Goal: Task Accomplishment & Management: Manage account settings

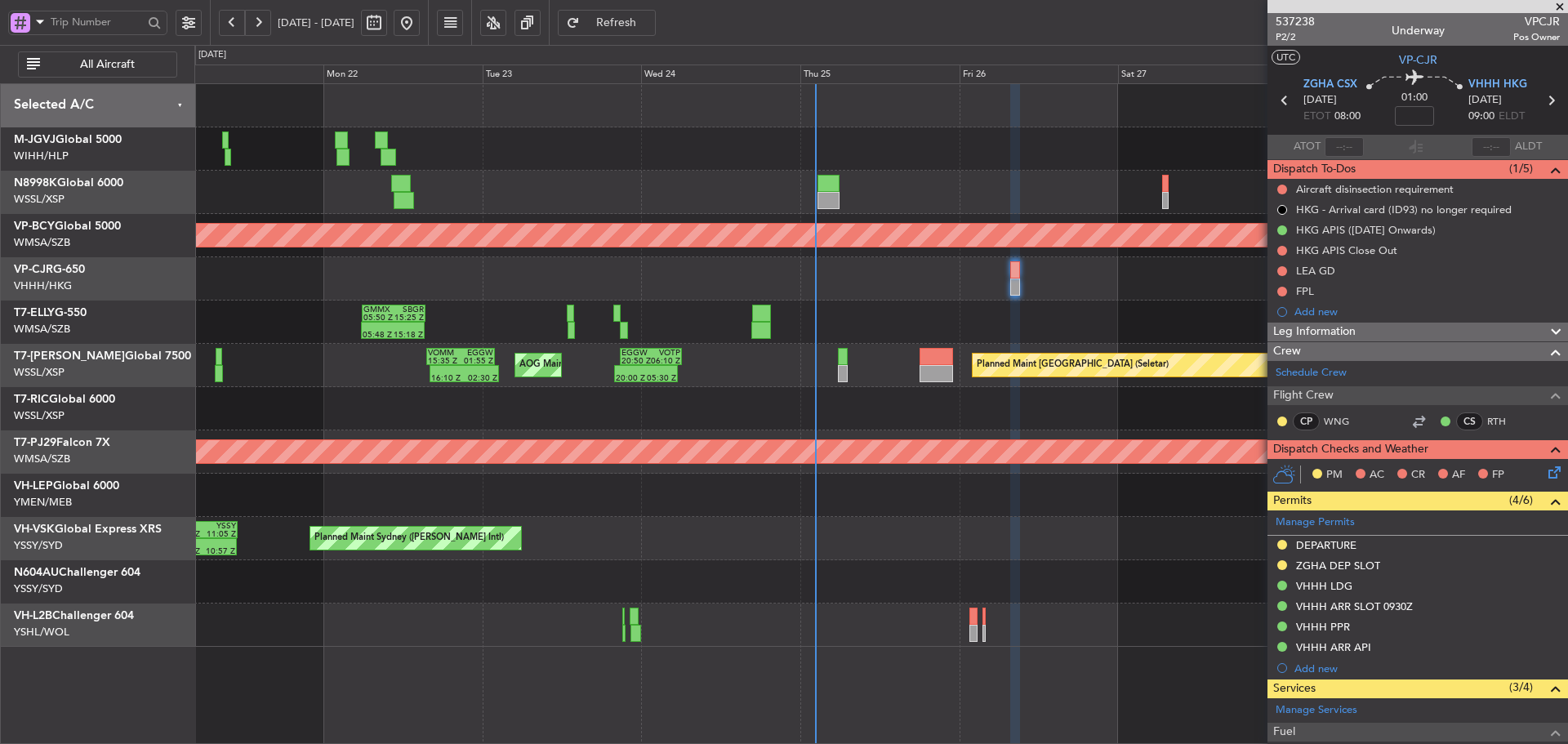
scroll to position [144, 0]
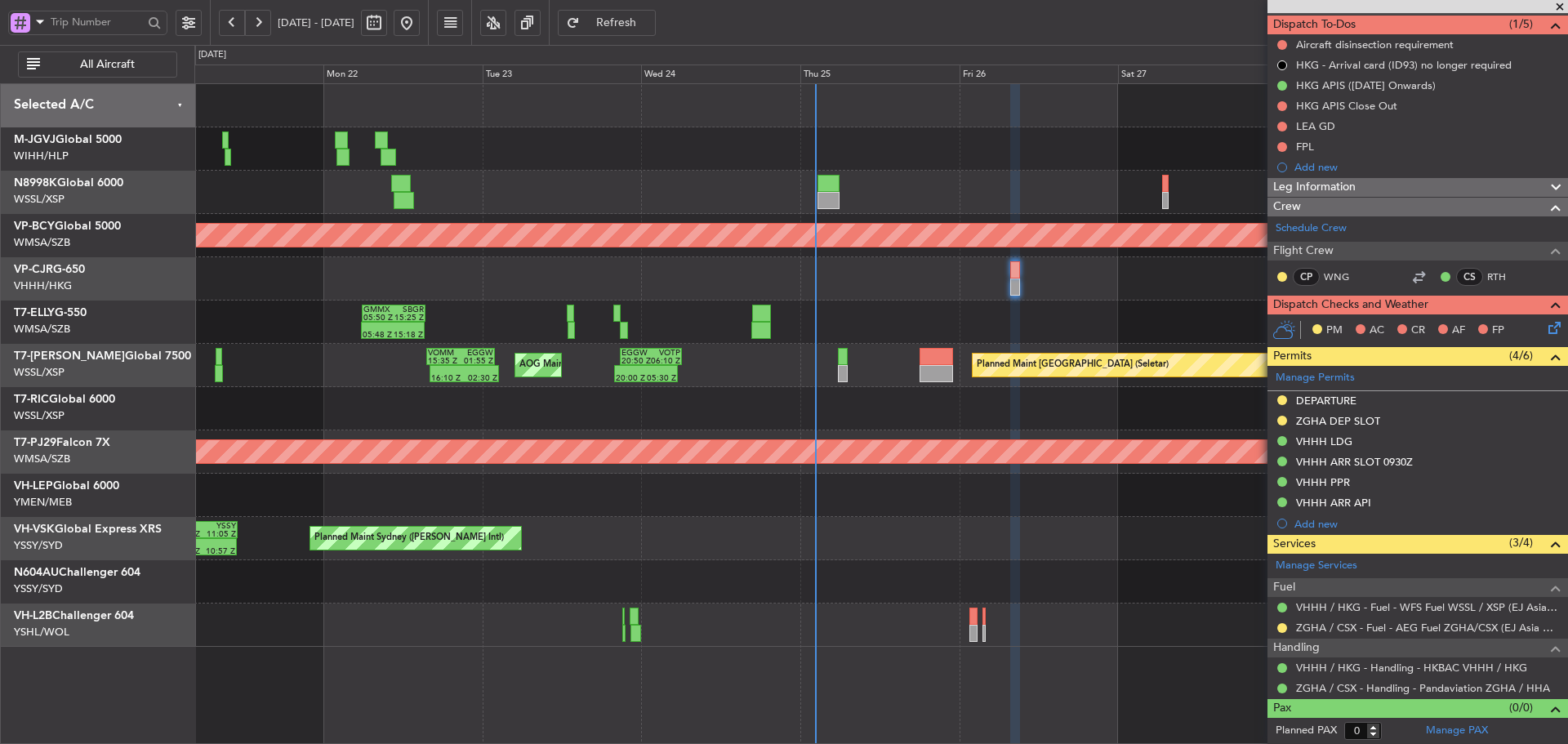
click at [1556, 8] on span at bounding box center [1559, 8] width 16 height 15
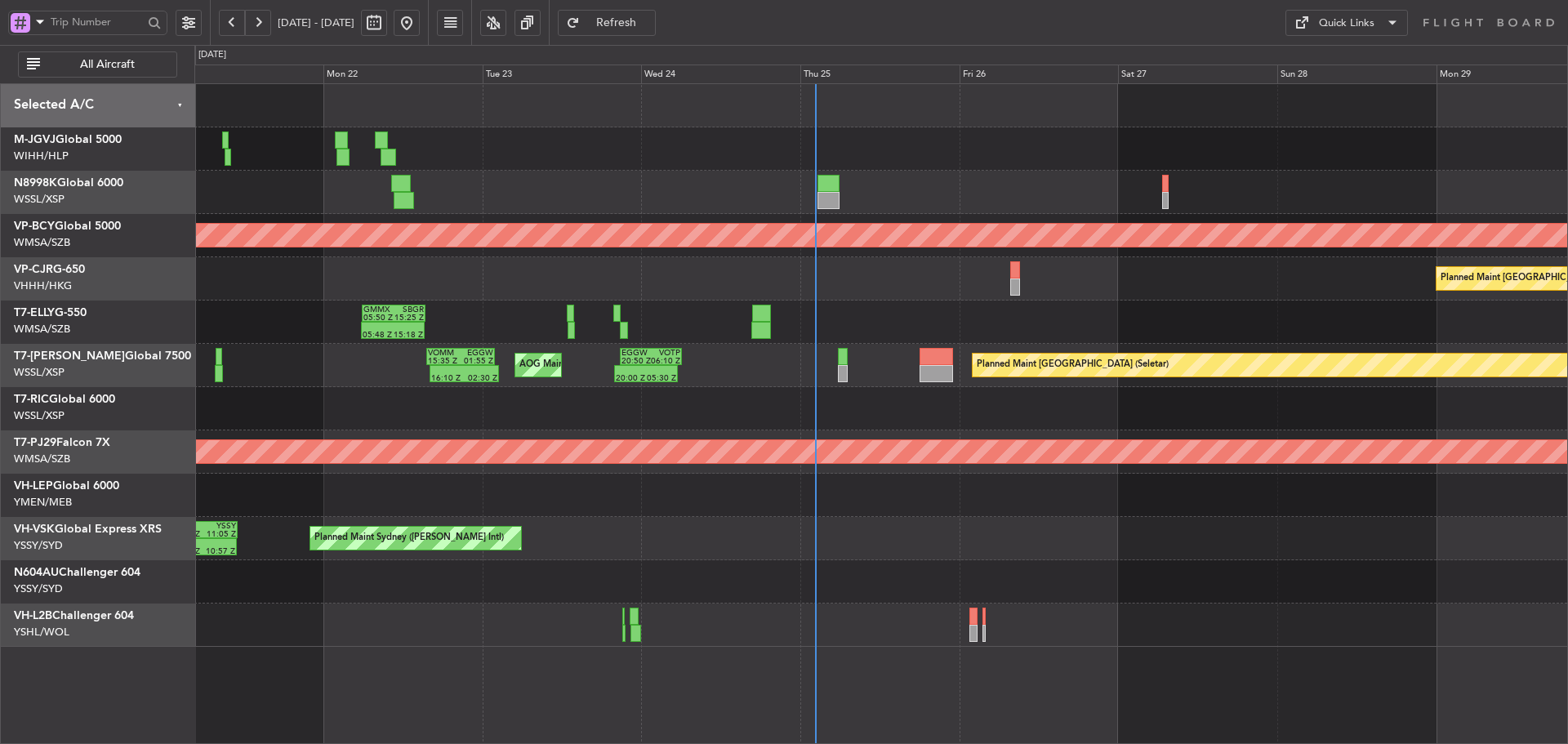
scroll to position [0, 0]
click at [263, 27] on button at bounding box center [258, 23] width 27 height 27
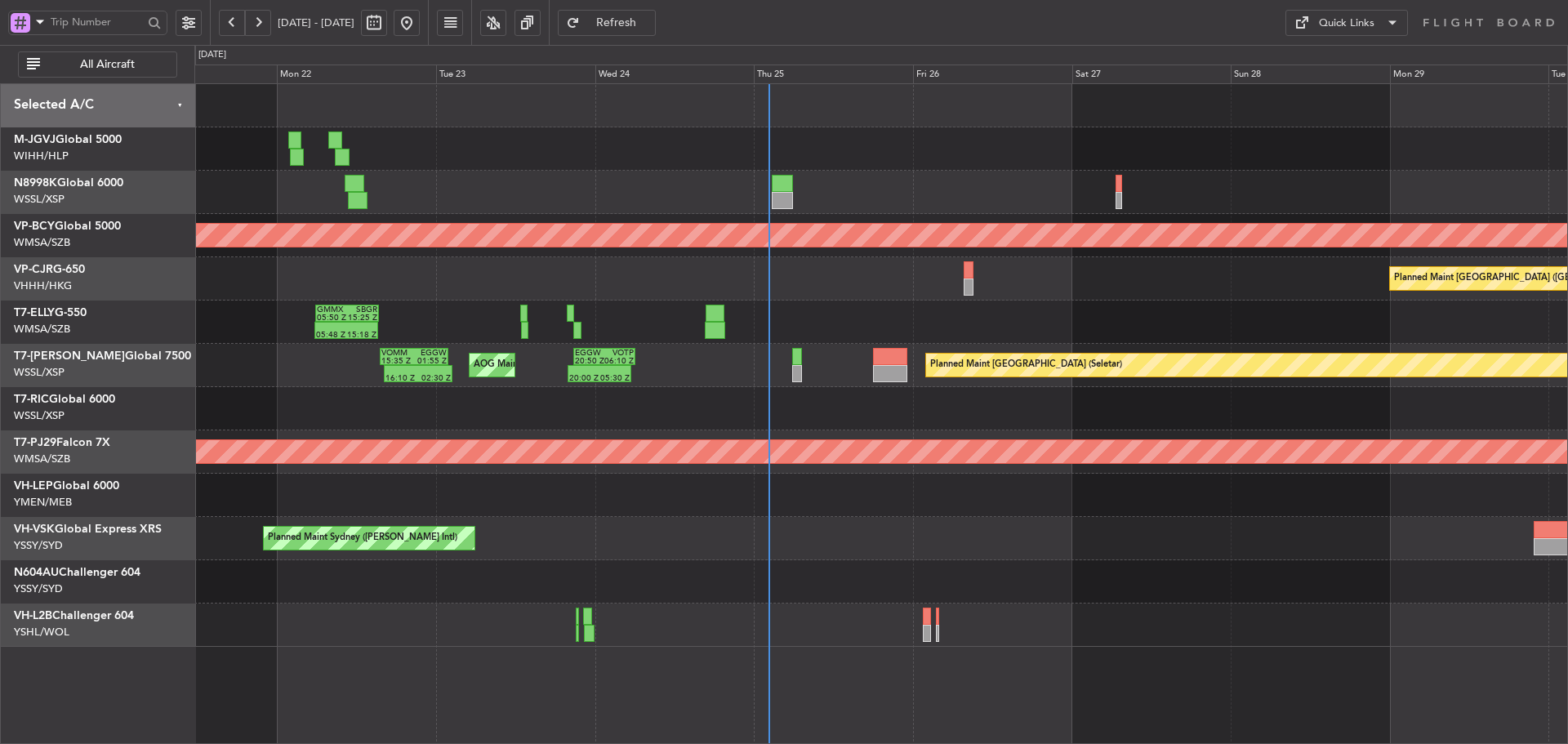
click at [263, 27] on button at bounding box center [258, 23] width 27 height 27
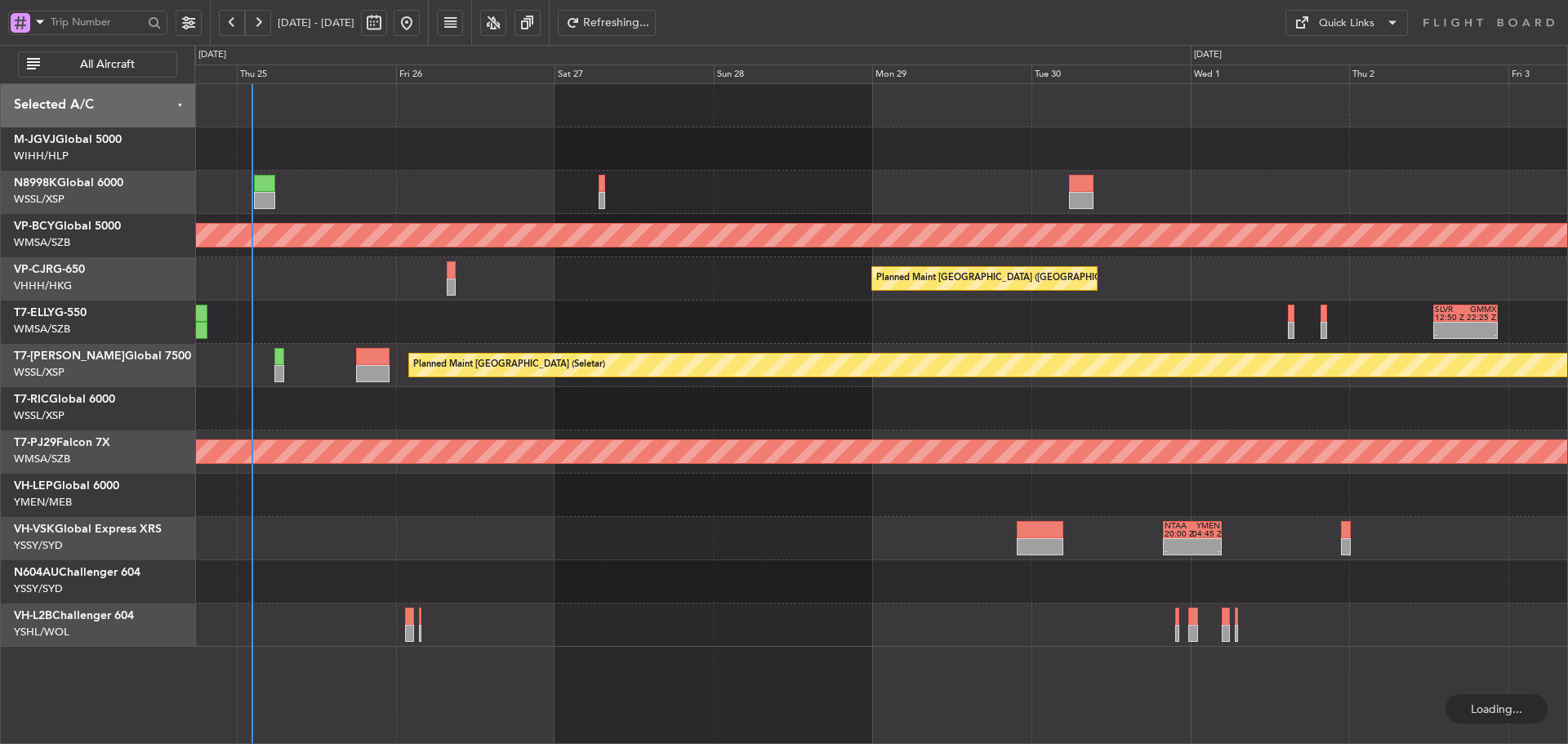
click at [263, 27] on button at bounding box center [258, 23] width 27 height 27
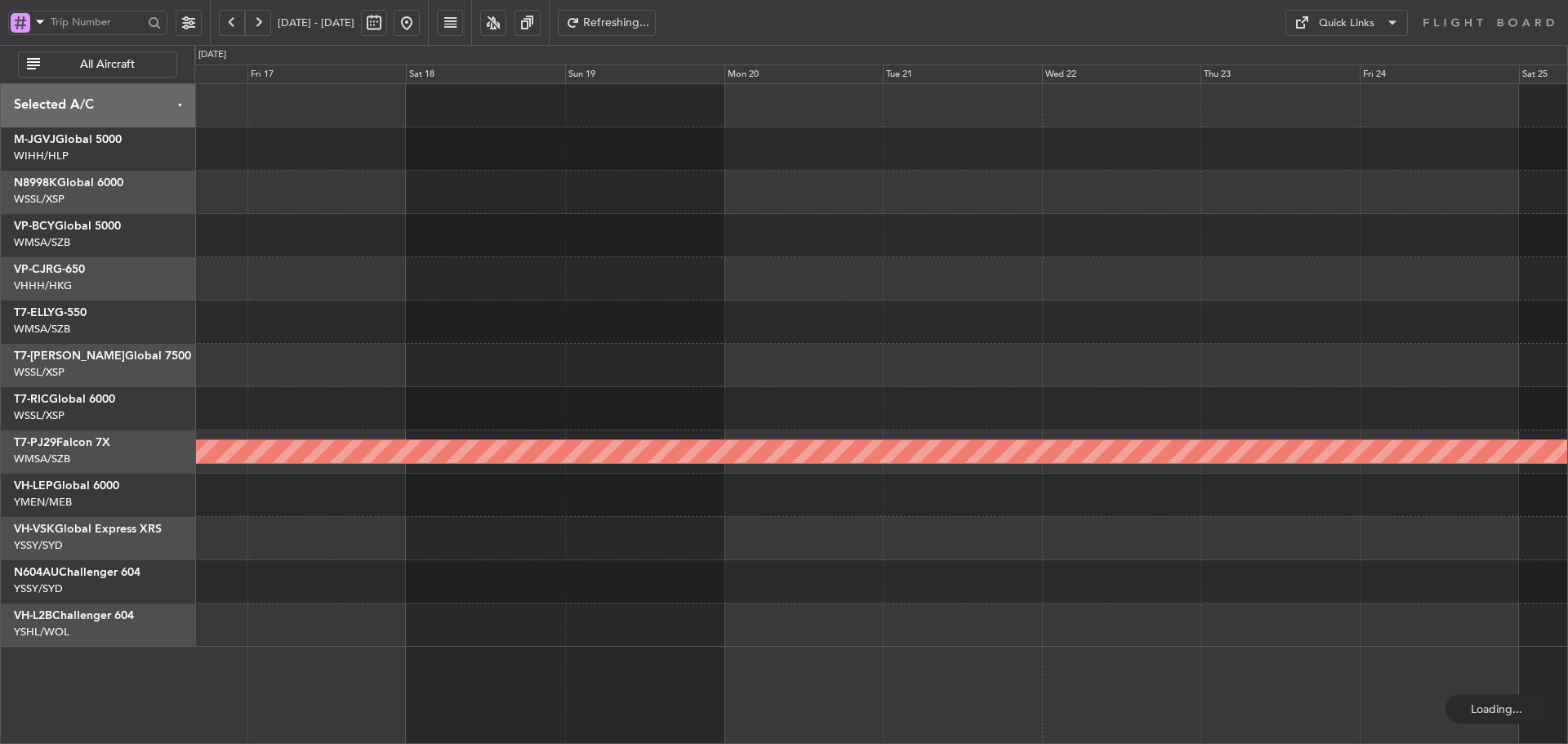
click at [263, 27] on button at bounding box center [258, 23] width 27 height 27
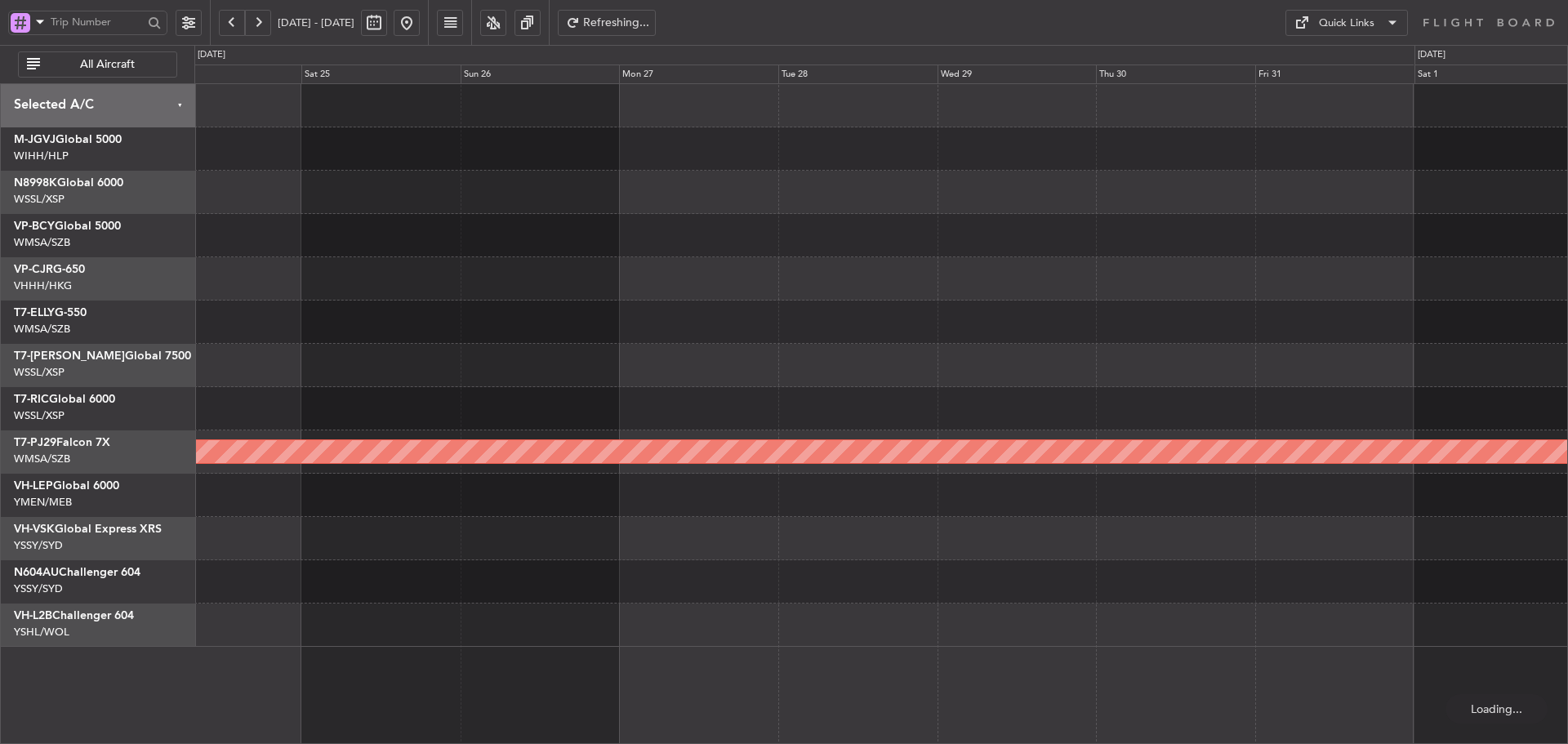
click at [263, 27] on button at bounding box center [258, 23] width 27 height 27
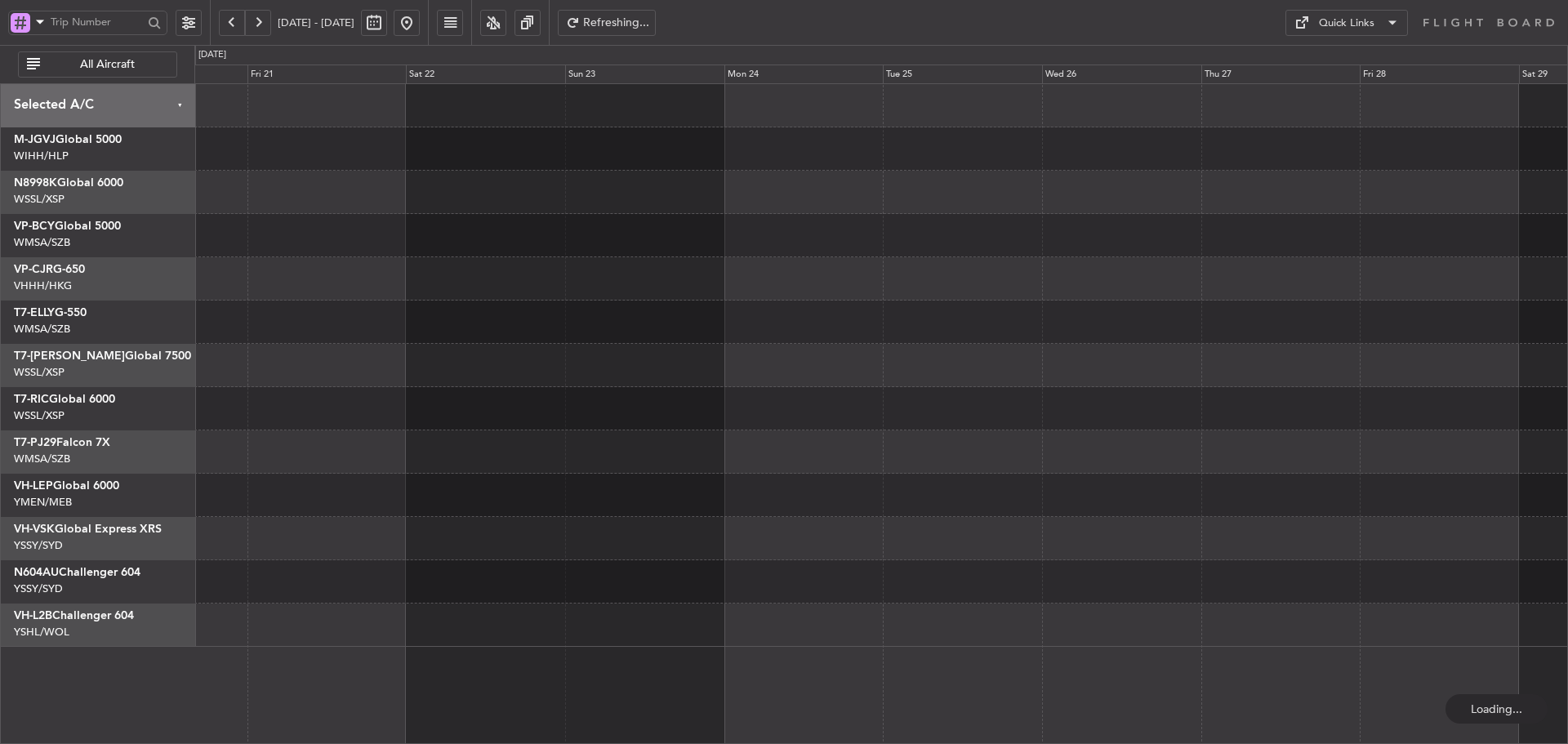
click at [263, 27] on button at bounding box center [258, 23] width 27 height 27
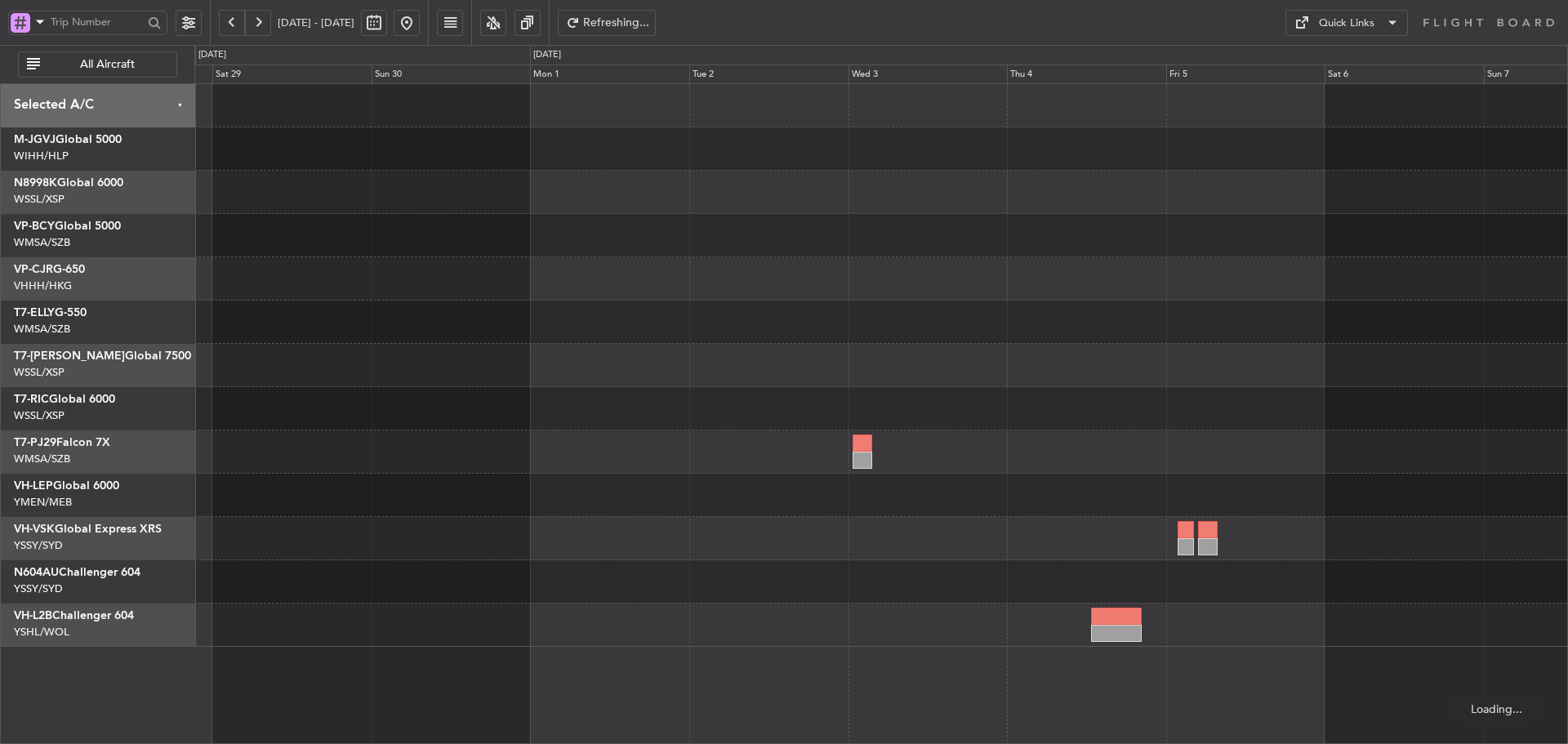
click at [263, 27] on button at bounding box center [258, 23] width 27 height 27
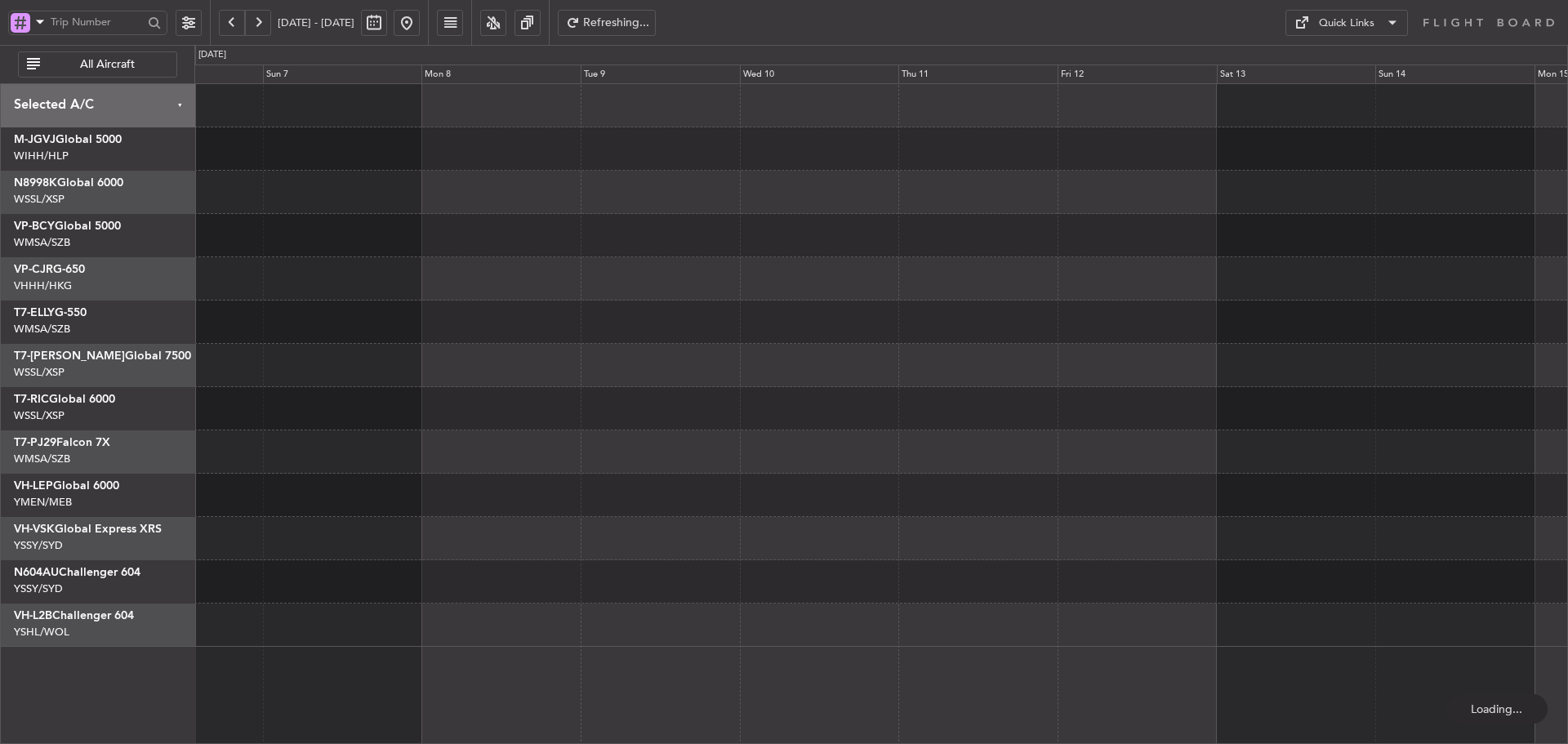
click at [263, 27] on button at bounding box center [258, 23] width 27 height 27
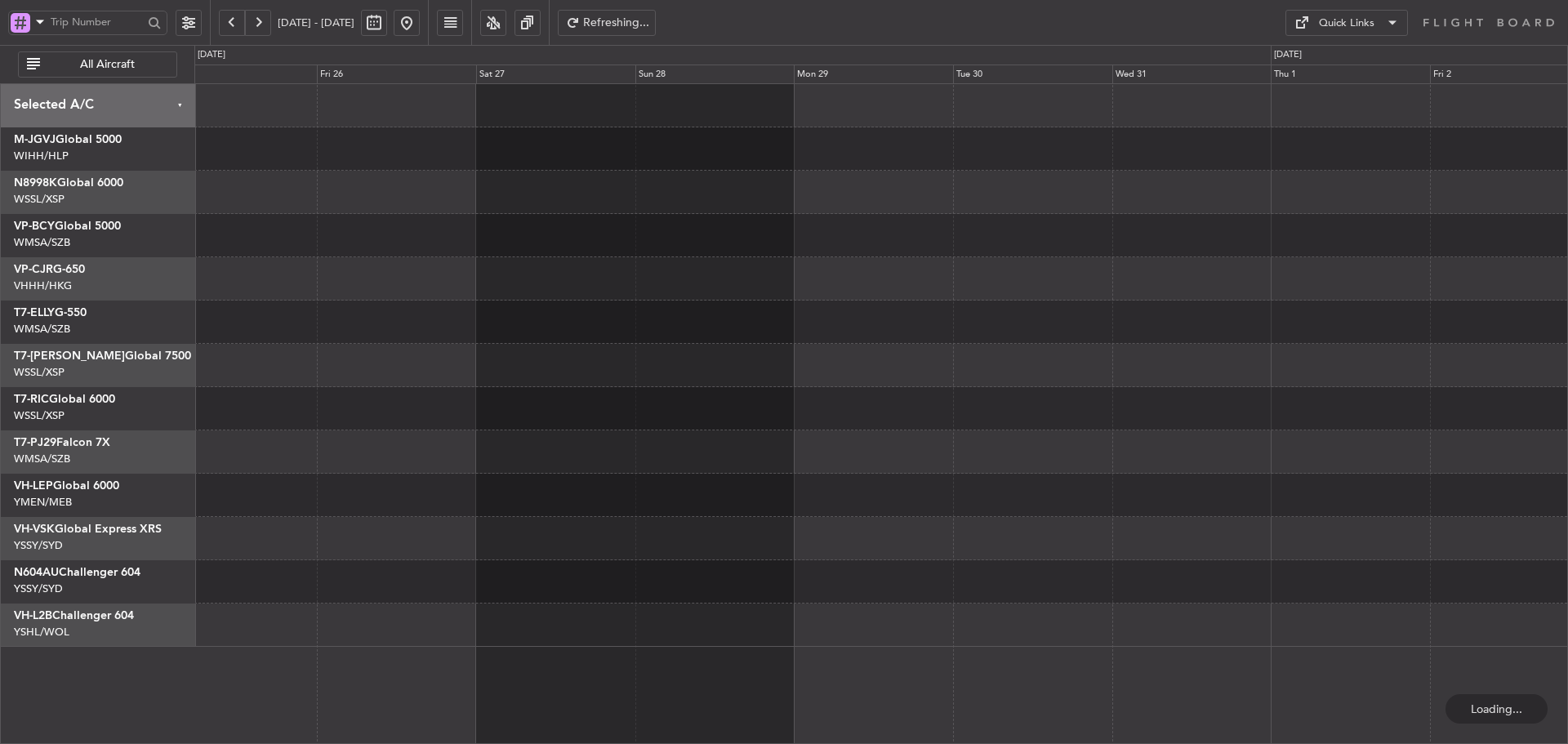
click at [238, 20] on button at bounding box center [232, 23] width 27 height 27
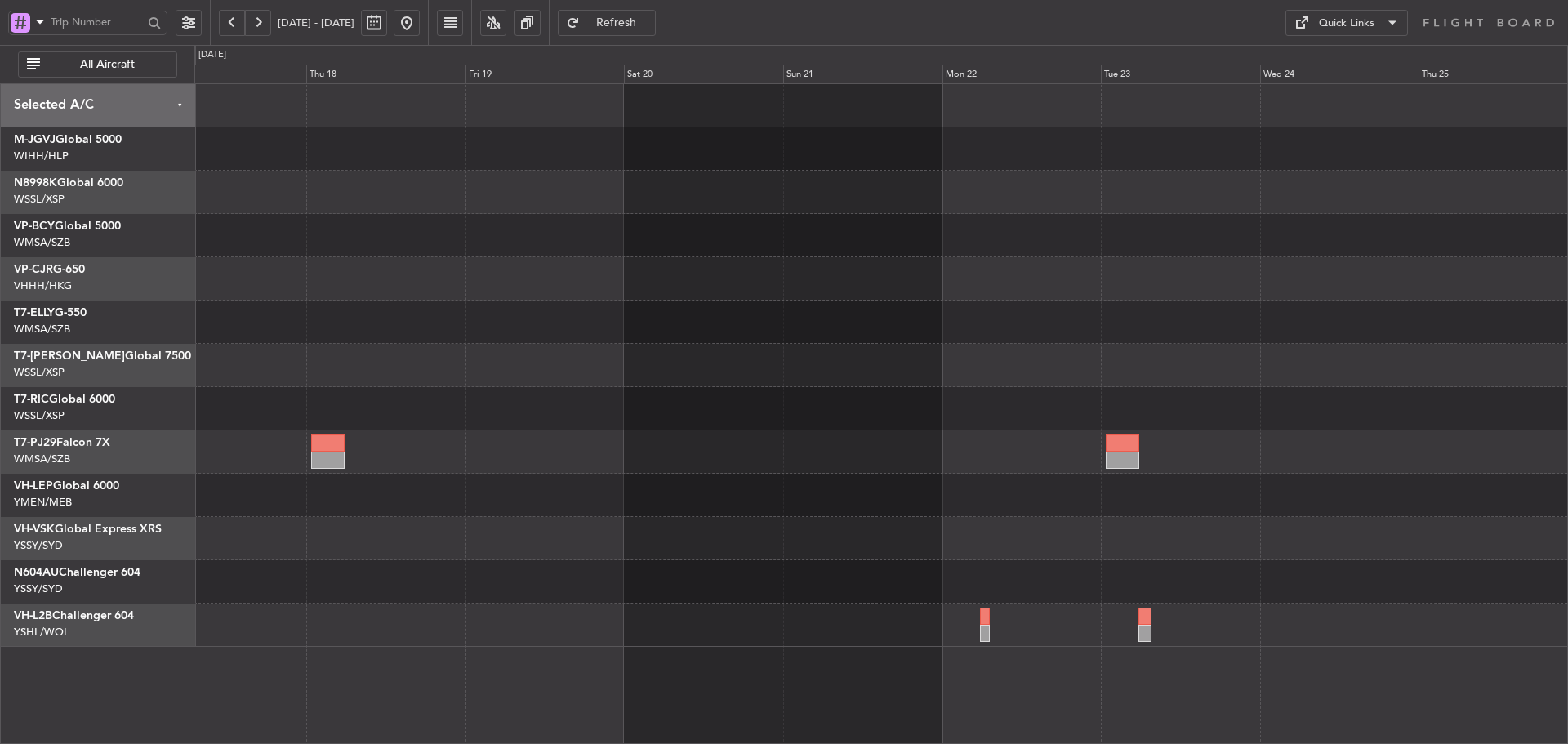
click at [259, 323] on div at bounding box center [881, 365] width 1373 height 562
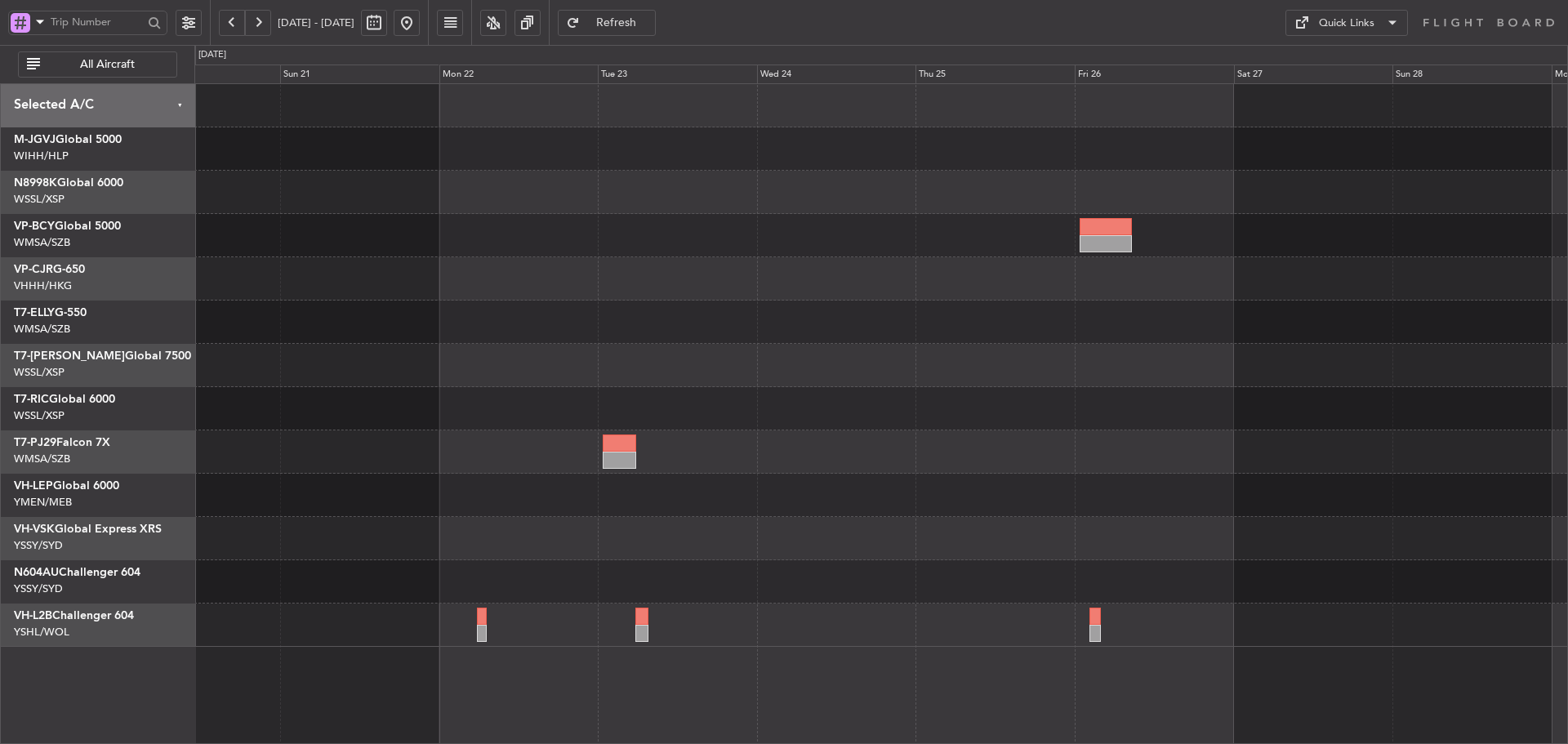
click at [537, 313] on div at bounding box center [881, 322] width 1373 height 44
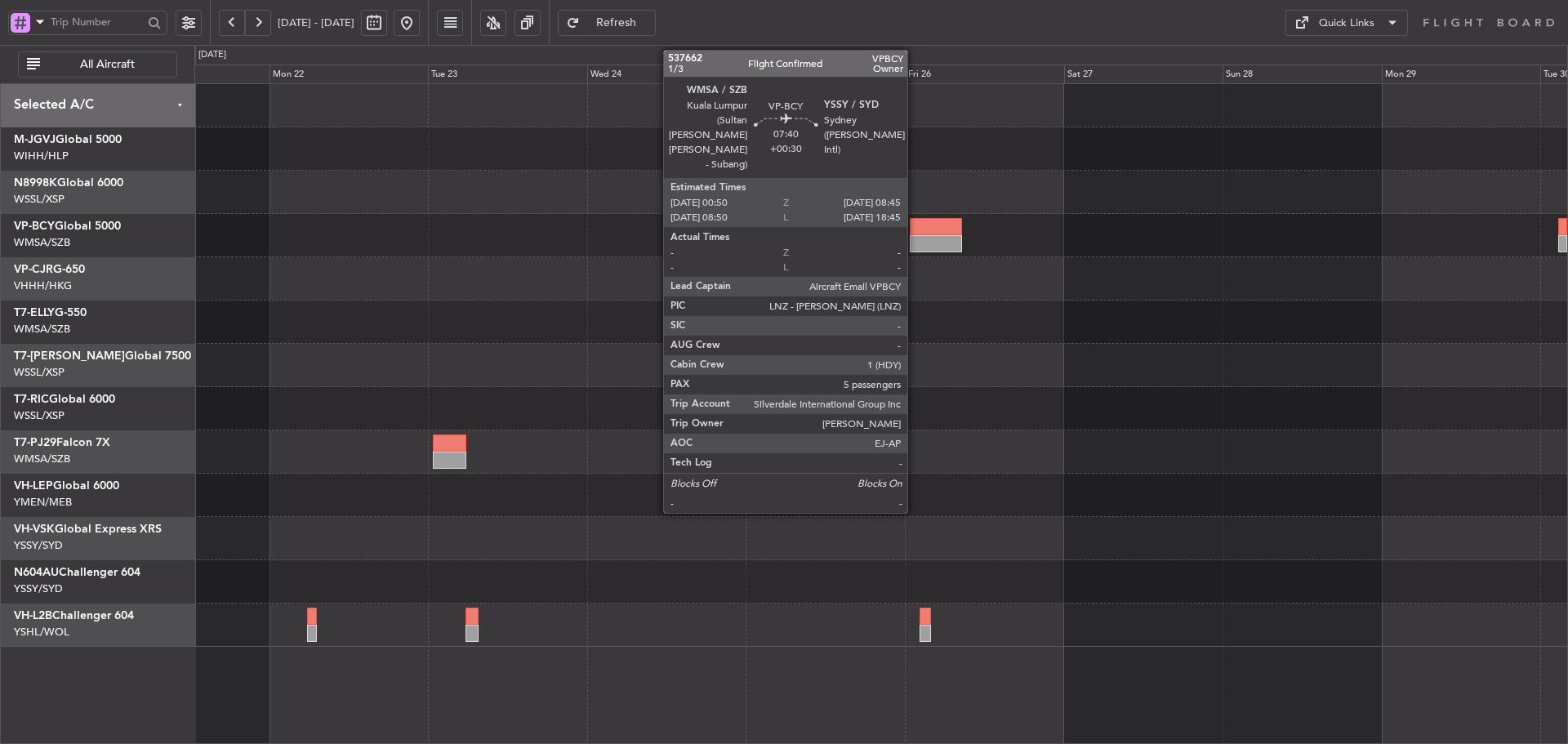
click at [915, 232] on div at bounding box center [936, 227] width 53 height 17
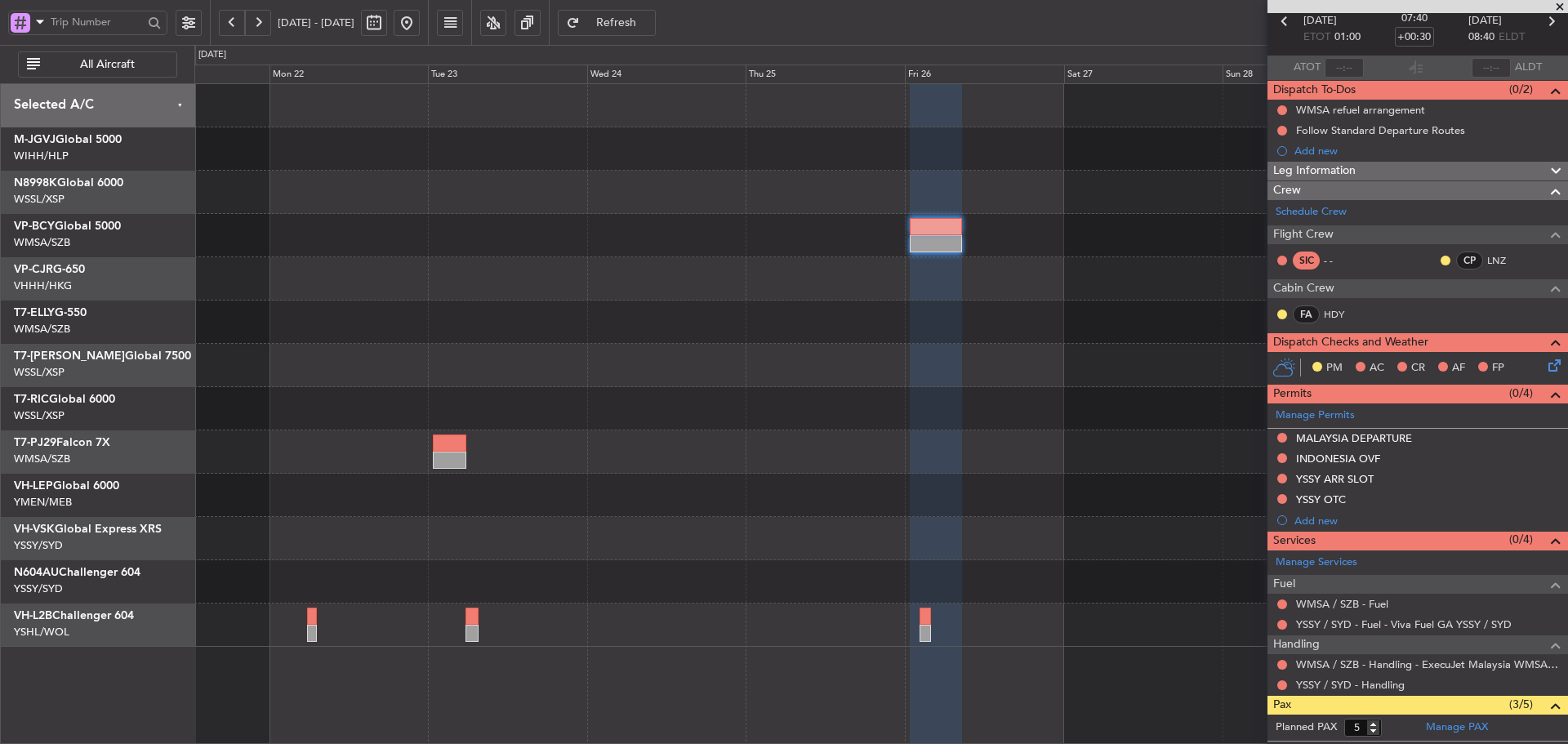
scroll to position [260, 0]
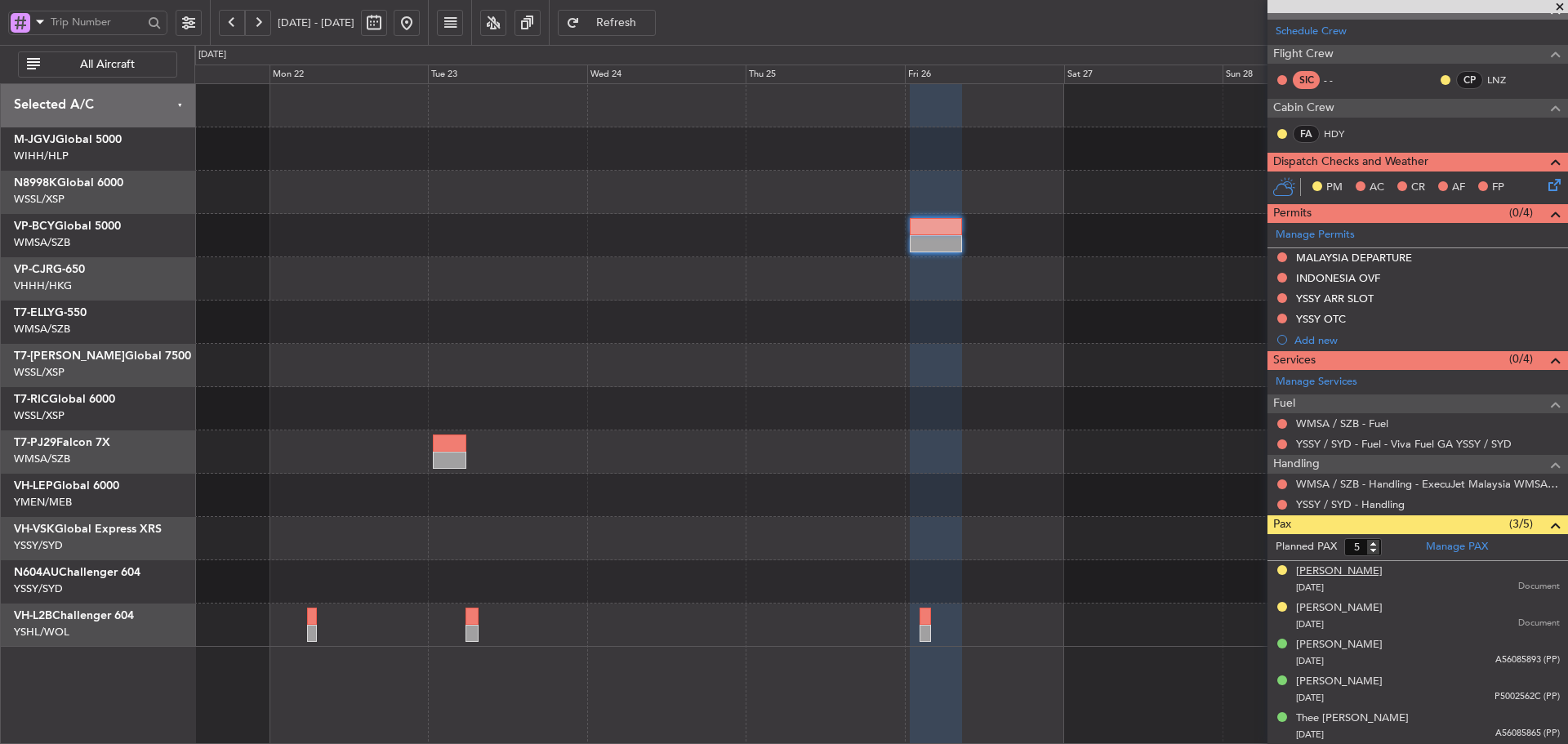
click at [1362, 573] on div "[PERSON_NAME]" at bounding box center [1339, 571] width 86 height 16
click at [1324, 607] on div "[PERSON_NAME]" at bounding box center [1339, 608] width 86 height 16
click at [1476, 550] on link "Manage PAX" at bounding box center [1456, 546] width 62 height 16
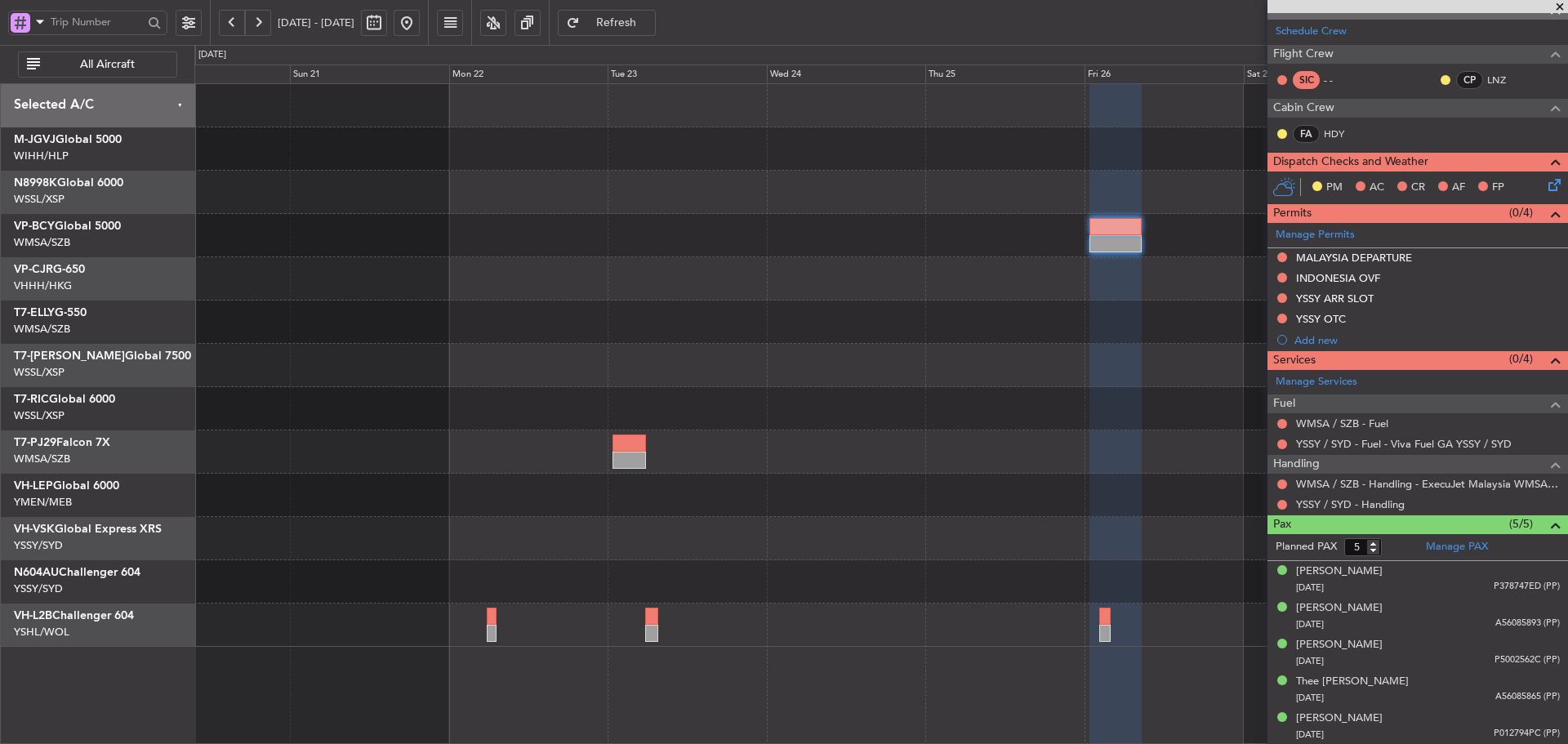
click at [898, 306] on div at bounding box center [881, 322] width 1373 height 44
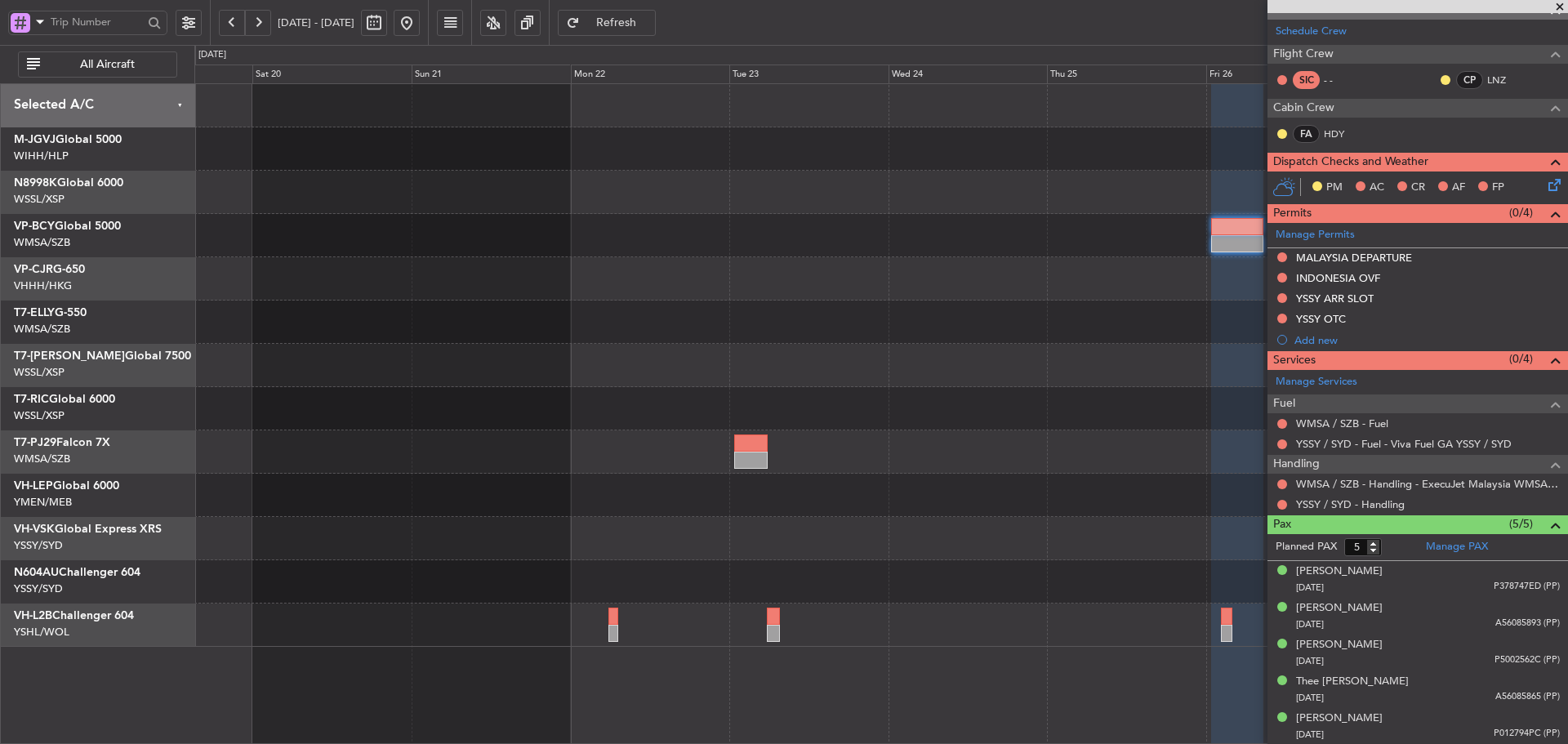
click at [420, 27] on button at bounding box center [407, 23] width 27 height 27
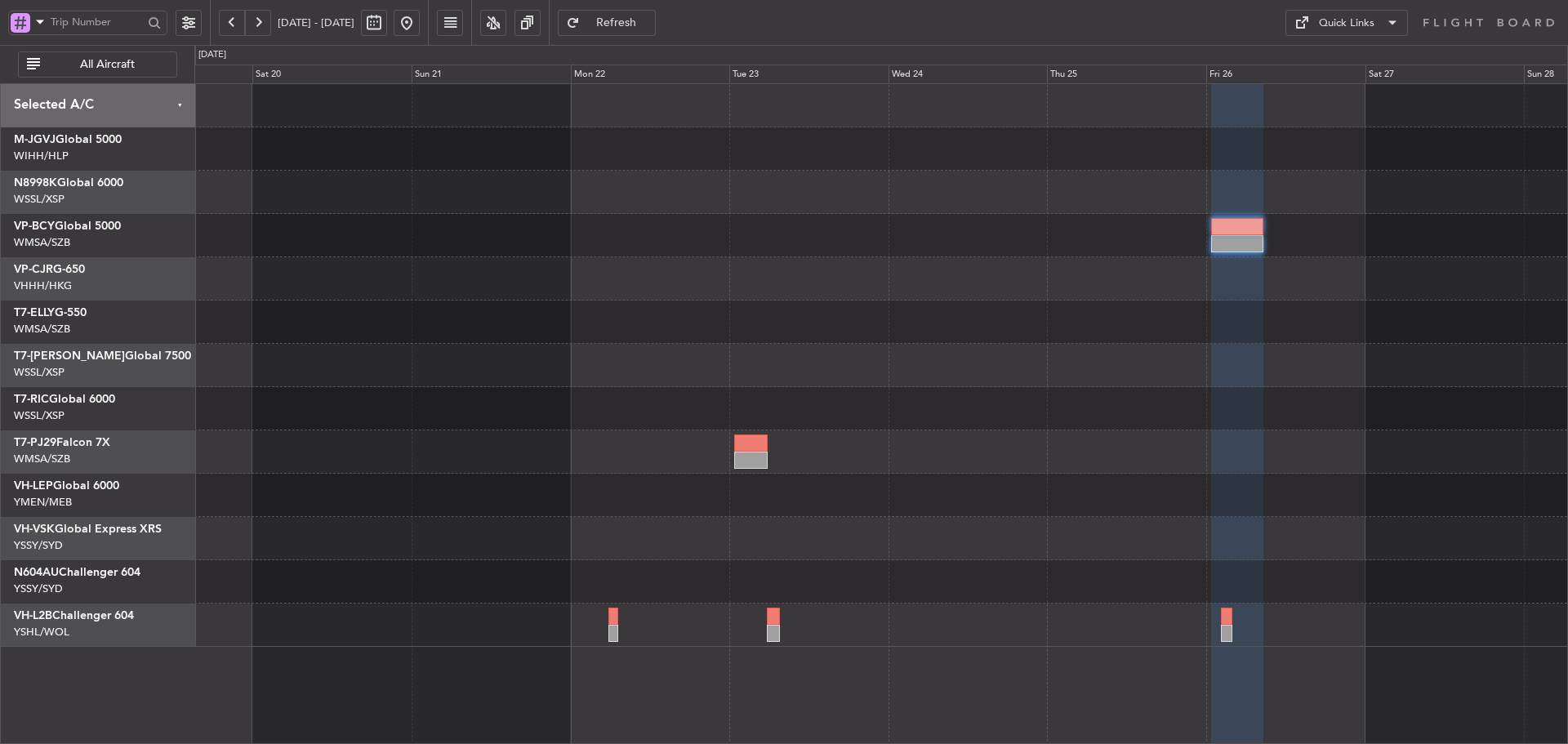
scroll to position [0, 0]
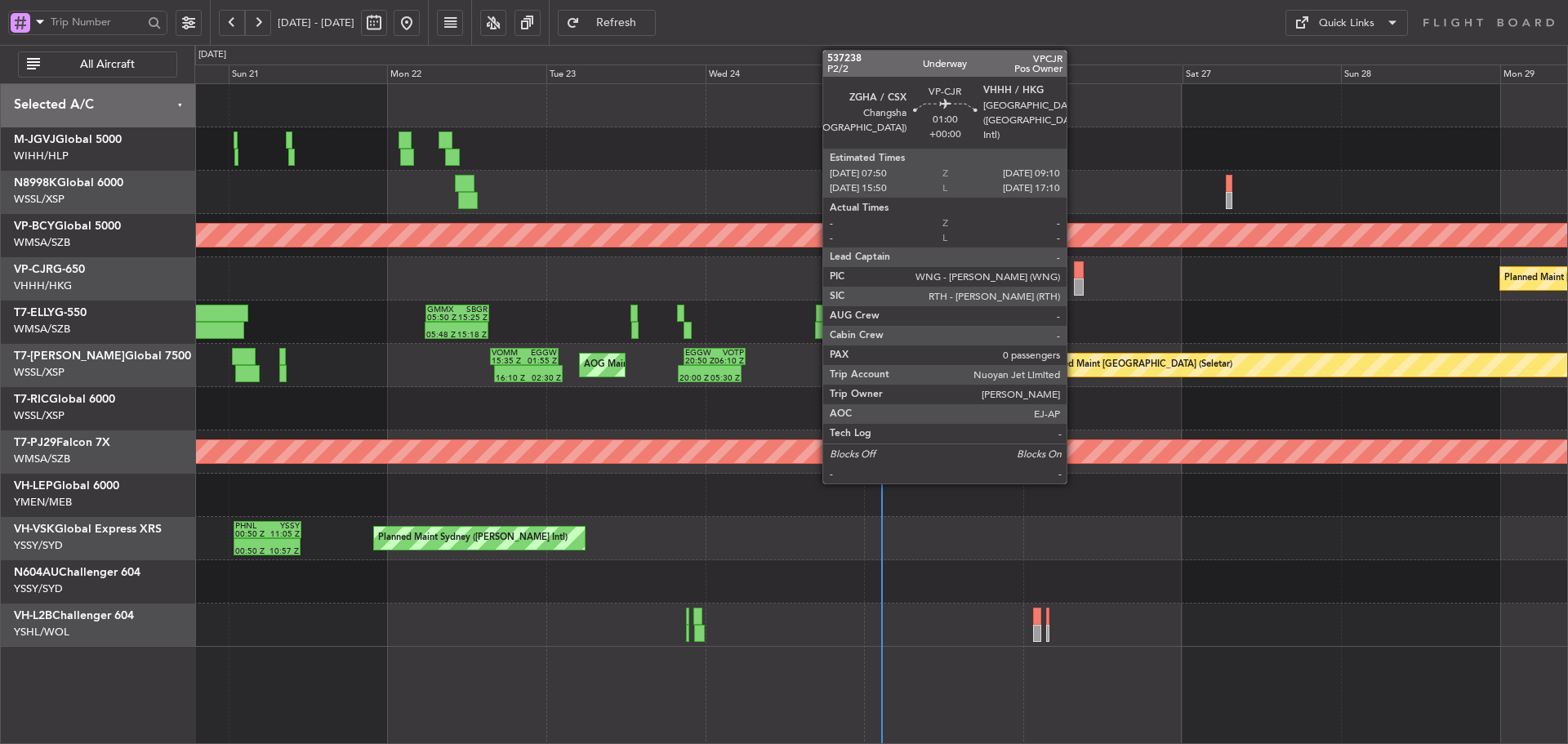
click at [1074, 281] on div at bounding box center [1078, 287] width 9 height 17
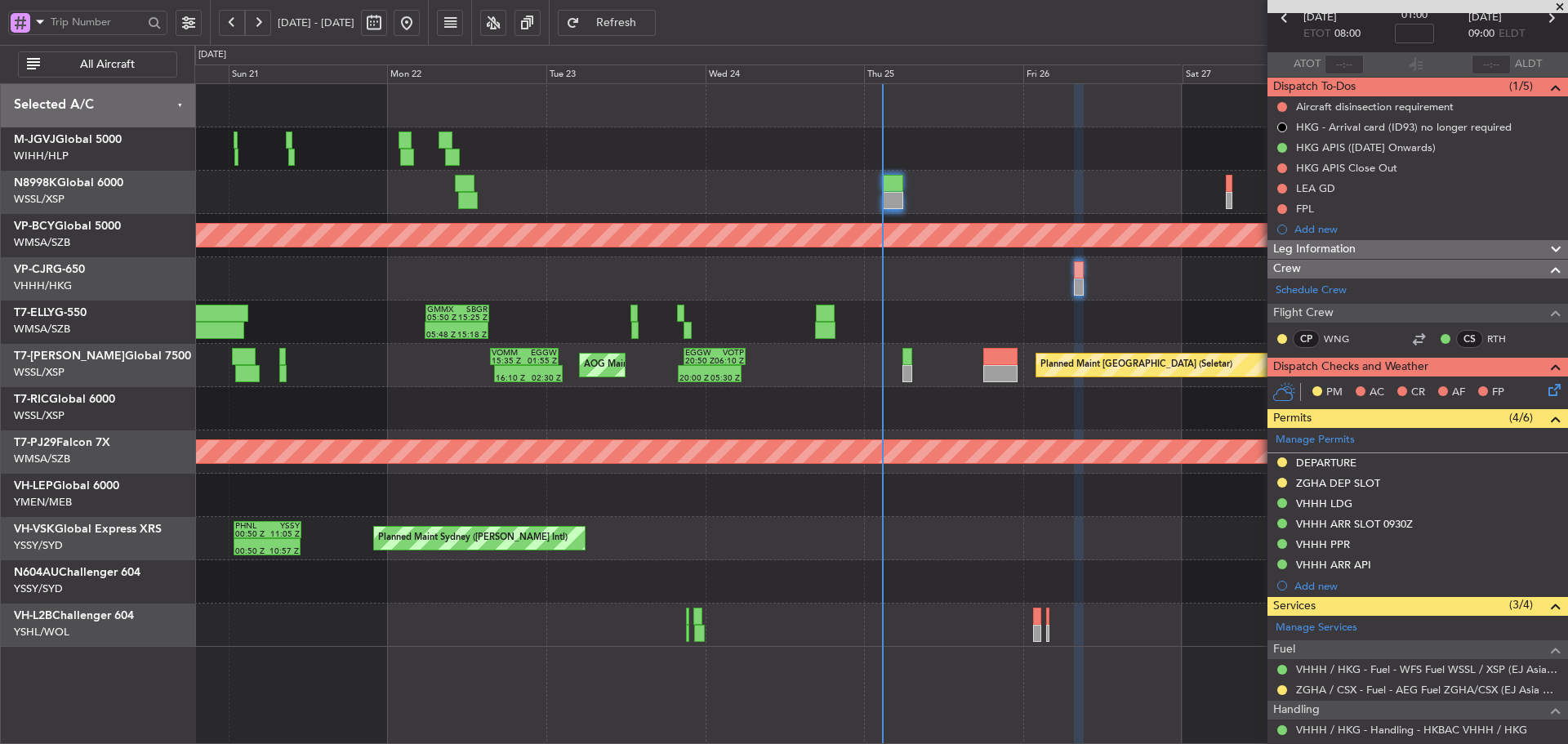
scroll to position [144, 0]
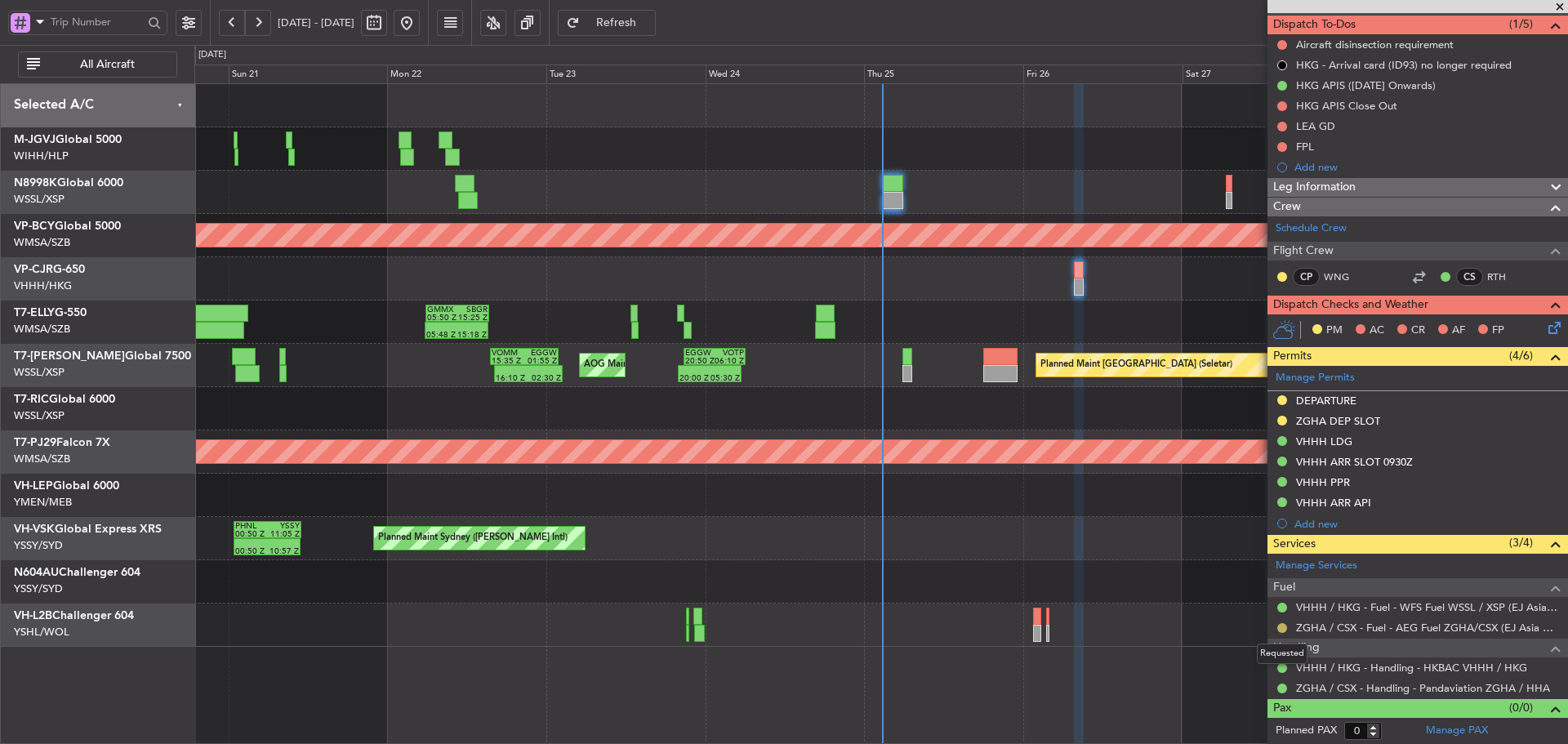
click at [1284, 629] on button at bounding box center [1282, 627] width 9 height 9
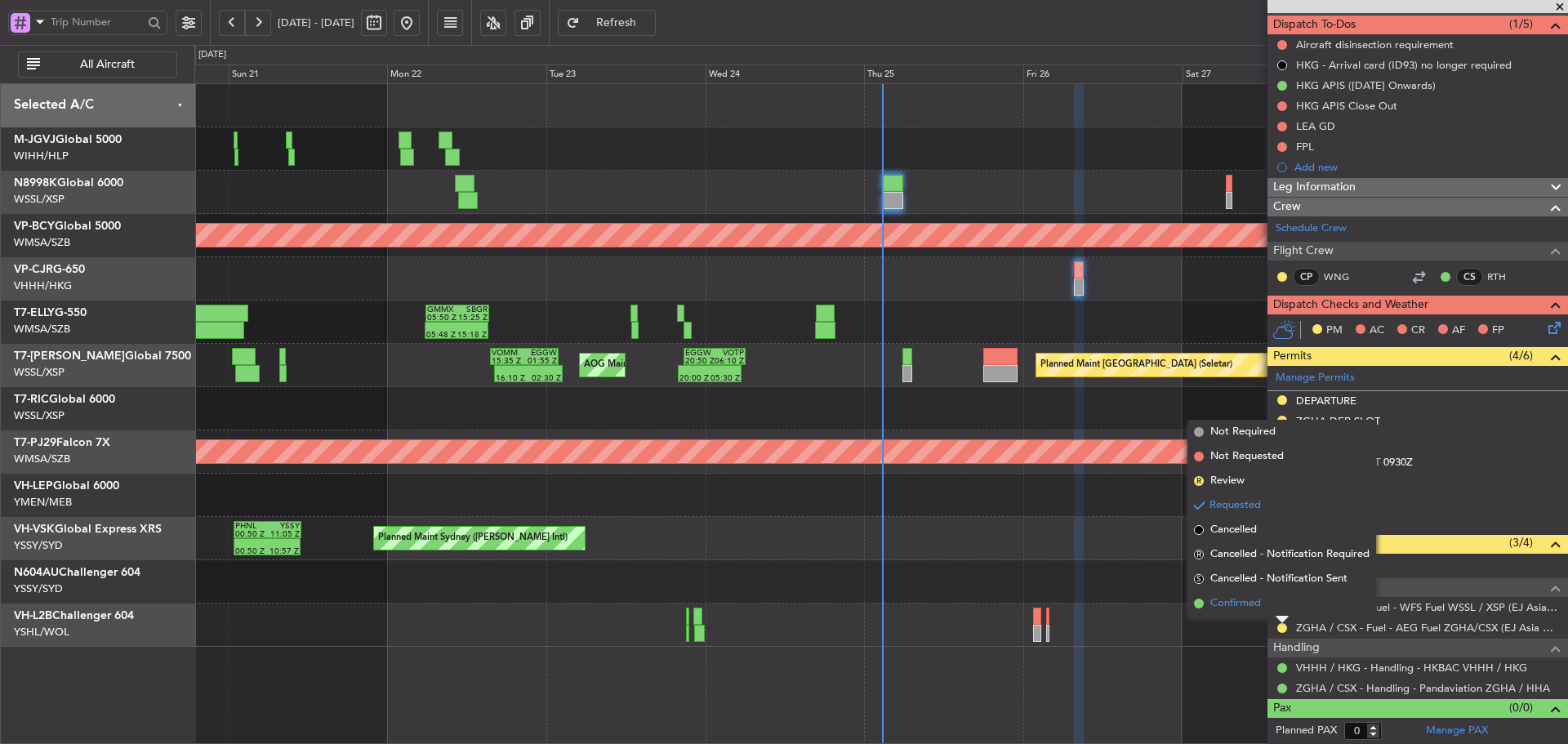
click at [1199, 604] on span at bounding box center [1198, 603] width 9 height 9
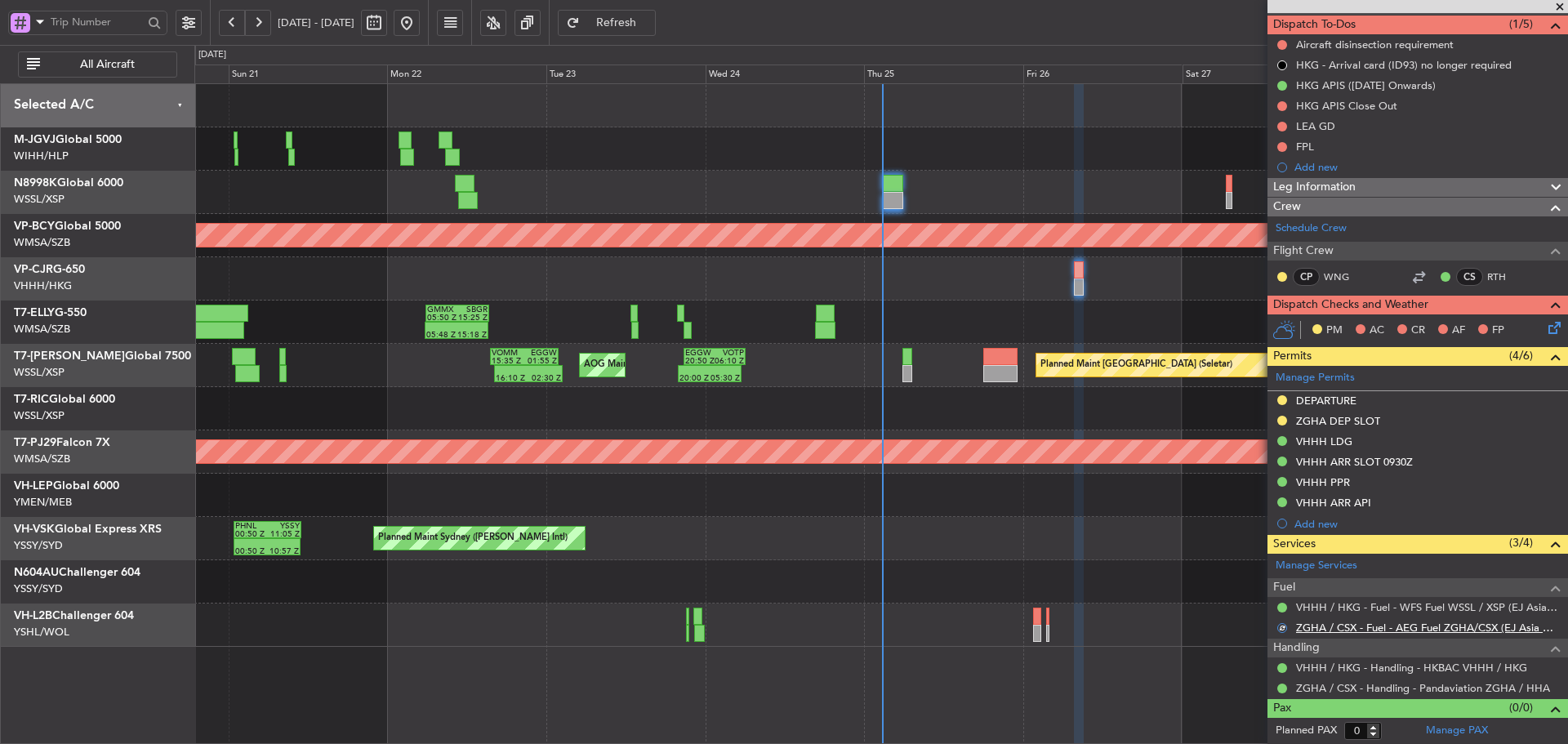
click at [1348, 630] on link "ZGHA / CSX - Fuel - AEG Fuel ZGHA/CSX (EJ Asia Only)" at bounding box center [1428, 627] width 264 height 14
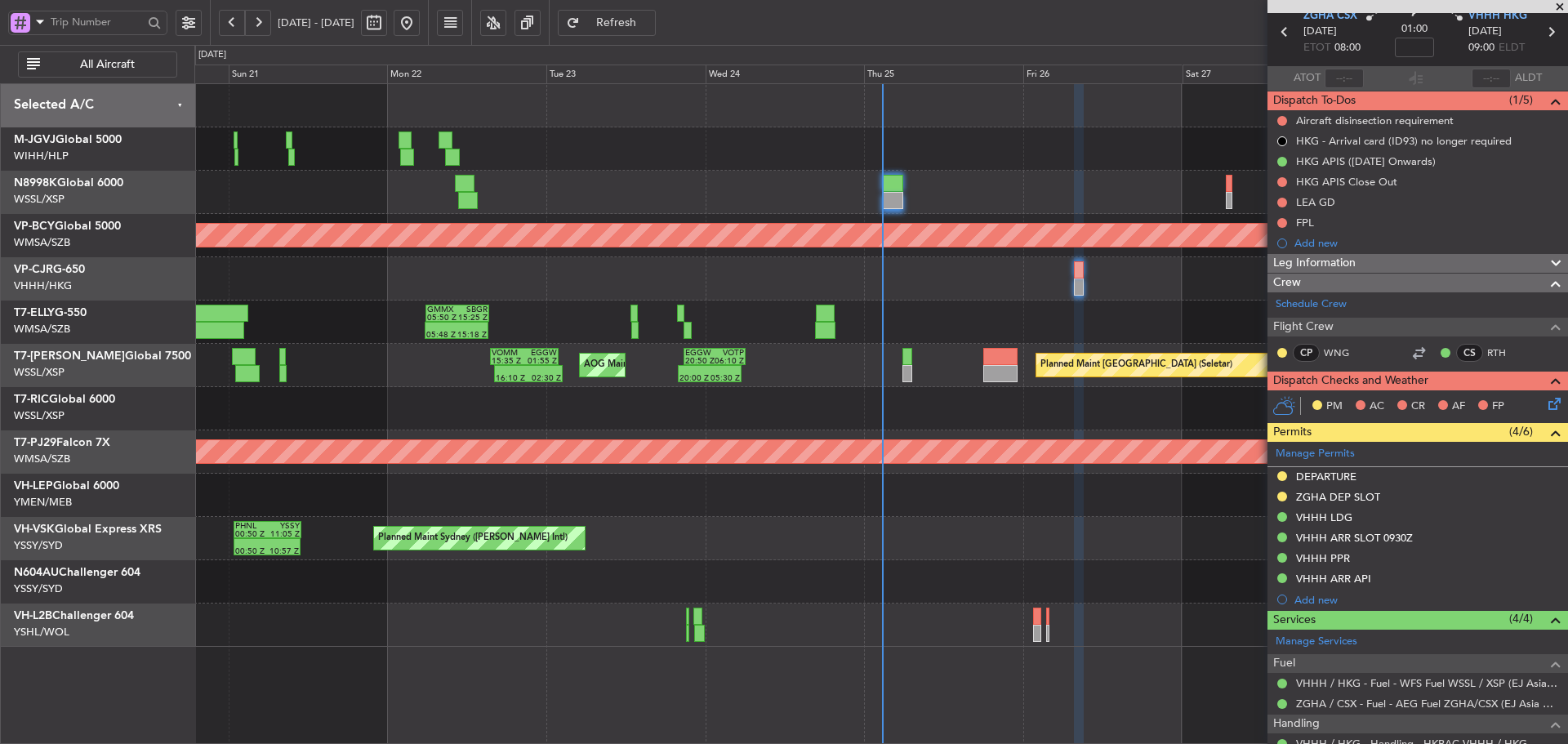
scroll to position [0, 0]
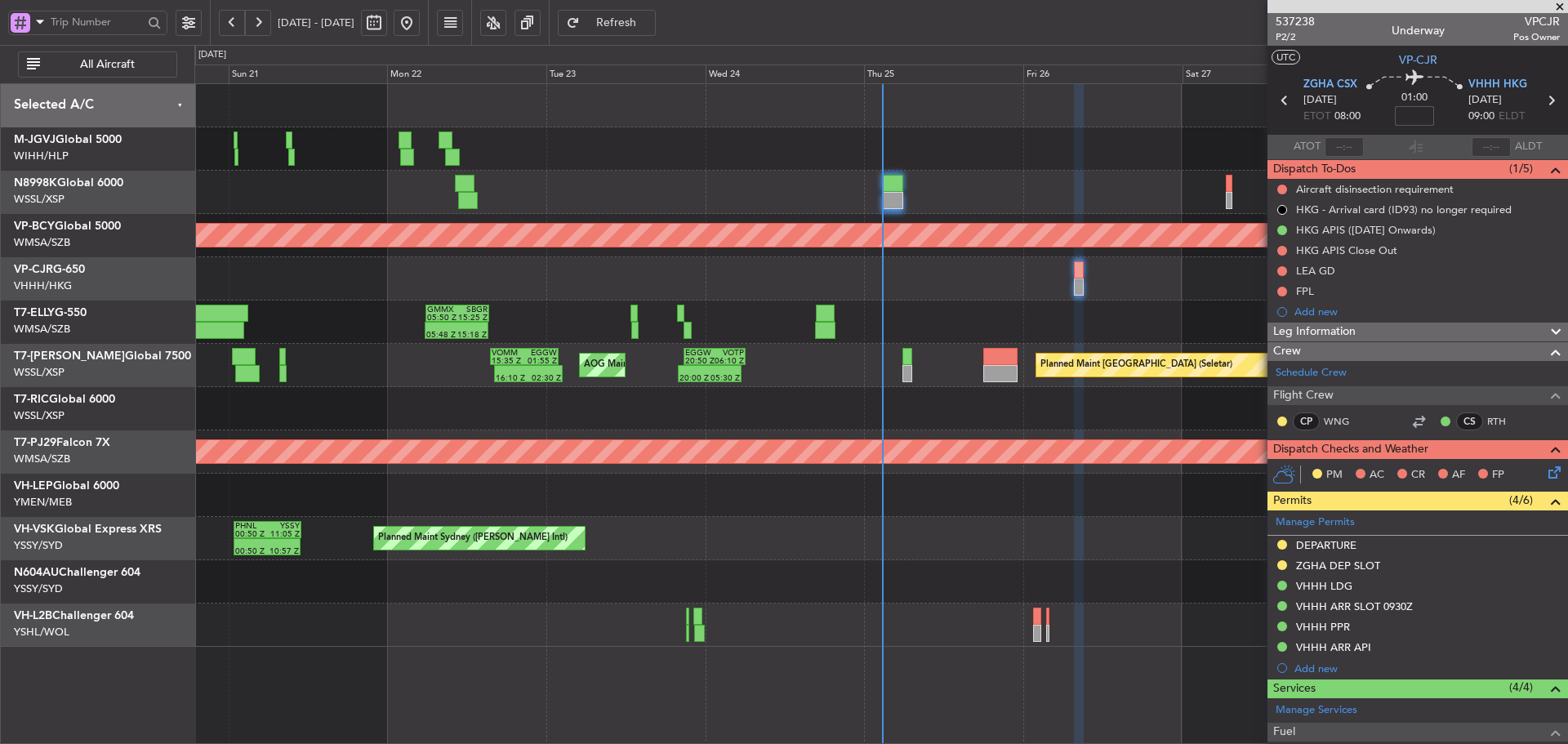
click at [1413, 115] on input at bounding box center [1413, 116] width 39 height 20
click at [1445, 137] on mat-tooltip-component "Flight Time Correction" at bounding box center [1411, 152] width 121 height 44
type input "+00:05"
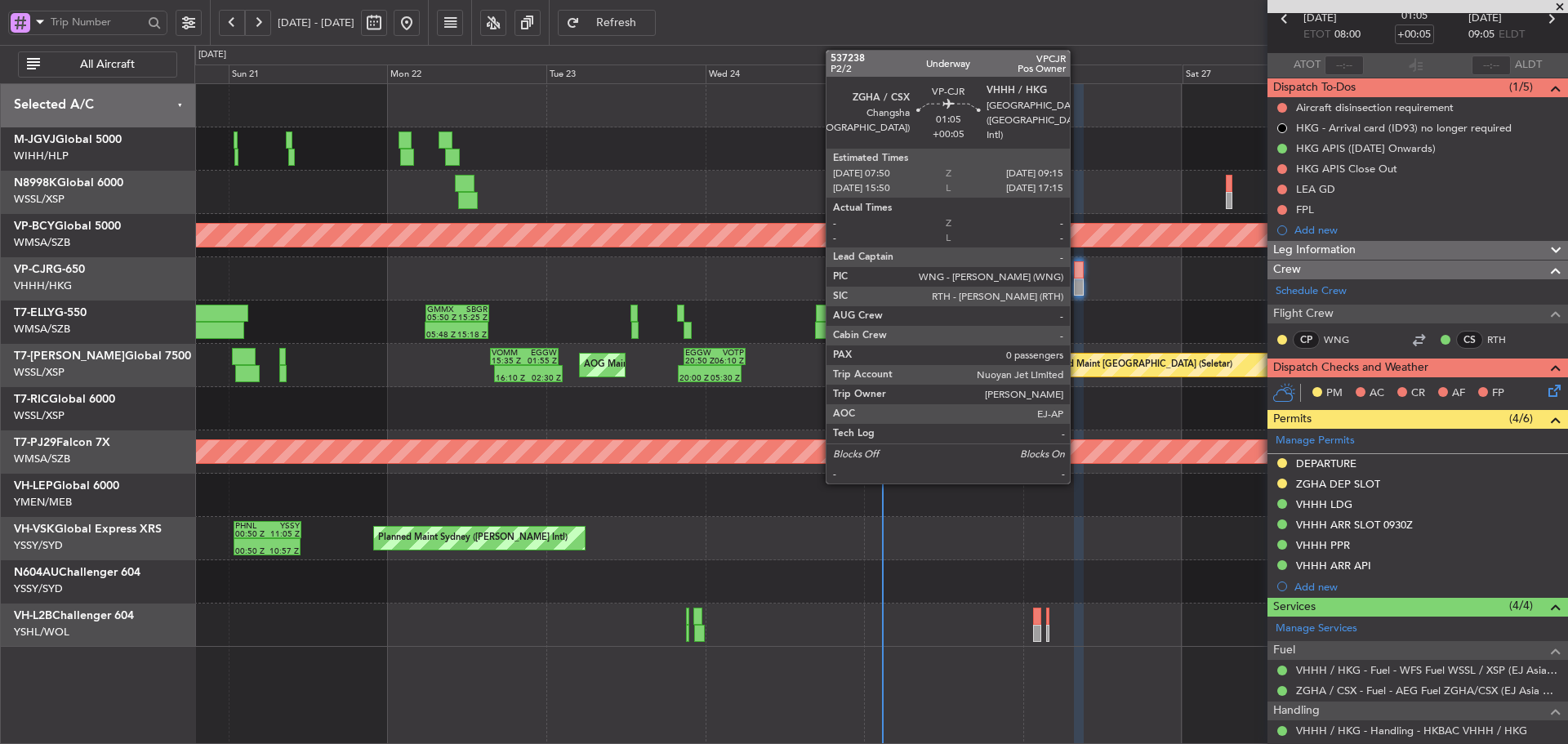
click at [1077, 281] on div at bounding box center [1079, 287] width 9 height 17
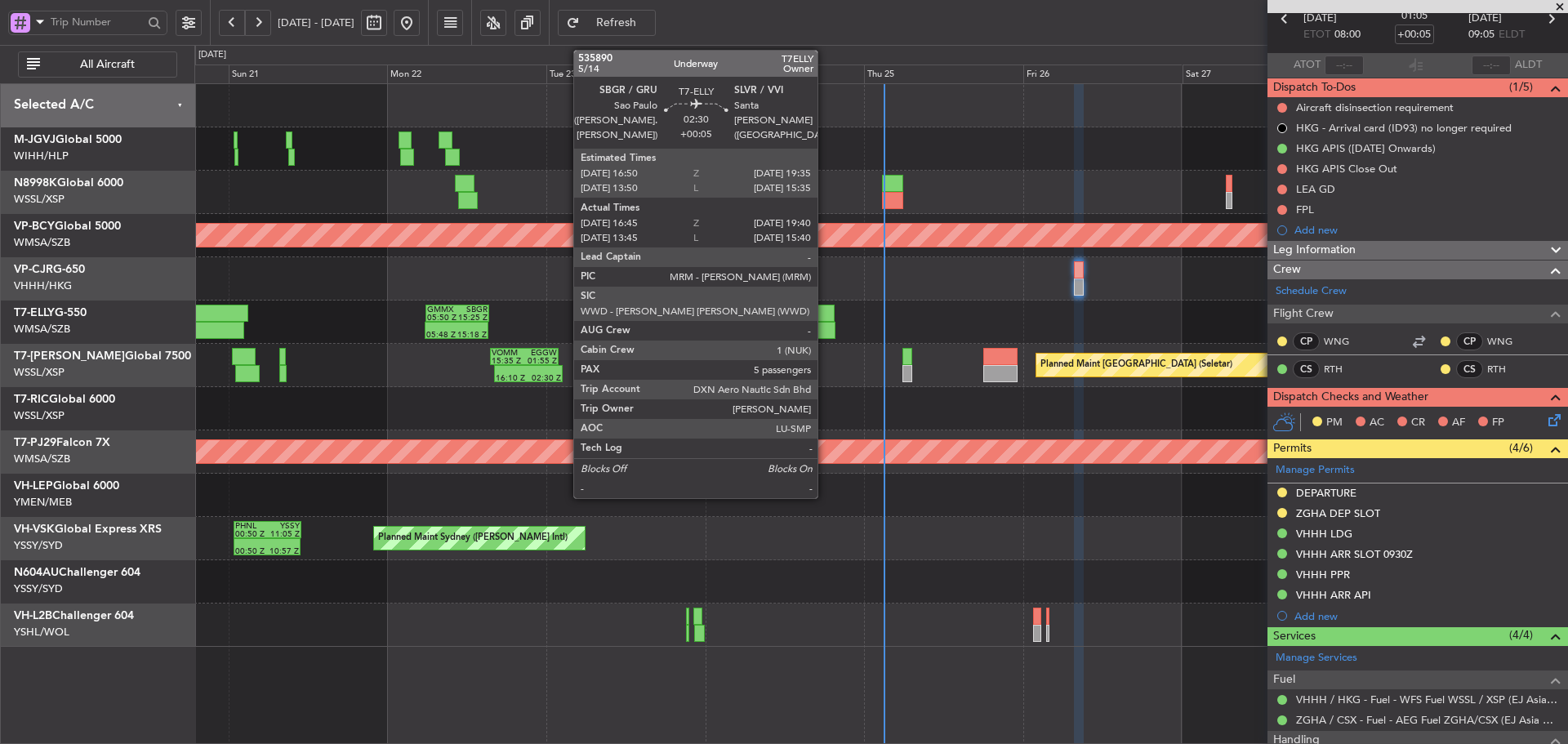
click at [825, 319] on div at bounding box center [825, 313] width 19 height 17
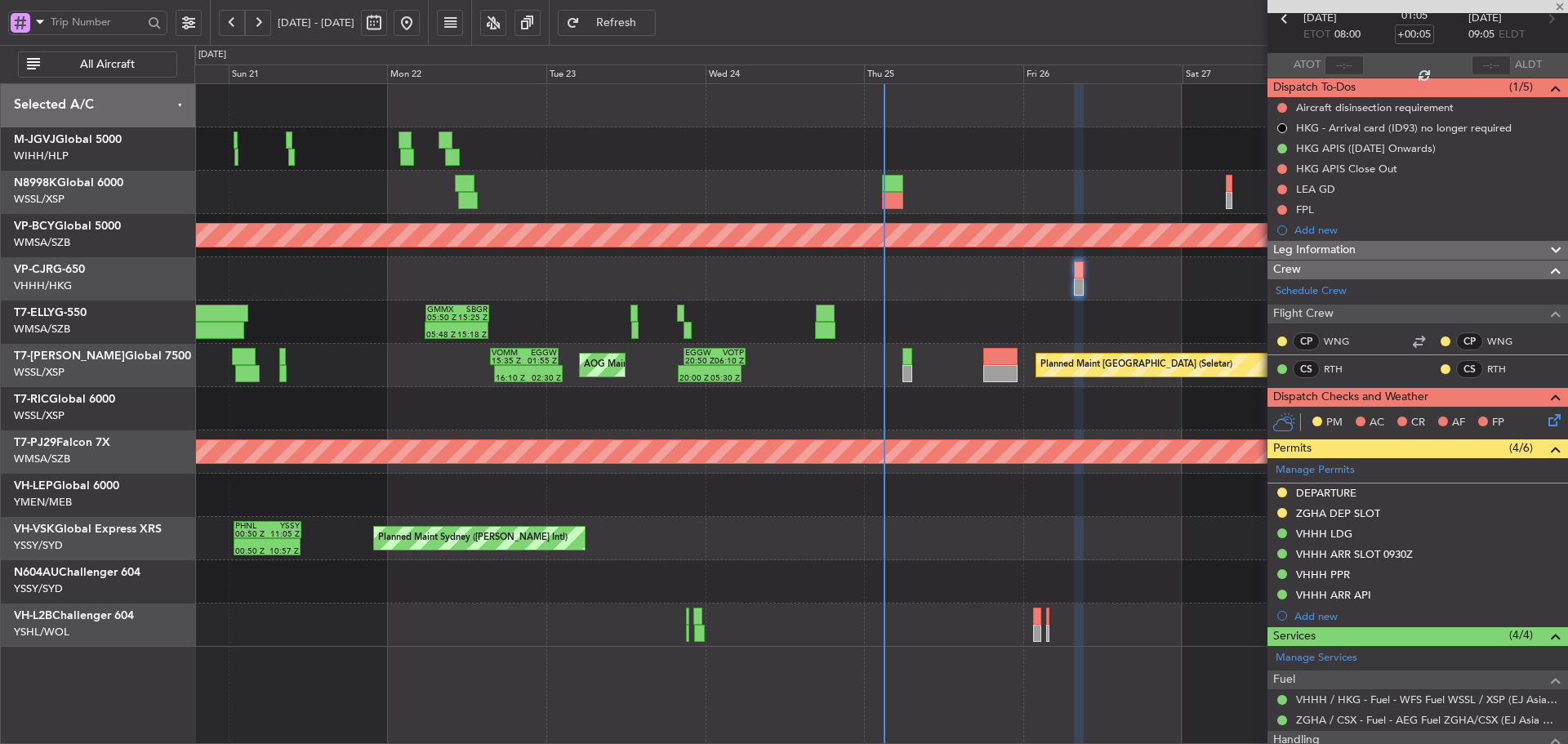
type input "16:55"
type input "19:35"
type input "5"
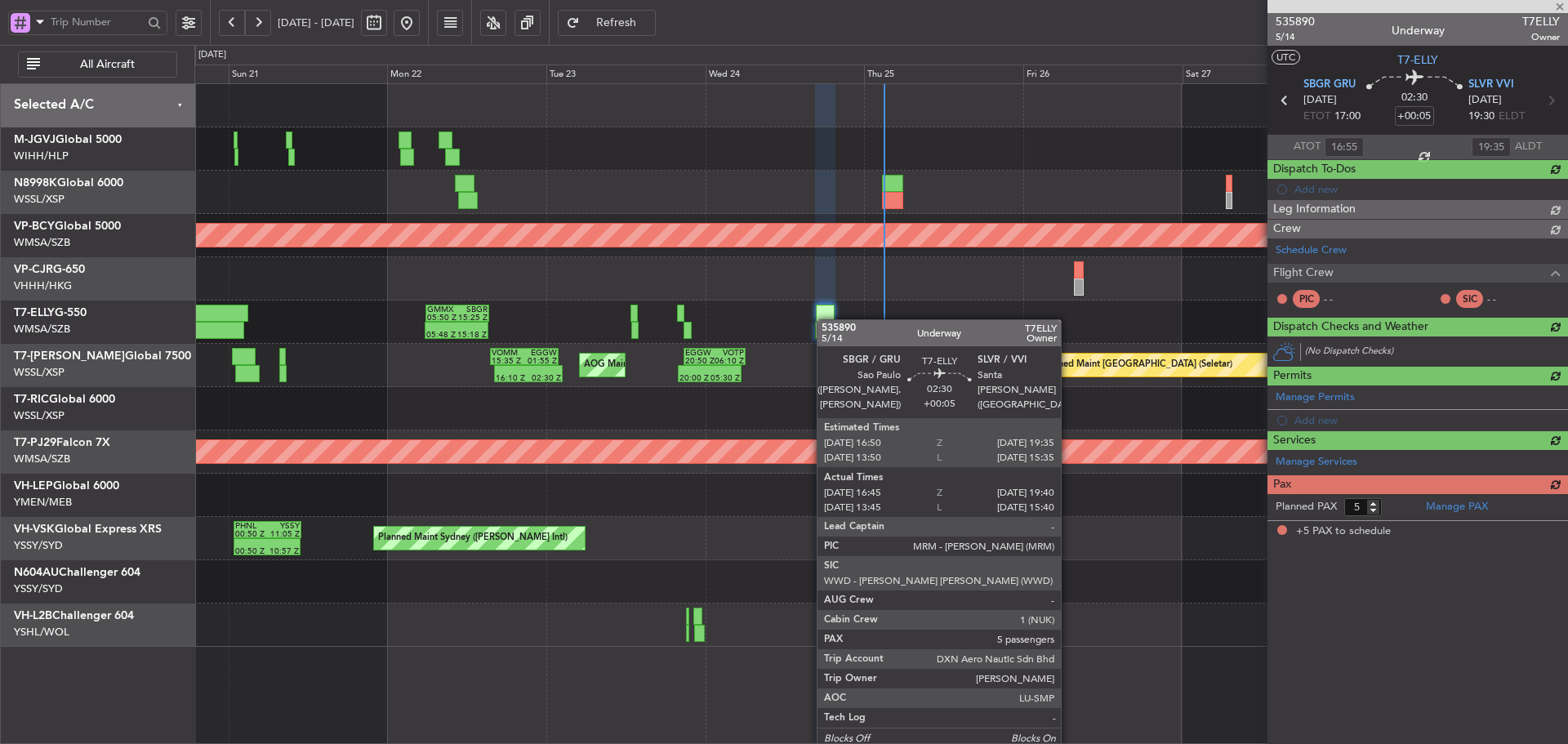
scroll to position [0, 0]
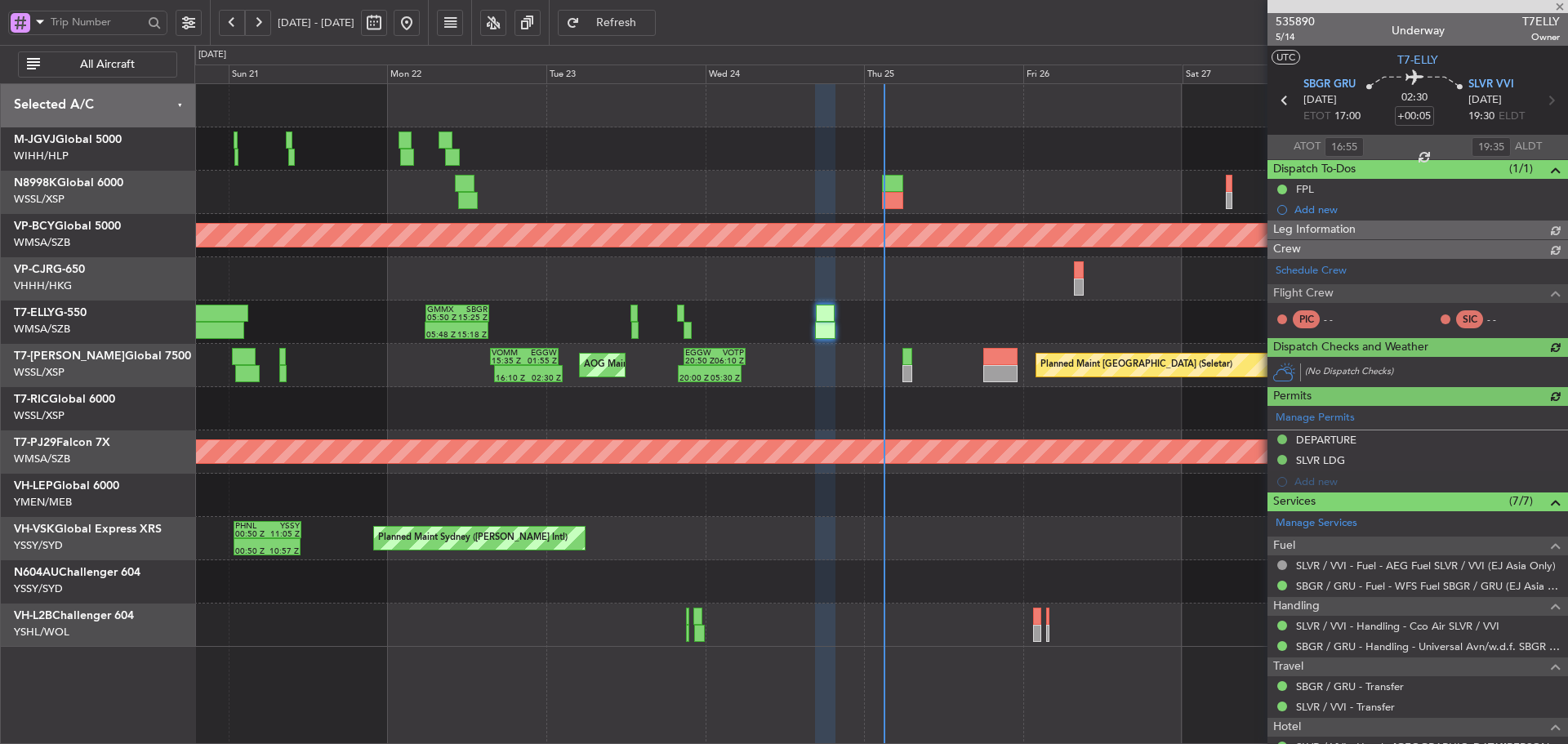
type input "[PERSON_NAME] (KYA)"
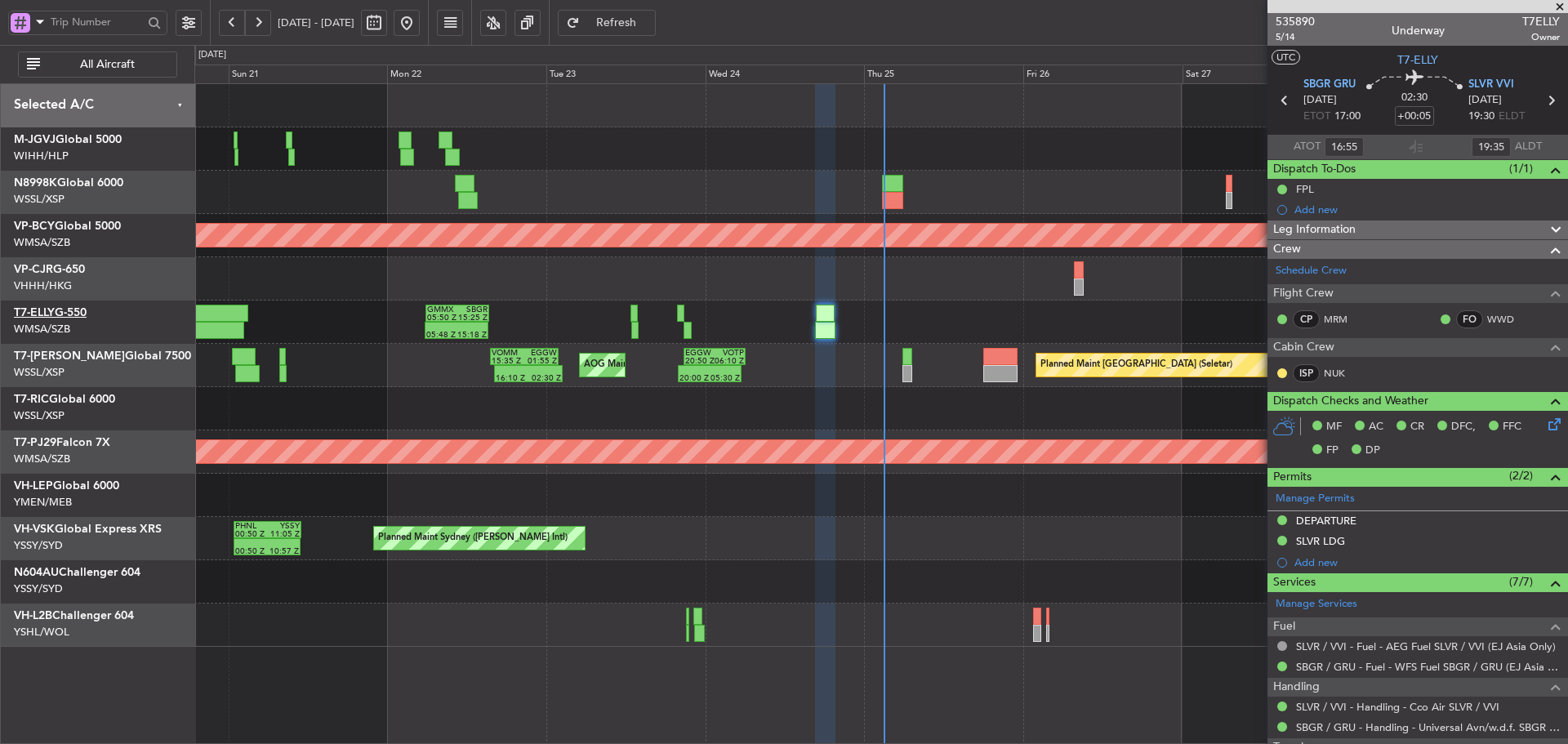
click at [86, 311] on link "T7-ELLY G-550" at bounding box center [50, 313] width 73 height 11
type input "[PERSON_NAME] (KYA)"
click at [250, 21] on button at bounding box center [258, 23] width 27 height 27
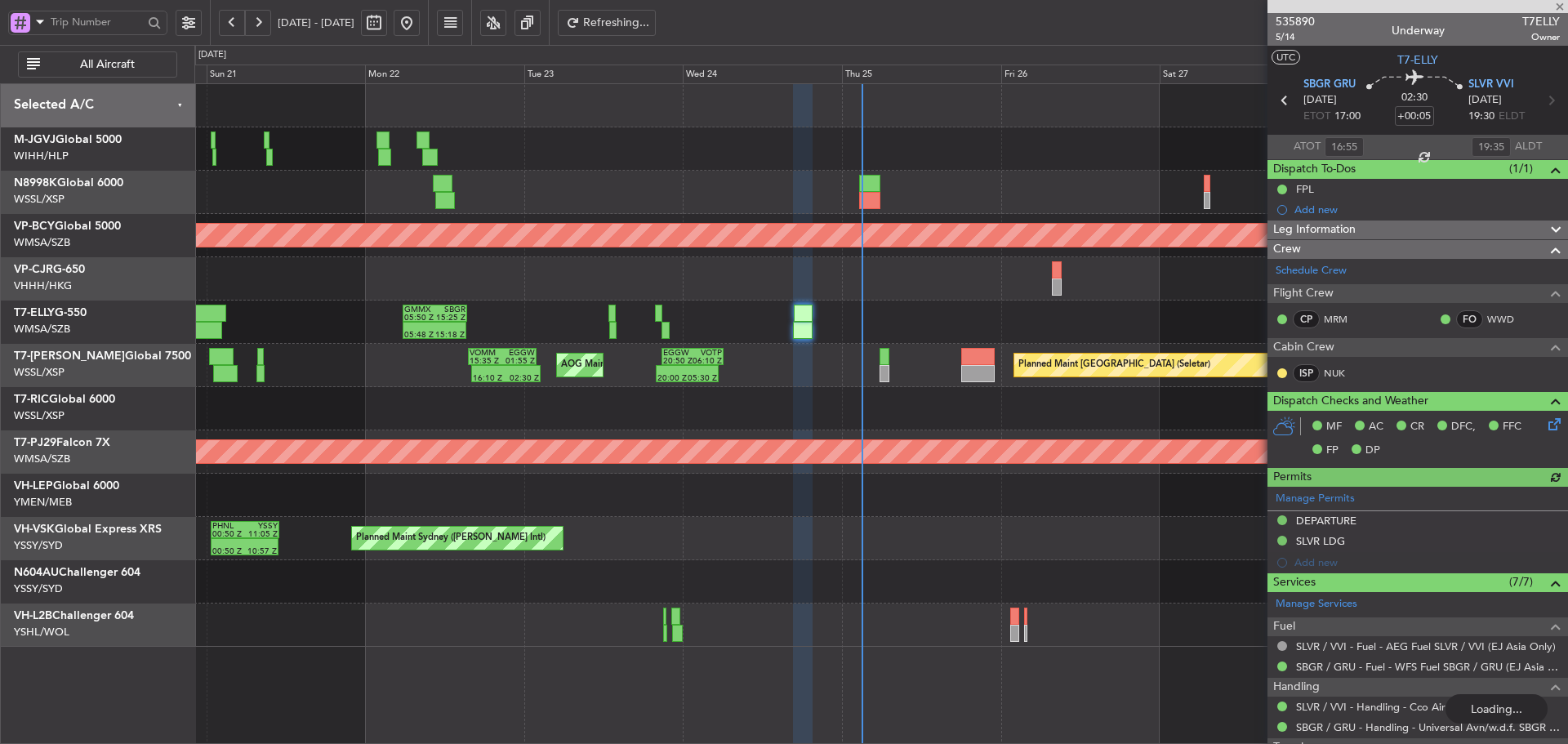
click at [253, 21] on button at bounding box center [258, 23] width 27 height 27
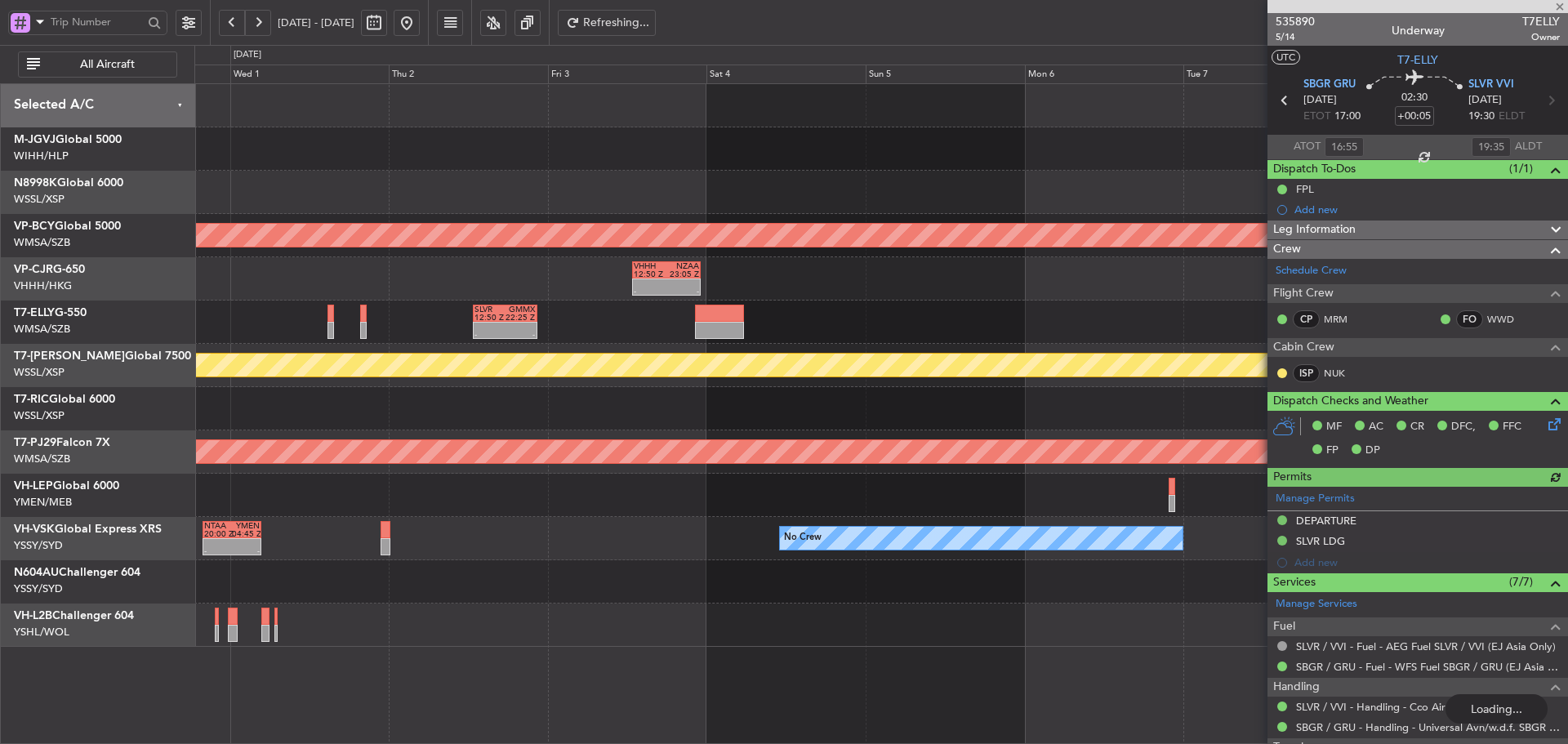
click at [253, 21] on button at bounding box center [258, 23] width 27 height 27
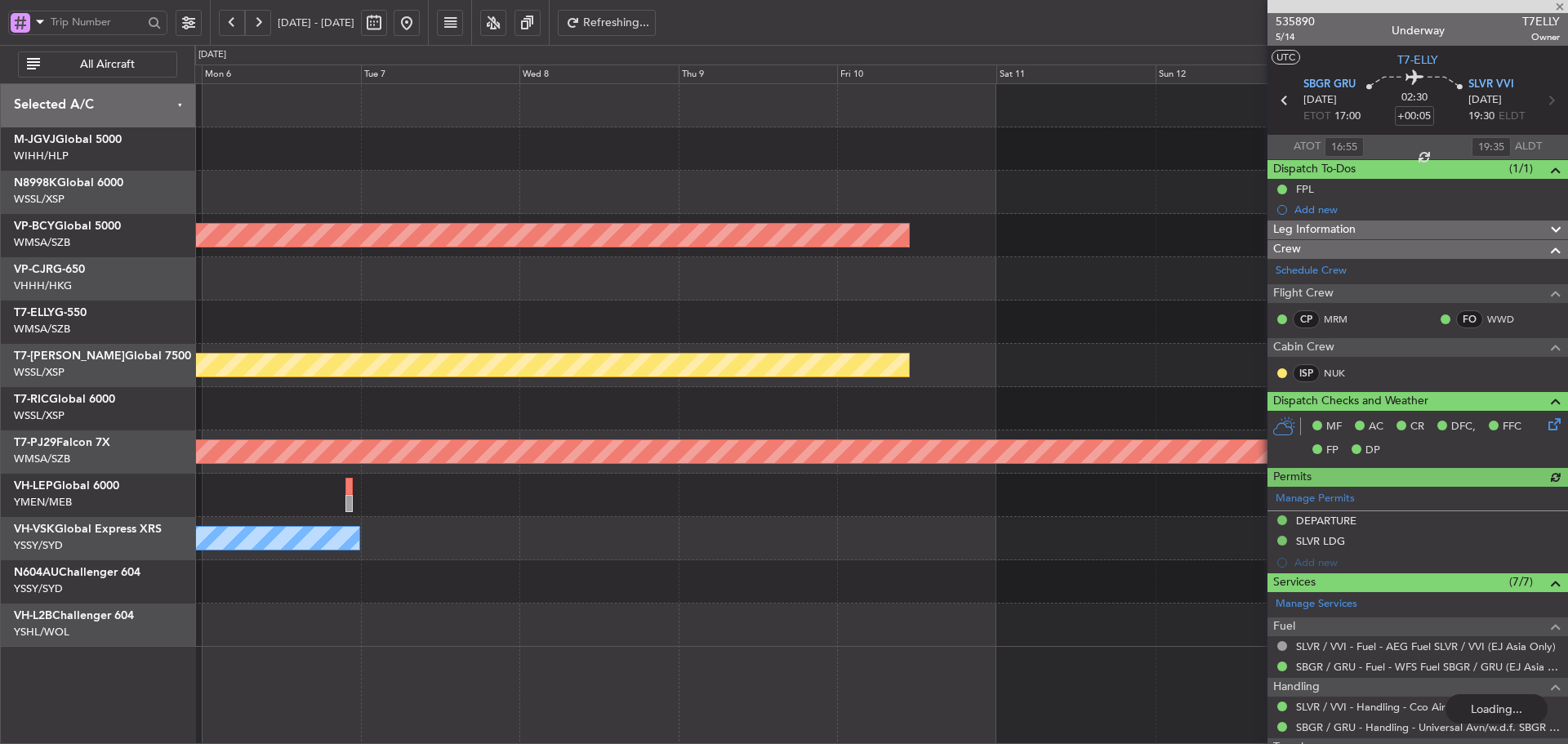
click at [253, 21] on button at bounding box center [258, 23] width 27 height 27
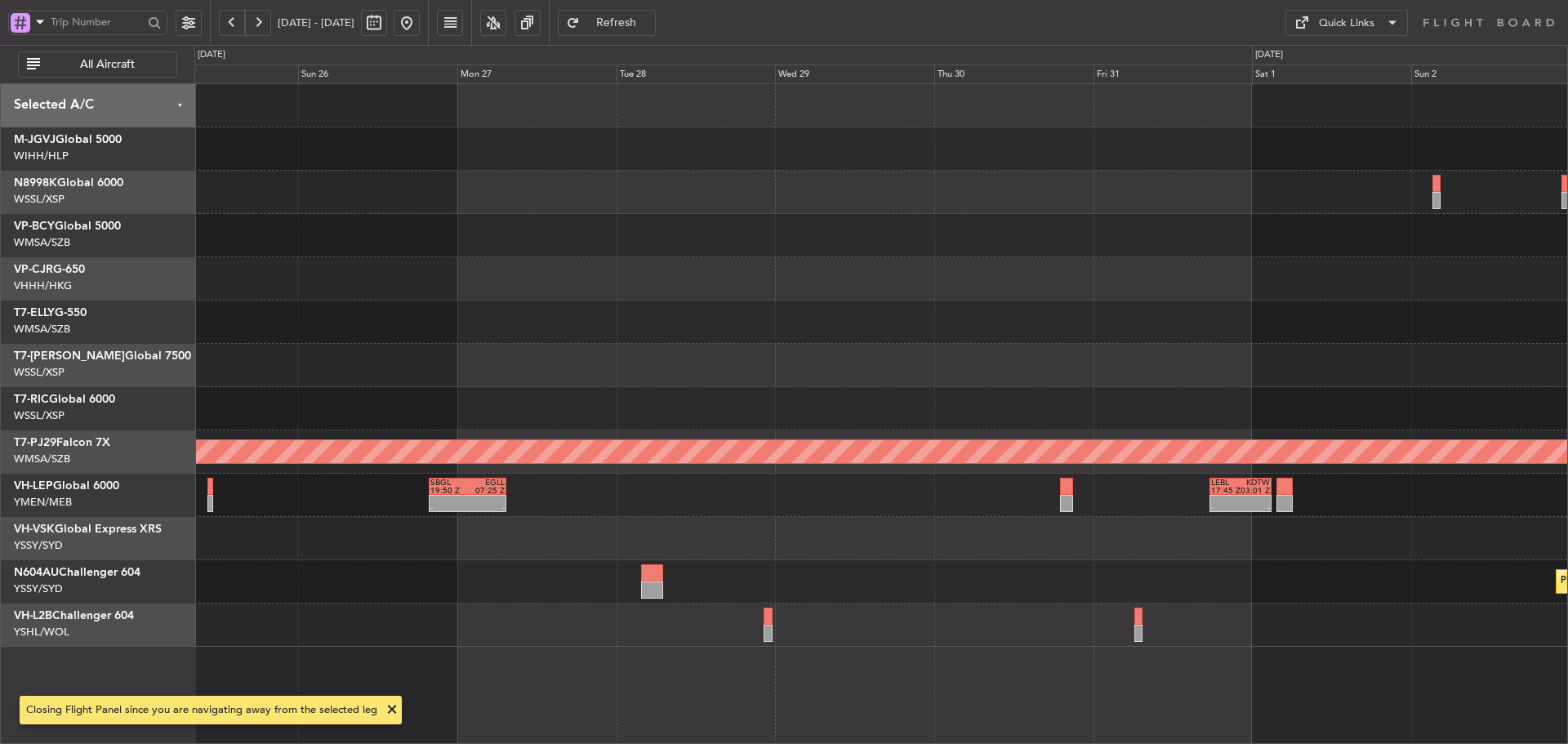
click at [253, 21] on button at bounding box center [258, 23] width 27 height 27
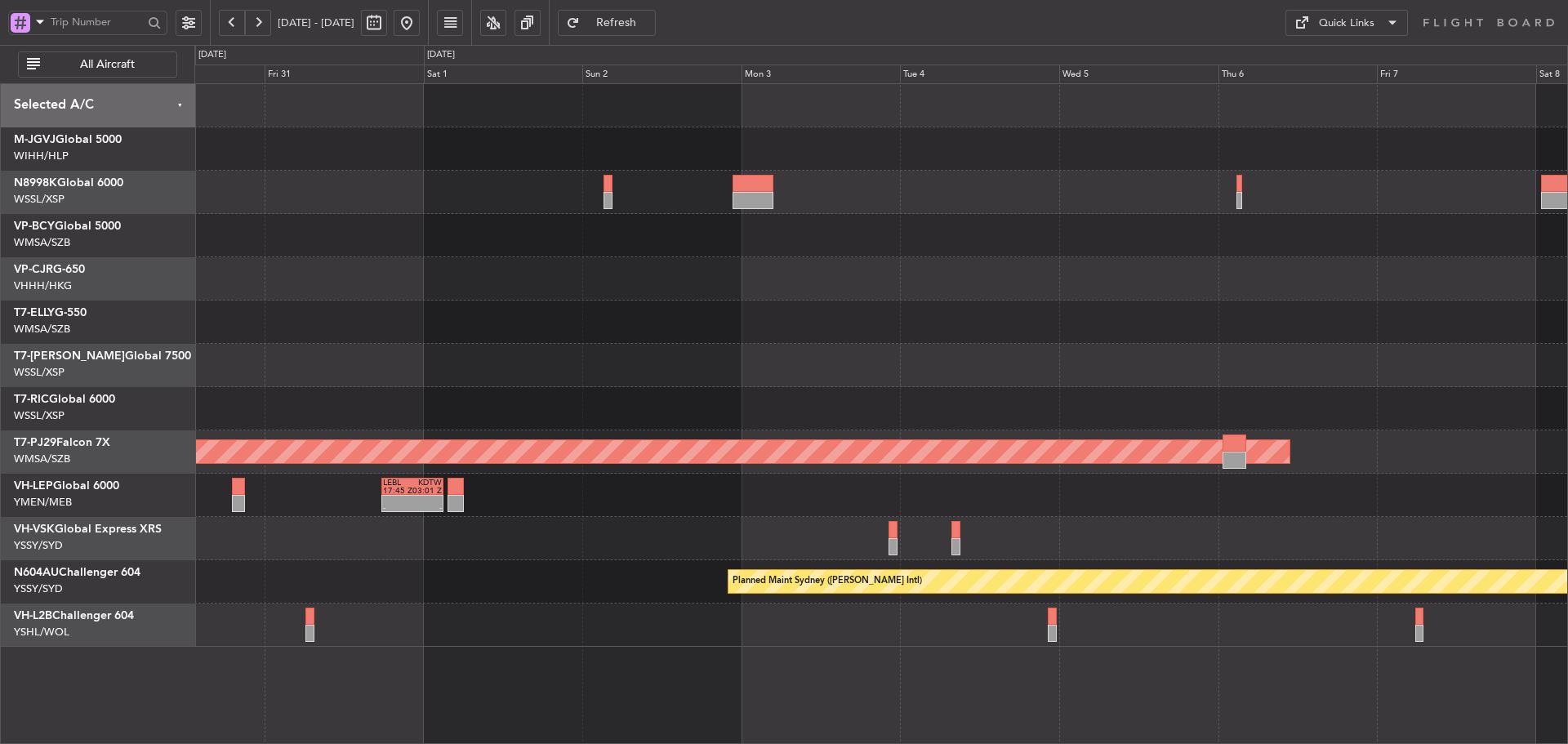
click at [887, 305] on div "Planned Maint [GEOGRAPHIC_DATA] (Sultan [PERSON_NAME] [PERSON_NAME] - Subang) -…" at bounding box center [881, 365] width 1373 height 562
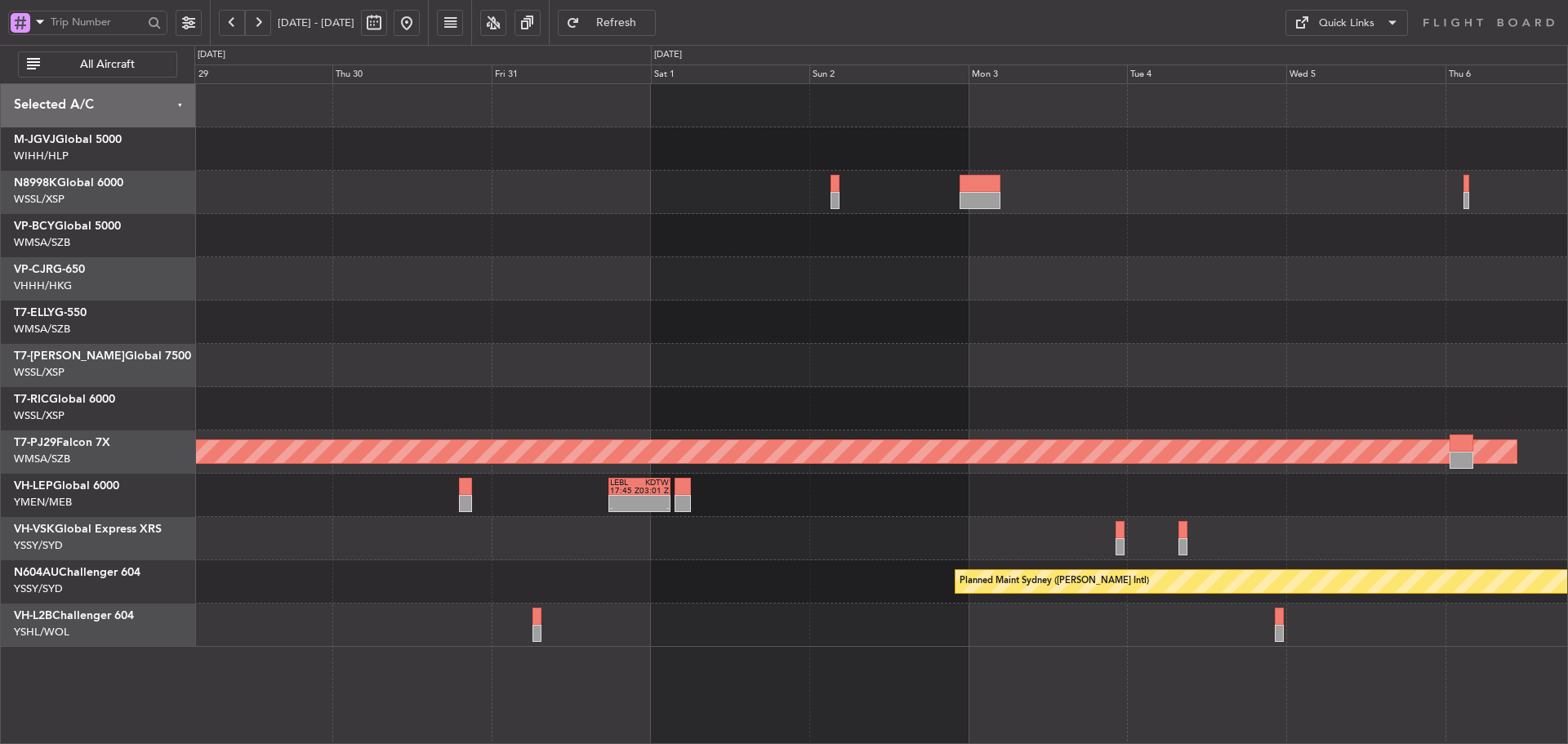
click at [890, 381] on div at bounding box center [881, 366] width 1373 height 44
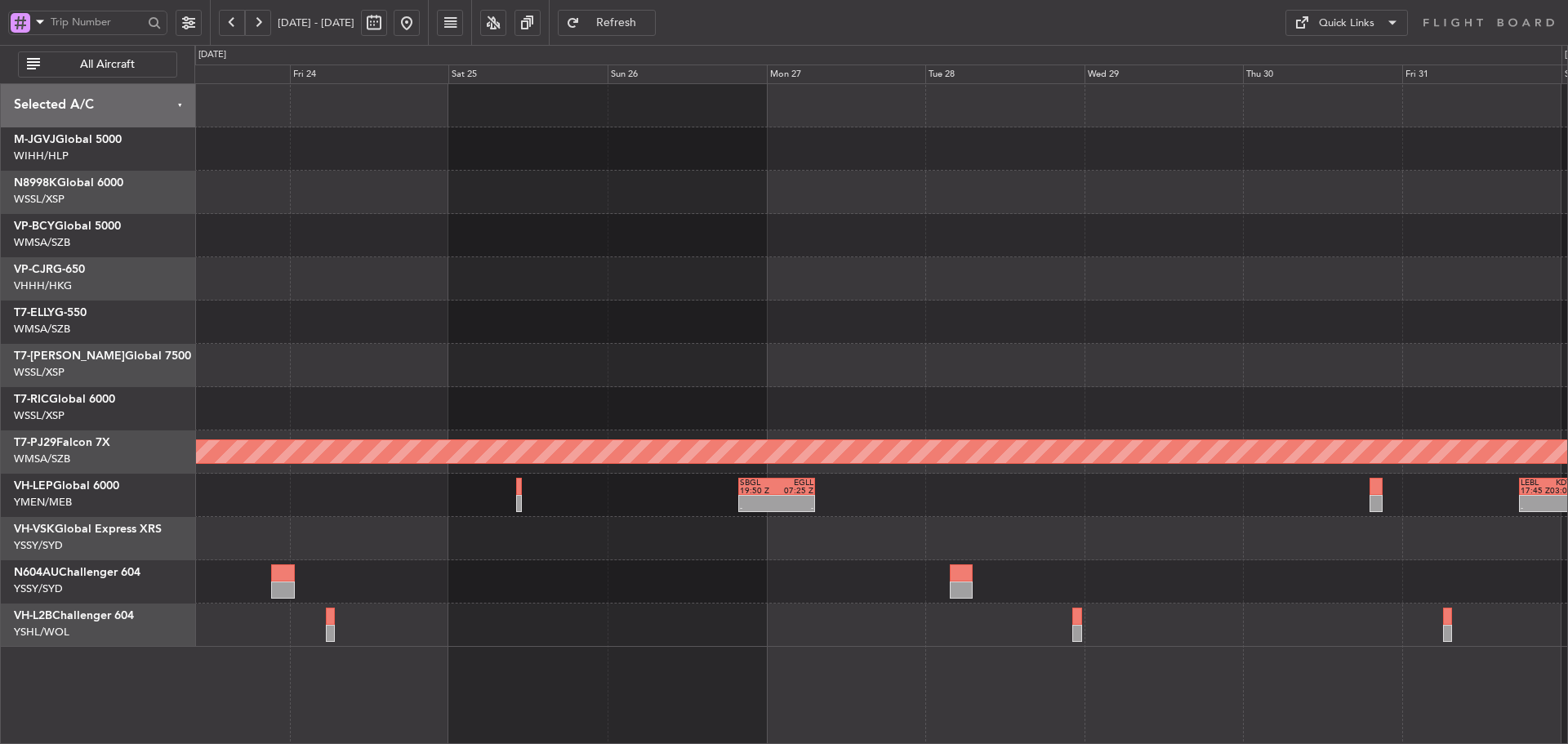
click at [1158, 421] on div at bounding box center [881, 408] width 1373 height 44
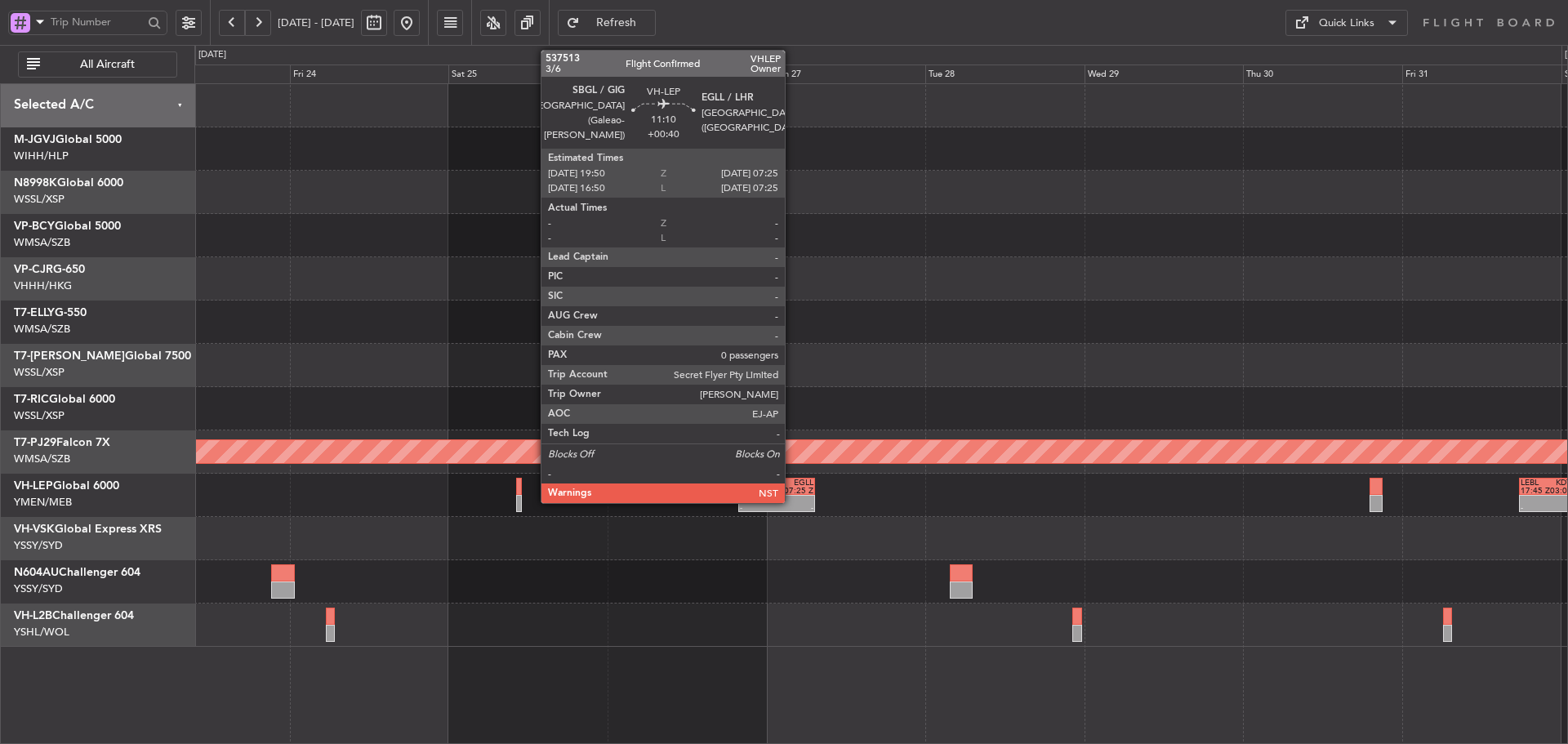
click at [792, 490] on div "07:25 Z" at bounding box center [794, 490] width 37 height 9
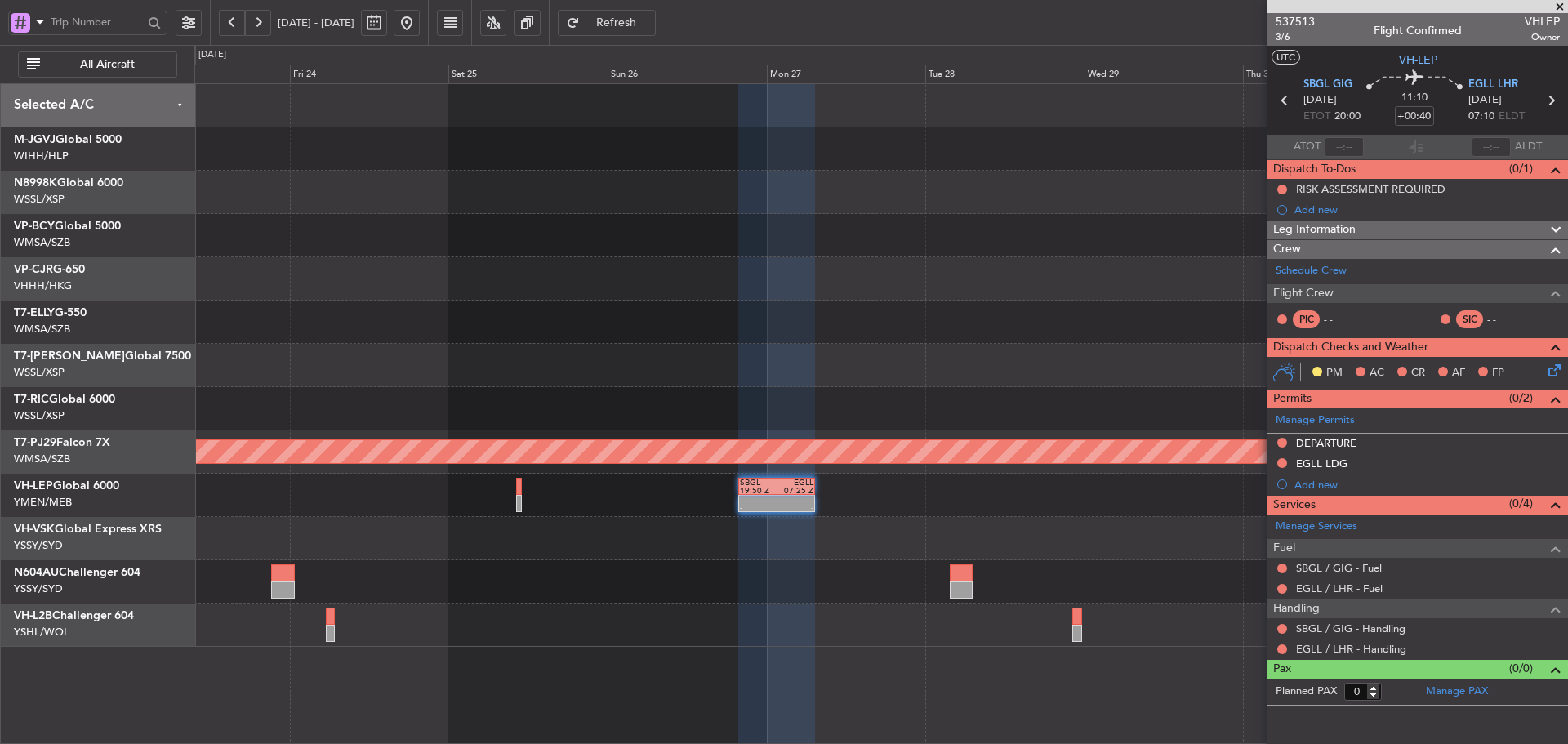
click at [1560, 9] on span at bounding box center [1559, 8] width 16 height 15
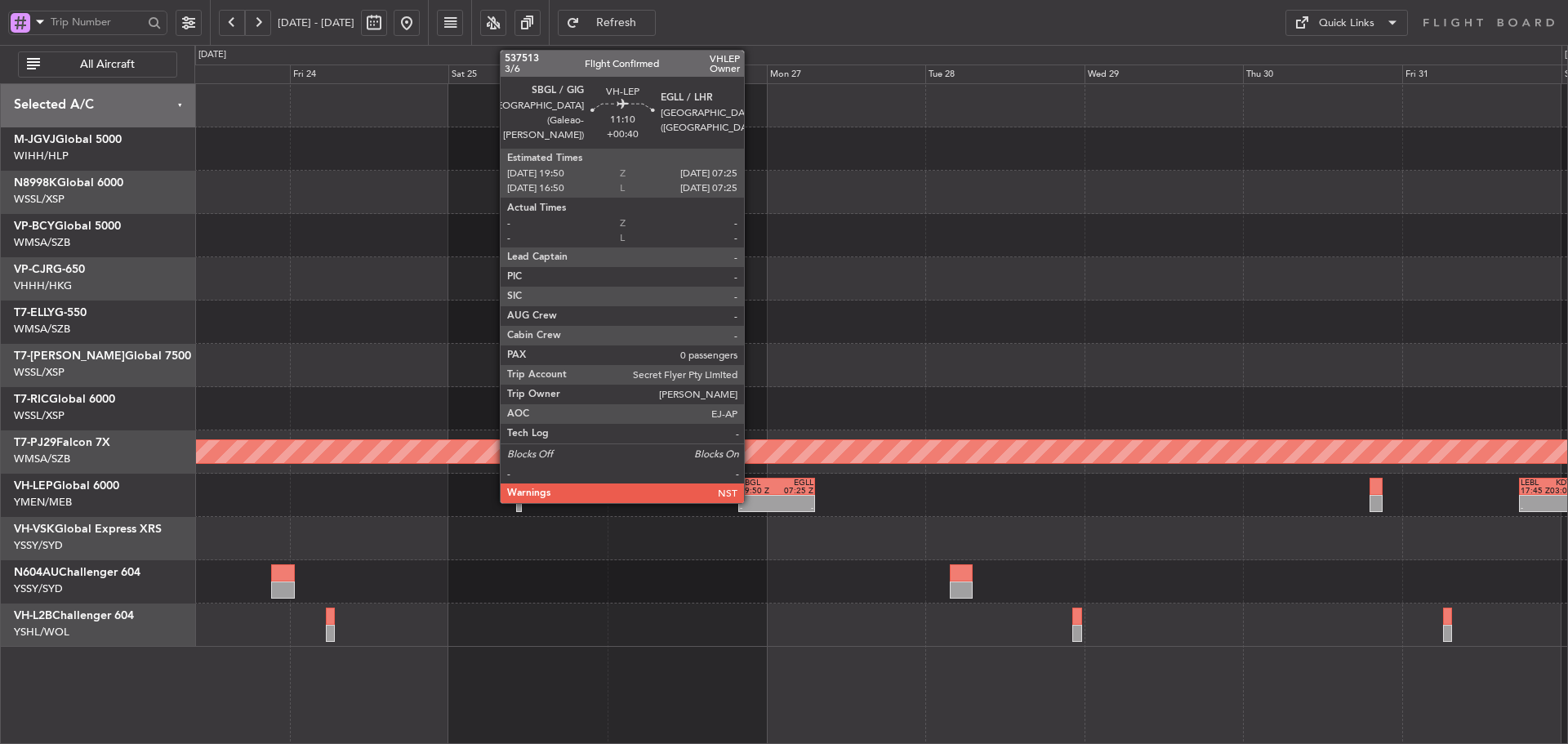
click at [754, 502] on div at bounding box center [757, 499] width 37 height 9
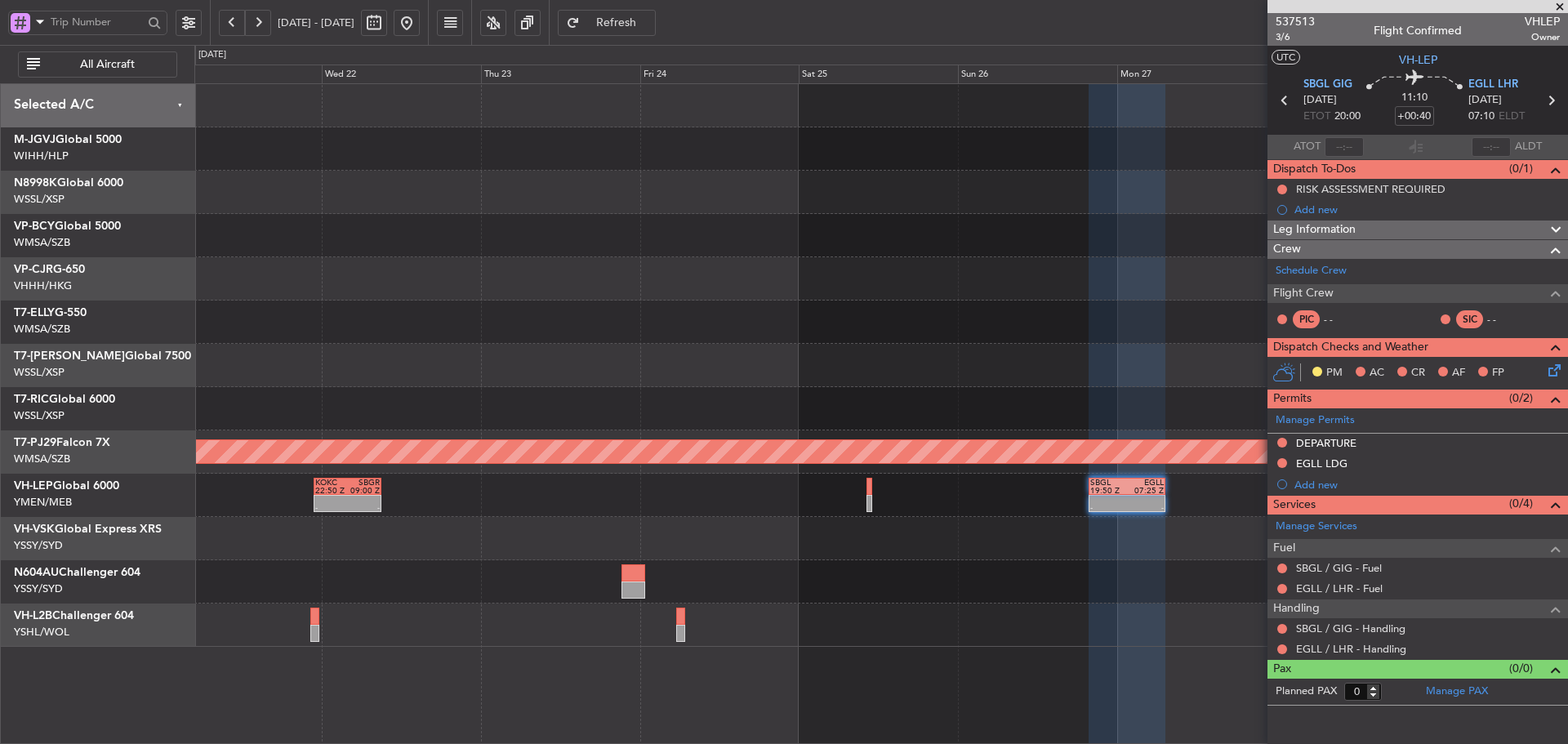
click at [786, 565] on div "Planned Maint [GEOGRAPHIC_DATA] (Sultan [PERSON_NAME] [PERSON_NAME] - Subang) -…" at bounding box center [881, 365] width 1373 height 562
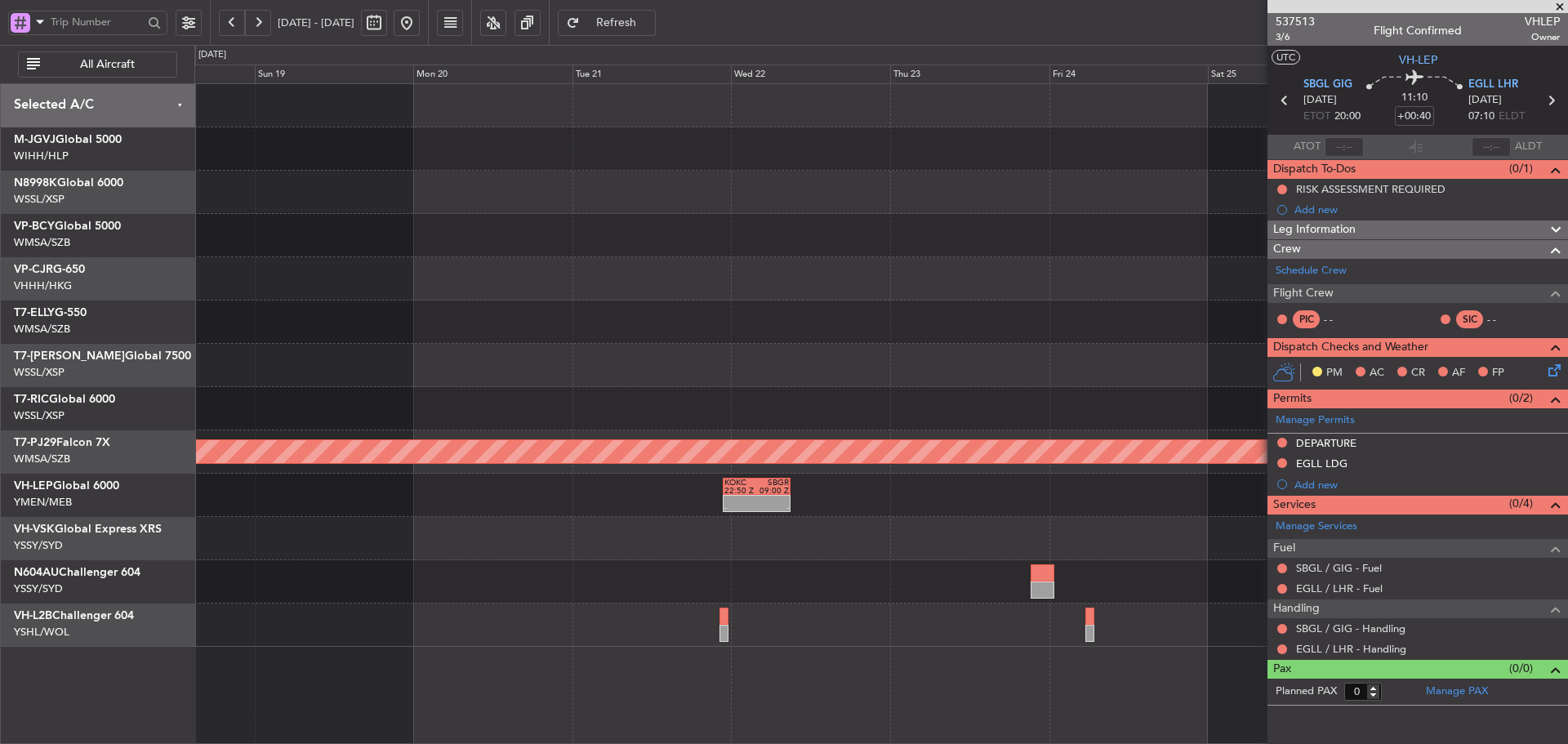
click at [797, 581] on div at bounding box center [881, 582] width 1373 height 44
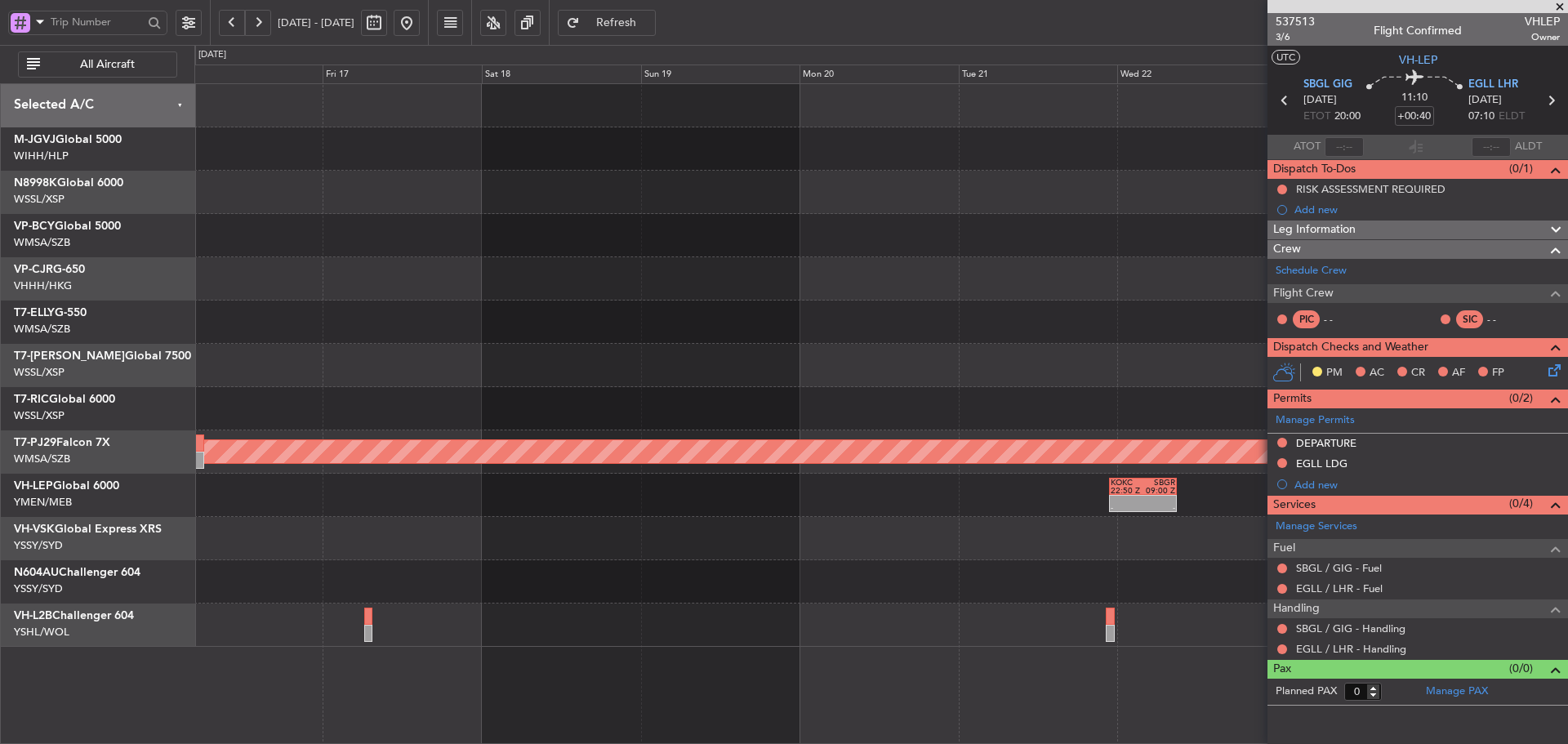
click at [868, 590] on div at bounding box center [881, 582] width 1373 height 44
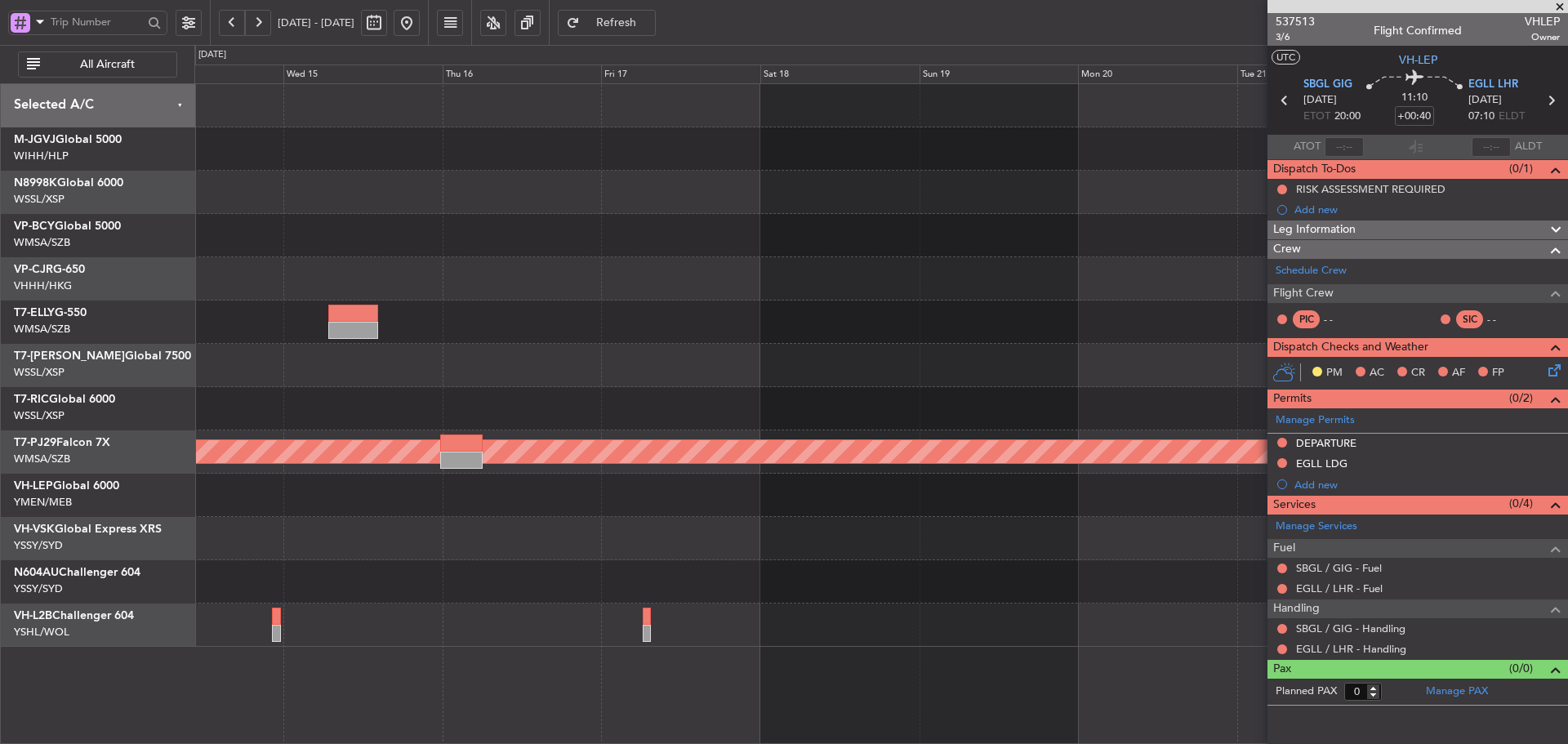
click at [868, 582] on div at bounding box center [881, 582] width 1373 height 44
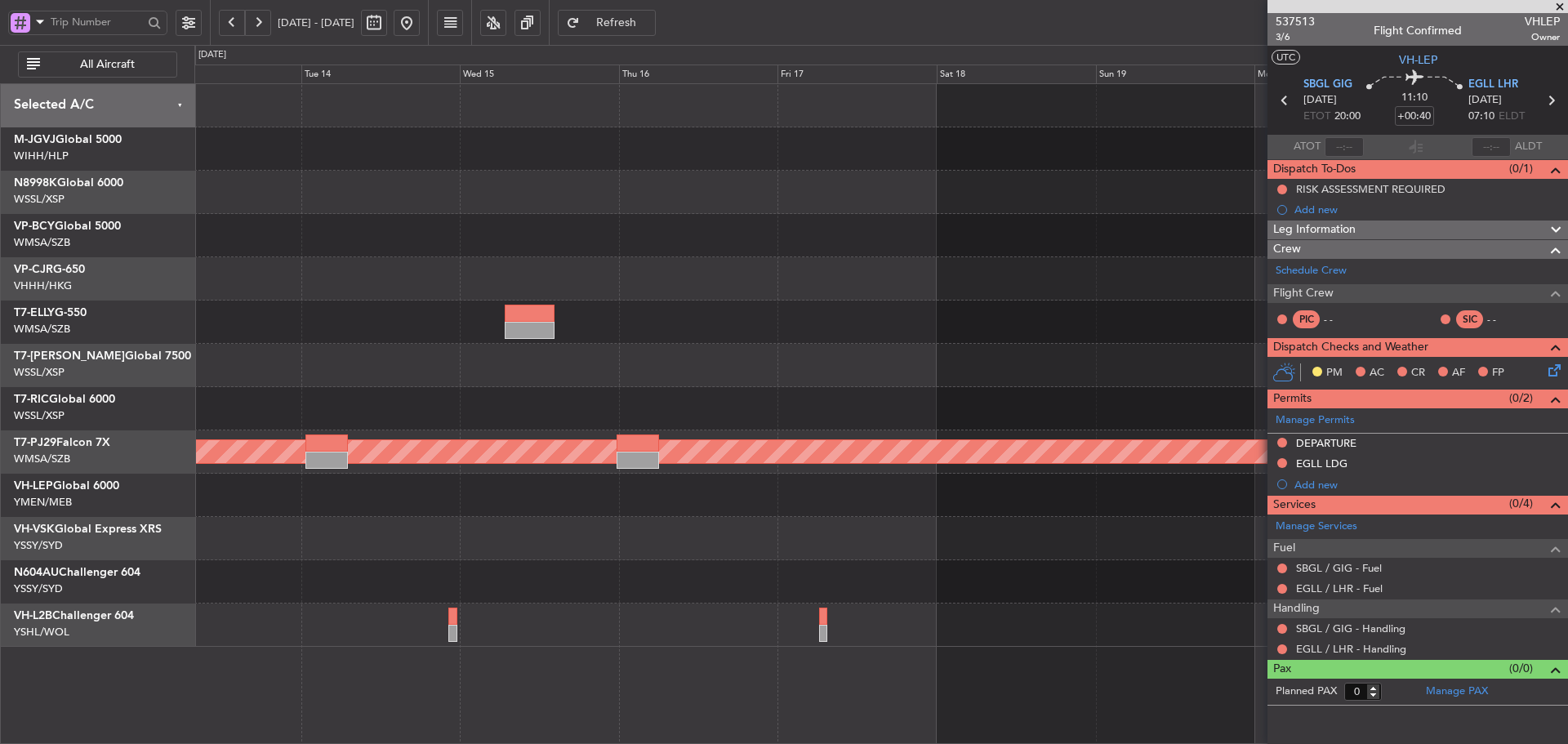
click at [420, 17] on button at bounding box center [407, 23] width 27 height 27
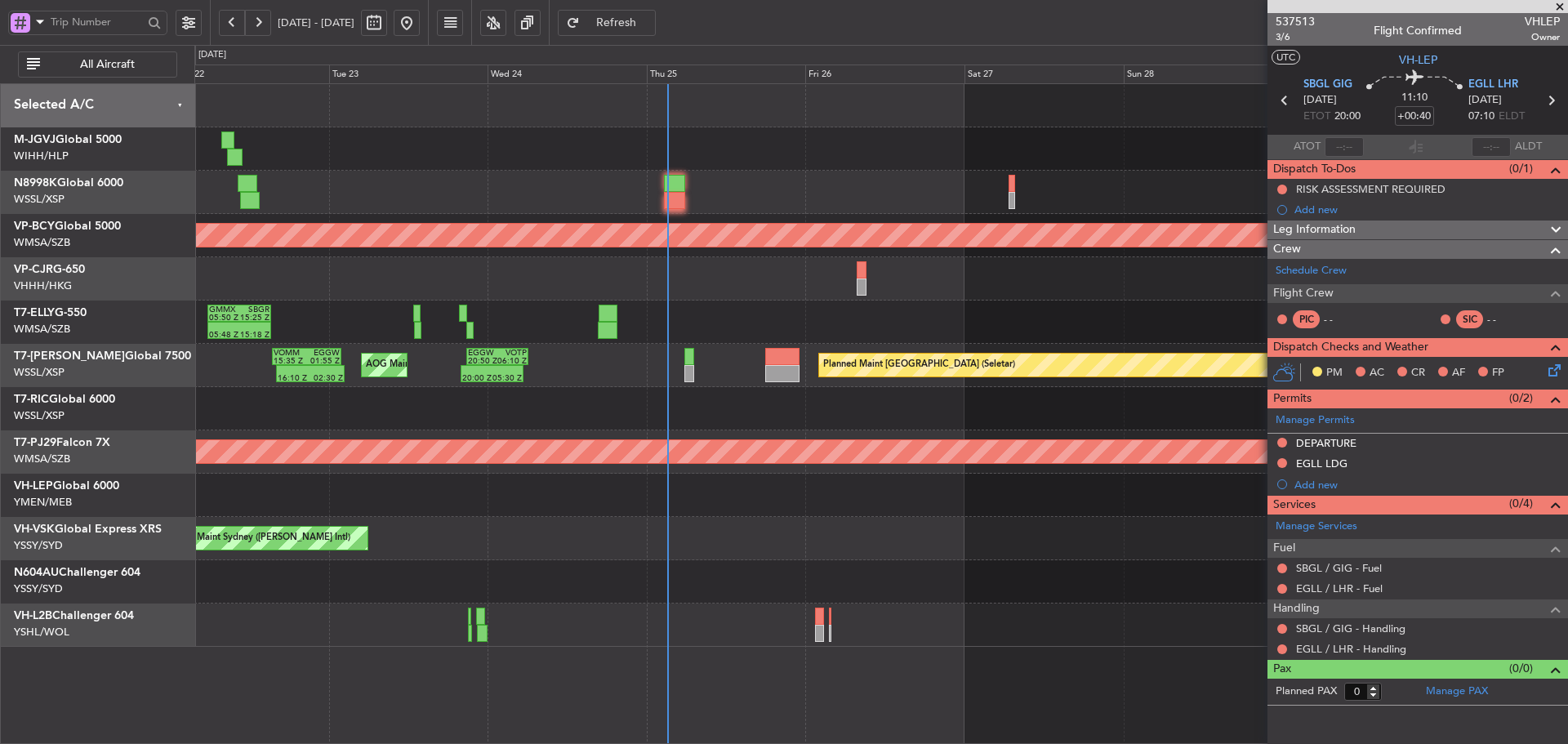
click at [735, 538] on div "Planned Maint Sydney ([PERSON_NAME] Intl) 00:50 Z 10:57 Z PHNL 00:50 Z YSSY 11:…" at bounding box center [881, 538] width 1373 height 44
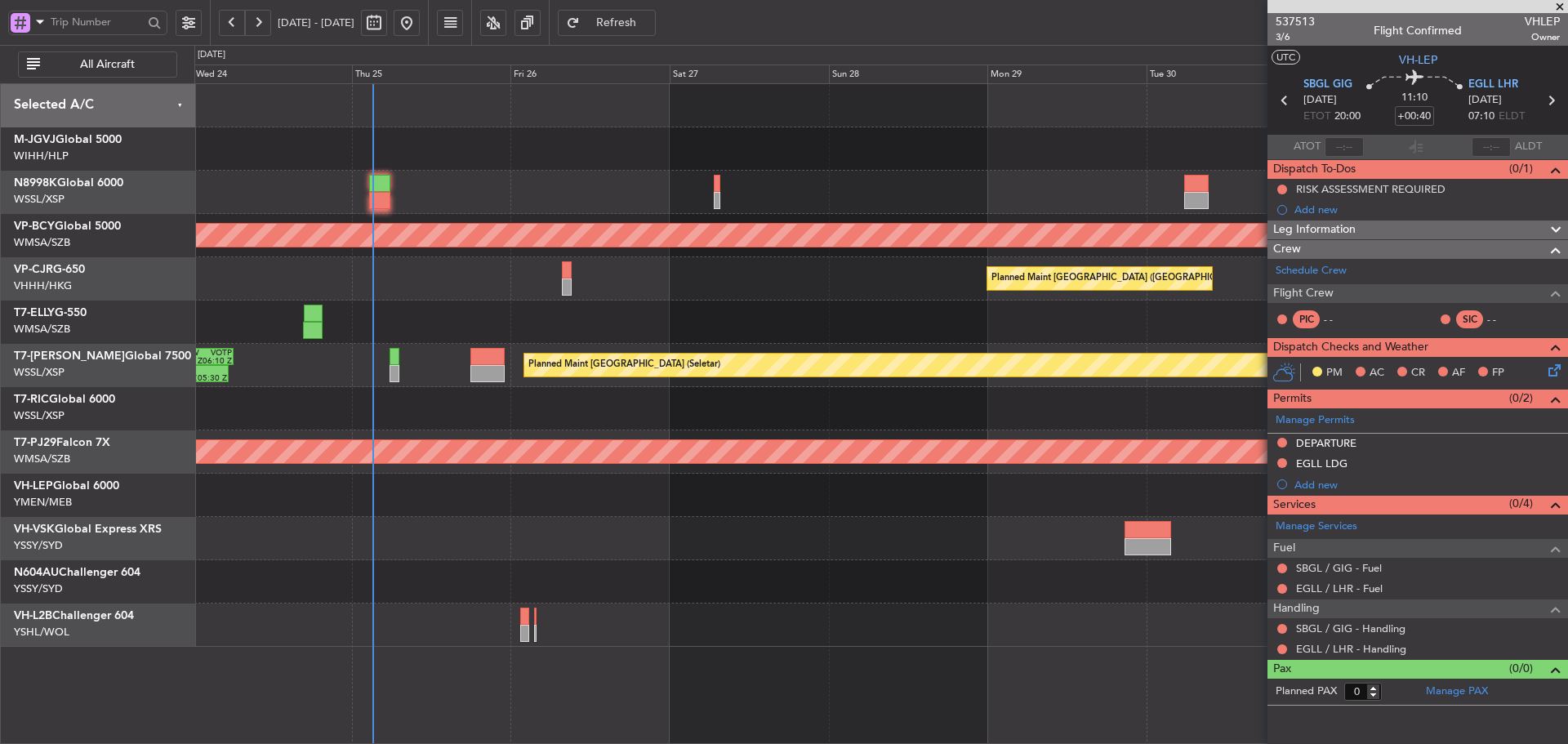
click at [694, 547] on div "Unplanned Maint [GEOGRAPHIC_DATA] (Sultan [PERSON_NAME] [PERSON_NAME] - Subang)…" at bounding box center [881, 365] width 1373 height 562
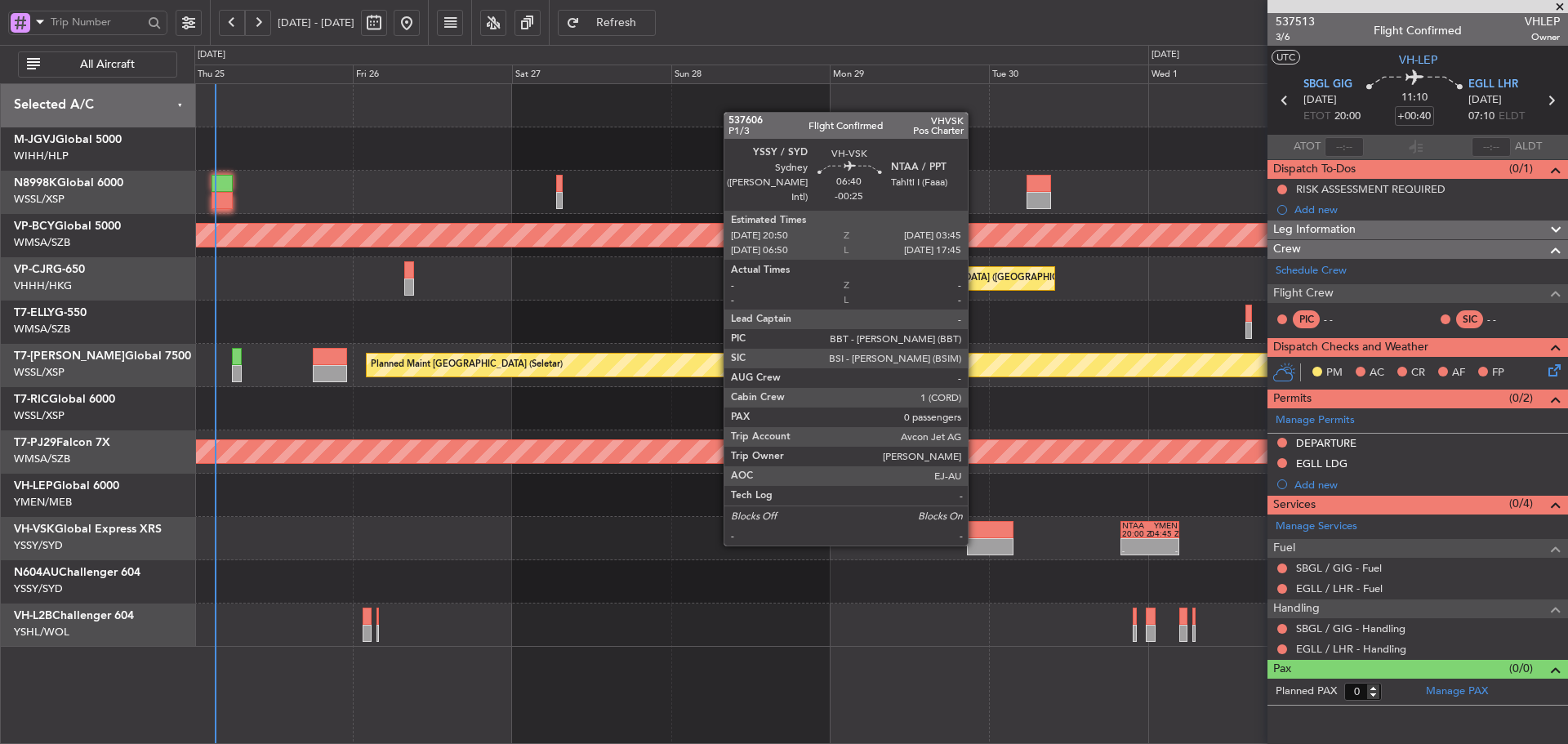
click at [975, 544] on div at bounding box center [990, 547] width 46 height 17
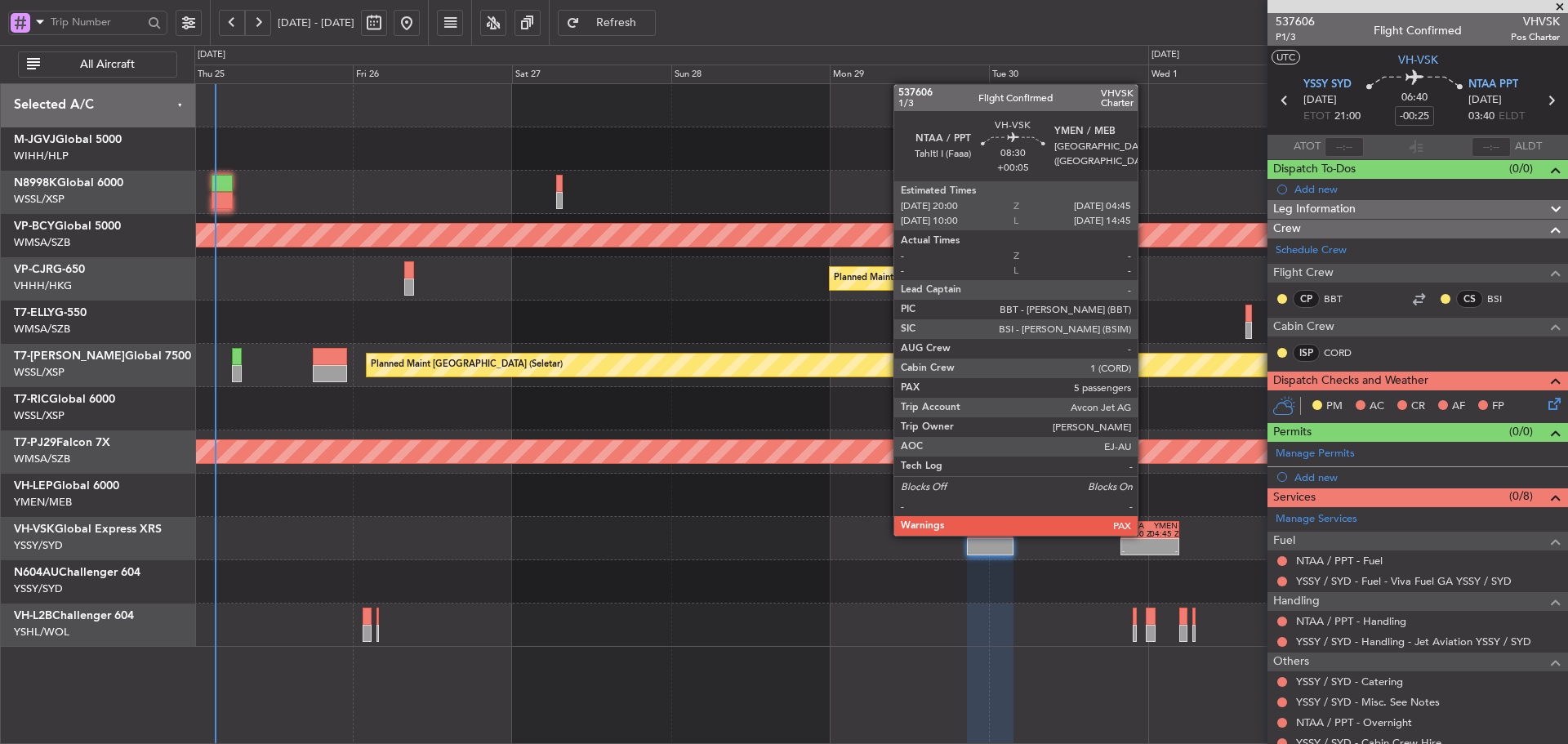
click at [1144, 534] on div "20:00 Z" at bounding box center [1135, 534] width 27 height 9
type input "+00:05"
type input "5"
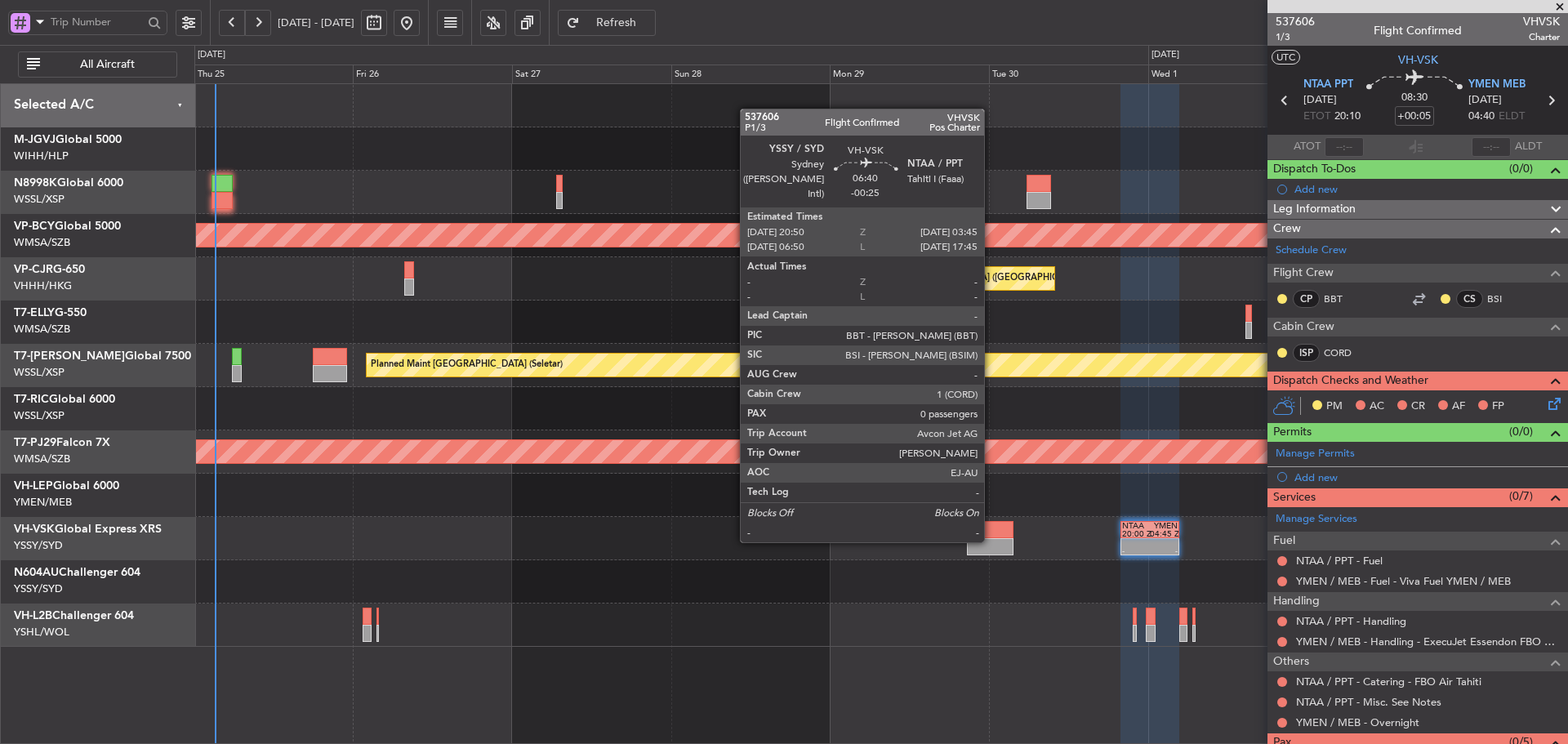
click at [992, 540] on div at bounding box center [990, 547] width 46 height 17
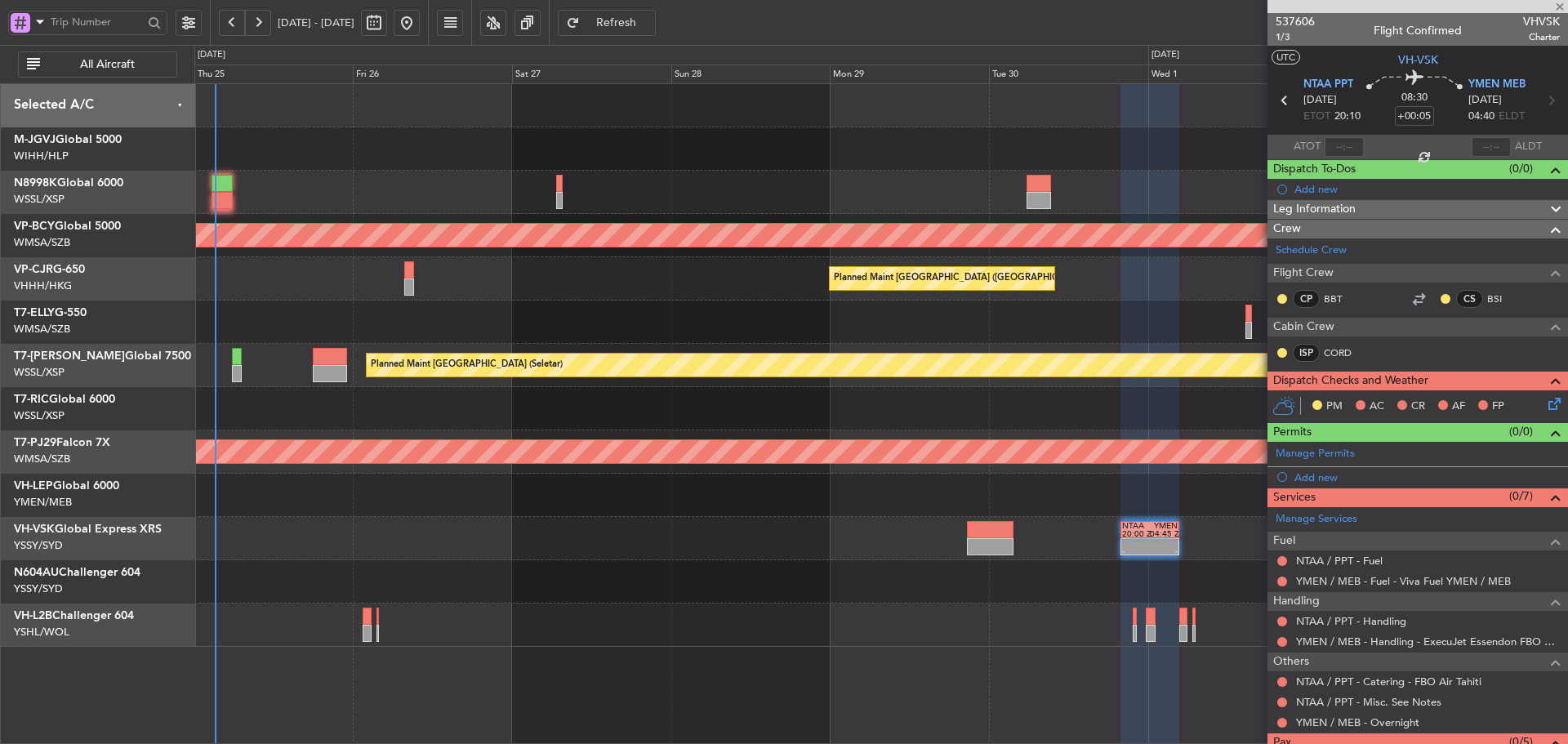
type input "-00:25"
type input "0"
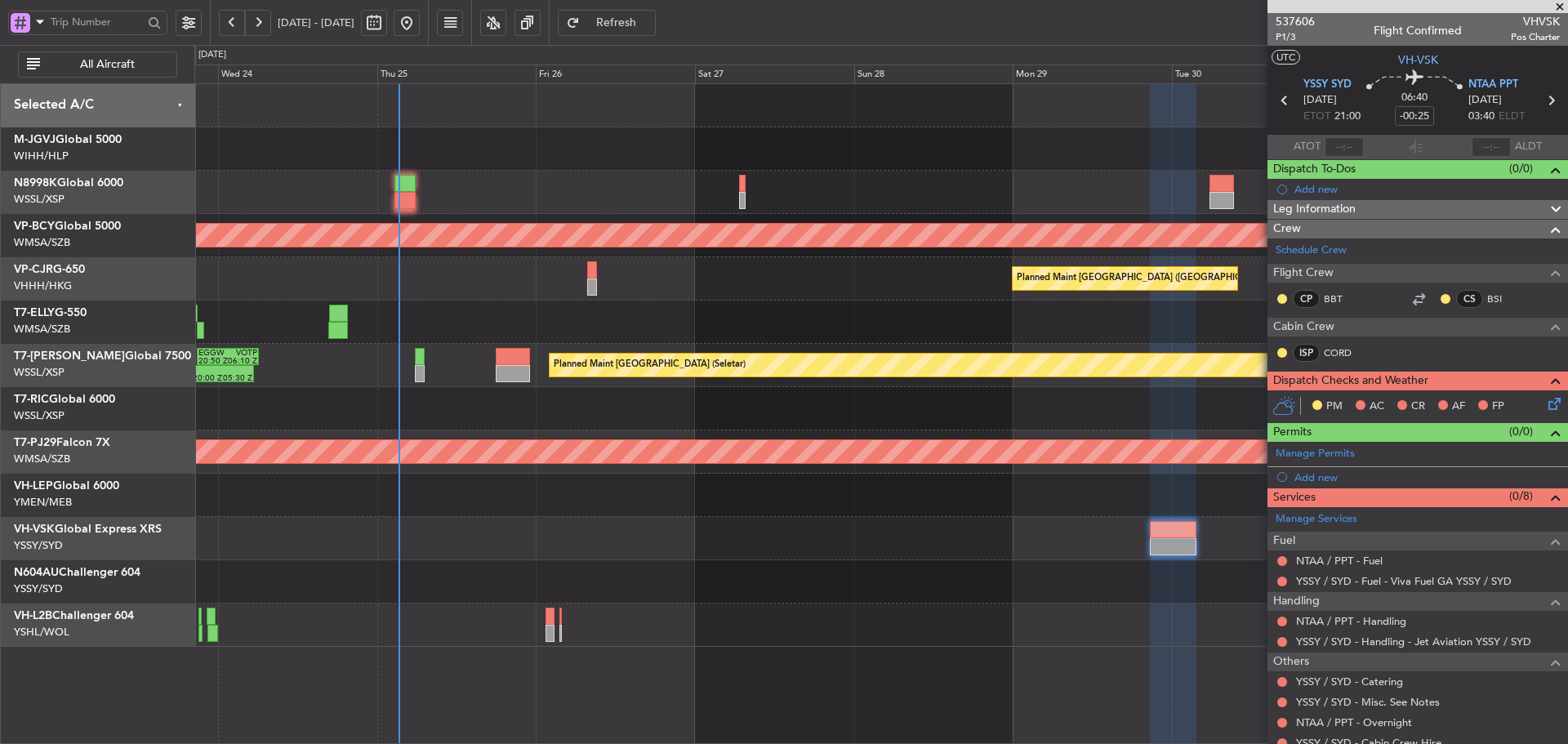
click at [532, 483] on div "Unplanned Maint [GEOGRAPHIC_DATA] (Sultan [PERSON_NAME] [PERSON_NAME] - Subang)…" at bounding box center [881, 365] width 1373 height 562
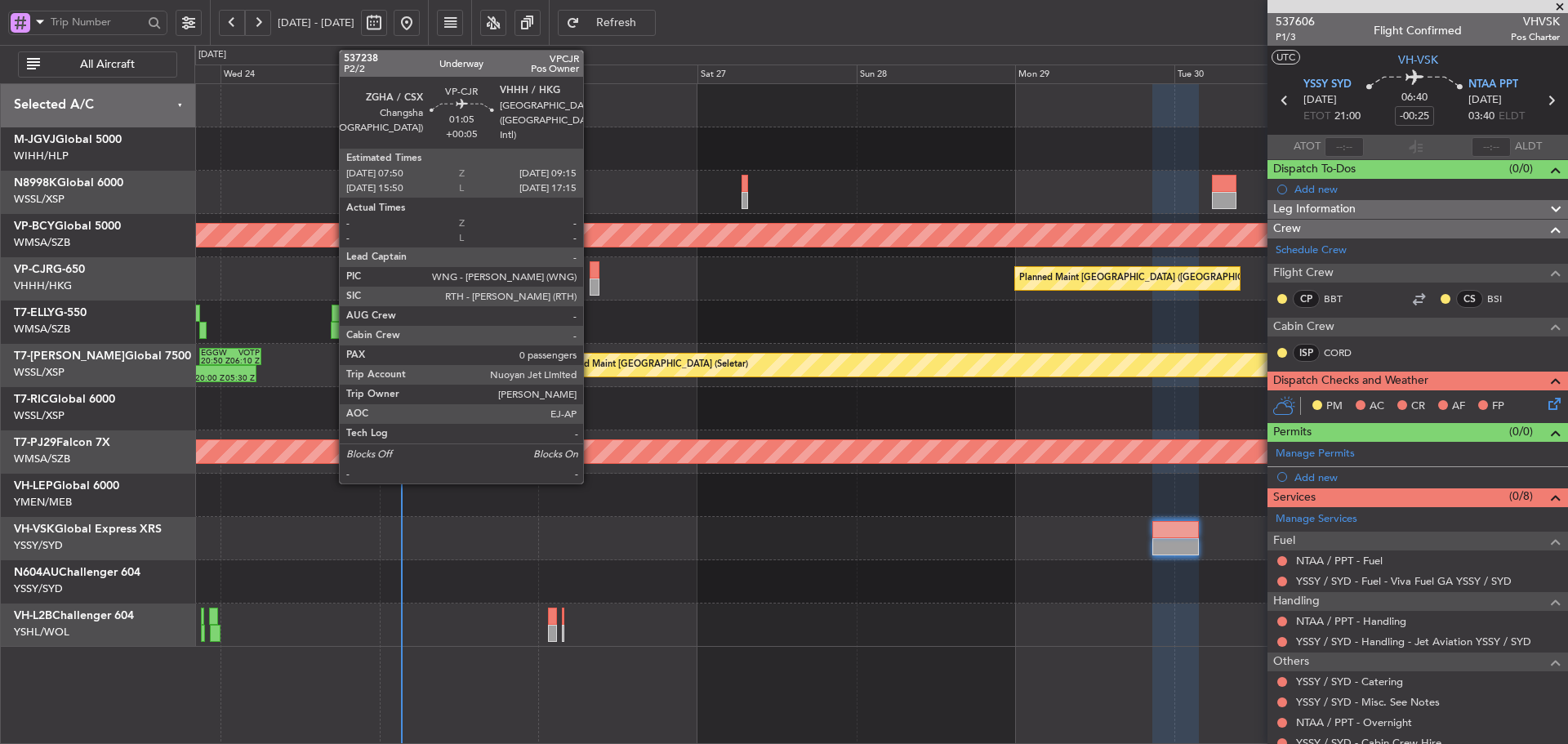
click at [591, 281] on div at bounding box center [594, 287] width 9 height 17
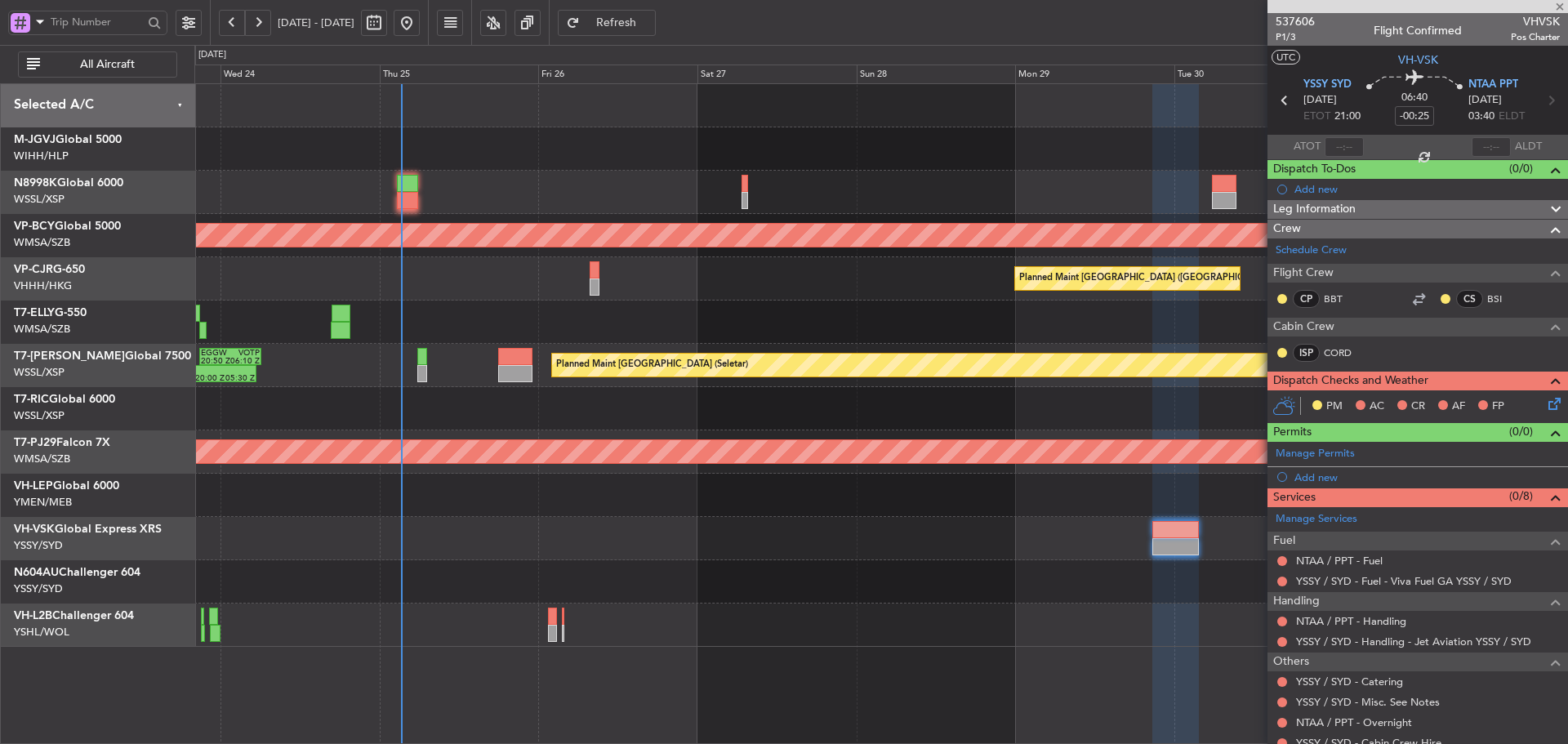
type input "+00:05"
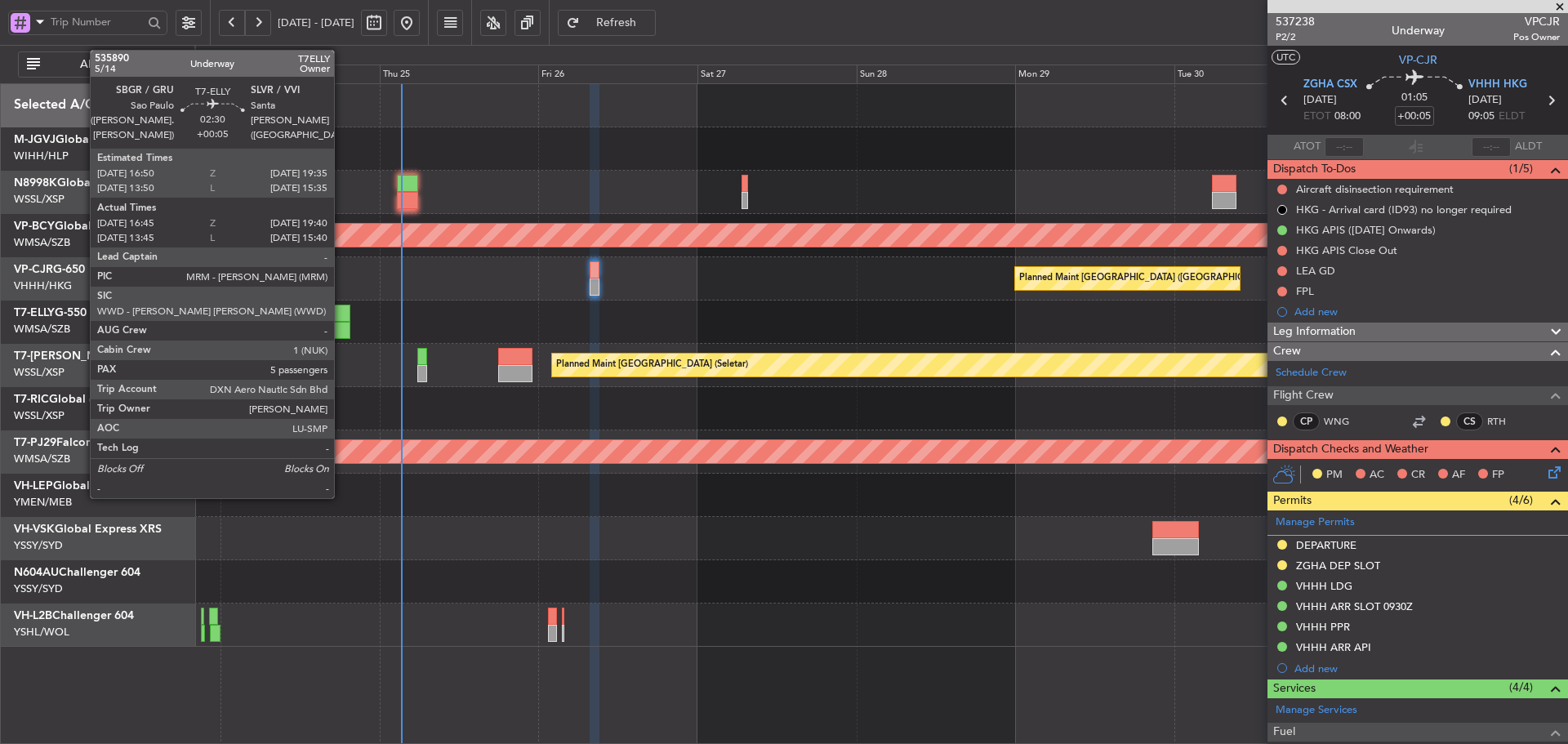
click at [341, 322] on div at bounding box center [340, 330] width 20 height 17
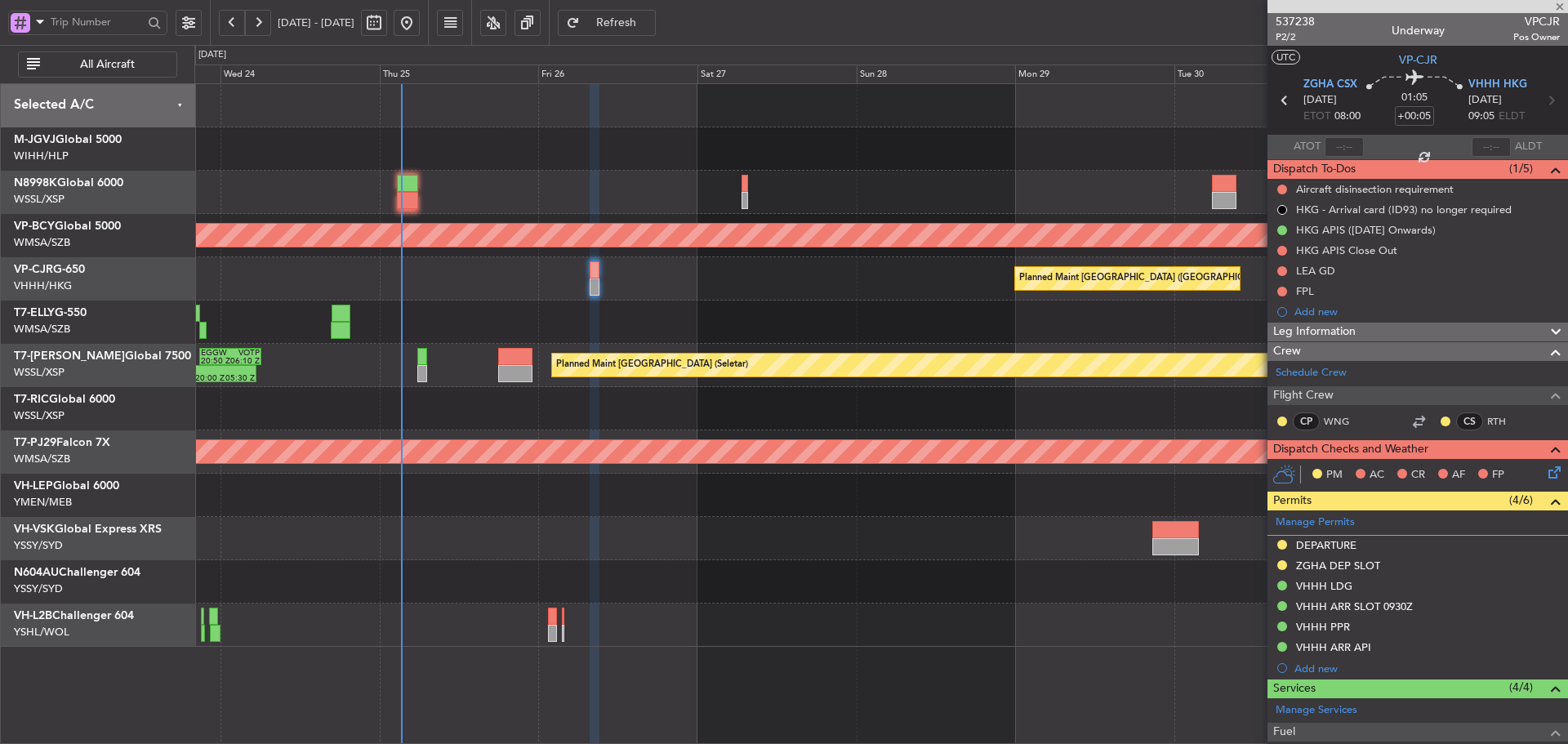
type input "16:55"
type input "19:35"
type input "5"
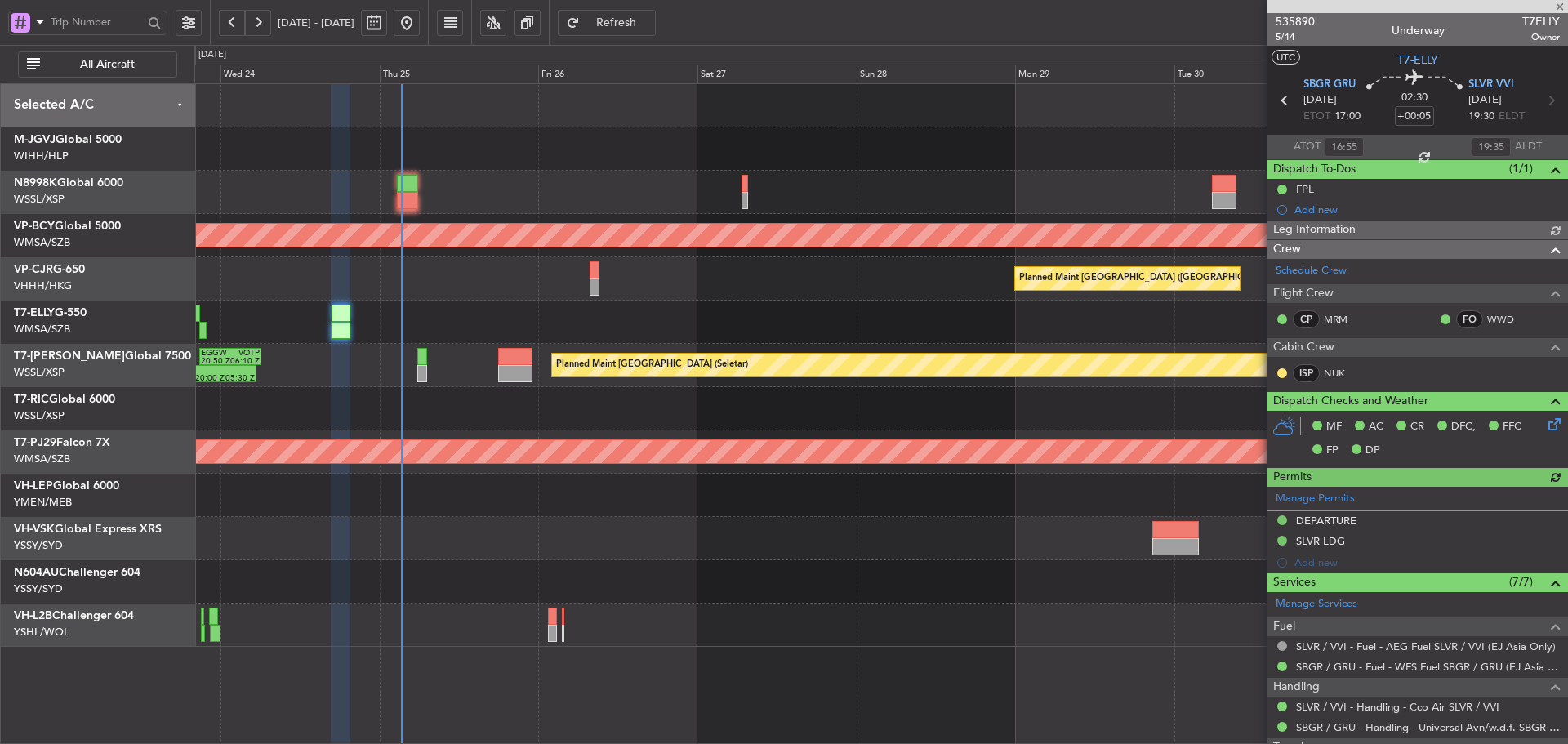
type input "[PERSON_NAME] (KYA)"
type input "13:55"
type input "15:35"
type input "16:55"
type input "19:35"
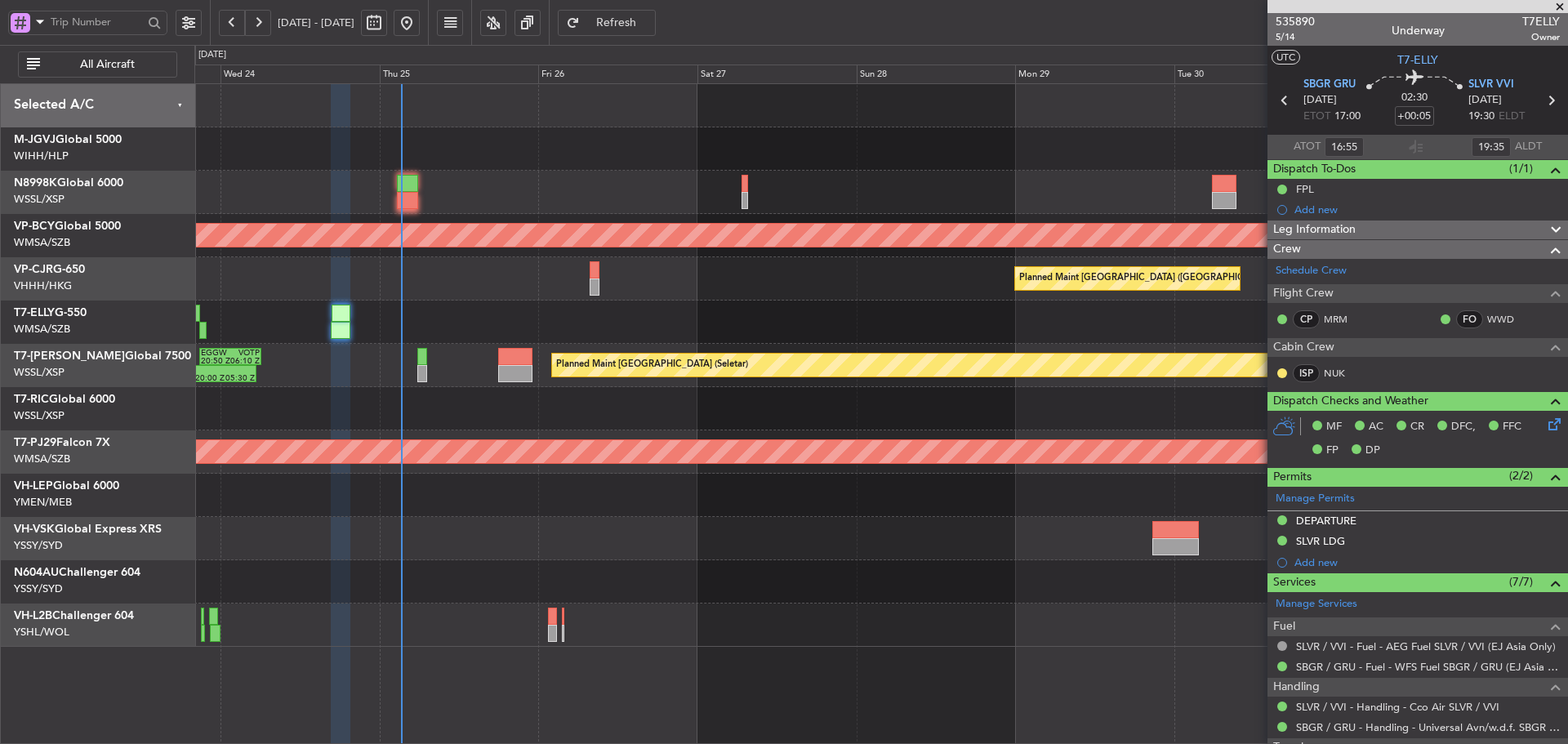
type input "13:55"
type input "15:35"
type input "16:55"
type input "19:35"
click at [261, 22] on button at bounding box center [258, 23] width 27 height 27
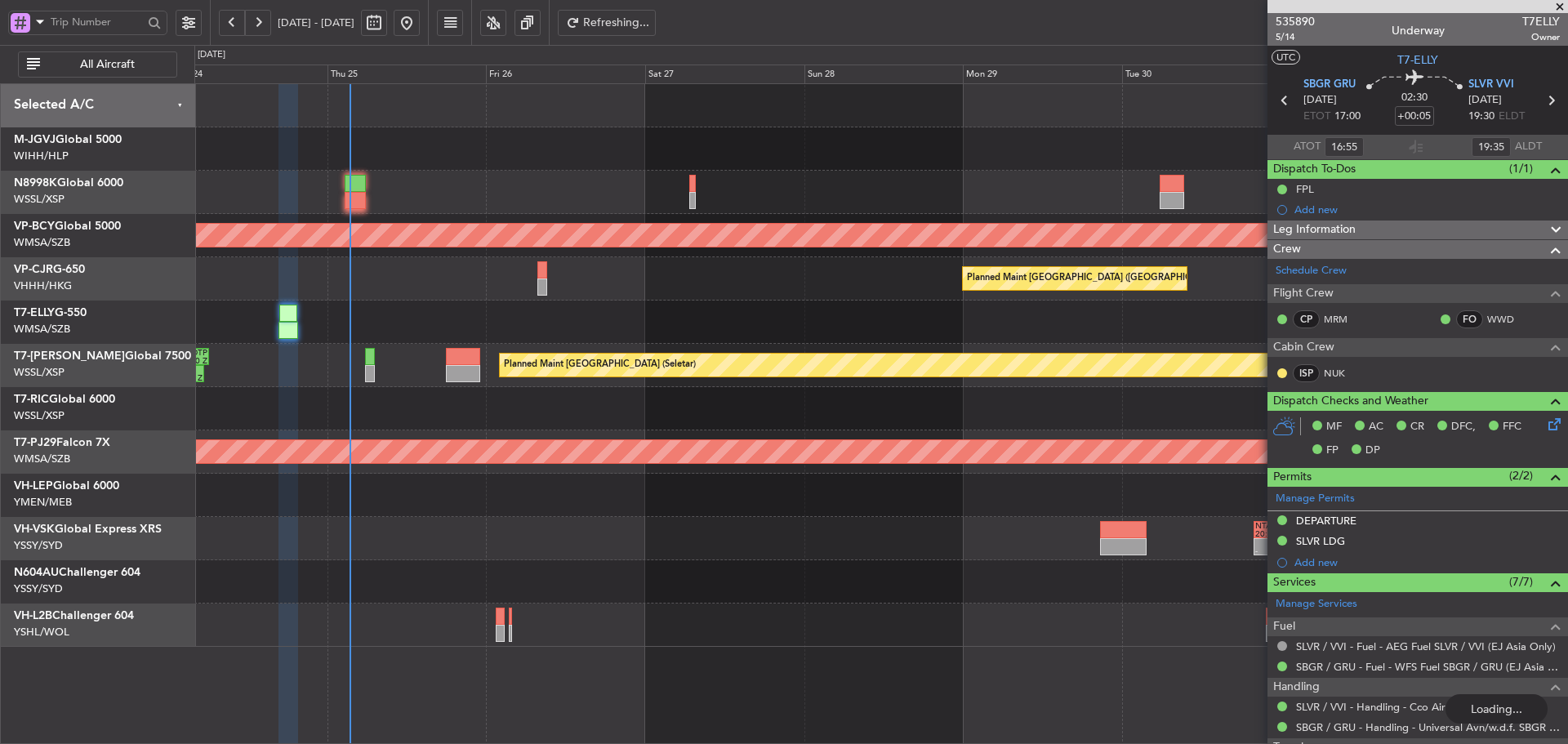
click at [261, 22] on button at bounding box center [258, 23] width 27 height 27
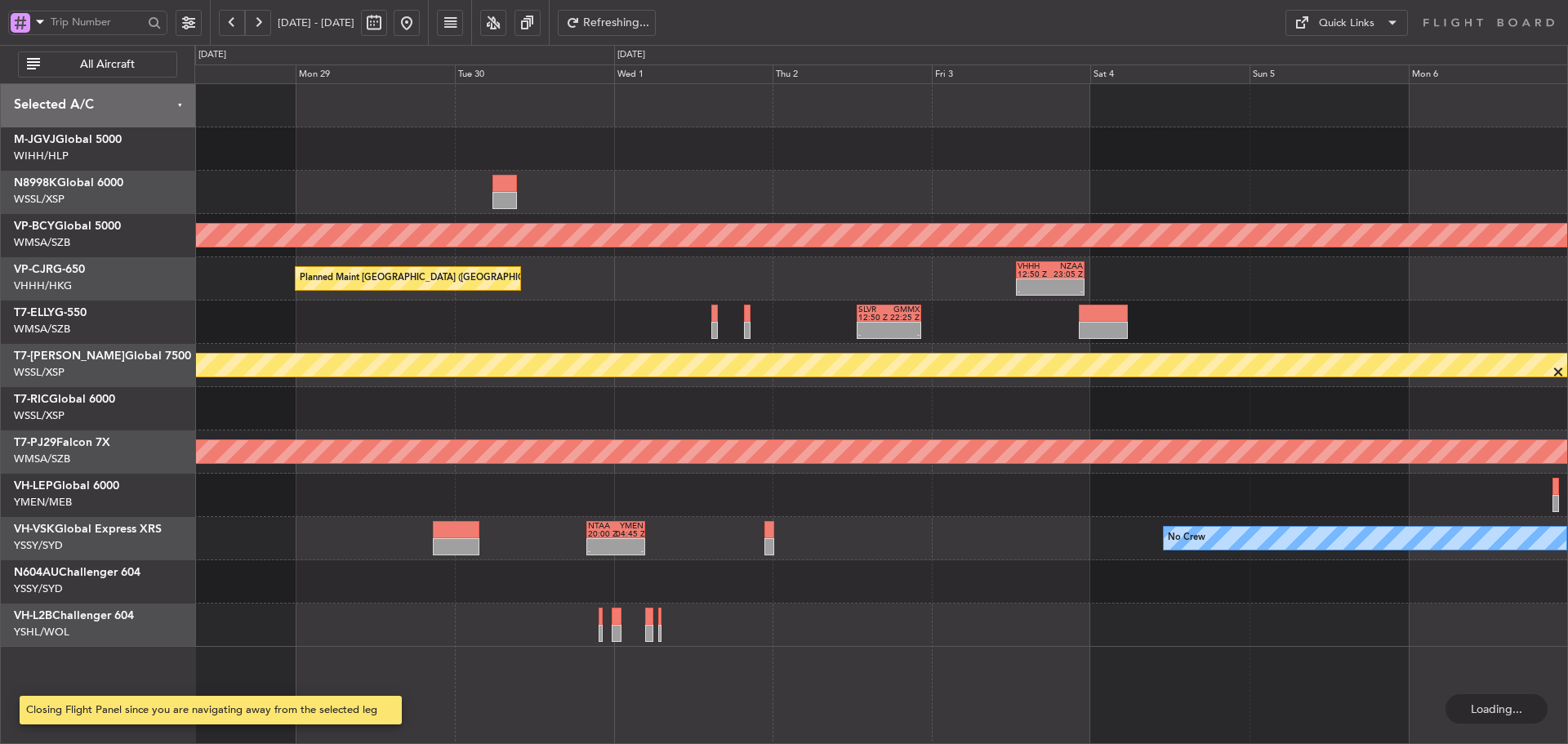
click at [261, 22] on button at bounding box center [258, 23] width 27 height 27
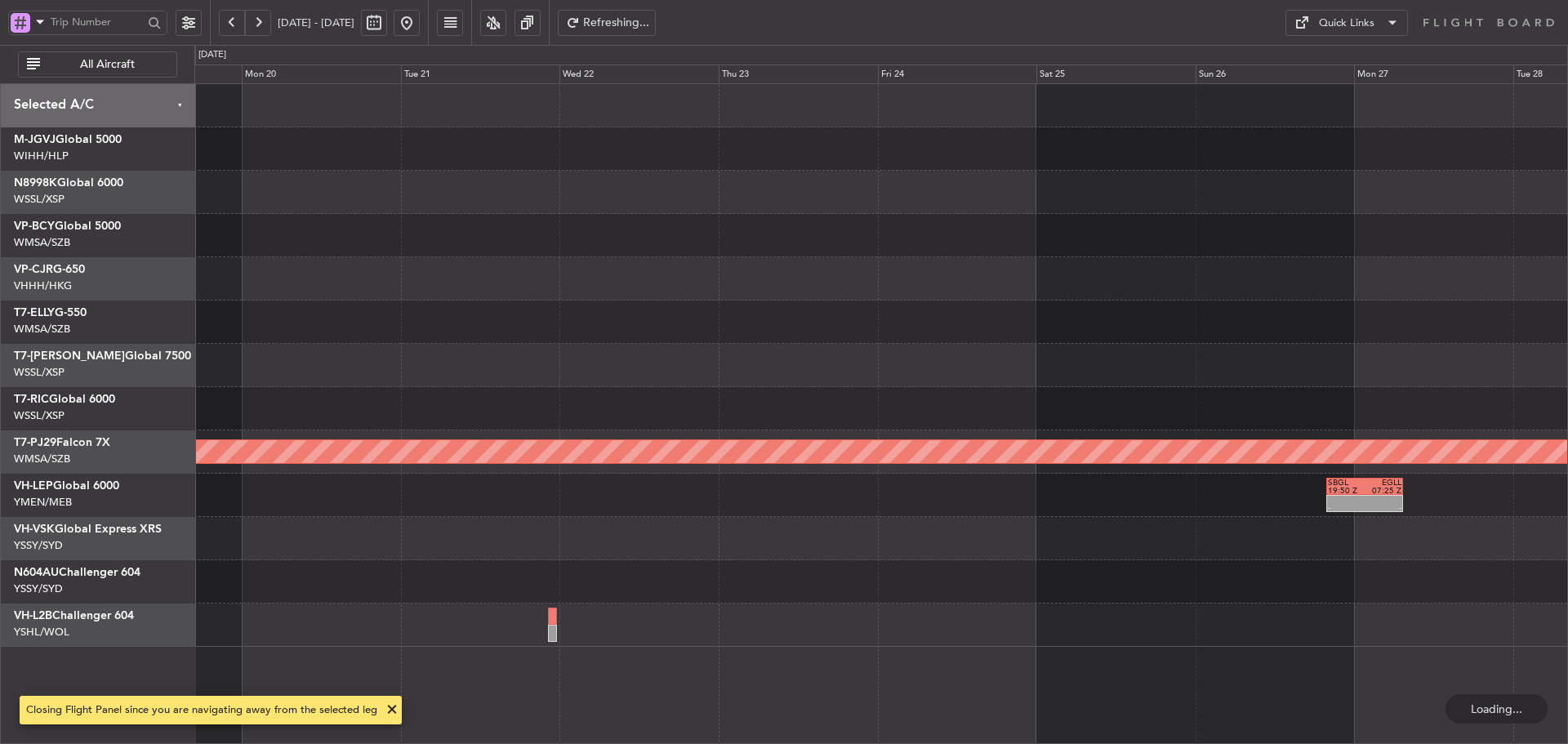
click at [261, 22] on button at bounding box center [258, 23] width 27 height 27
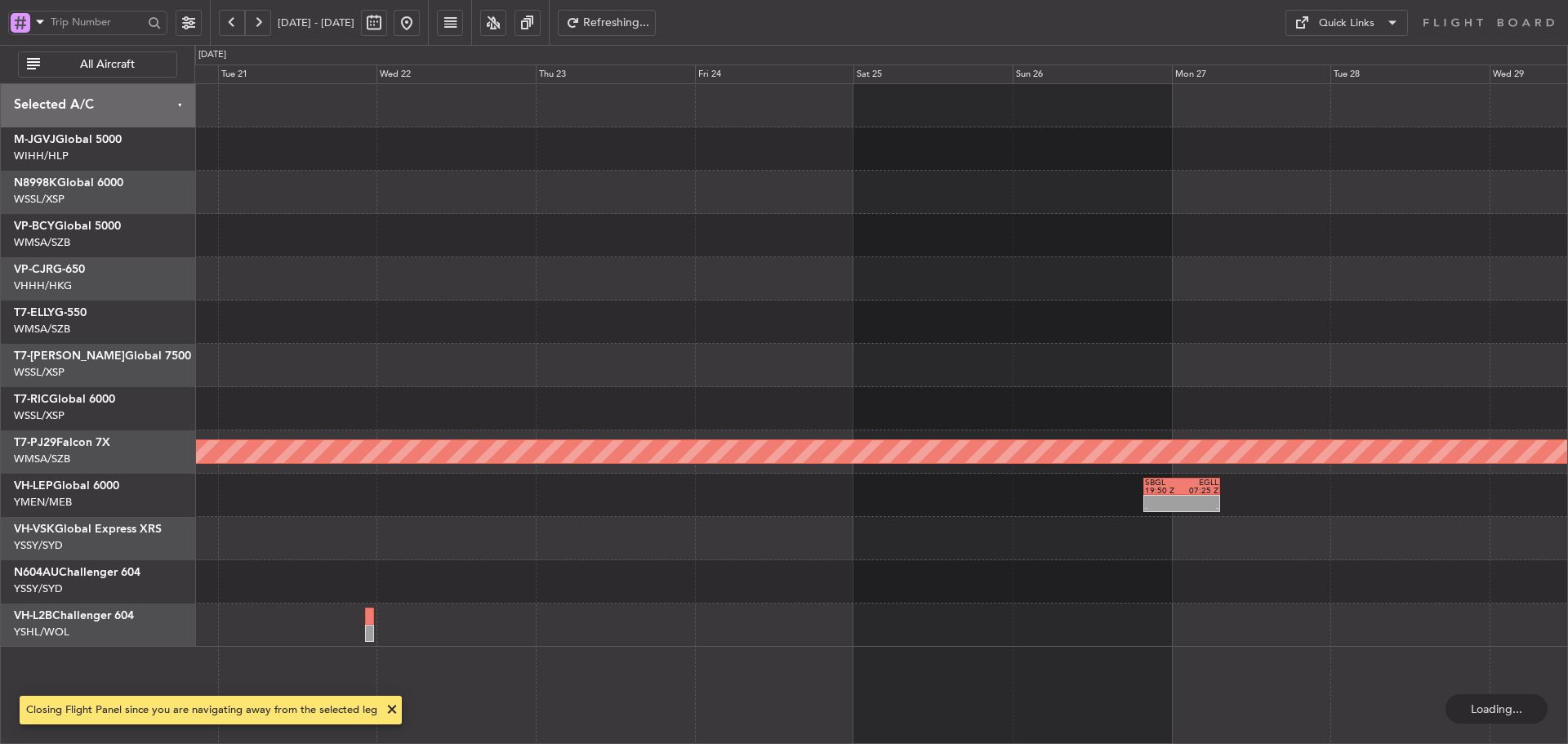
click at [261, 22] on button at bounding box center [258, 23] width 27 height 27
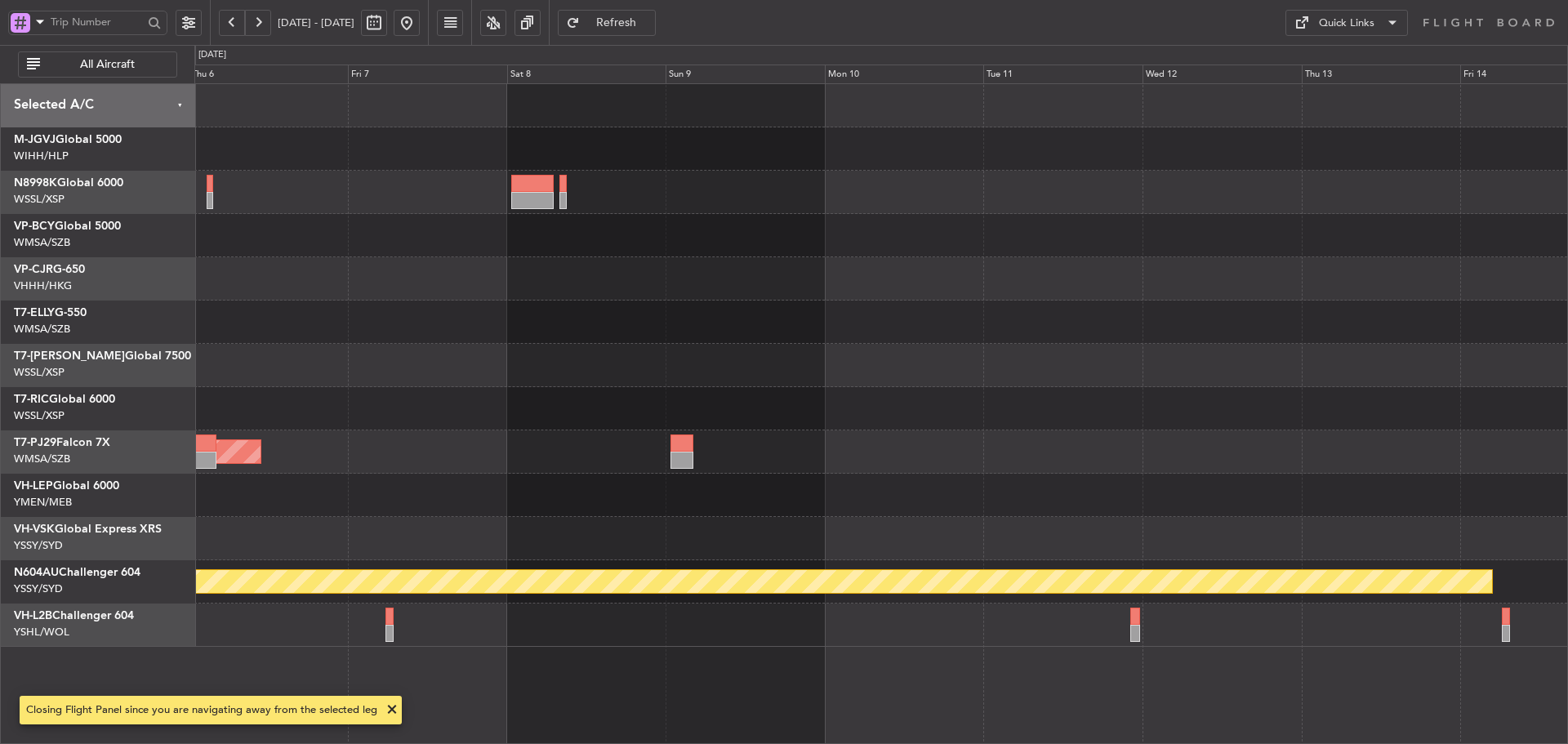
click at [261, 22] on button at bounding box center [258, 23] width 27 height 27
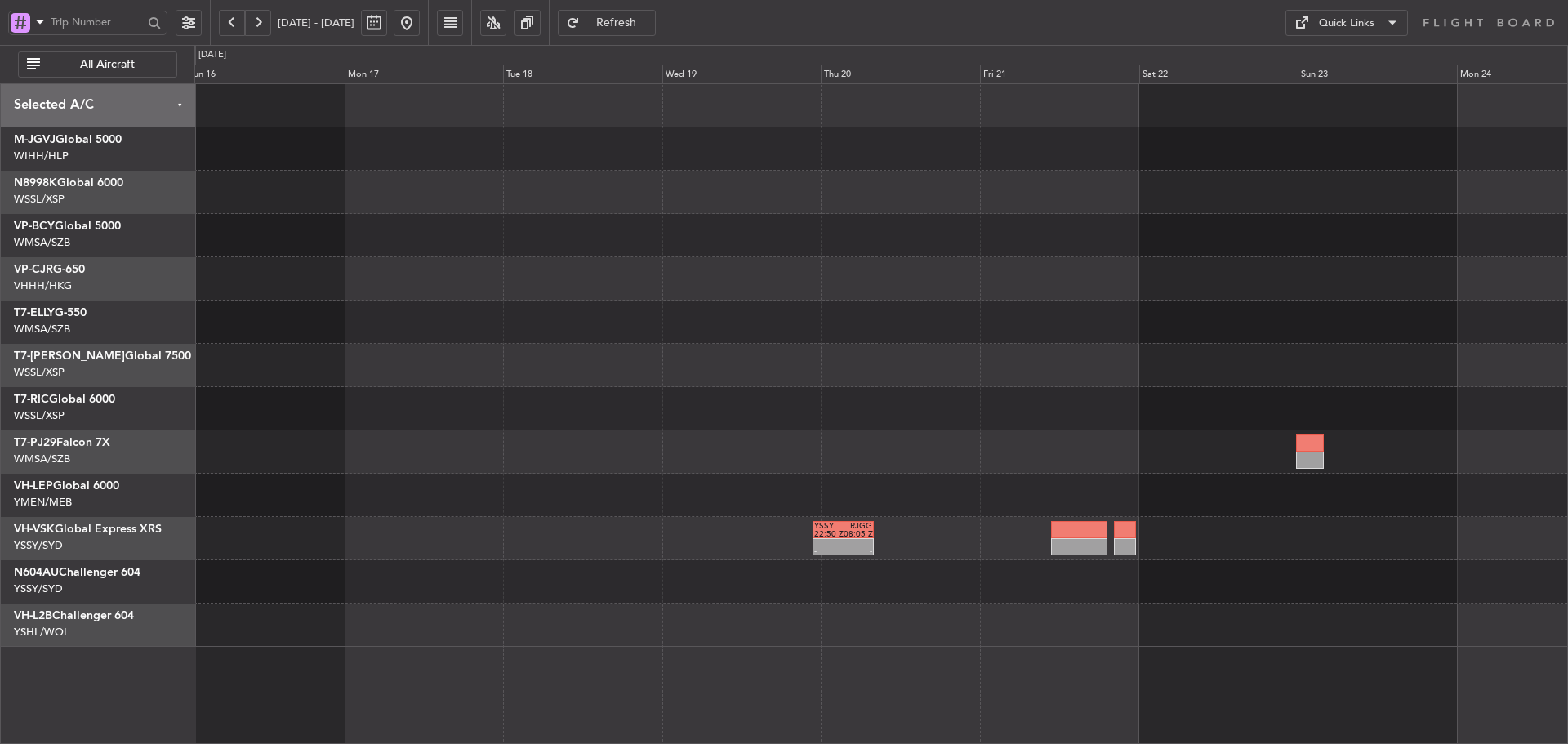
click at [1038, 380] on div at bounding box center [881, 366] width 1373 height 44
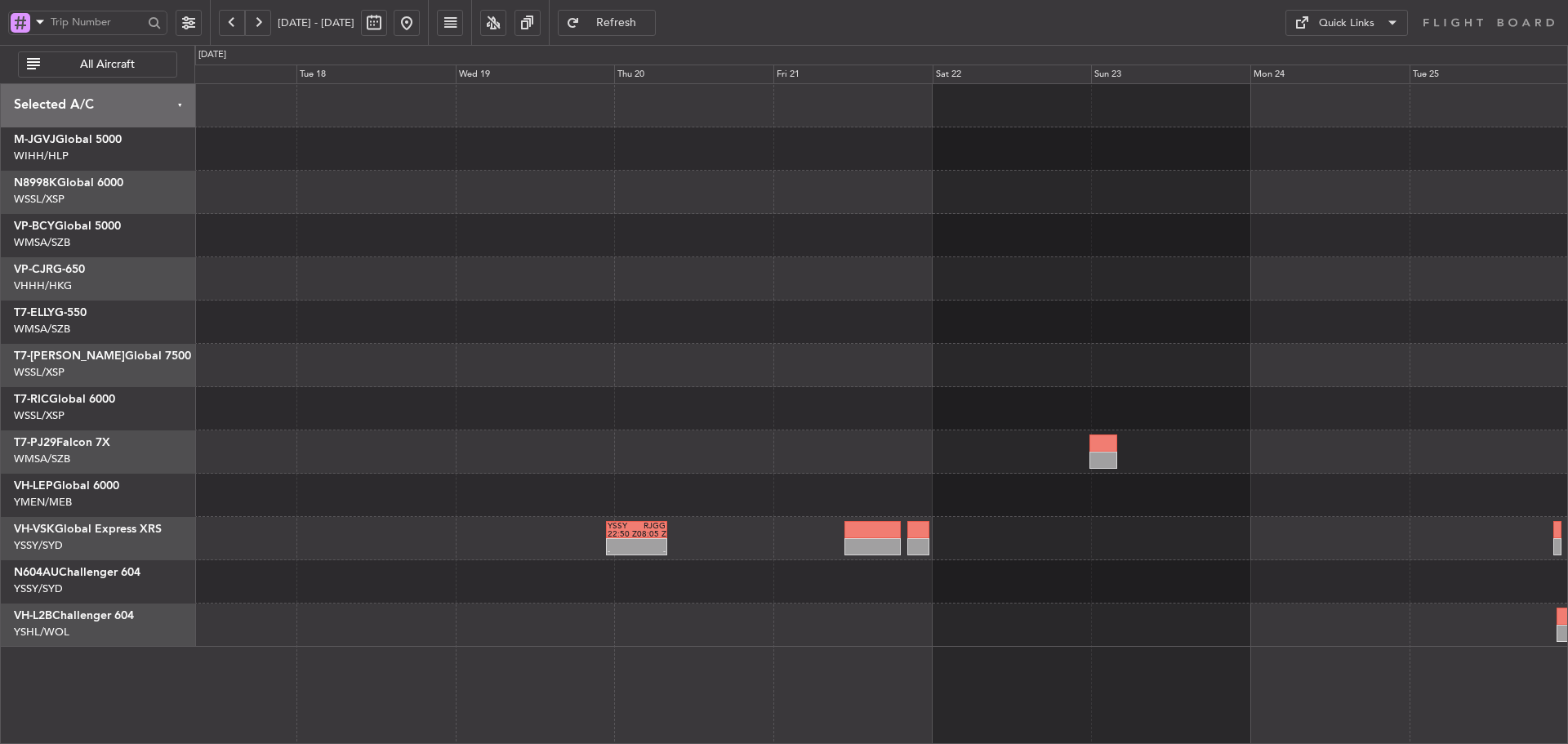
click at [491, 450] on div at bounding box center [881, 452] width 1373 height 44
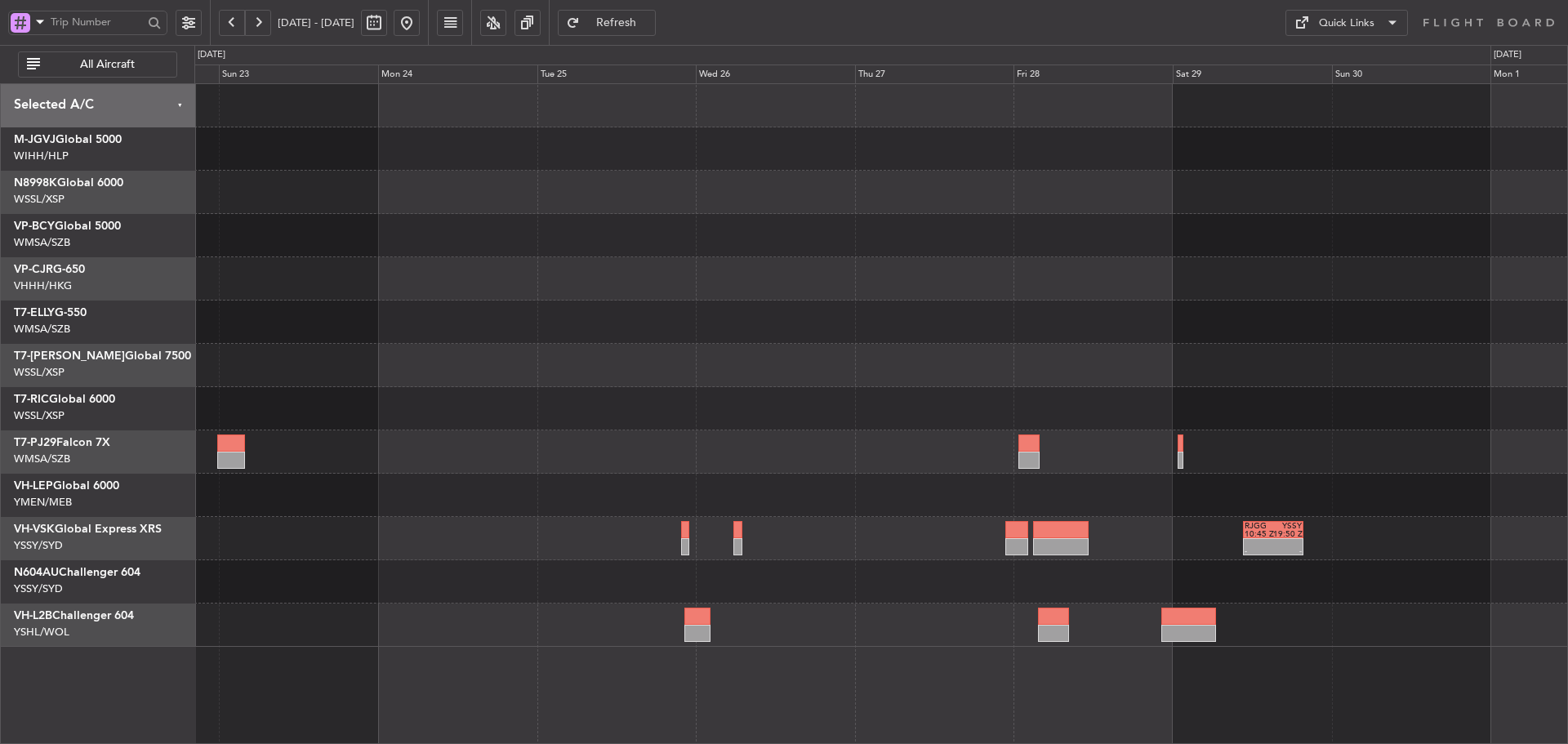
click at [481, 467] on div at bounding box center [881, 452] width 1373 height 44
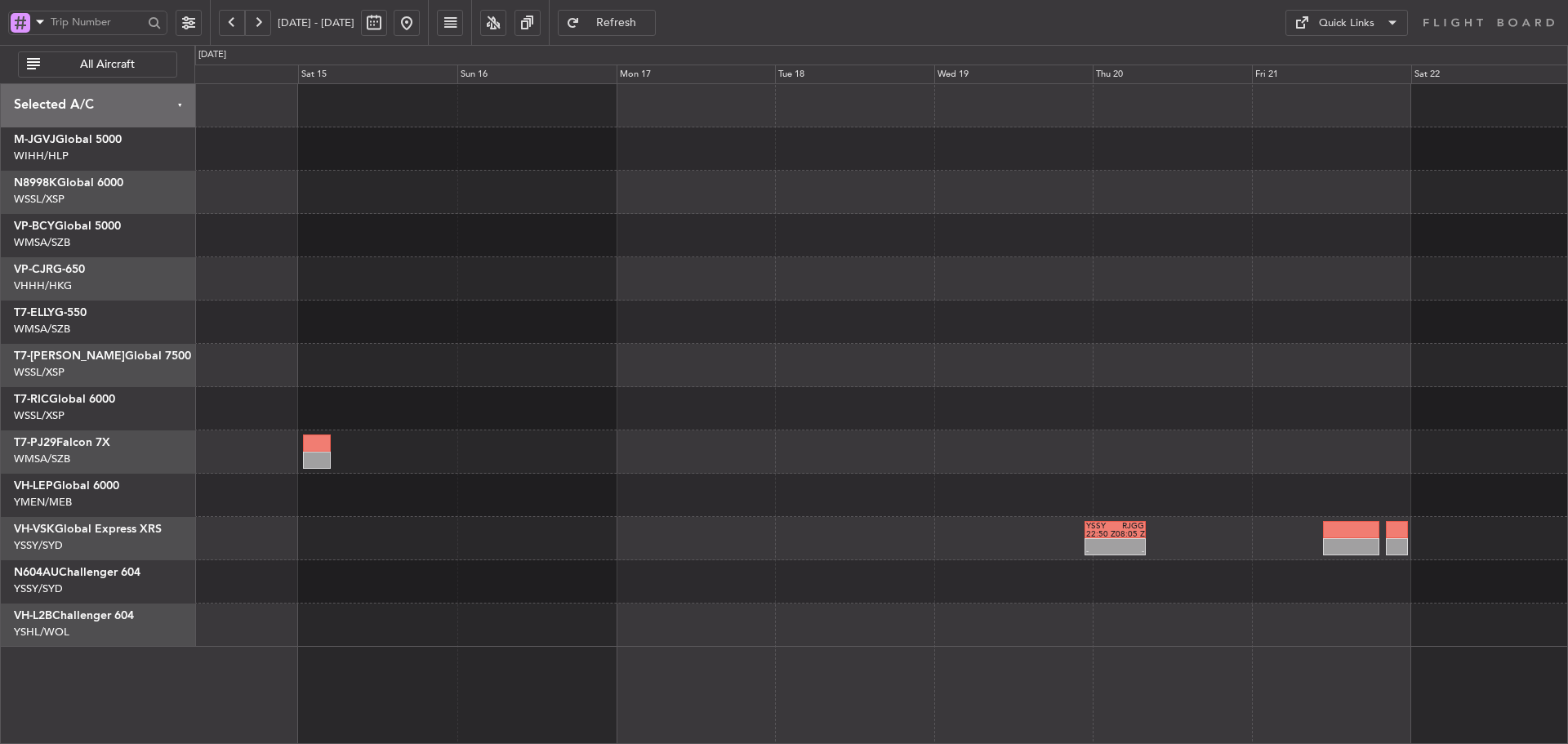
click at [1309, 535] on div "YSSY 22:50 Z RJGG 08:05 Z - -" at bounding box center [881, 538] width 1373 height 44
click at [1283, 518] on div "YSSY 22:50 Z RJGG 08:05 Z - -" at bounding box center [881, 538] width 1373 height 44
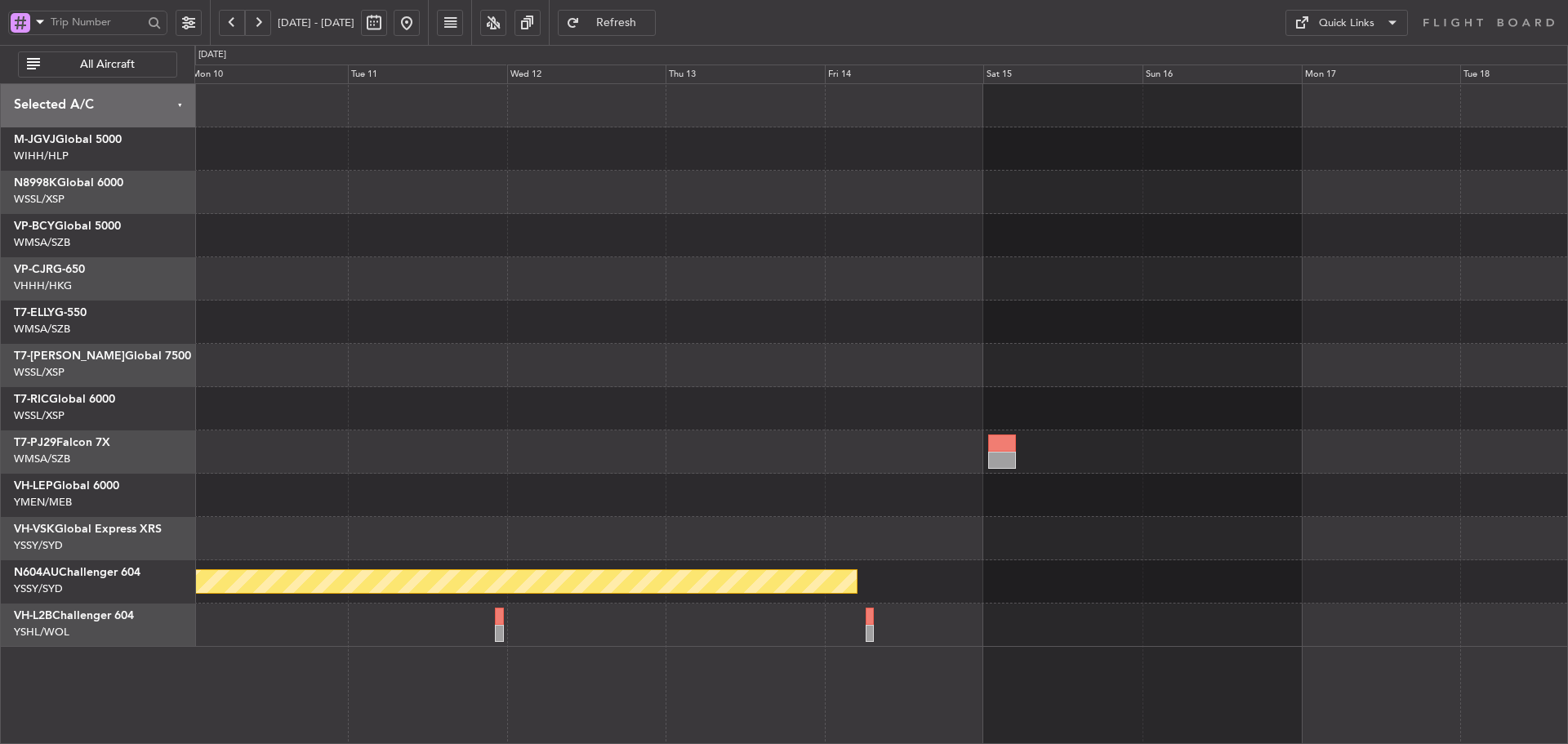
click at [1340, 530] on div "- - YSSY 22:50 Z RJGG 08:05 Z" at bounding box center [881, 538] width 1373 height 44
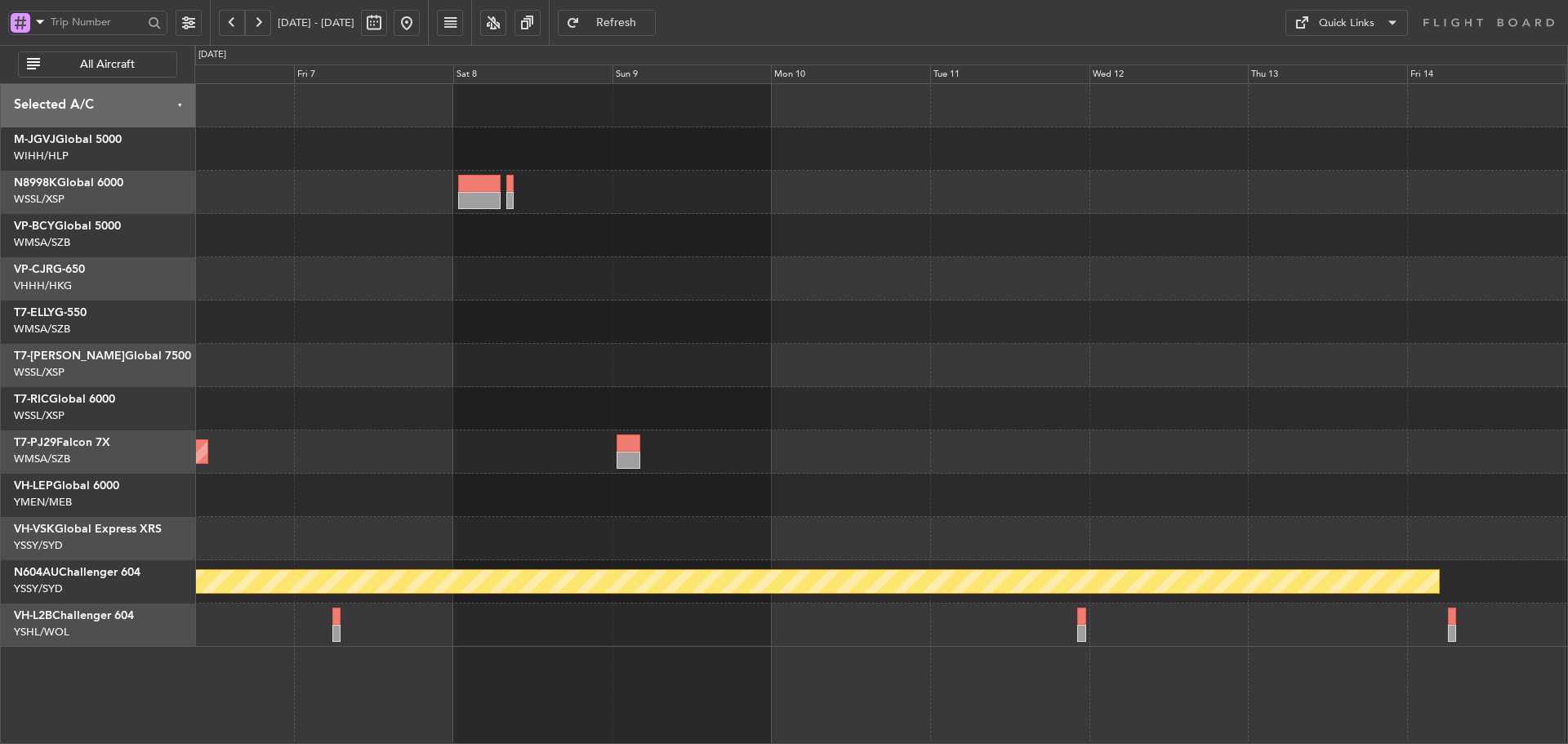
click at [1321, 534] on div at bounding box center [881, 538] width 1373 height 44
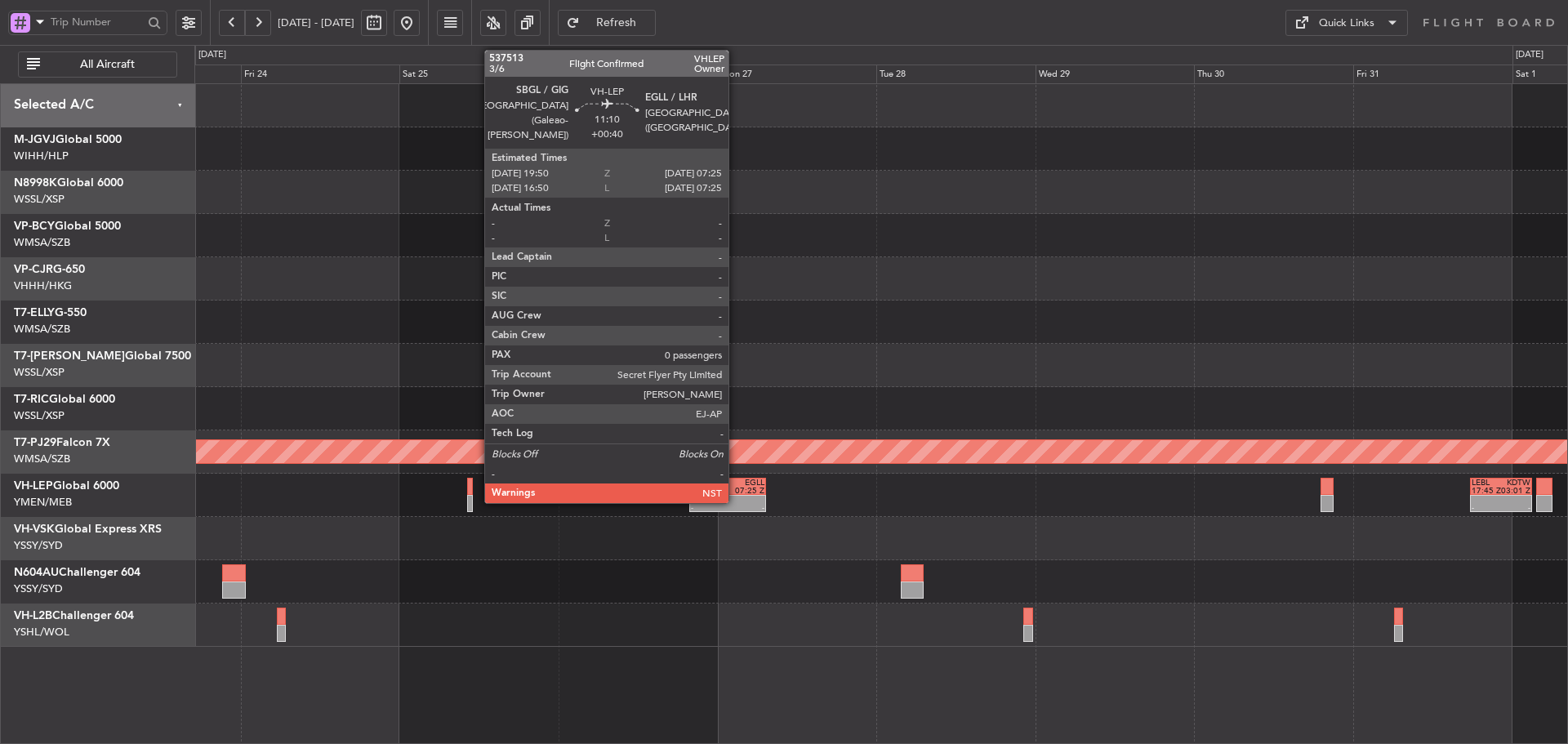
click at [736, 497] on div at bounding box center [745, 499] width 37 height 9
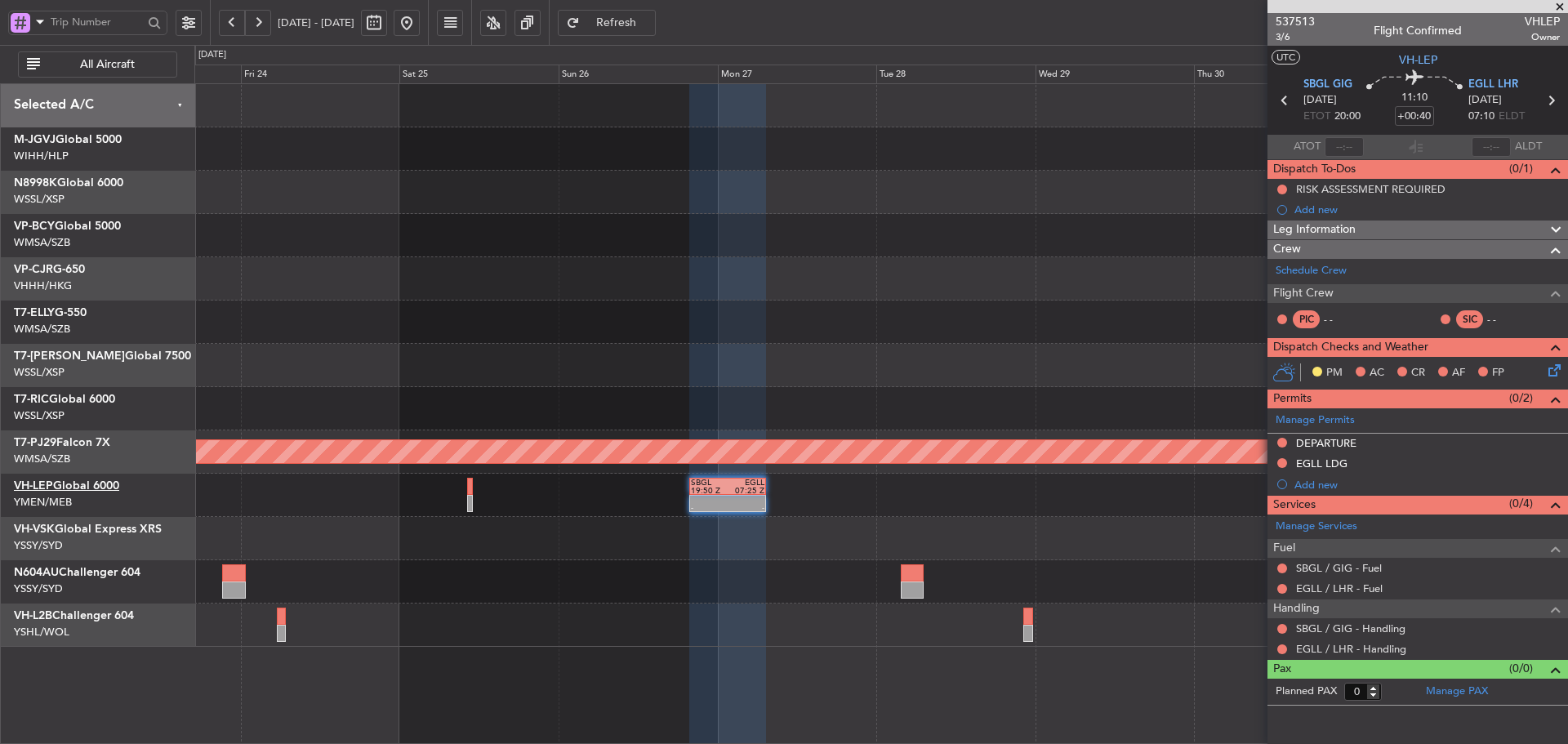
click at [68, 484] on link "VH-LEP Global 6000" at bounding box center [66, 485] width 105 height 11
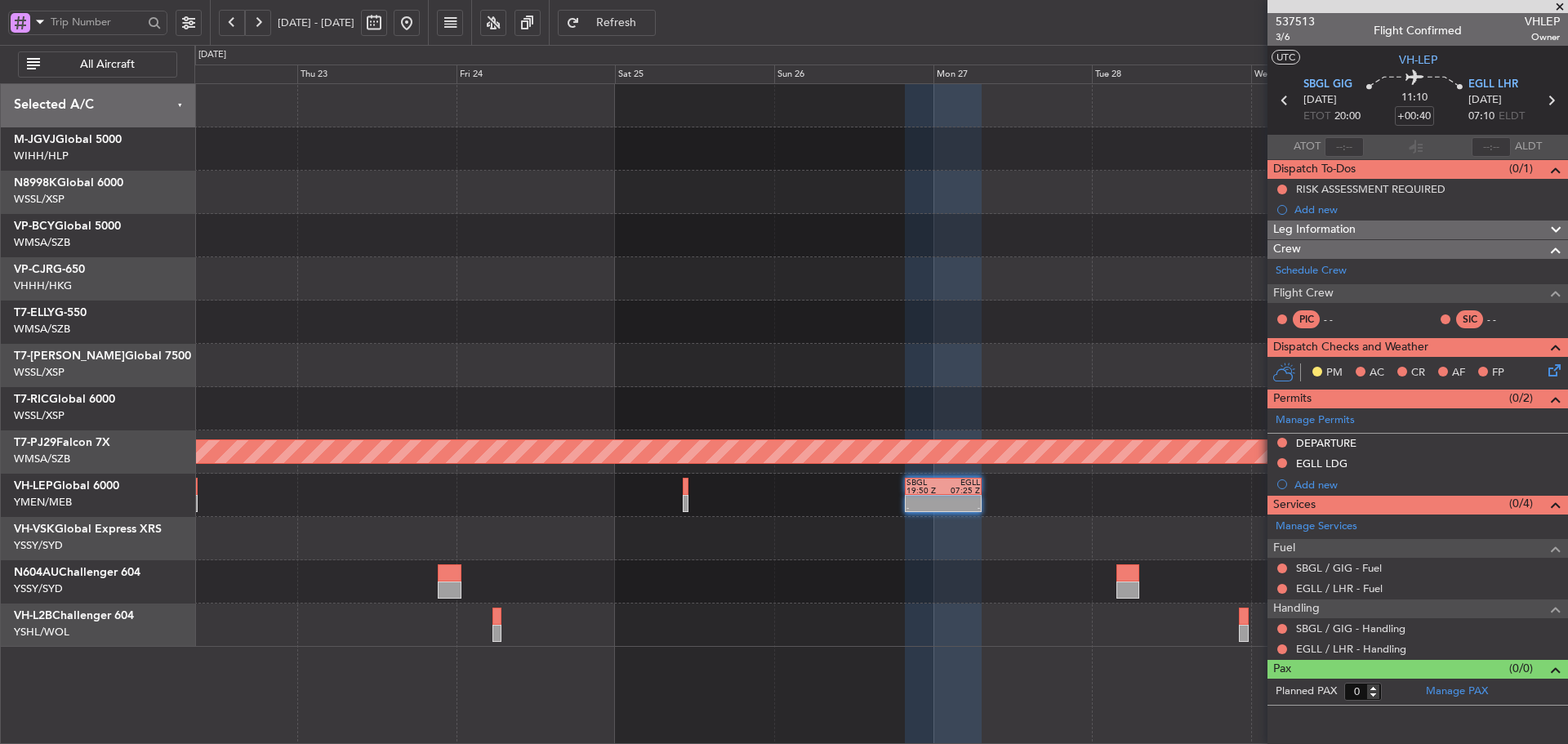
click at [781, 347] on div "Planned Maint [GEOGRAPHIC_DATA] (Sultan [PERSON_NAME] [PERSON_NAME] - Subang) -…" at bounding box center [881, 365] width 1373 height 562
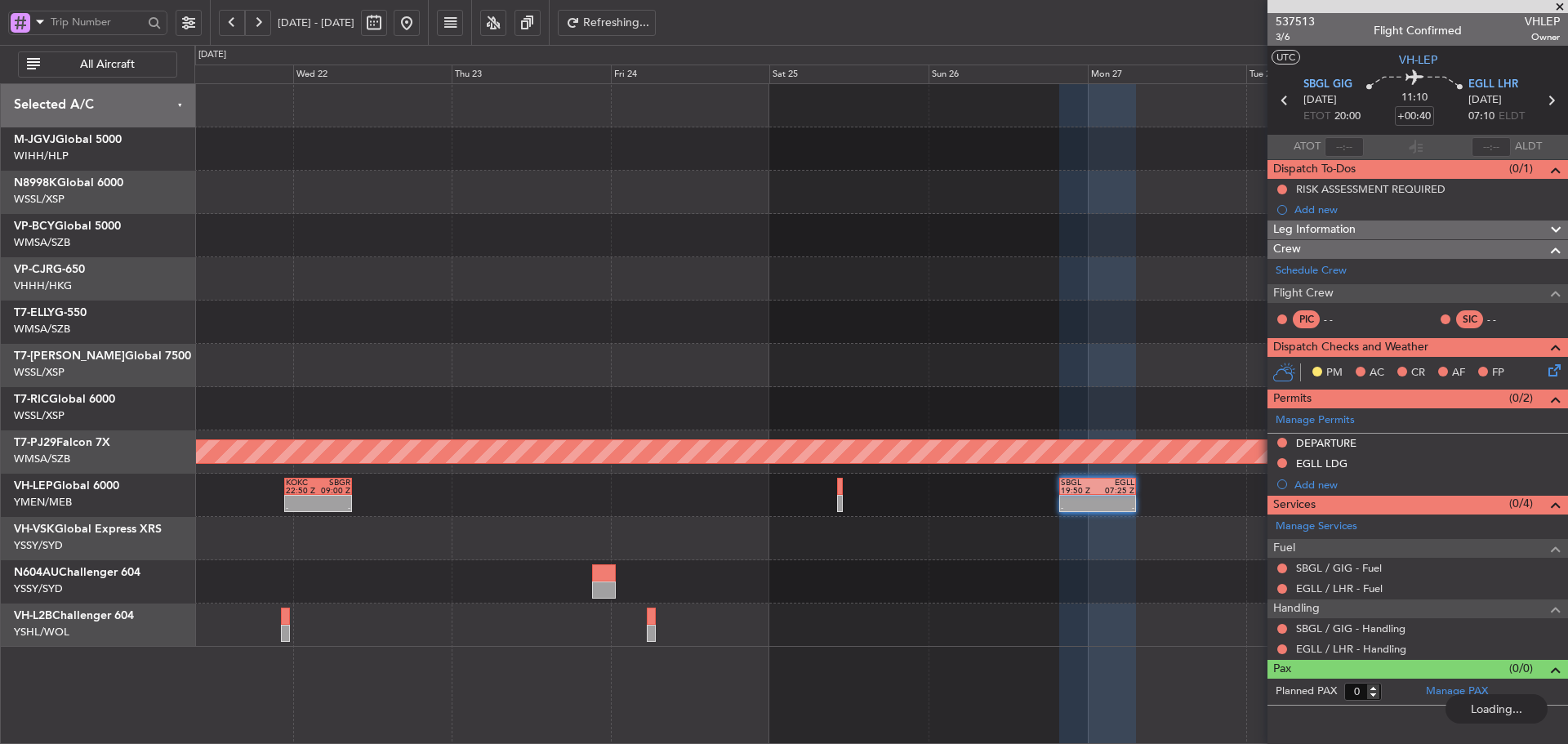
click at [1560, 6] on span at bounding box center [1559, 8] width 16 height 15
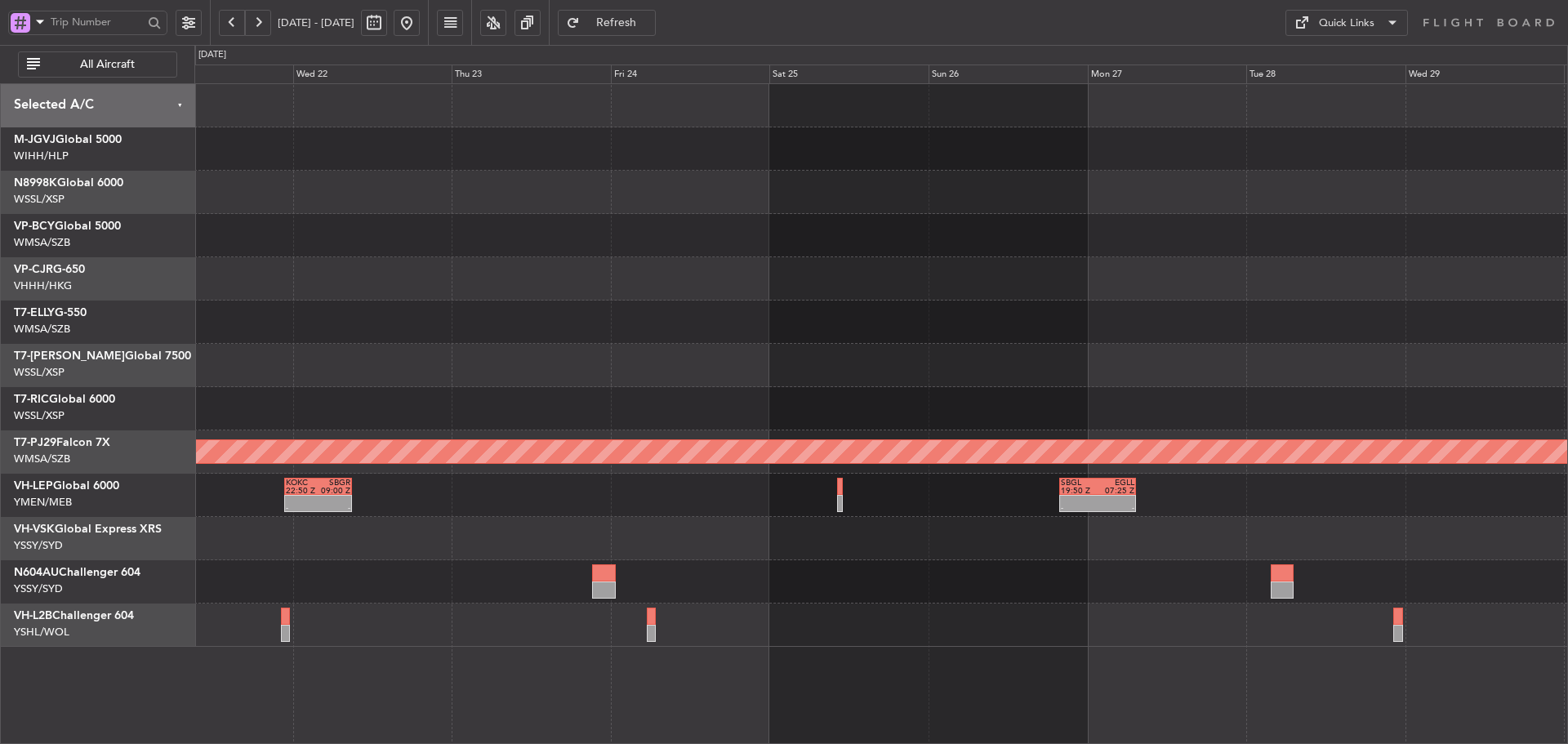
click at [420, 22] on button at bounding box center [407, 23] width 27 height 27
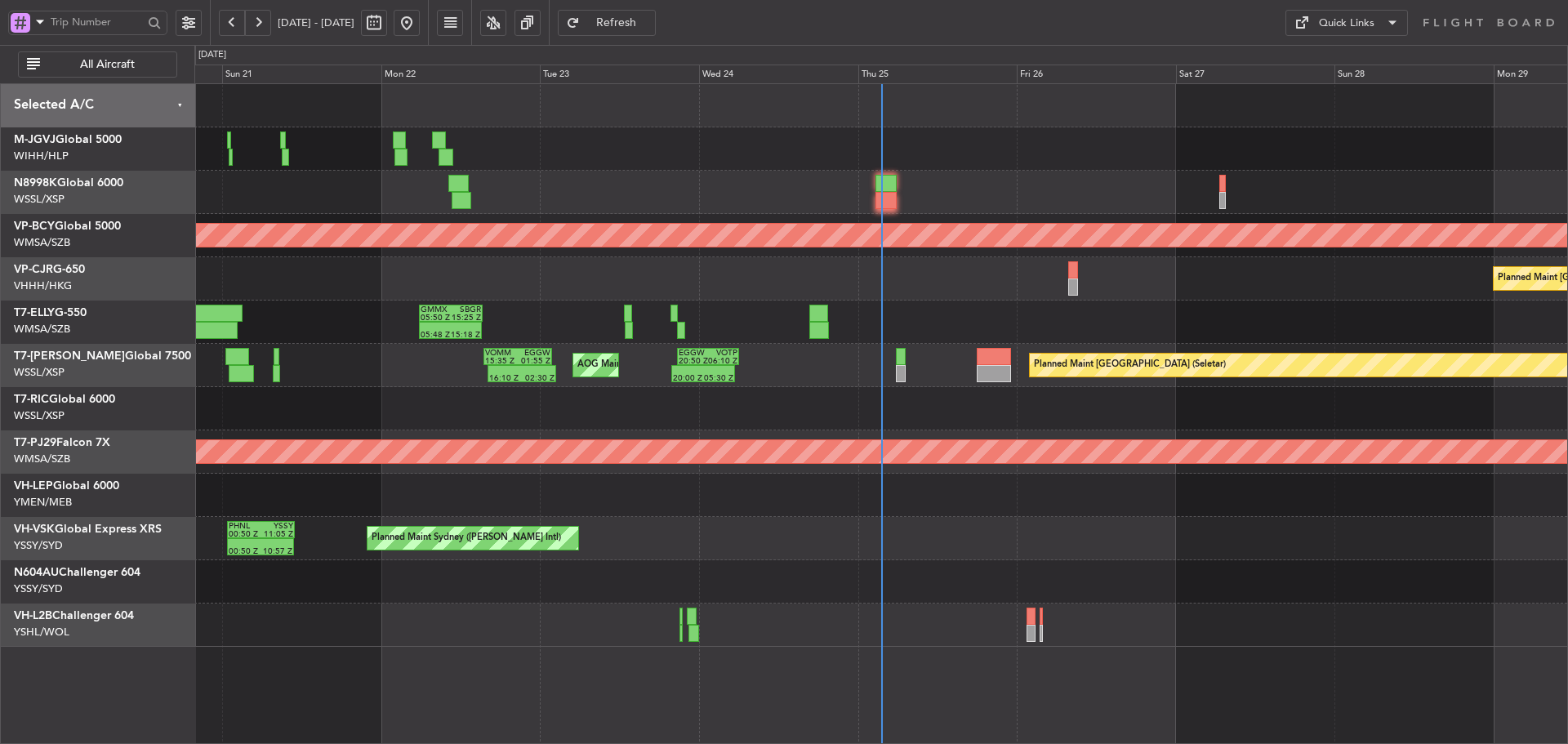
click at [1377, 21] on button "Quick Links" at bounding box center [1346, 23] width 122 height 27
click at [1357, 56] on button "Trip Builder" at bounding box center [1346, 62] width 122 height 39
click at [387, 25] on button at bounding box center [374, 23] width 27 height 27
select select "9"
select select "2025"
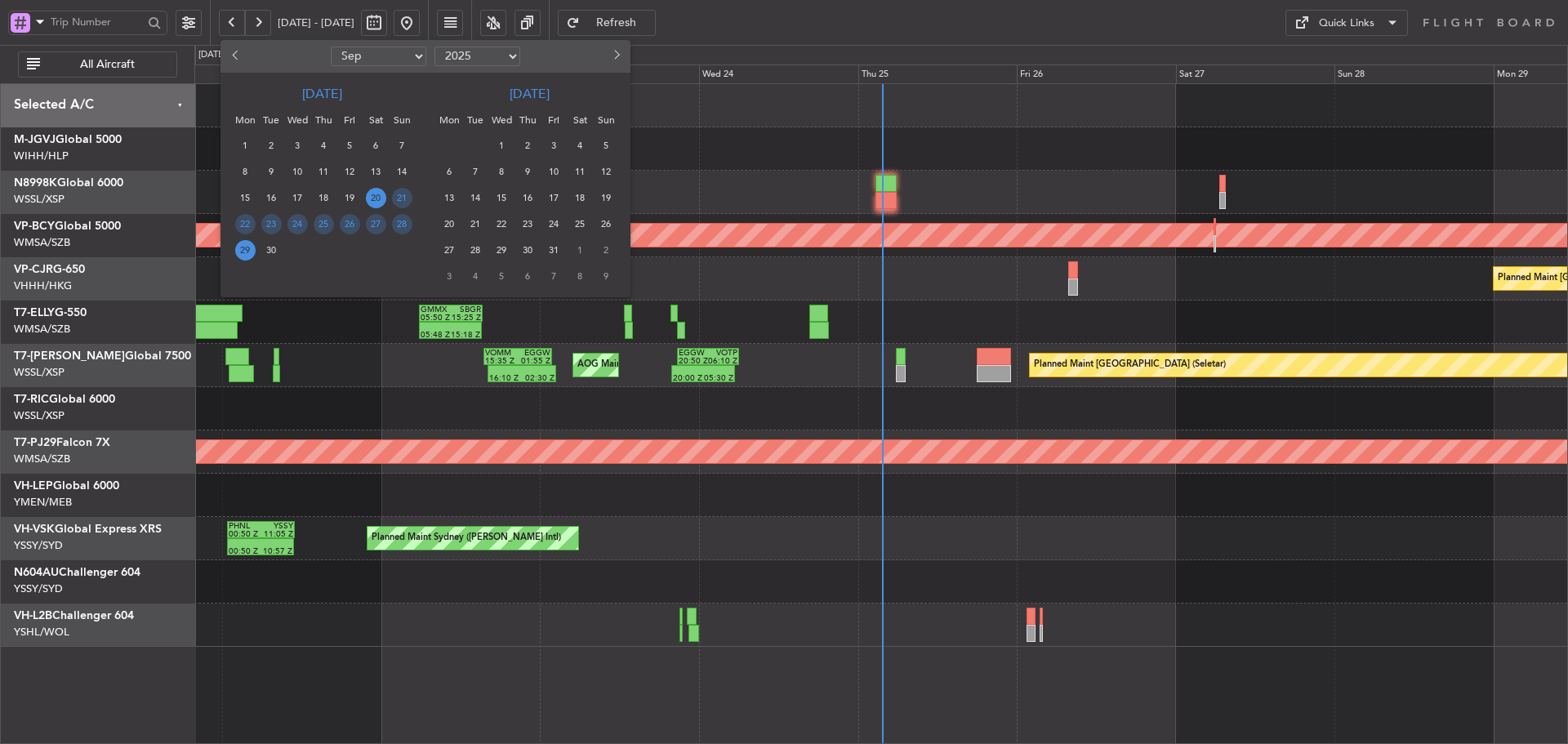
click at [402, 55] on select "Jan Feb Mar Apr May Jun [DATE] Aug Sep Oct Nov Dec" at bounding box center [378, 56] width 96 height 20
select select "3"
click at [331, 46] on select "Jan Feb Mar Apr May Jun [DATE] Aug Sep Oct Nov Dec" at bounding box center [378, 56] width 96 height 20
click at [316, 252] on span "27" at bounding box center [324, 250] width 21 height 21
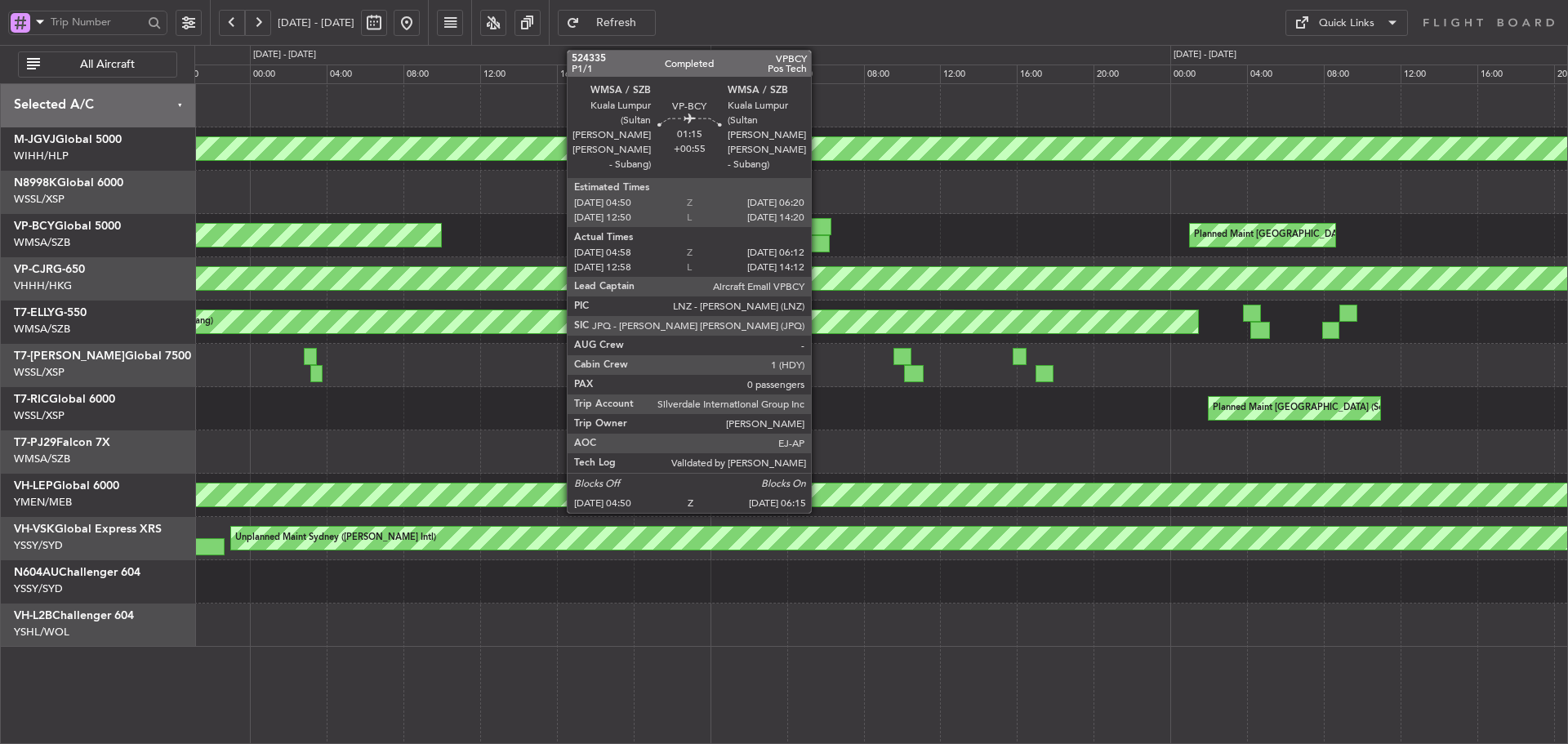
click at [818, 241] on div at bounding box center [815, 244] width 27 height 17
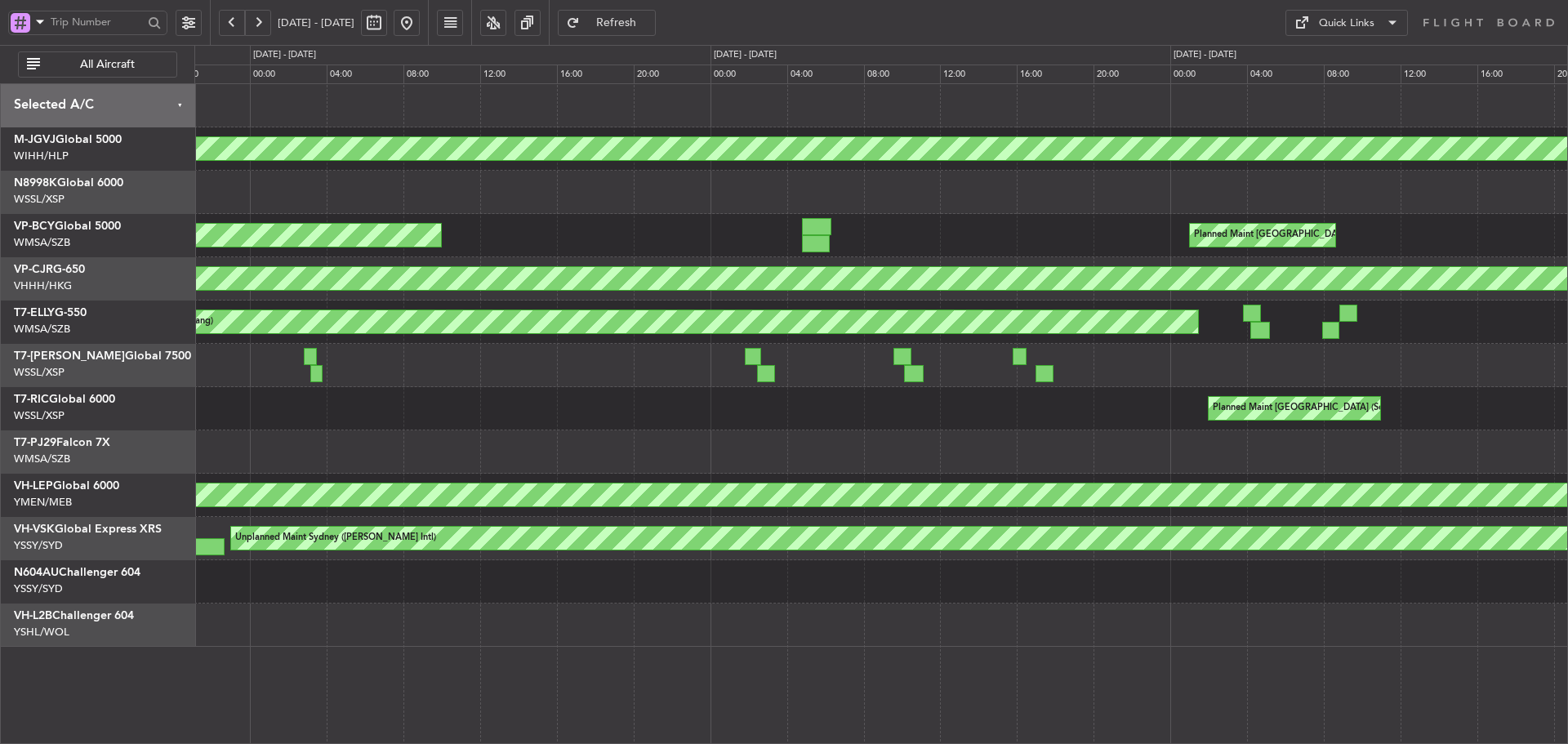
click at [420, 22] on button at bounding box center [407, 23] width 27 height 27
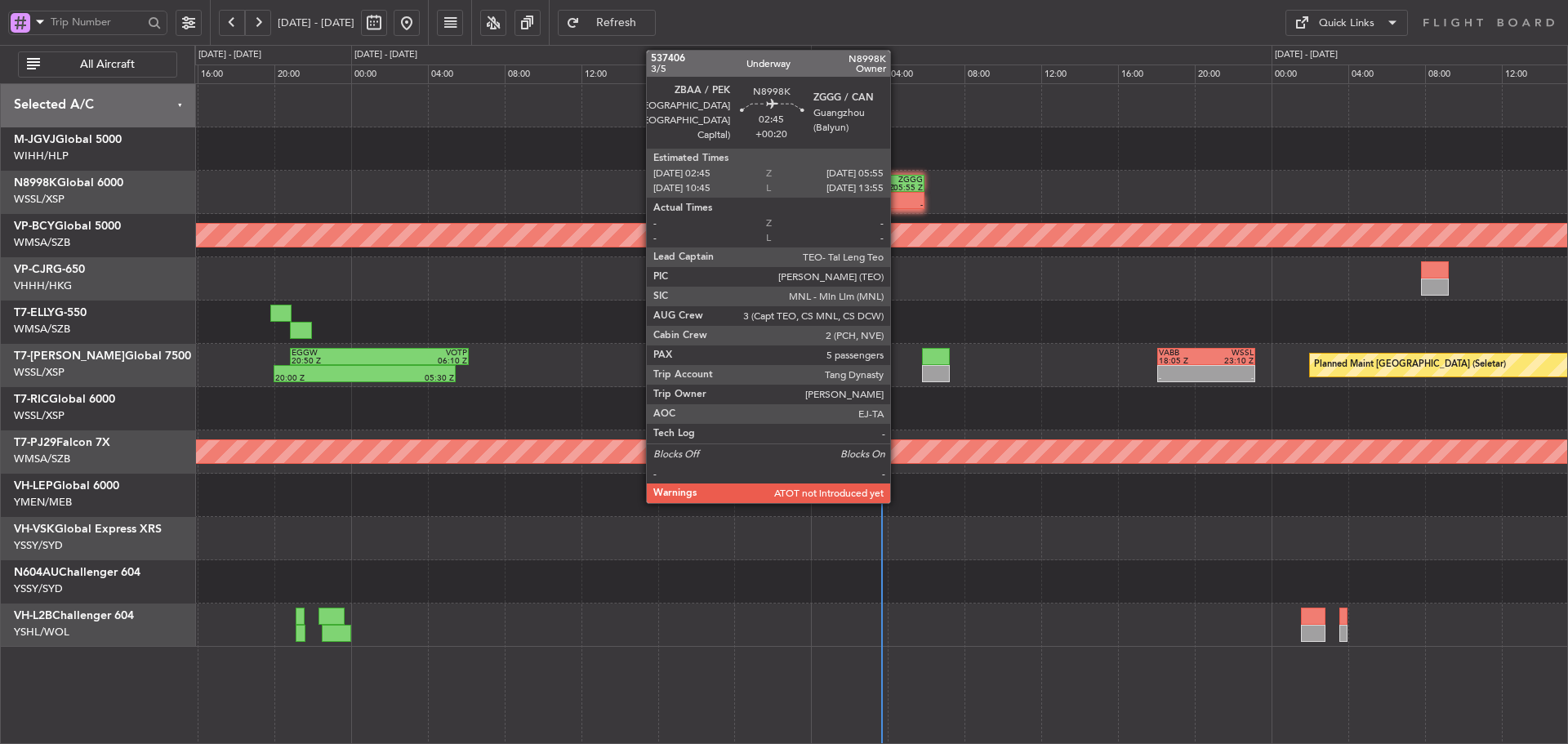
click at [898, 191] on div "ZBAA 02:45 Z ZGGG 05:55 Z" at bounding box center [893, 183] width 62 height 17
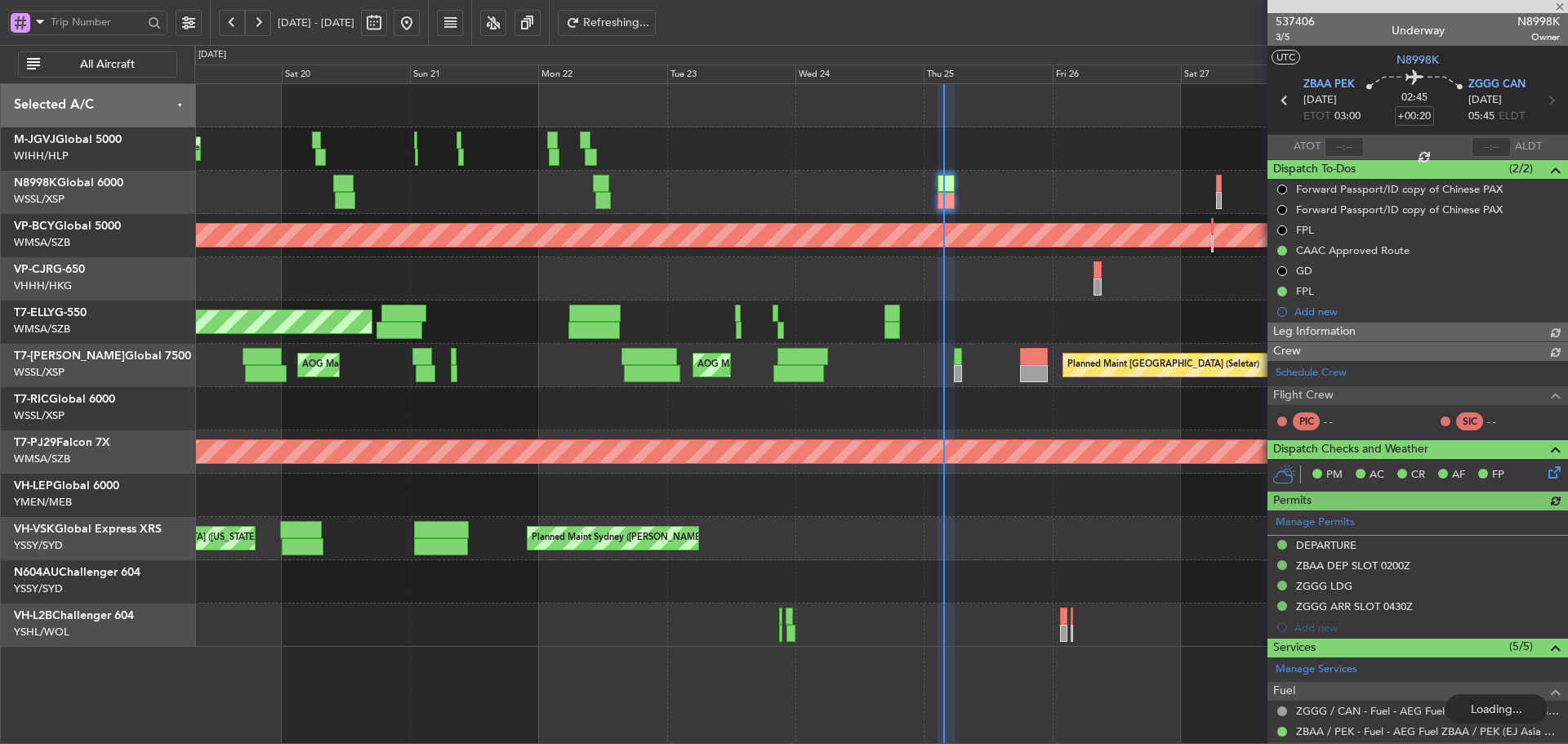
type input "[PERSON_NAME] (HHAFI)"
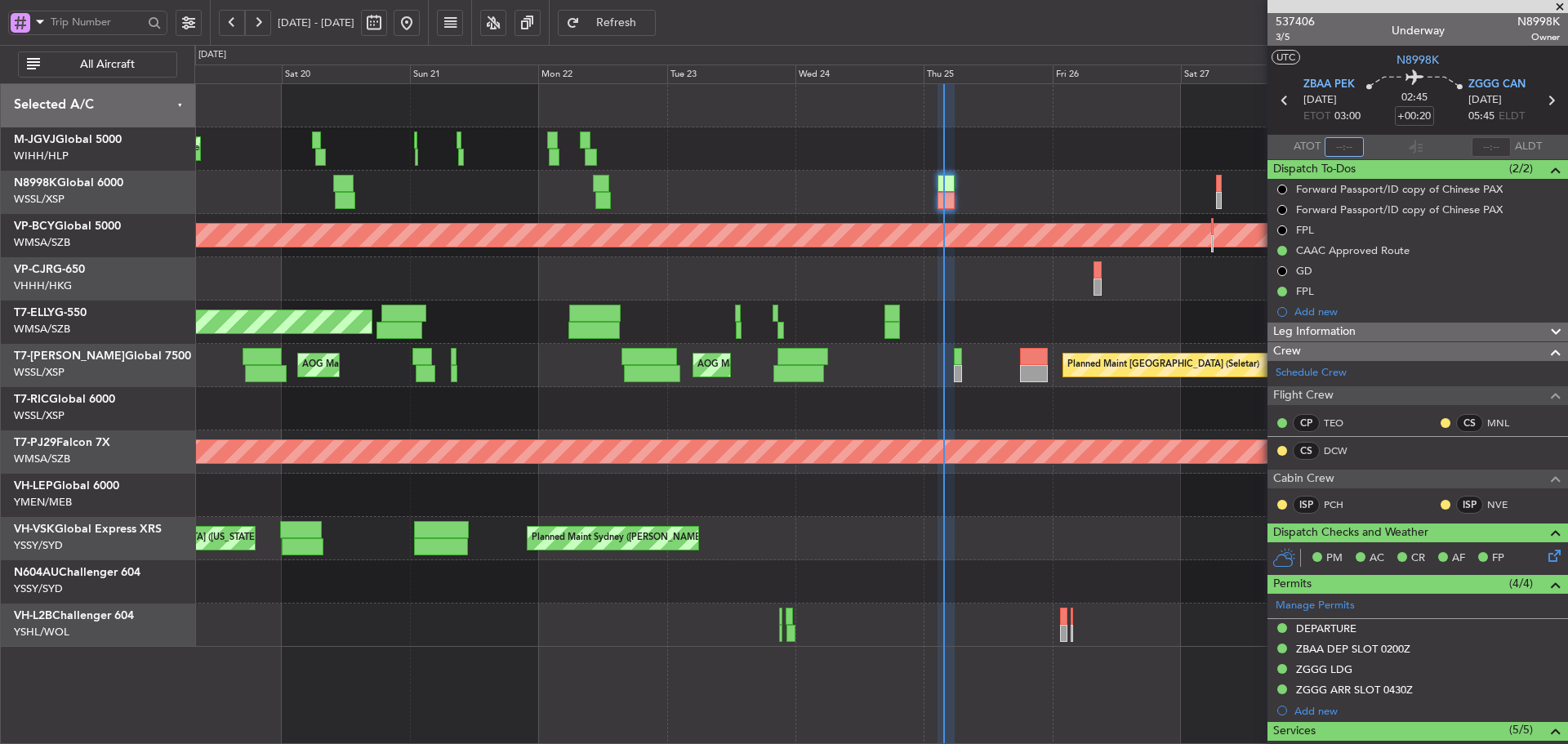
click at [1343, 146] on input "text" at bounding box center [1343, 147] width 39 height 20
click at [1367, 147] on section "ATOT 0333 ALDT" at bounding box center [1417, 147] width 301 height 25
type input "03:33"
click at [627, 28] on button "Refresh" at bounding box center [606, 23] width 98 height 27
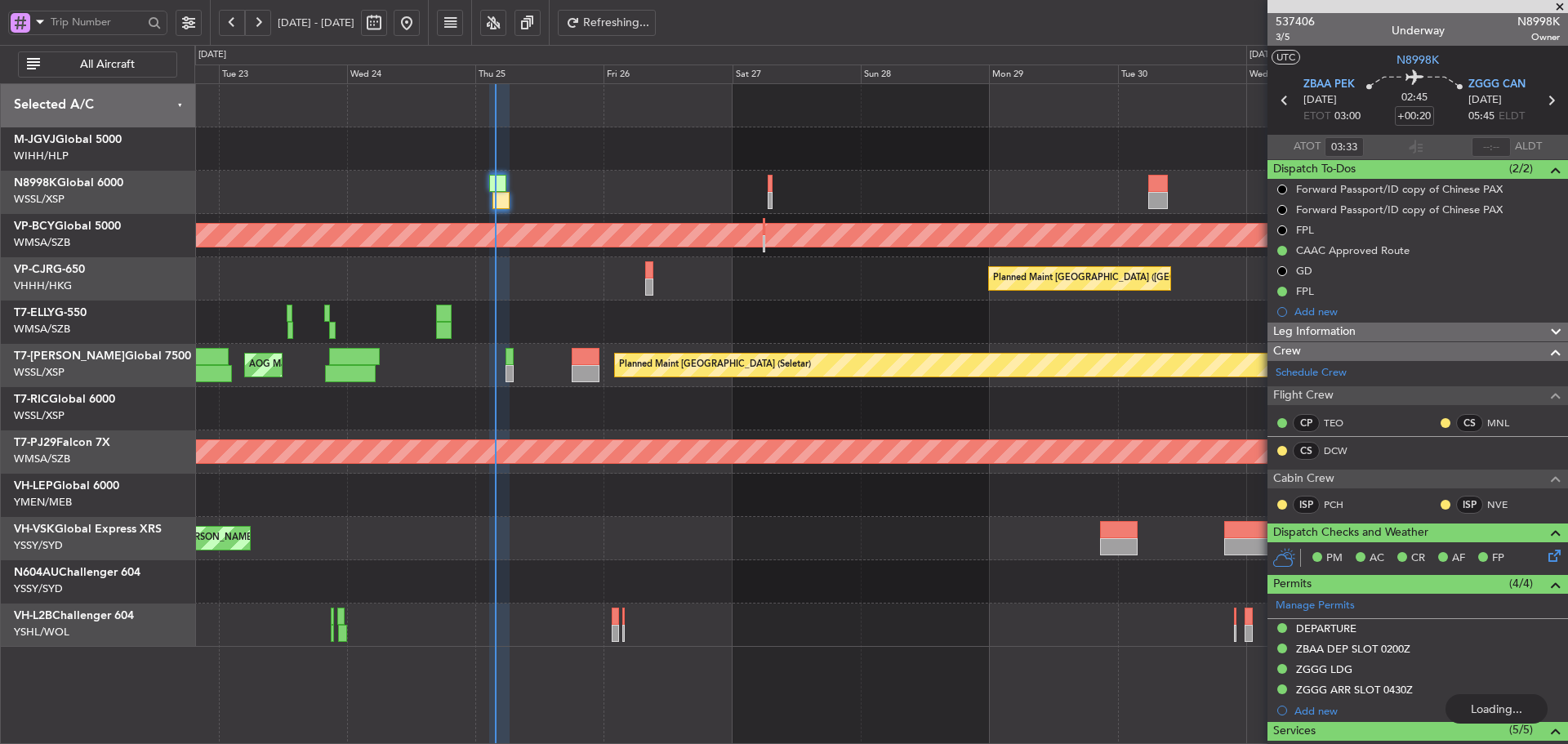
click at [634, 181] on div at bounding box center [881, 192] width 1373 height 44
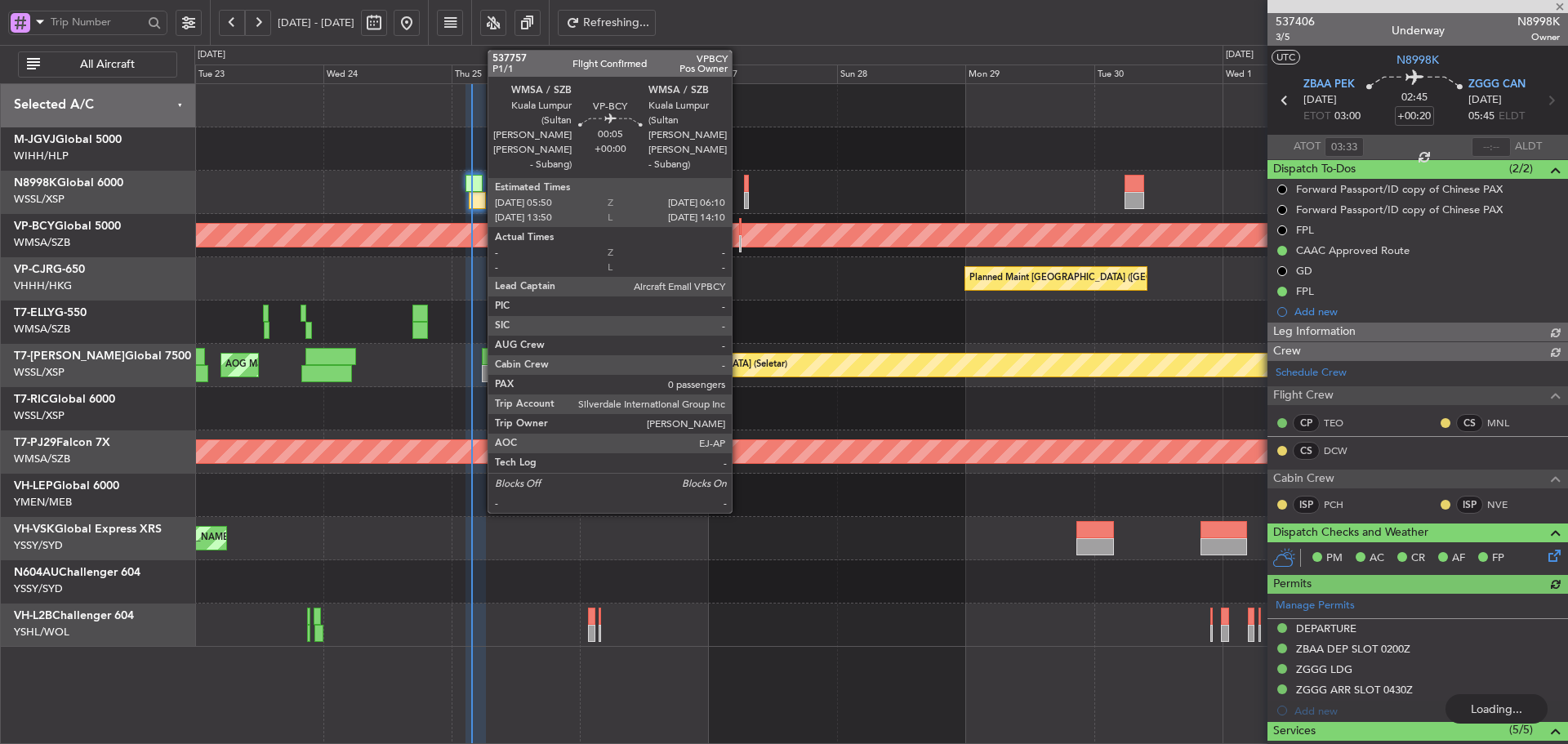
type input "[PERSON_NAME] (HHAFI)"
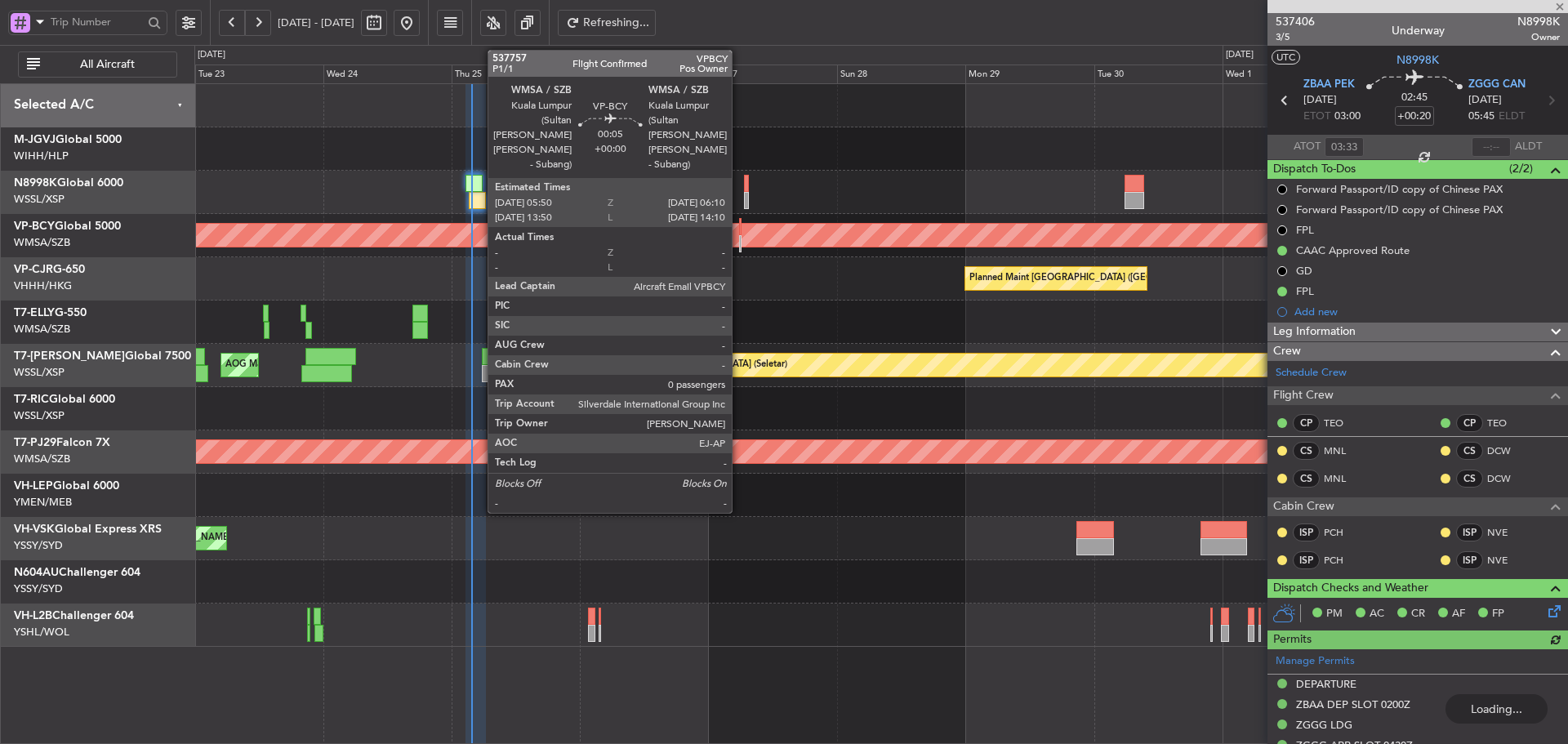
click at [738, 232] on div at bounding box center [739, 227] width 3 height 17
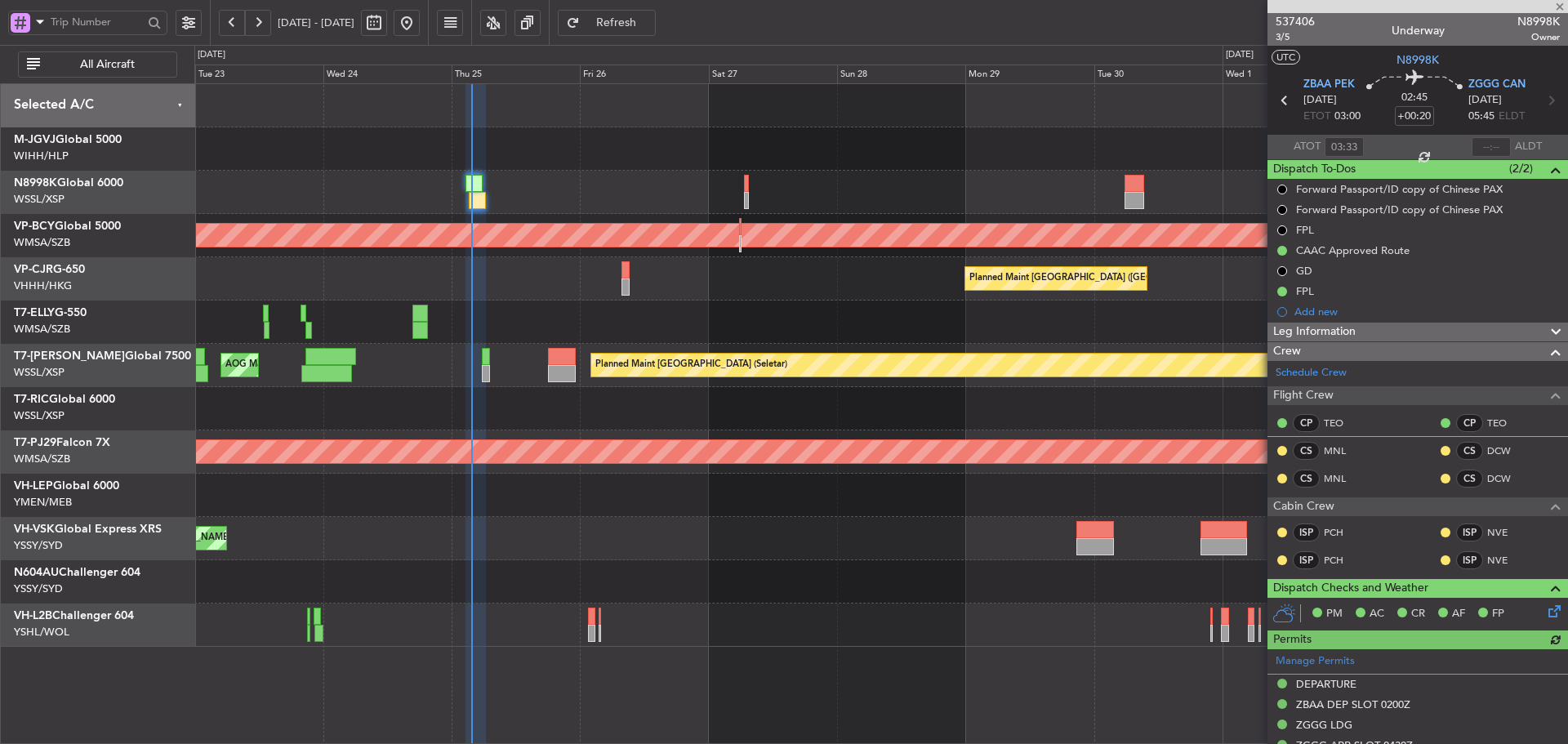
type input "0"
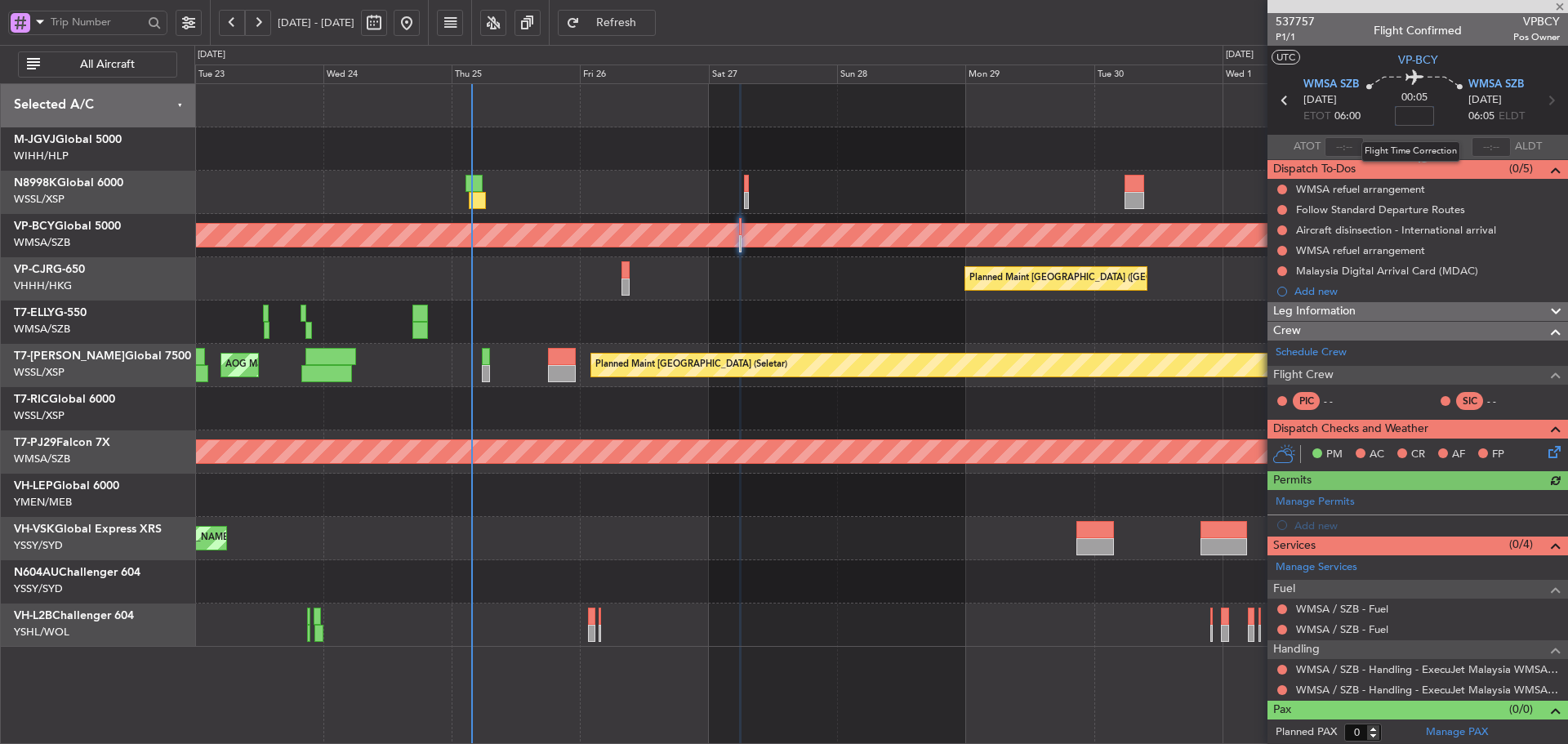
click at [1410, 114] on input at bounding box center [1413, 116] width 39 height 20
click at [1440, 140] on mat-tooltip-component "Flight Time" at bounding box center [1410, 128] width 75 height 44
type input "+01:10"
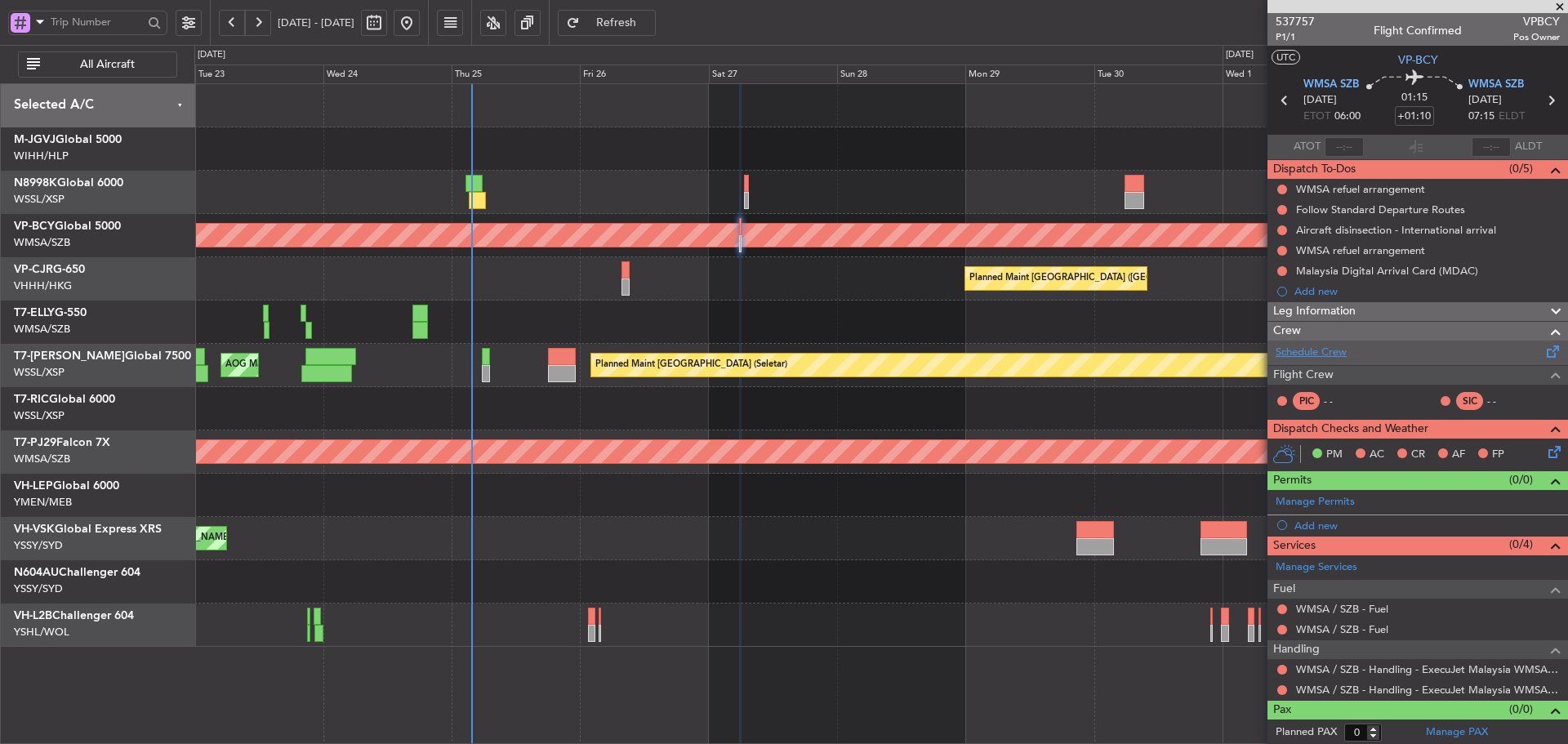
click at [1300, 354] on link "Schedule Crew" at bounding box center [1310, 352] width 71 height 16
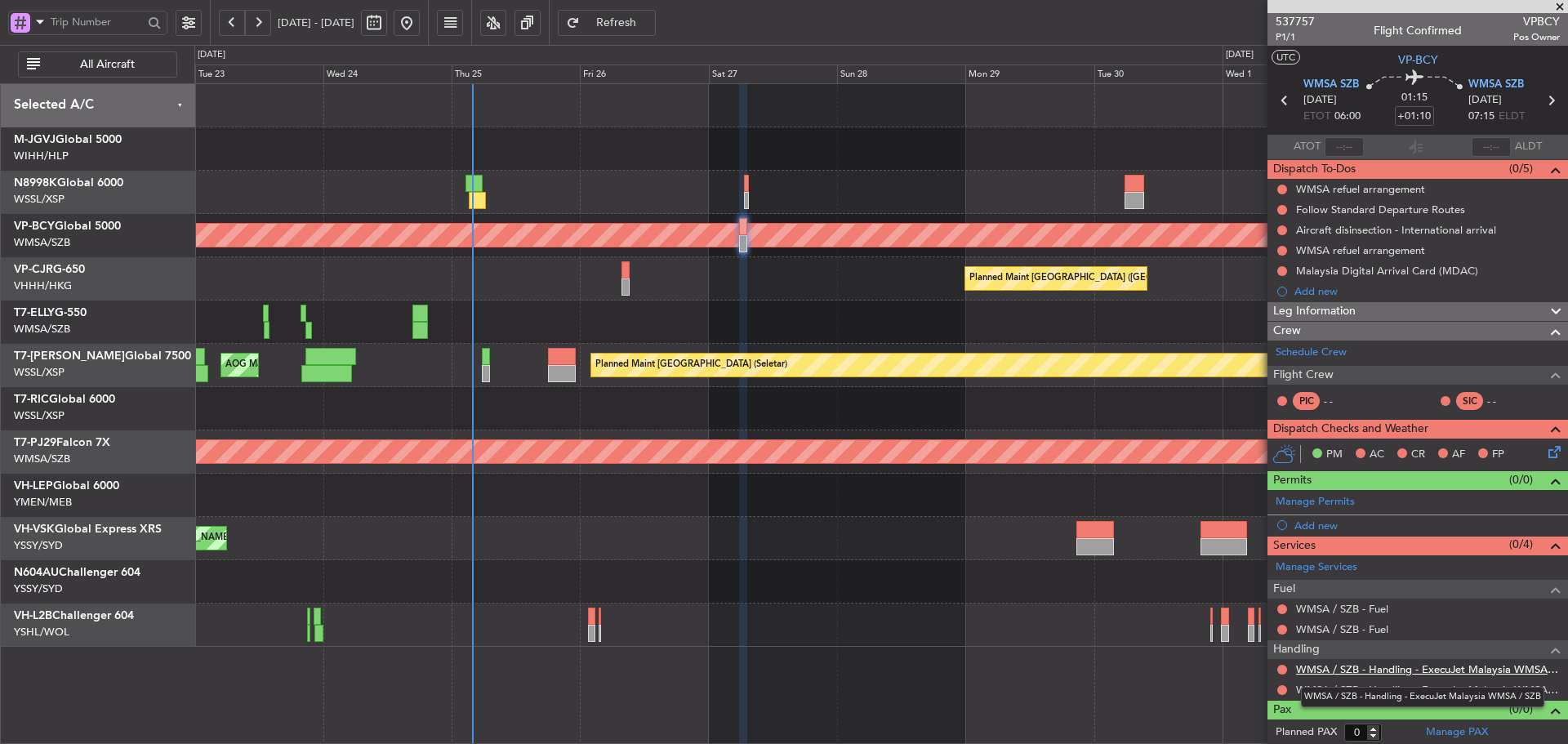
click at [1365, 668] on link "WMSA / SZB - Handling - ExecuJet Malaysia WMSA / SZB" at bounding box center [1428, 668] width 264 height 14
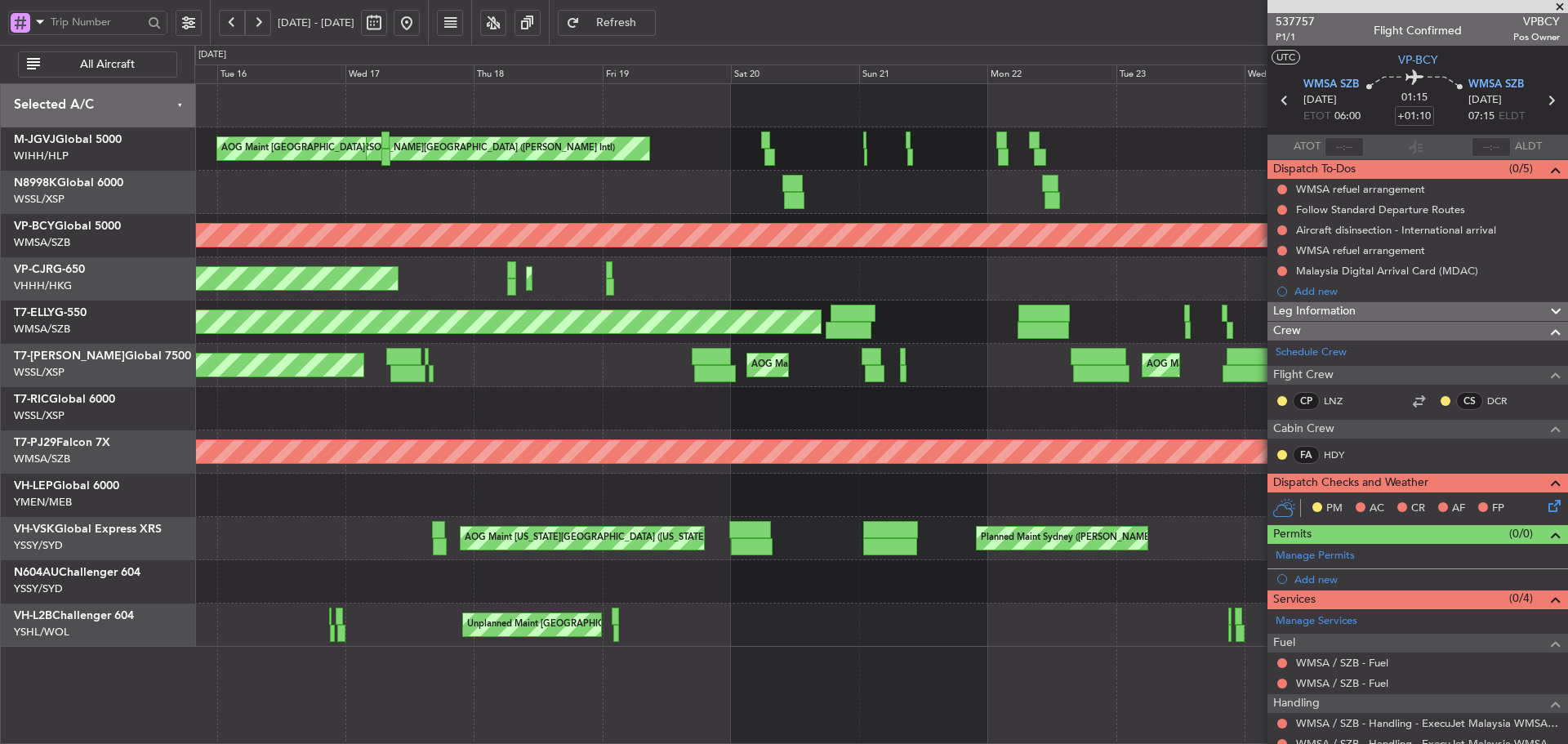
click at [1220, 190] on div at bounding box center [881, 192] width 1373 height 44
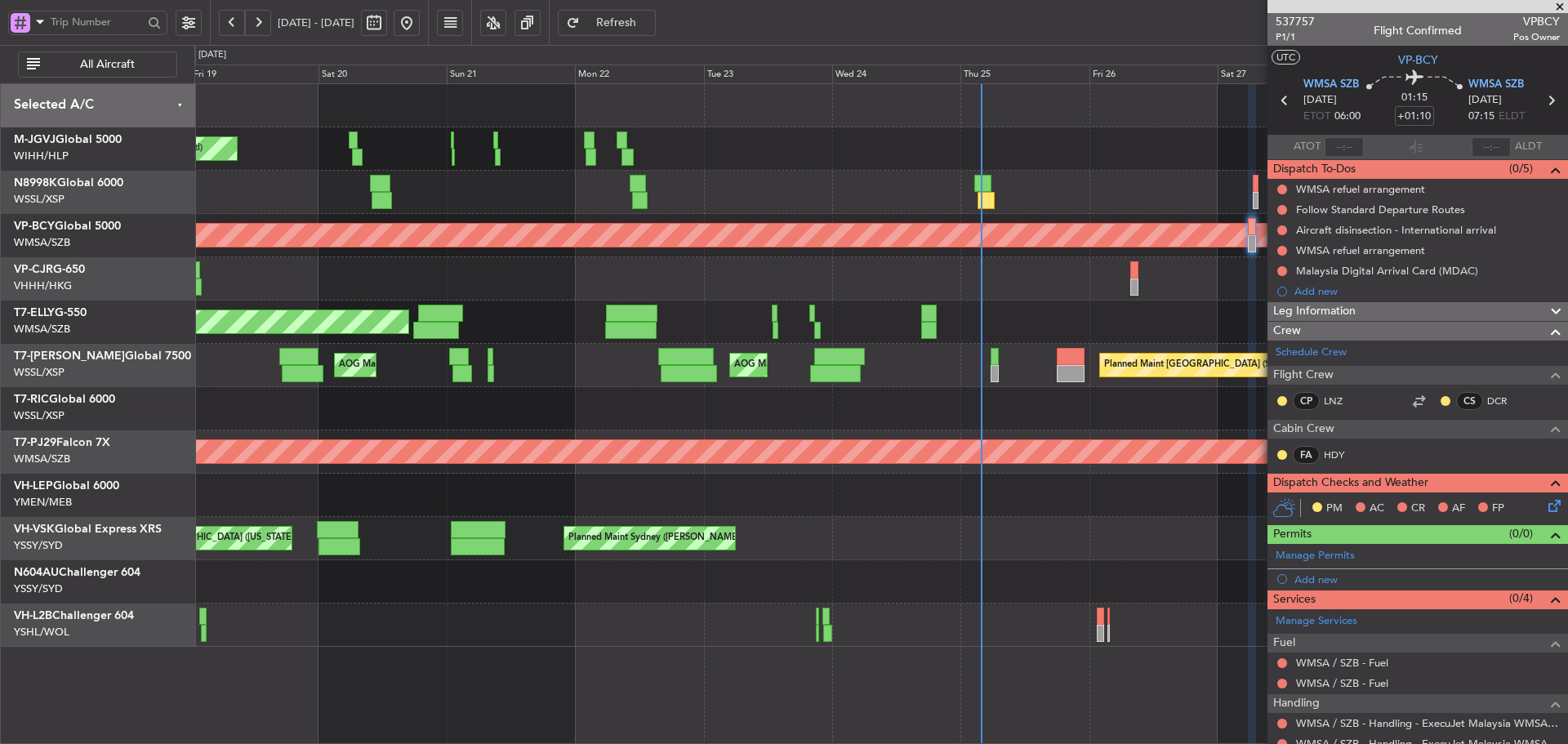
click at [82, 212] on div "Planned Maint [GEOGRAPHIC_DATA] (Seletar) [PERSON_NAME] Jakarta (Halim Intl) [P…" at bounding box center [784, 393] width 1568 height 699
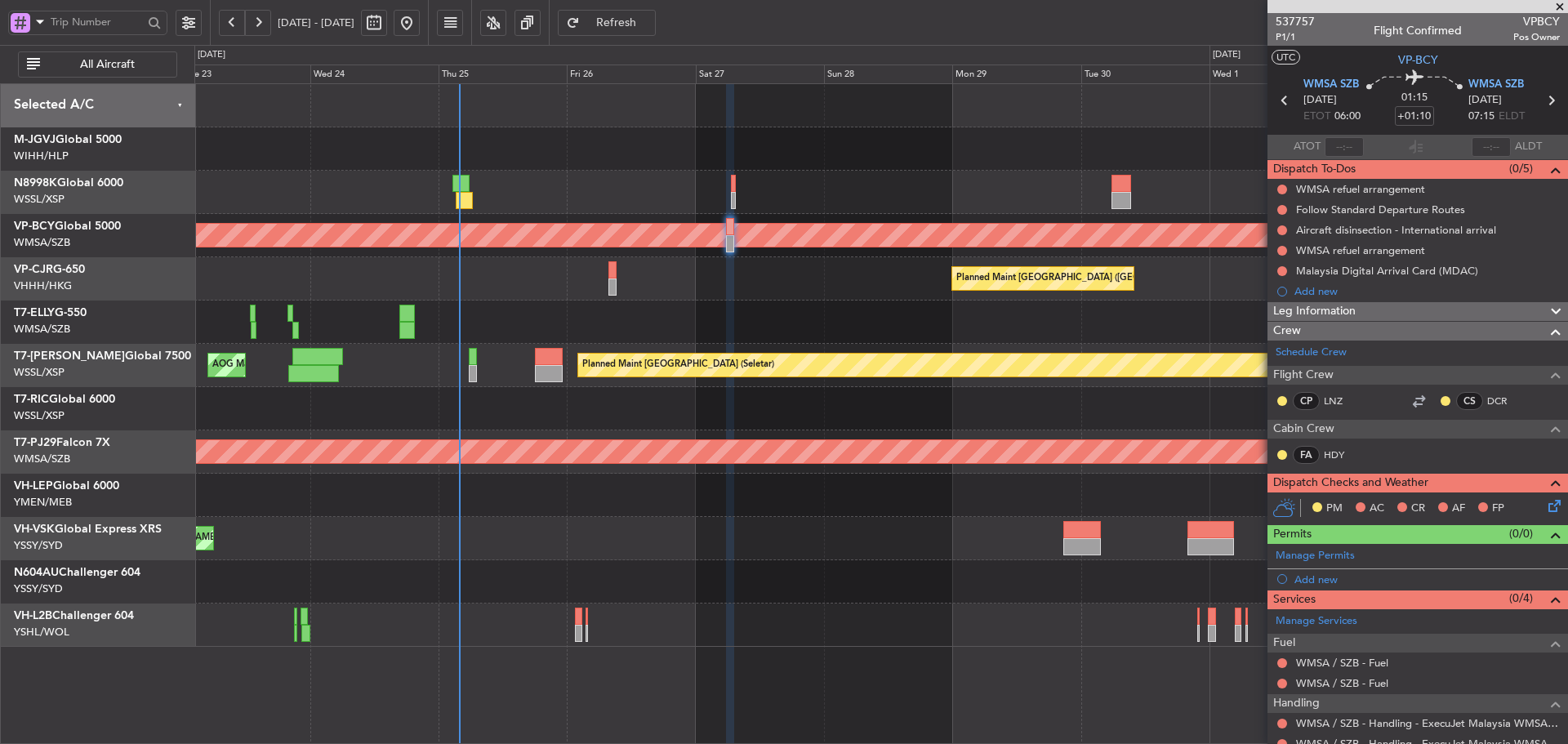
click at [8, 209] on div "Unplanned Maint [GEOGRAPHIC_DATA] (Sultan [PERSON_NAME] [PERSON_NAME] - Subang)…" at bounding box center [784, 393] width 1568 height 699
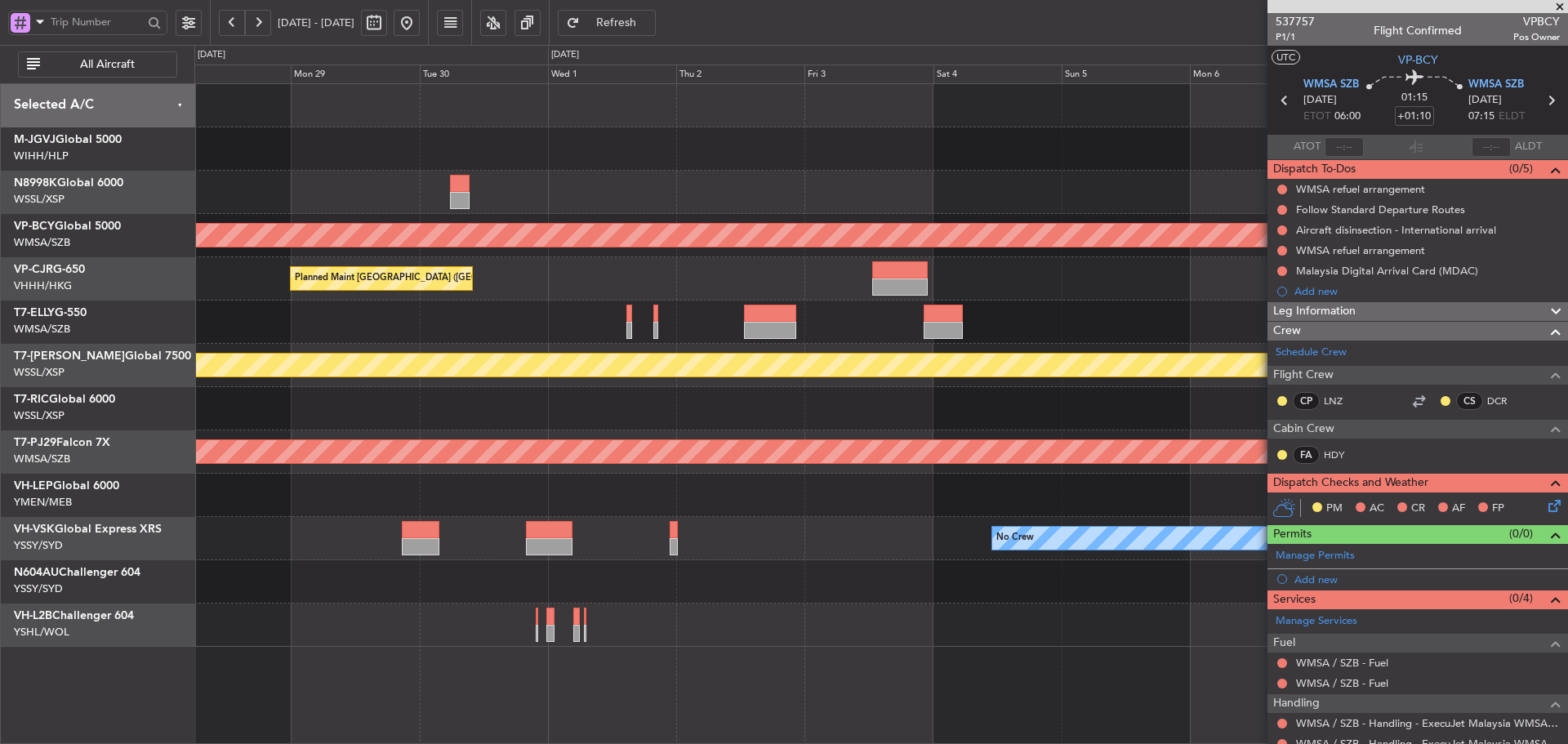
click at [105, 203] on div "Unplanned Maint [GEOGRAPHIC_DATA] (Sultan [PERSON_NAME] [PERSON_NAME] - Subang)…" at bounding box center [784, 393] width 1568 height 699
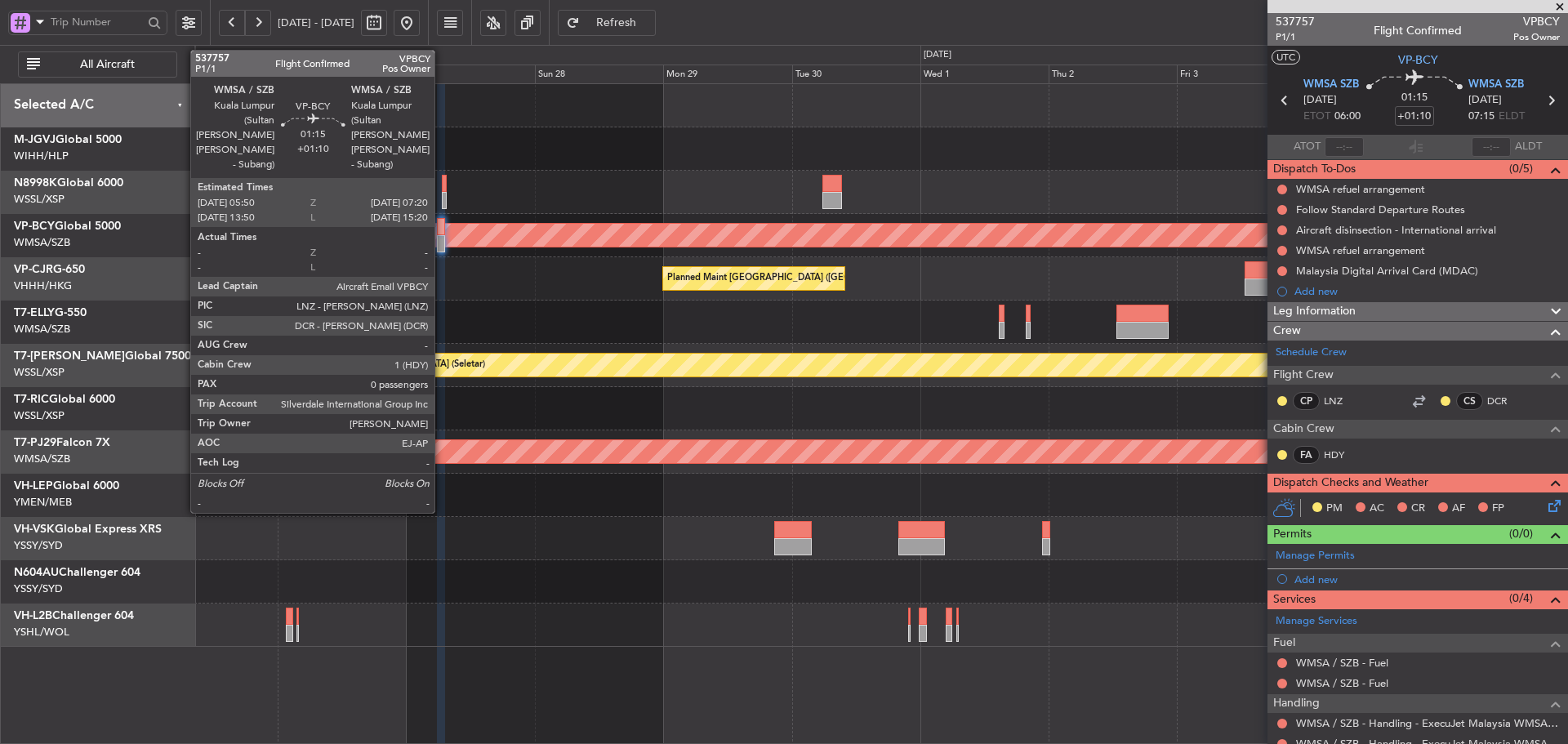
click at [442, 238] on div at bounding box center [441, 244] width 9 height 17
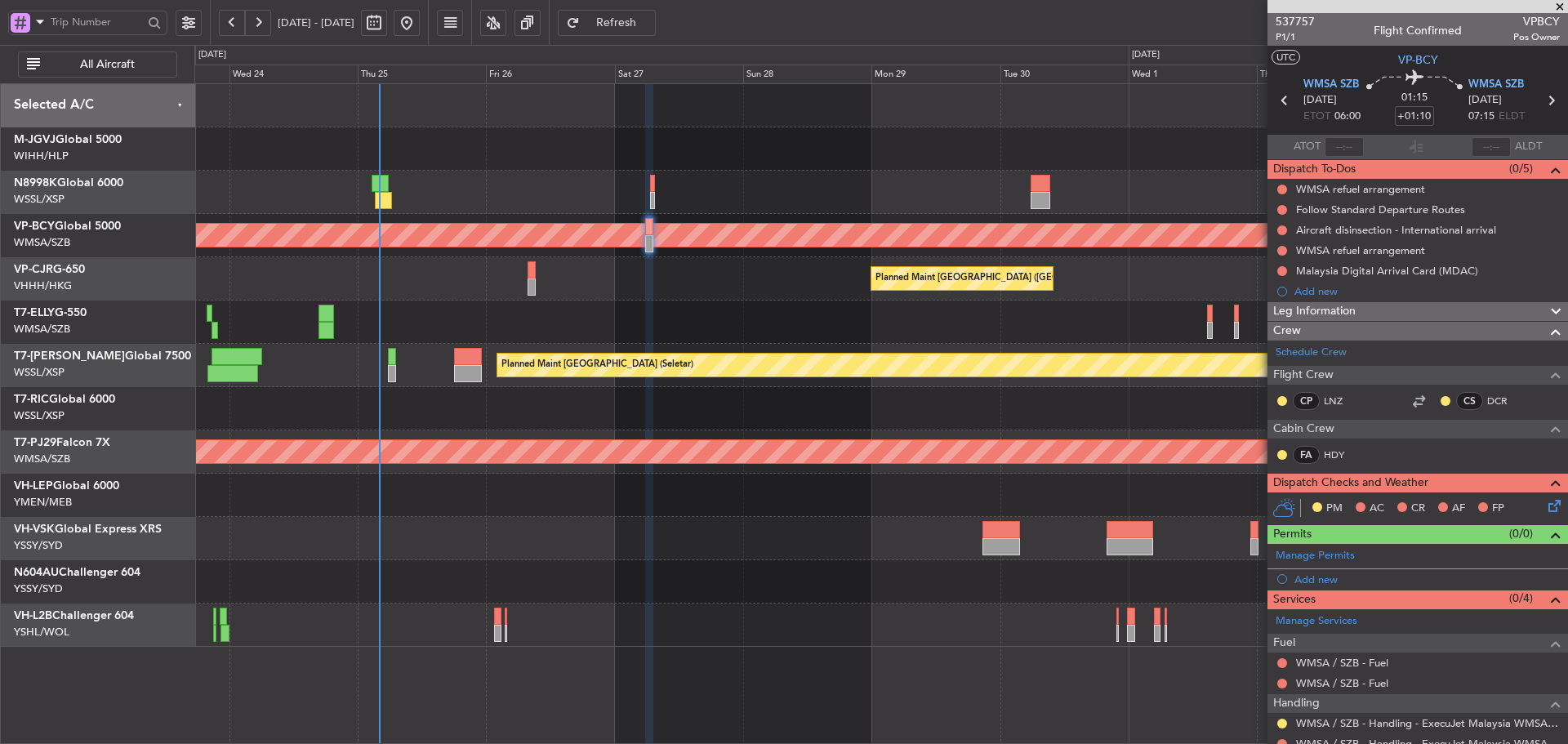
click at [853, 347] on div "Unplanned Maint [GEOGRAPHIC_DATA] (Sultan [PERSON_NAME] [PERSON_NAME] - Subang)…" at bounding box center [881, 365] width 1373 height 562
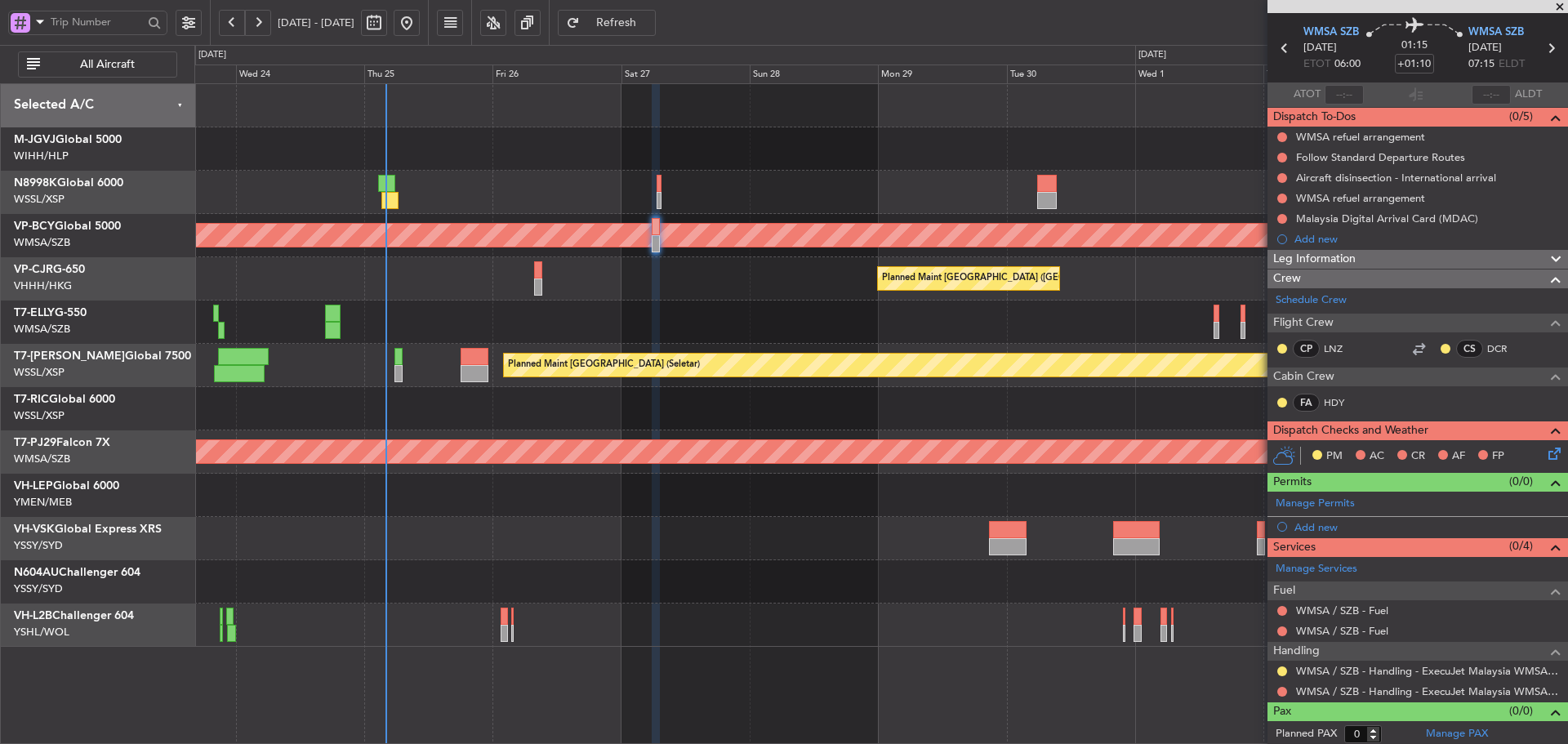
scroll to position [56, 0]
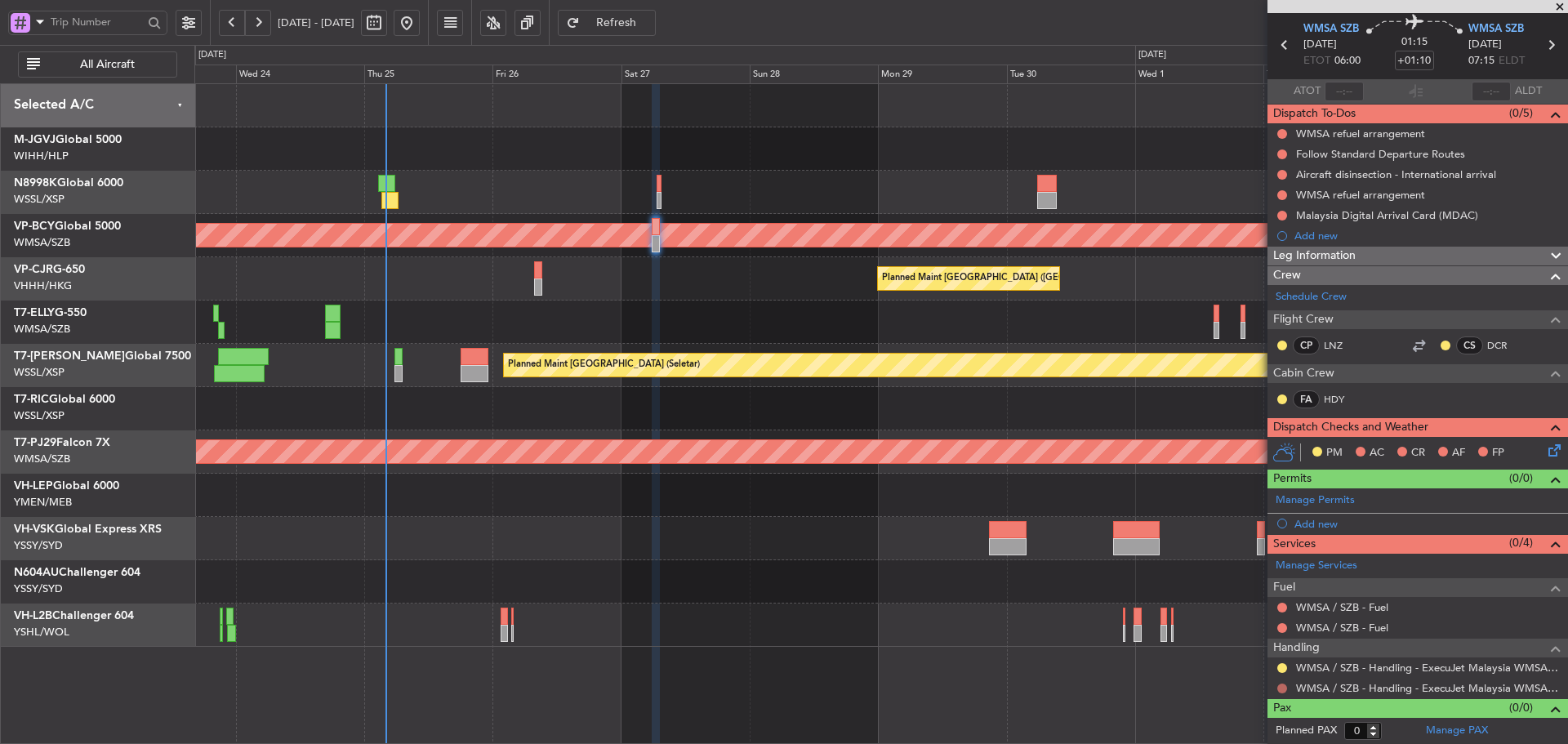
click at [1282, 690] on button at bounding box center [1282, 688] width 9 height 9
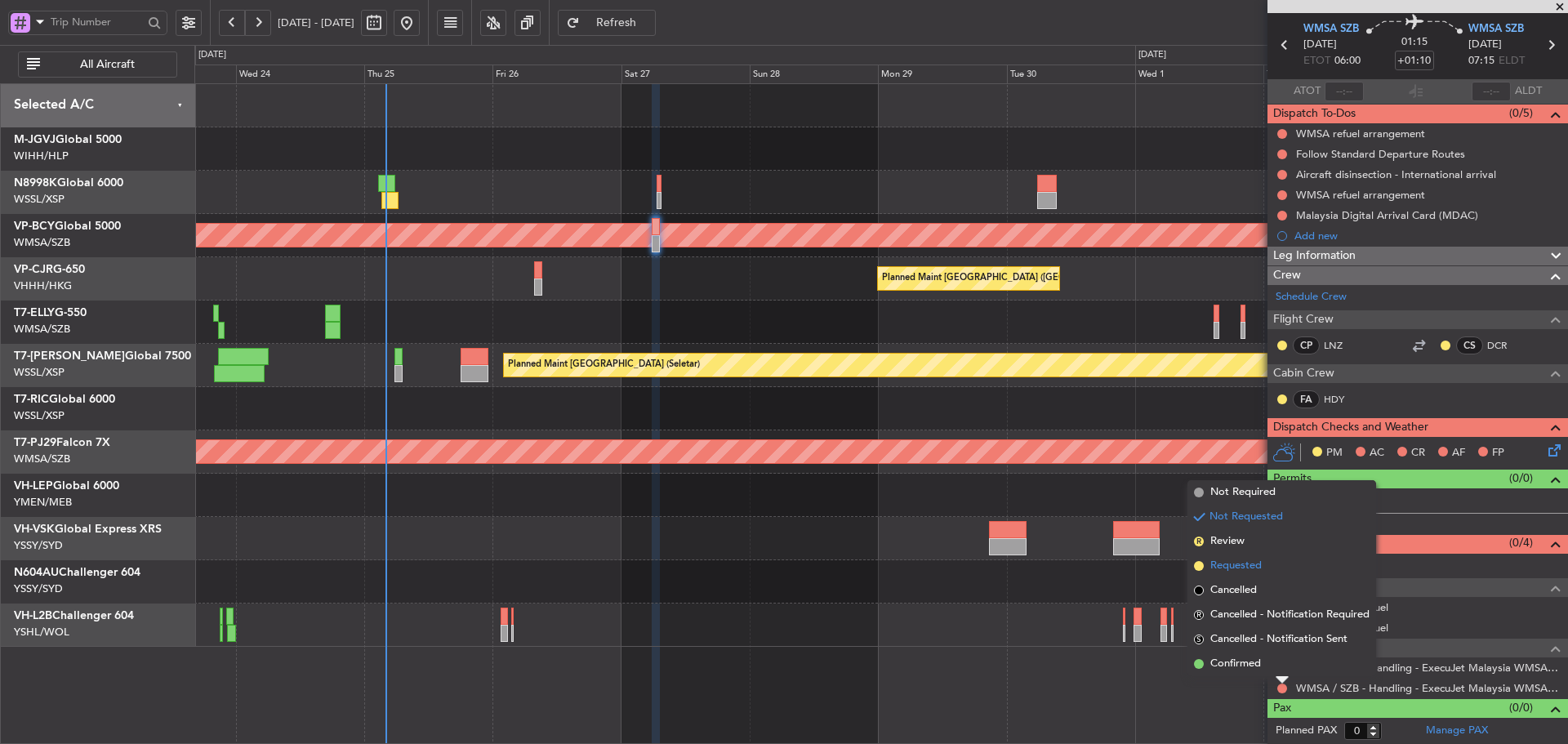
click at [1196, 563] on span at bounding box center [1198, 566] width 9 height 9
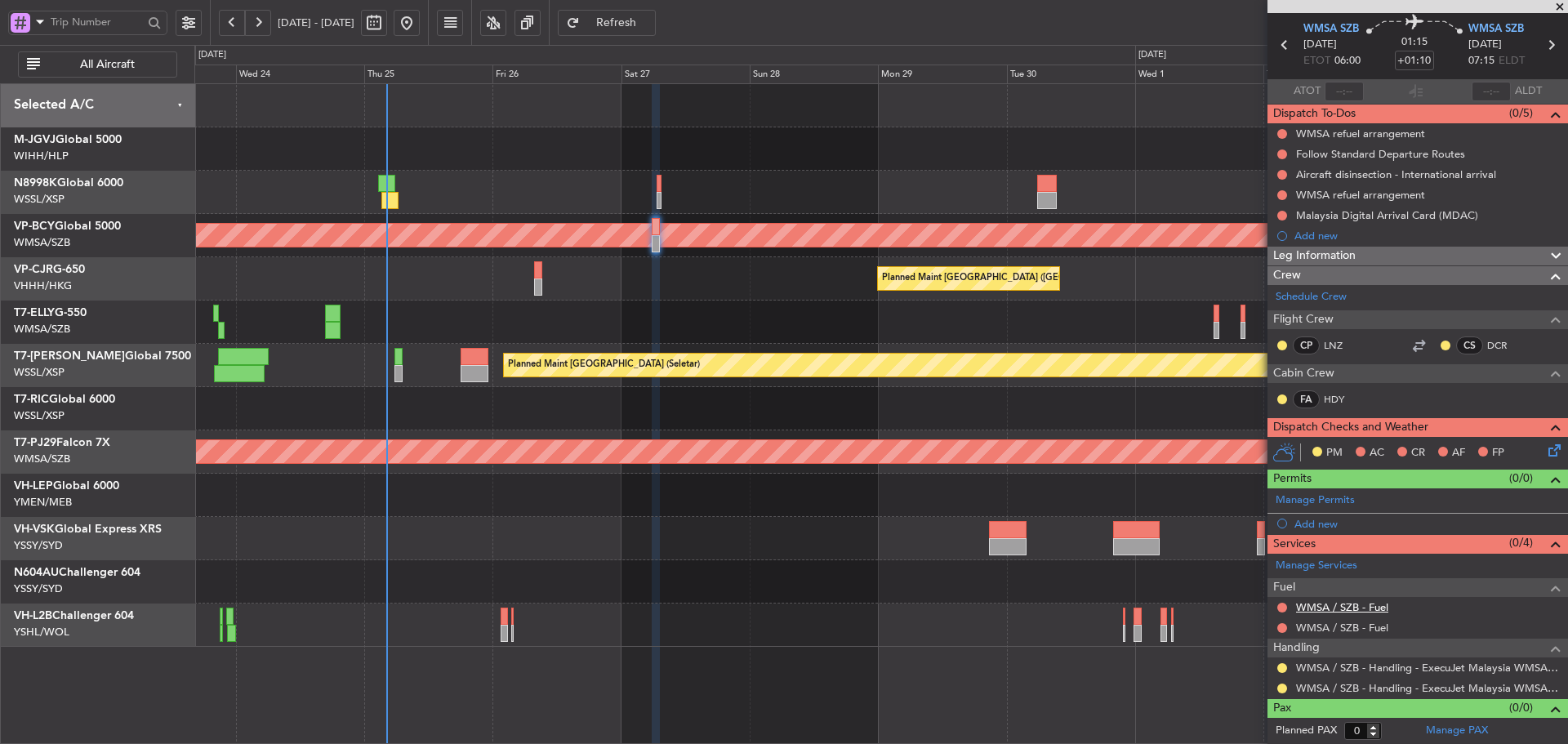
click at [1337, 612] on link "WMSA / SZB - Fuel" at bounding box center [1341, 607] width 92 height 14
click at [1356, 626] on link "WMSA / SZB - Fuel" at bounding box center [1341, 627] width 92 height 14
click at [650, 27] on span "Refresh" at bounding box center [616, 23] width 67 height 11
click at [1321, 500] on link "Manage Permits" at bounding box center [1315, 499] width 80 height 16
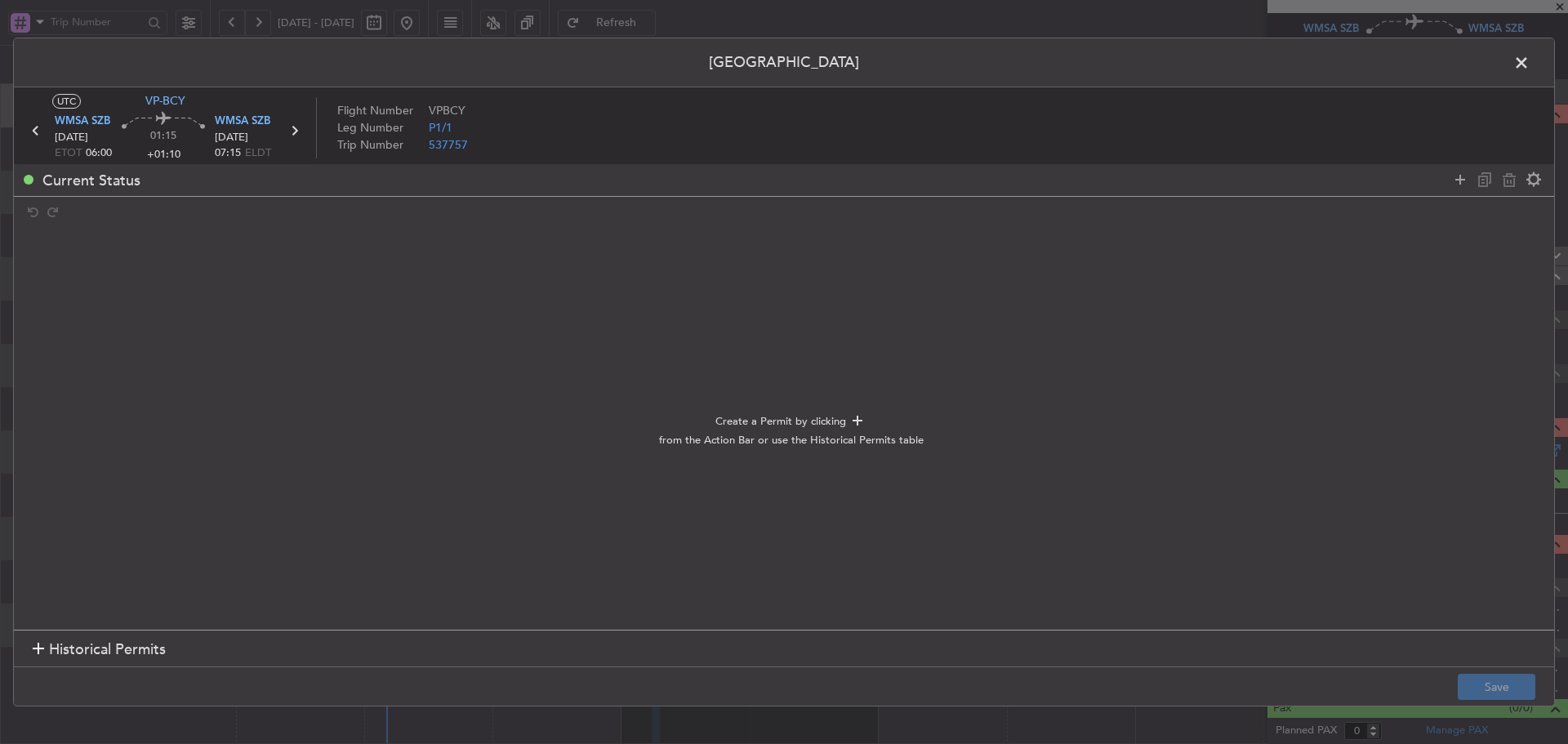
click at [43, 647] on div at bounding box center [38, 650] width 11 height 11
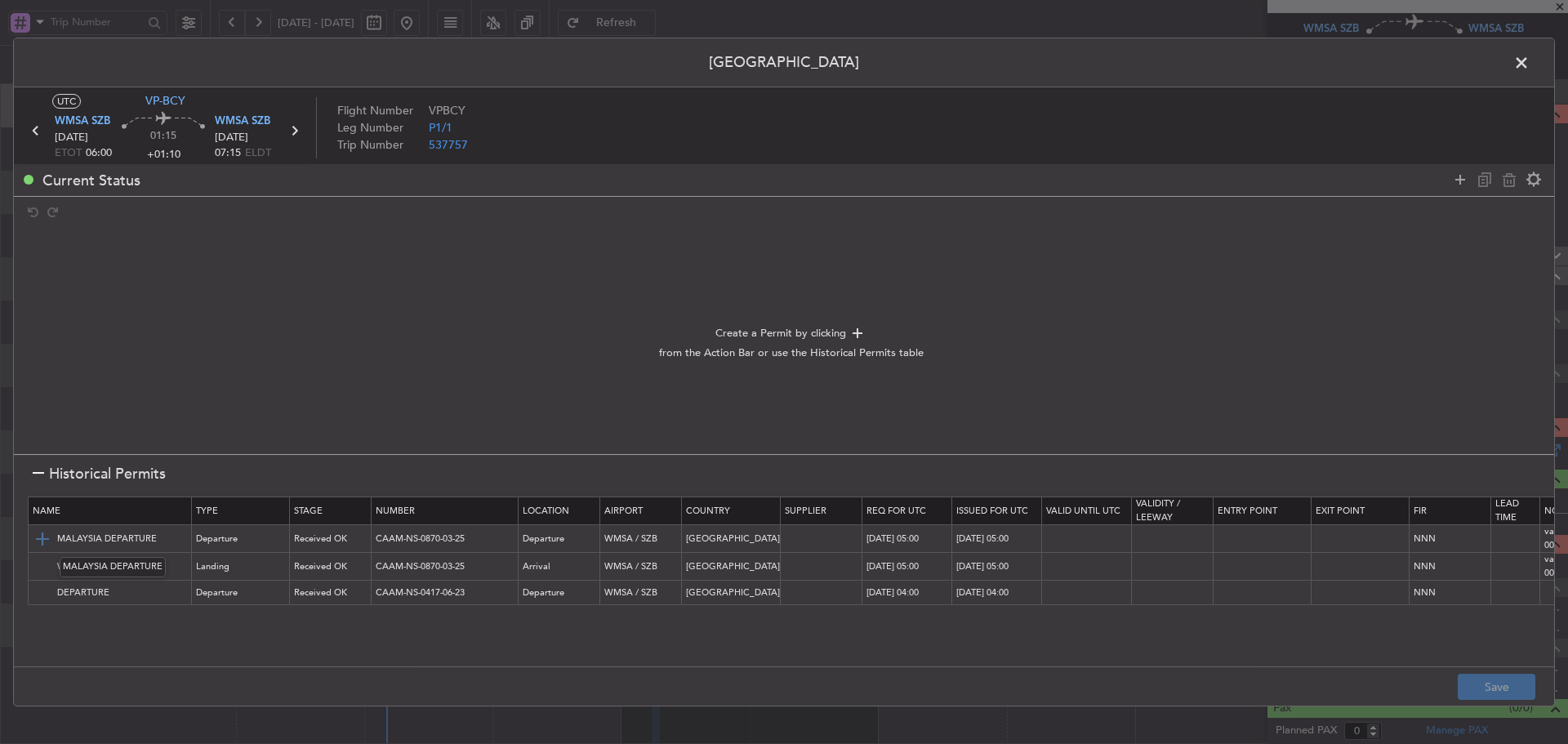
click at [45, 544] on img at bounding box center [42, 538] width 20 height 20
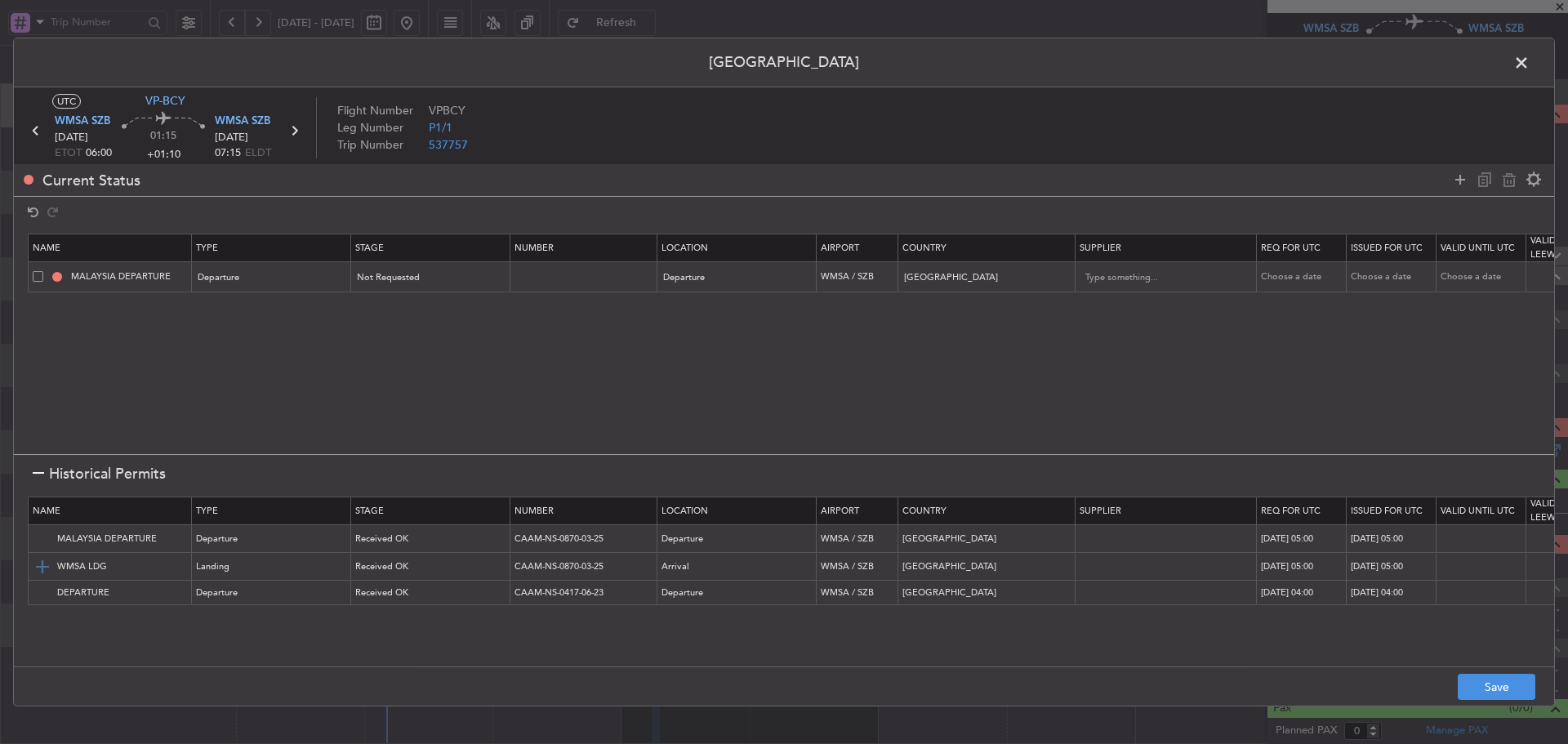
click at [46, 569] on img at bounding box center [42, 566] width 20 height 20
click at [408, 286] on div "Not Requested" at bounding box center [425, 278] width 136 height 25
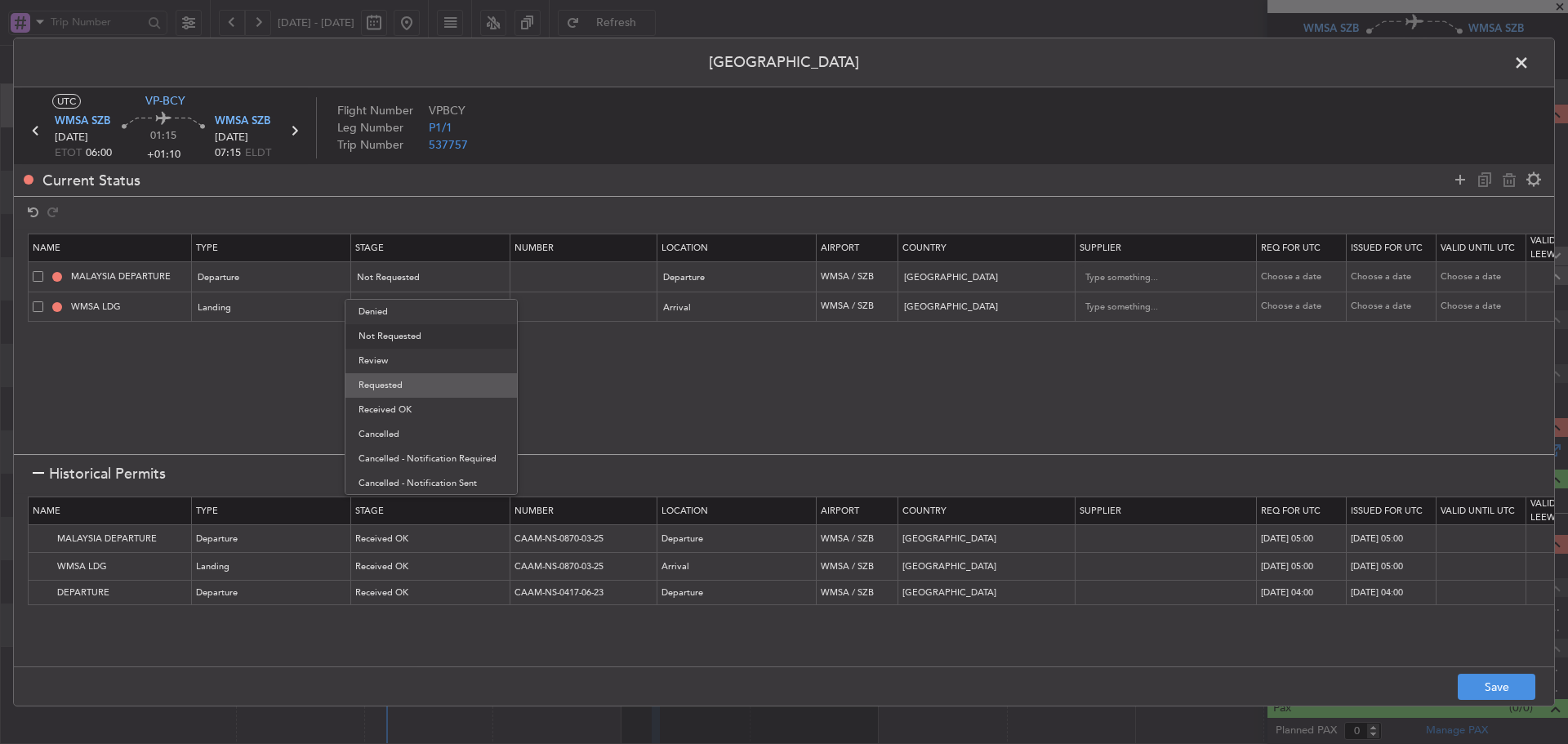
click at [389, 387] on span "Requested" at bounding box center [430, 386] width 145 height 25
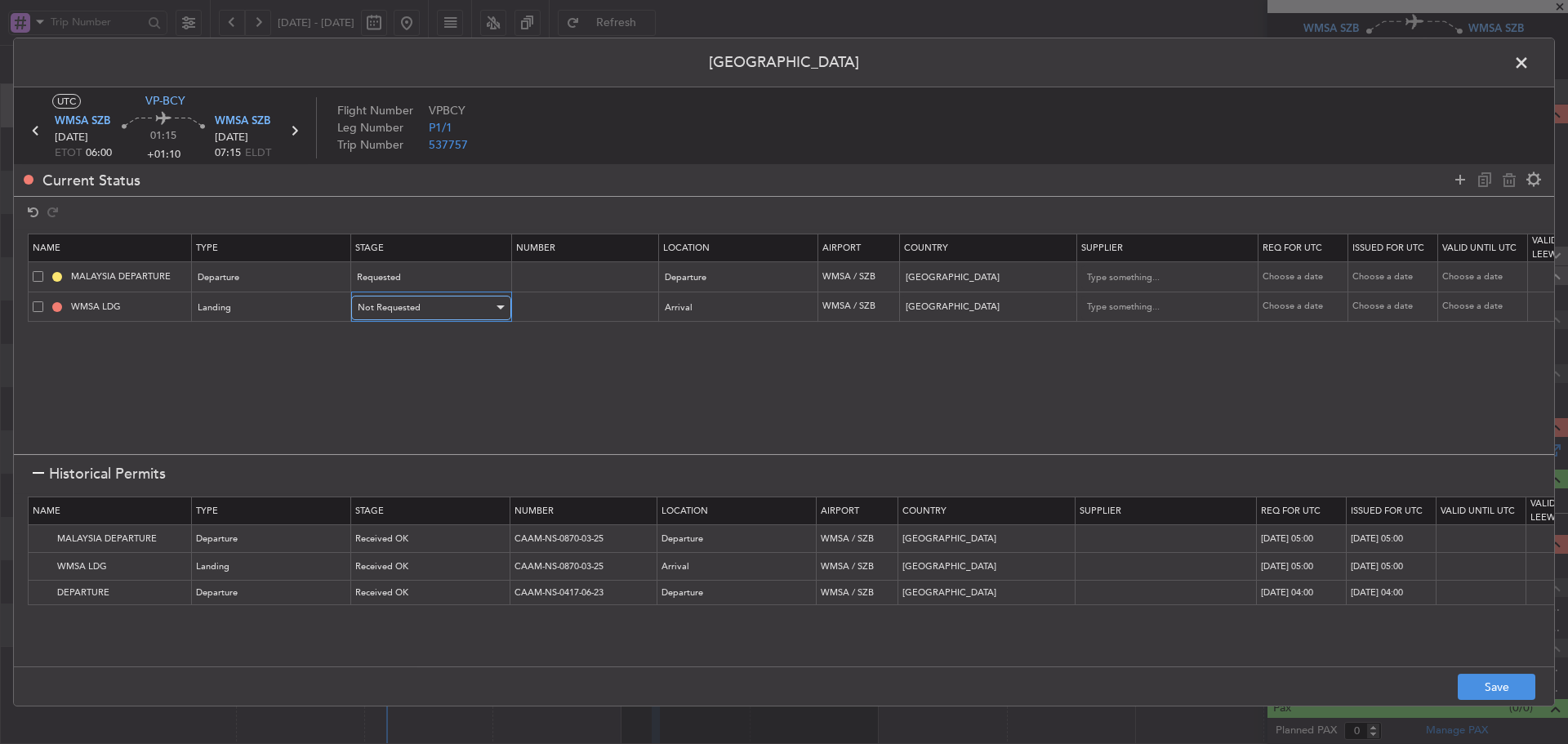
click at [415, 298] on div "Not Requested" at bounding box center [425, 308] width 136 height 25
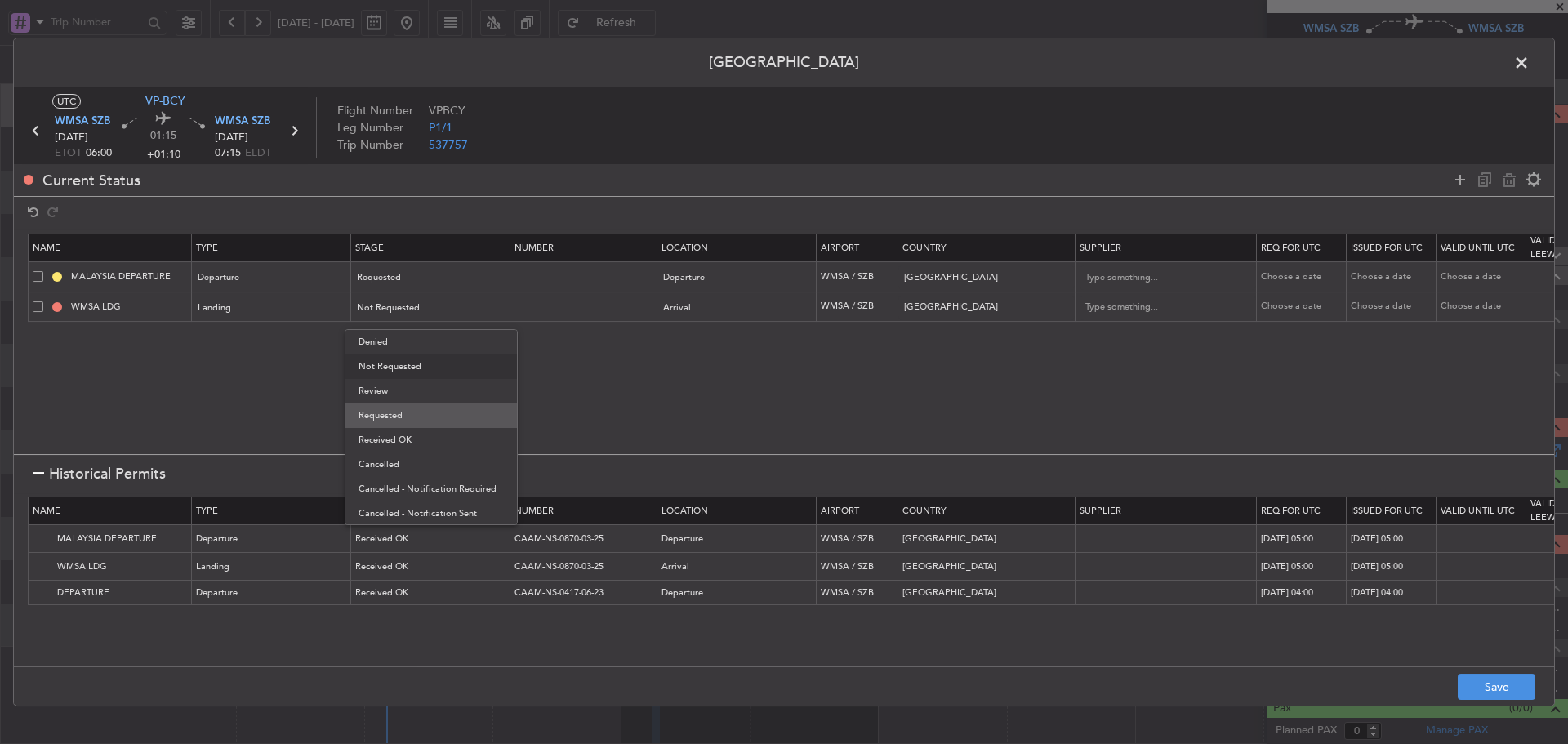
click at [388, 410] on span "Requested" at bounding box center [430, 415] width 145 height 25
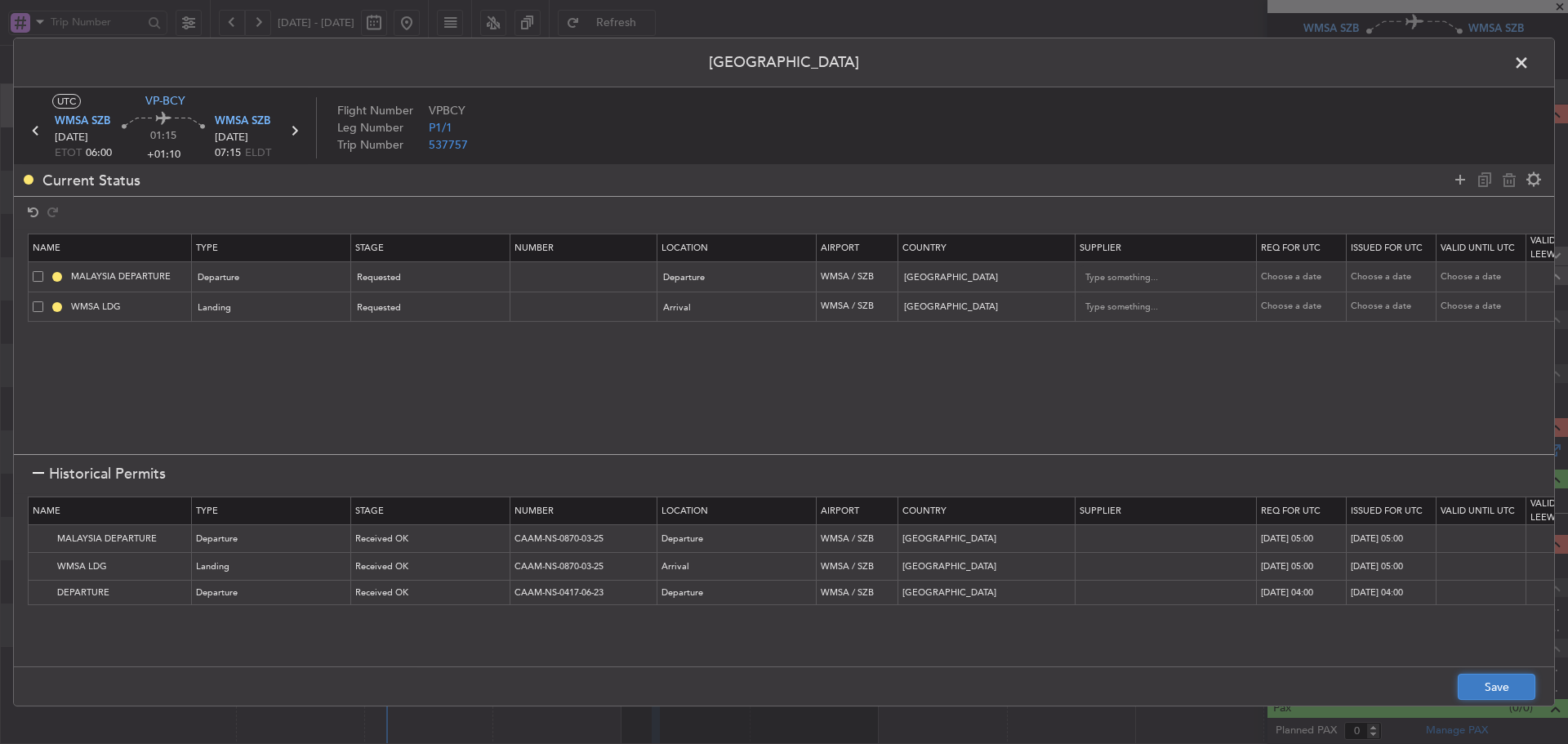
click at [1479, 686] on button "Save" at bounding box center [1496, 687] width 78 height 27
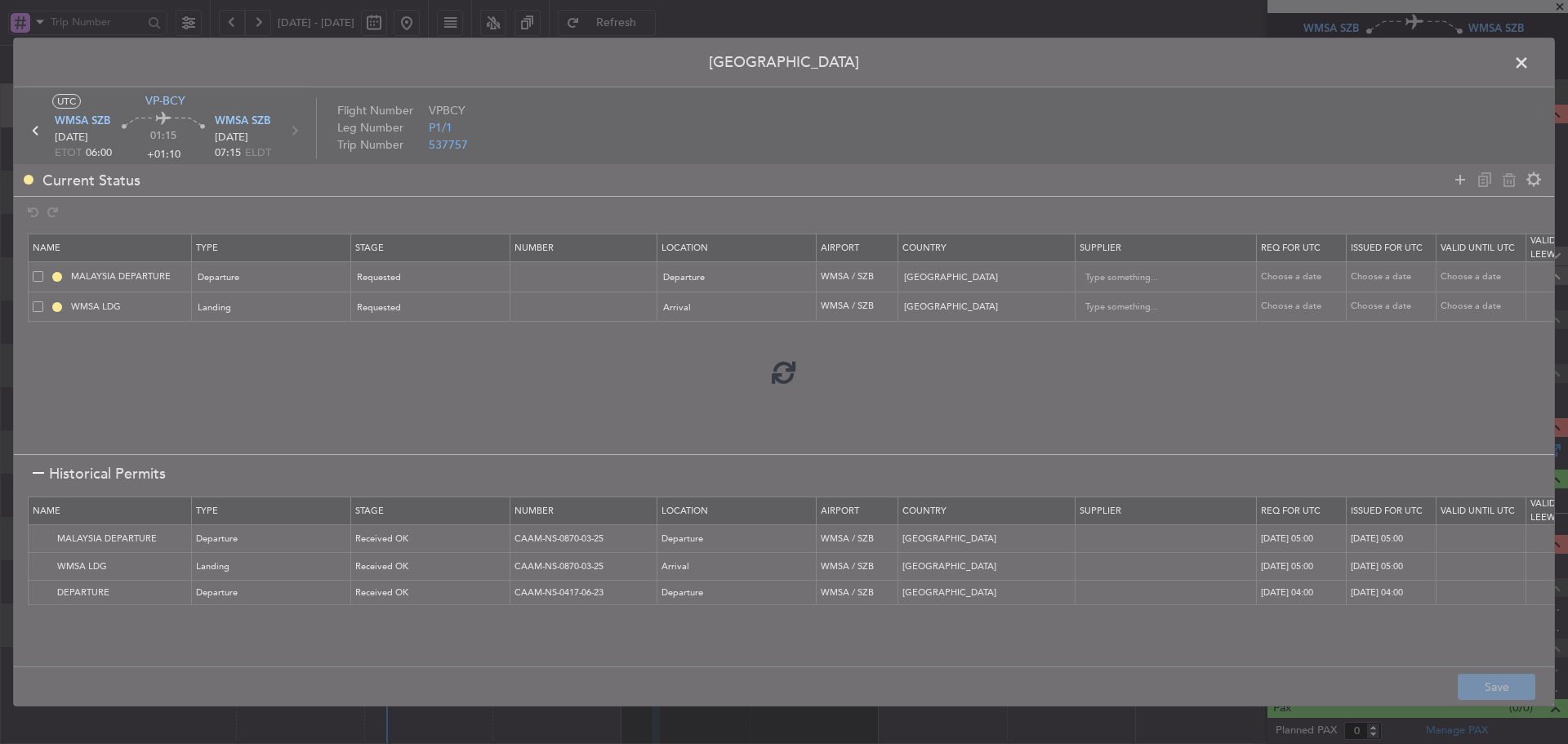
type input "NNN"
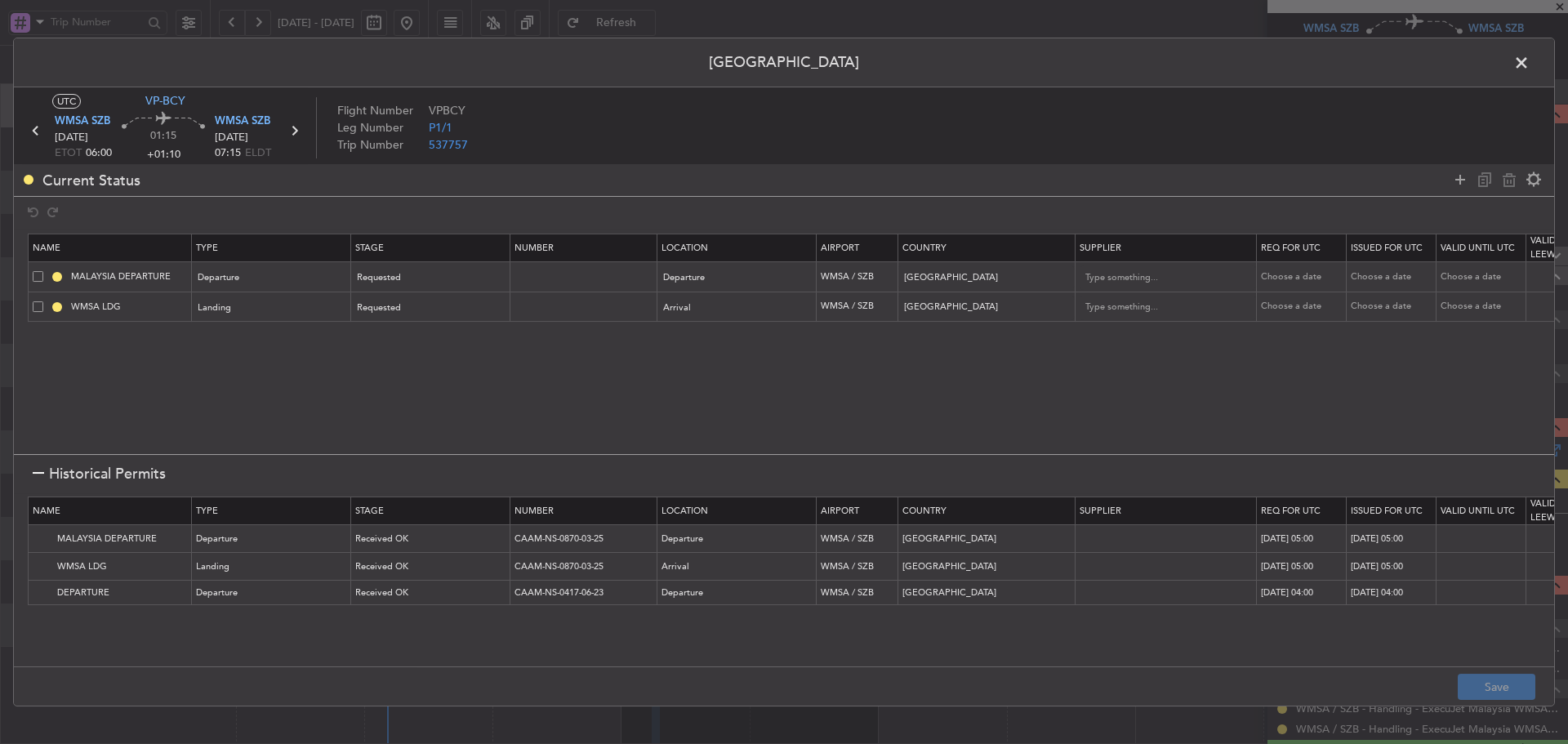
click at [1529, 64] on span at bounding box center [1529, 66] width 0 height 32
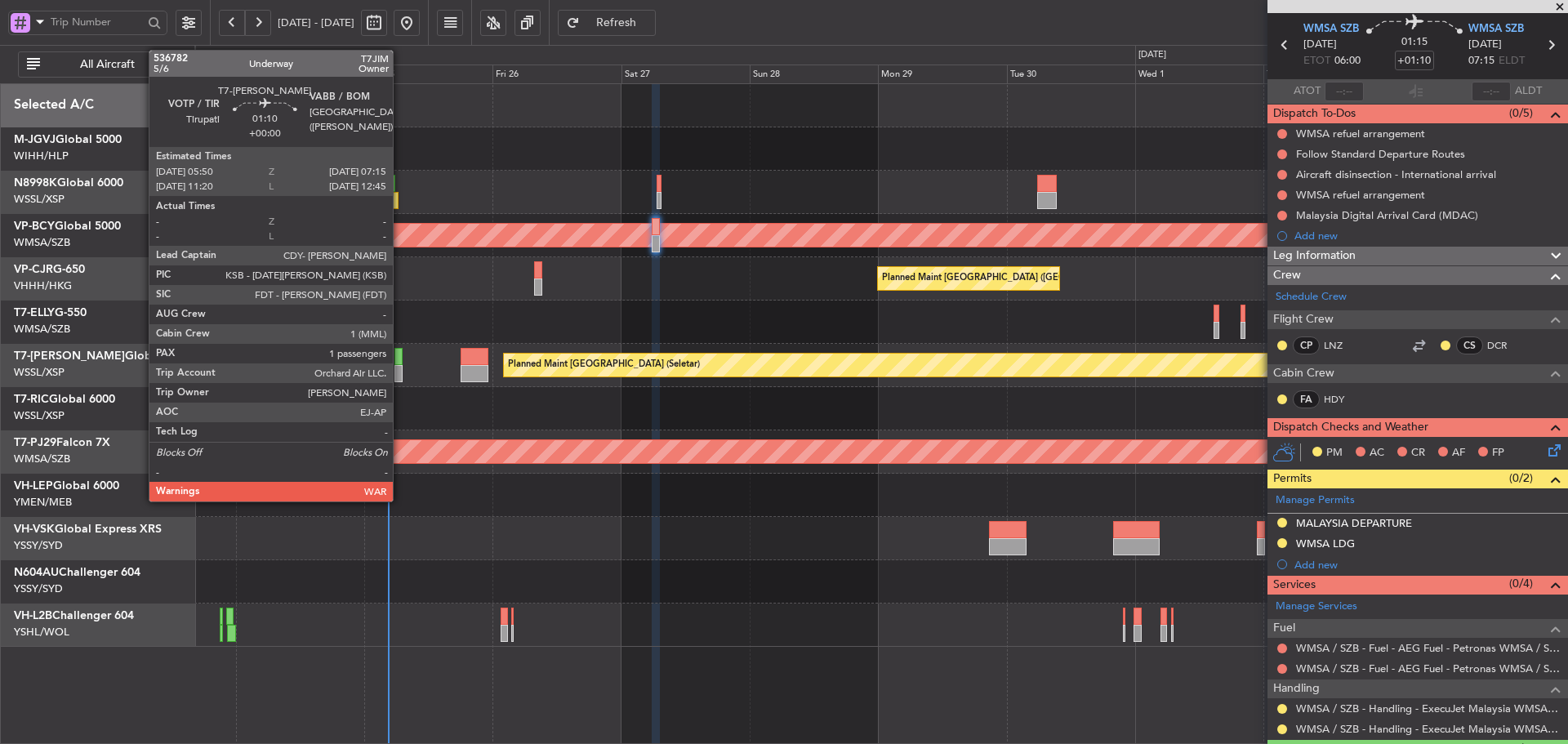
click at [400, 368] on div at bounding box center [398, 373] width 9 height 17
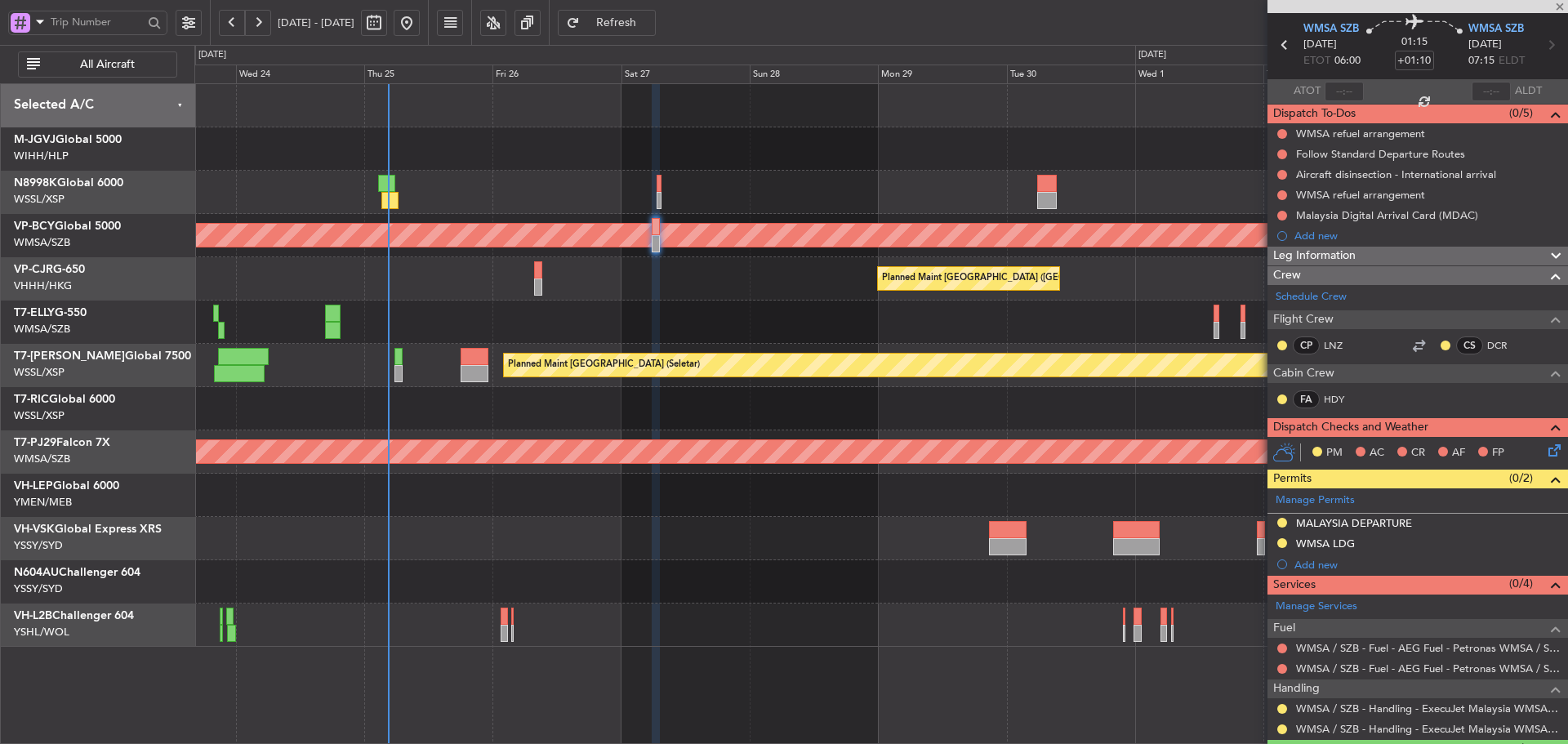
type input "1"
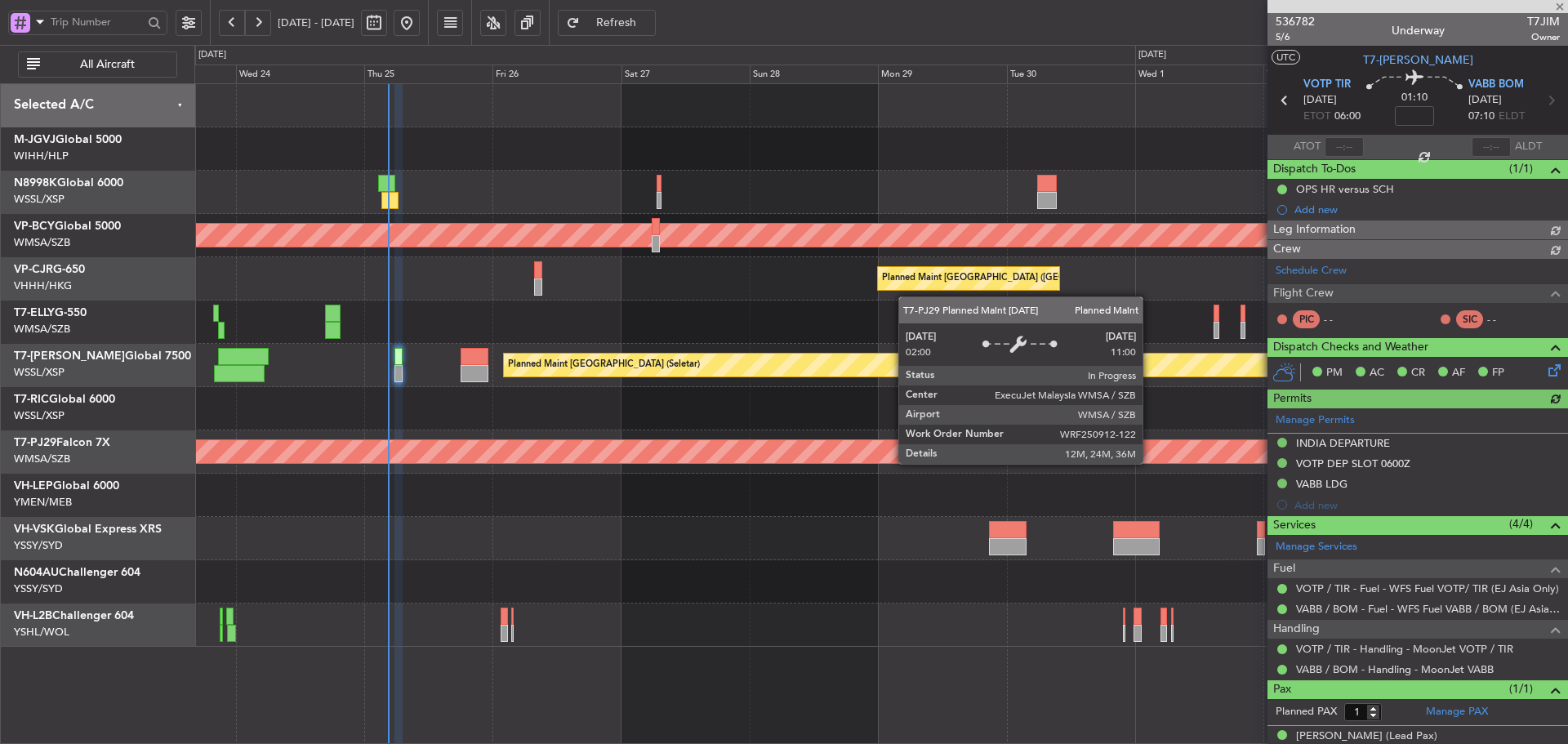
type input "[PERSON_NAME] (HHAFI)"
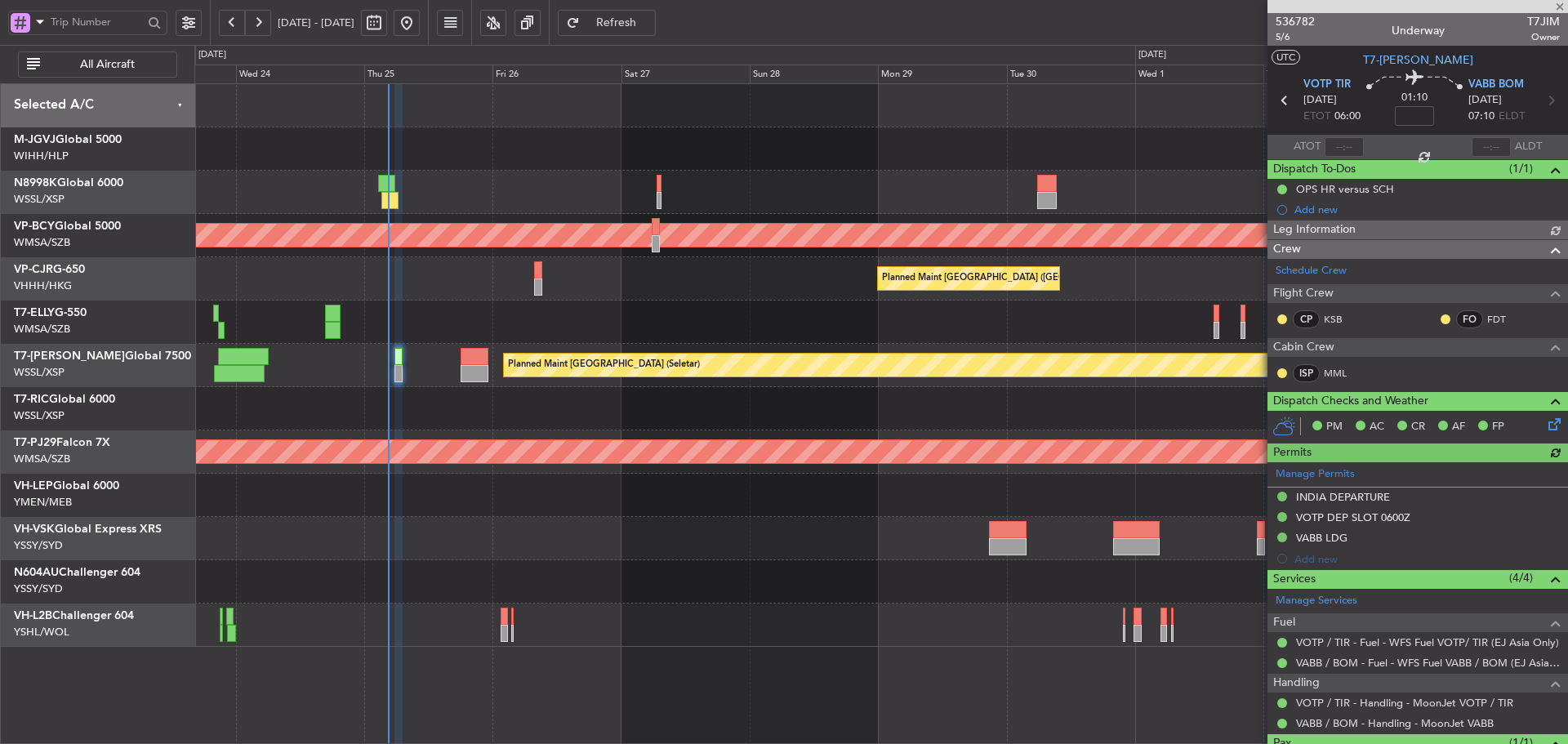
type input "[PERSON_NAME] (HHAFI)"
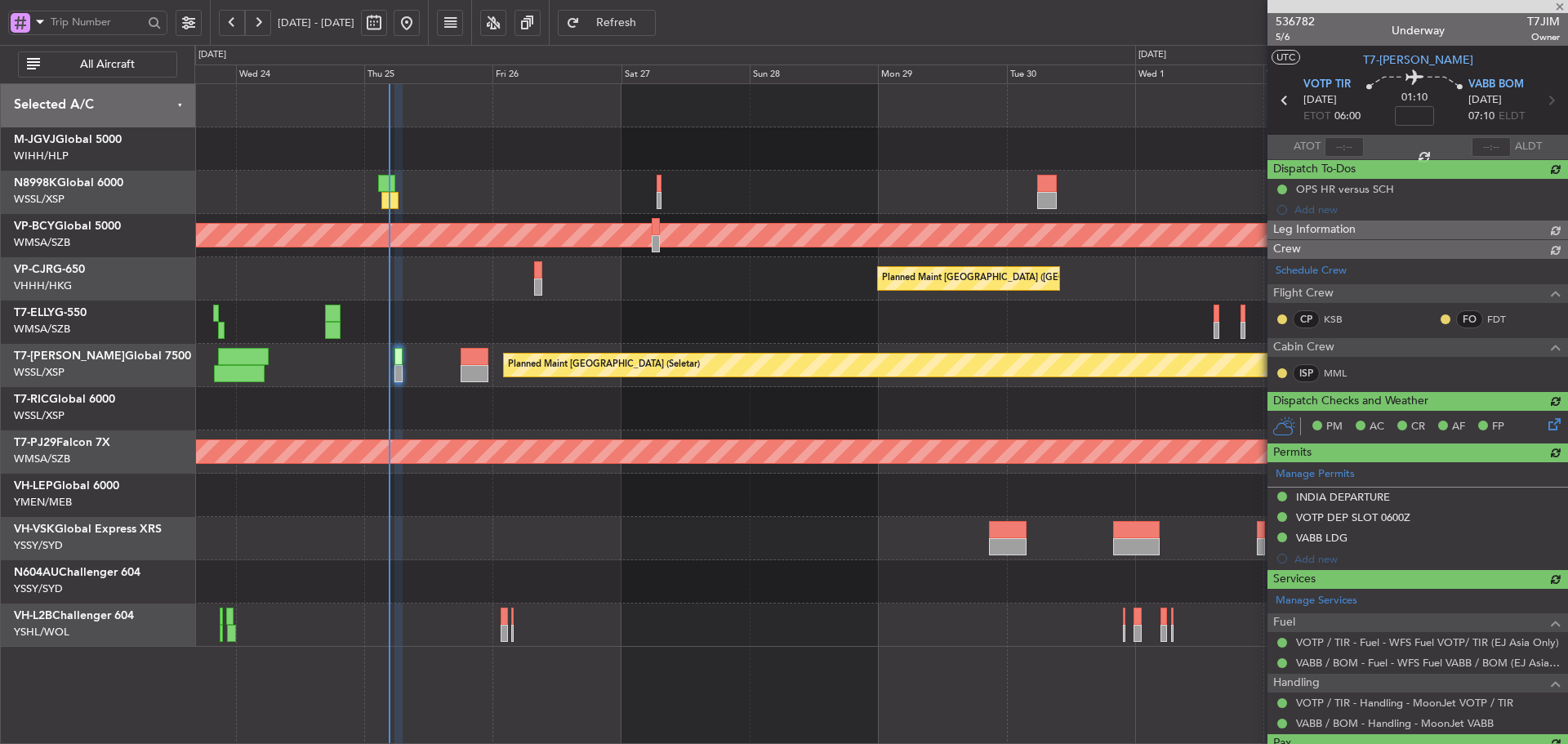
type input "[PERSON_NAME] (HHAFI)"
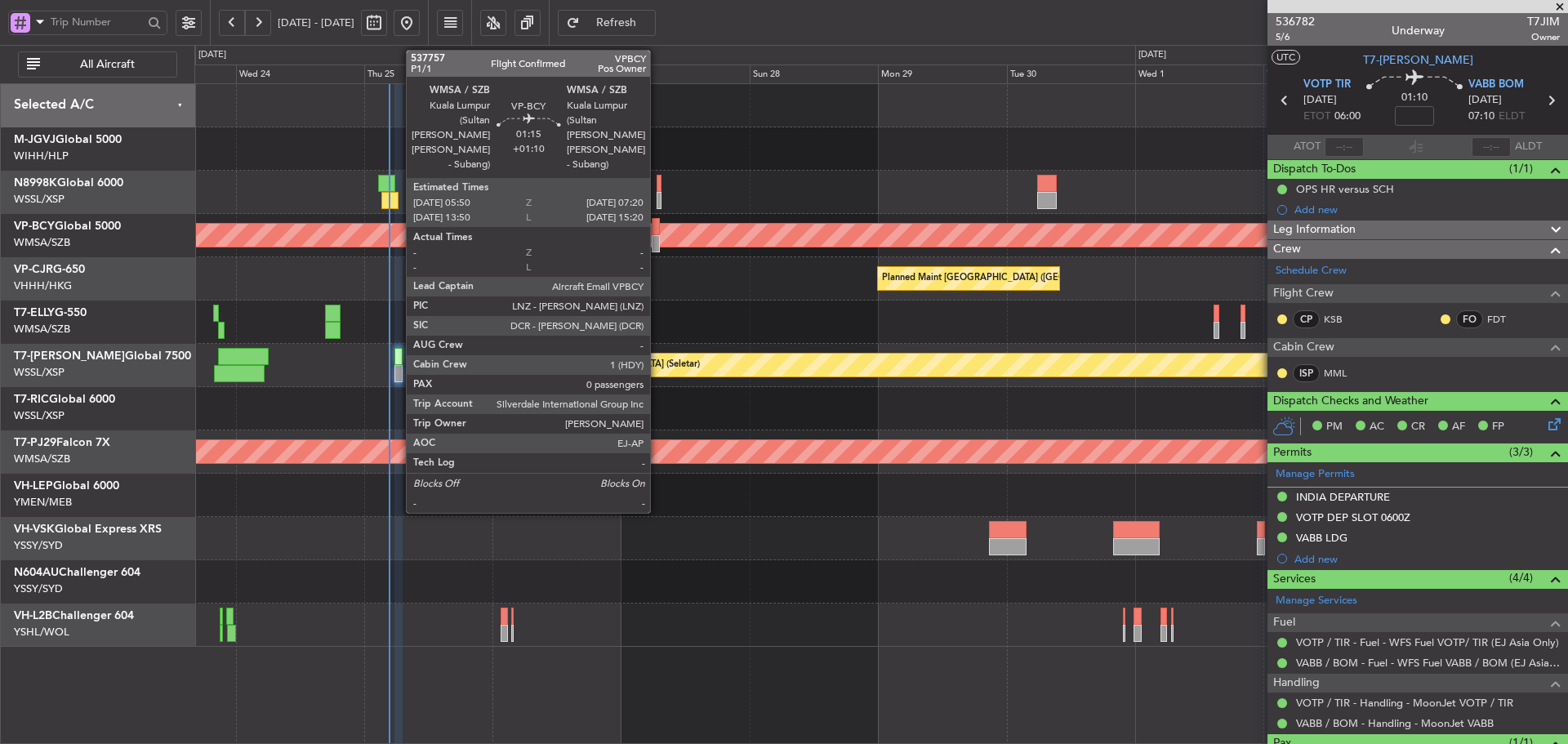
click at [657, 242] on div at bounding box center [655, 244] width 9 height 17
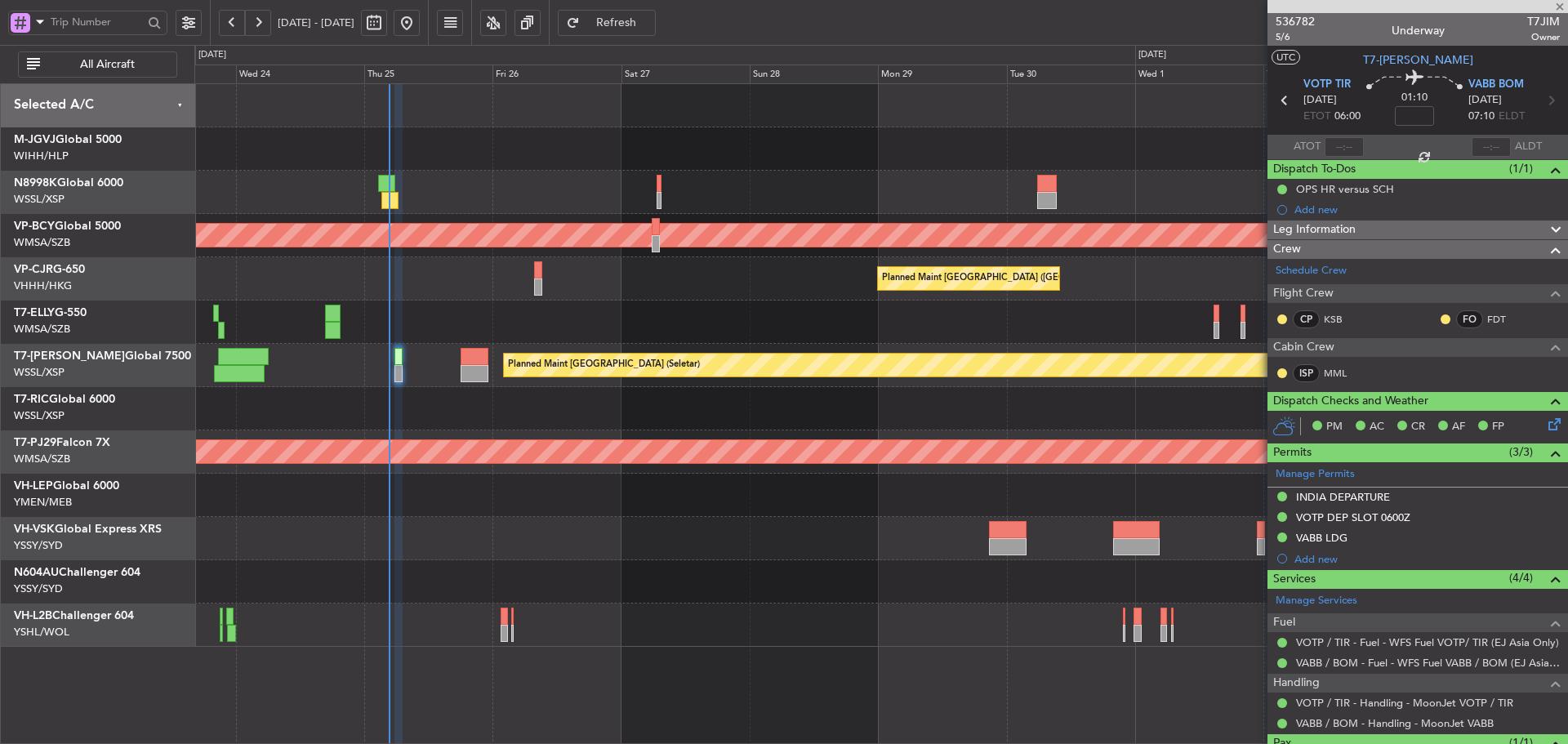
type input "+01:10"
type input "0"
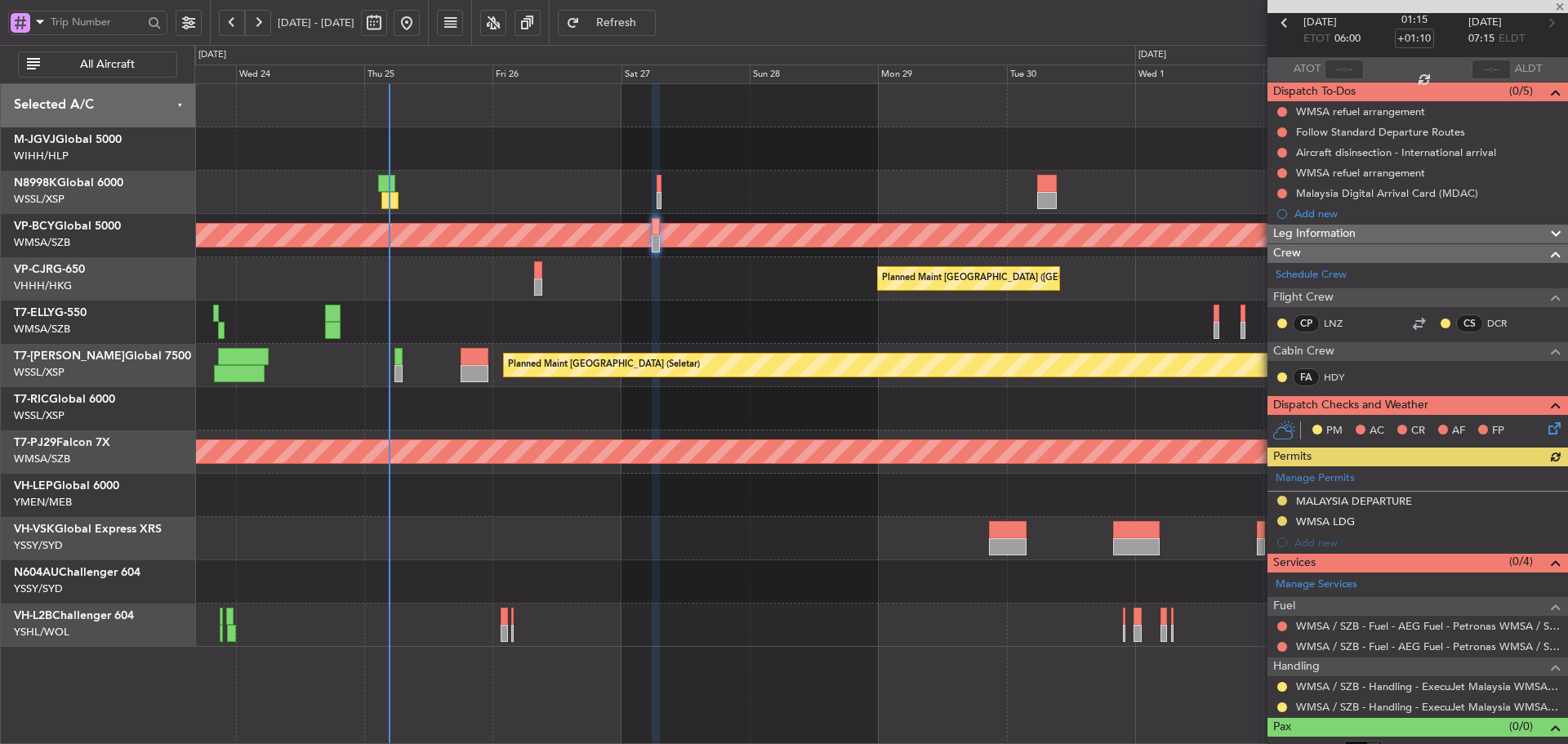
scroll to position [97, 0]
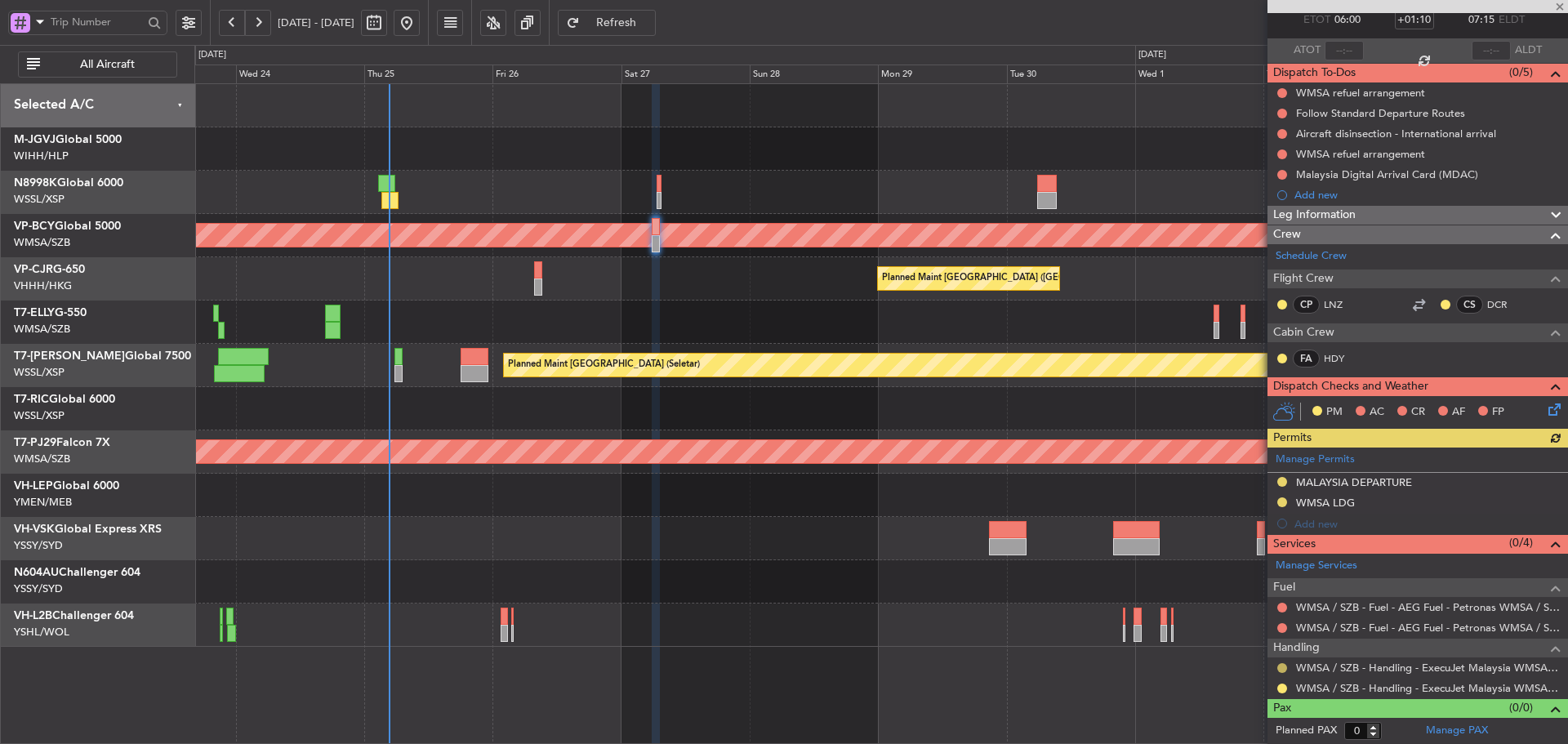
click at [1283, 666] on button at bounding box center [1282, 667] width 9 height 9
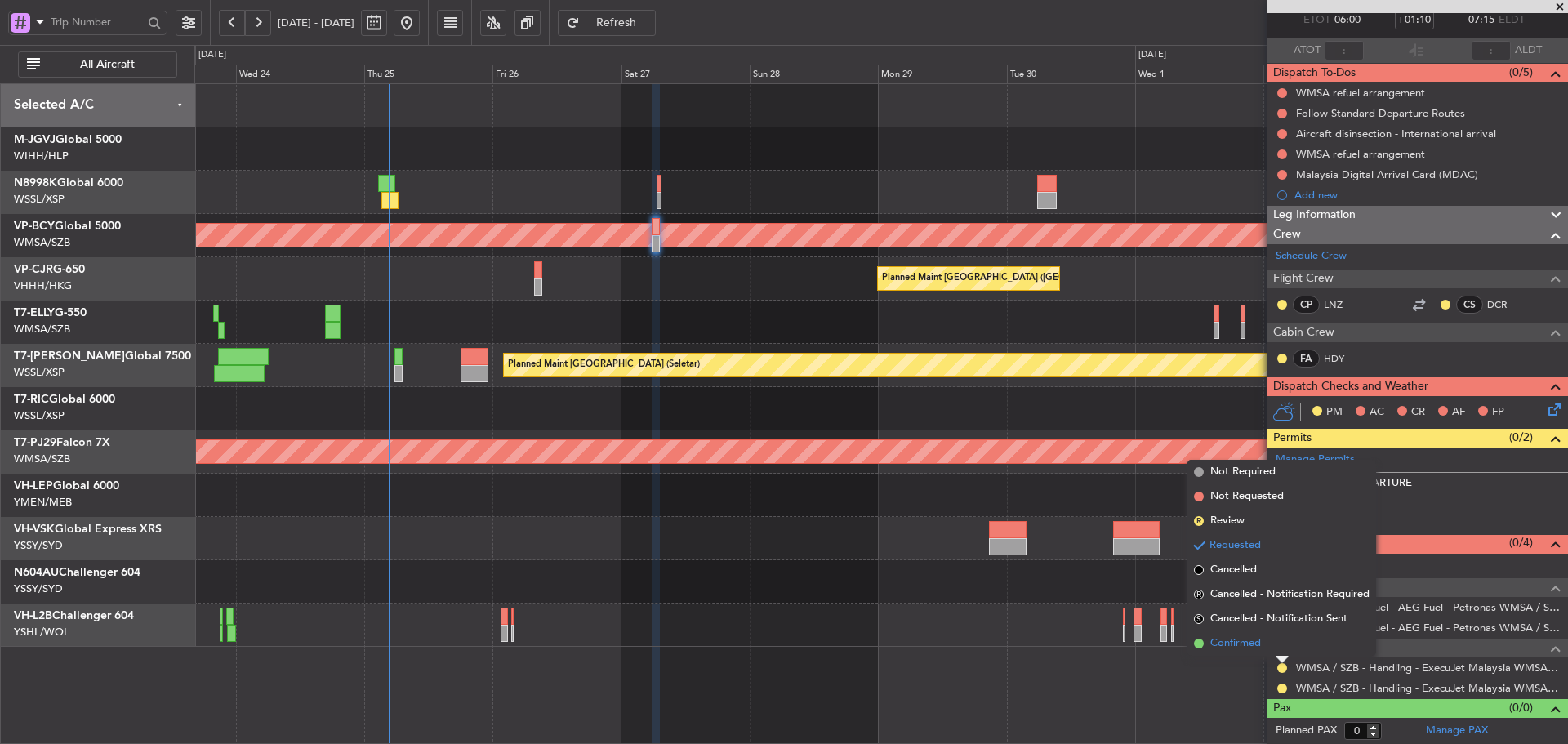
click at [1197, 644] on span at bounding box center [1198, 644] width 9 height 9
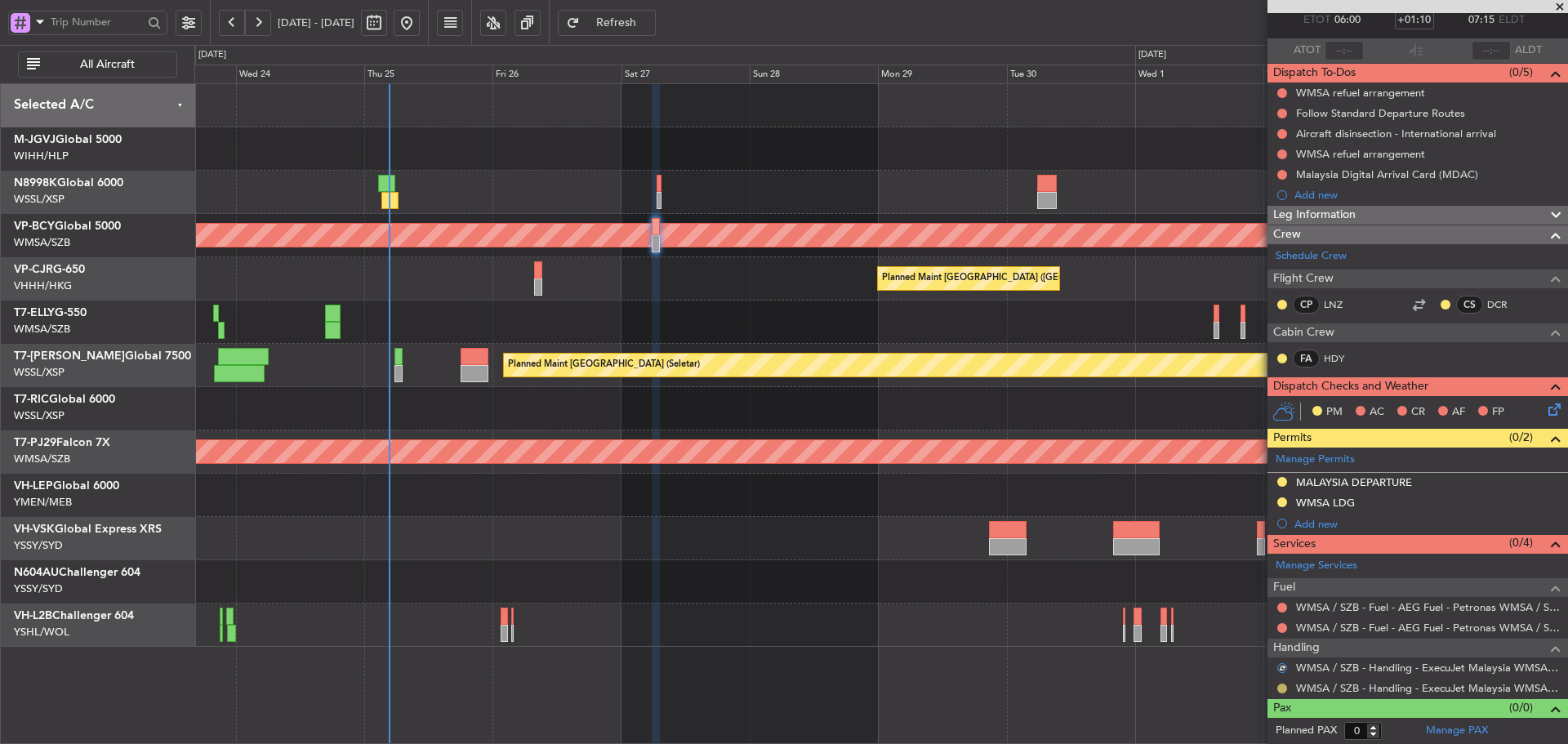
click at [1280, 686] on button at bounding box center [1282, 688] width 9 height 9
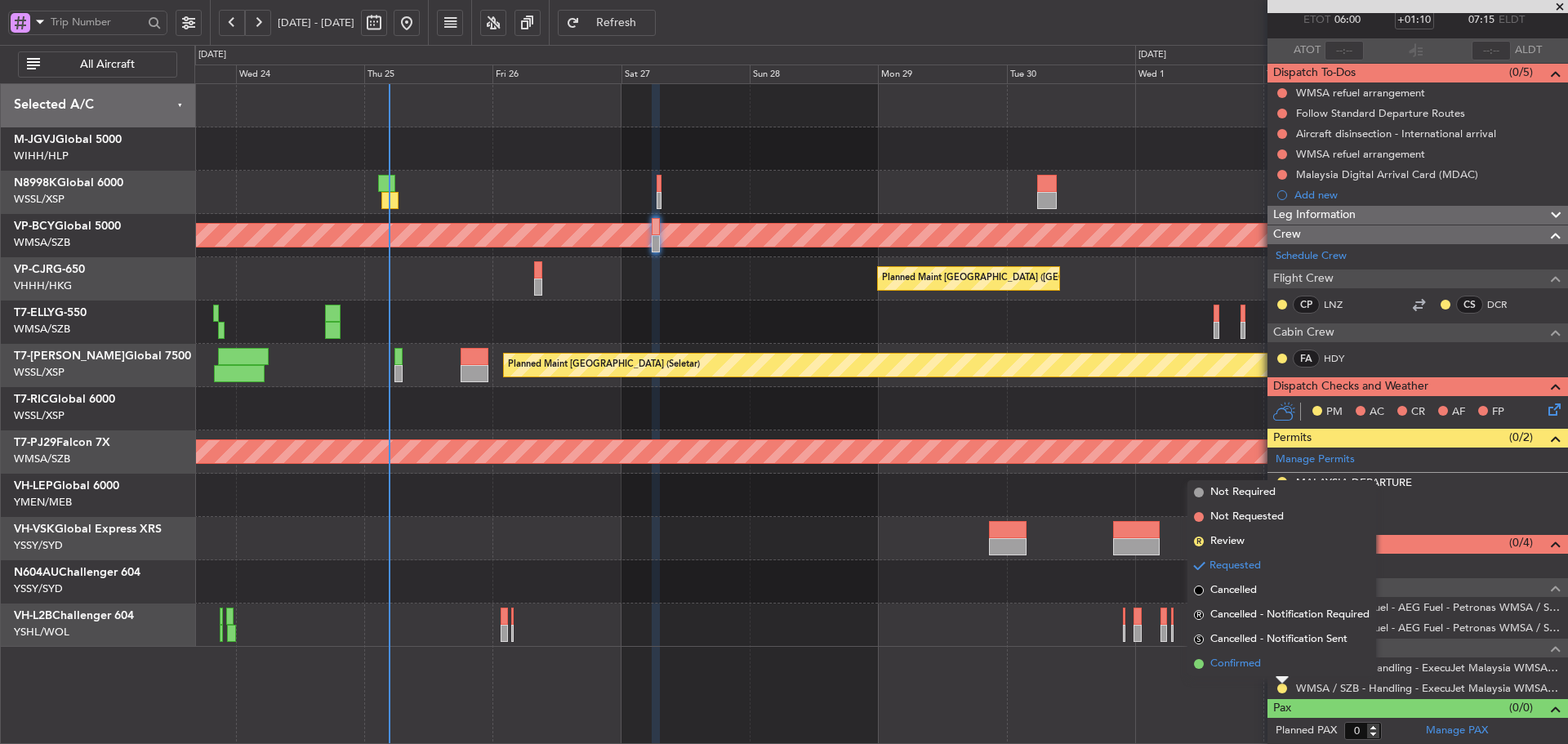
click at [1200, 665] on span at bounding box center [1198, 663] width 9 height 9
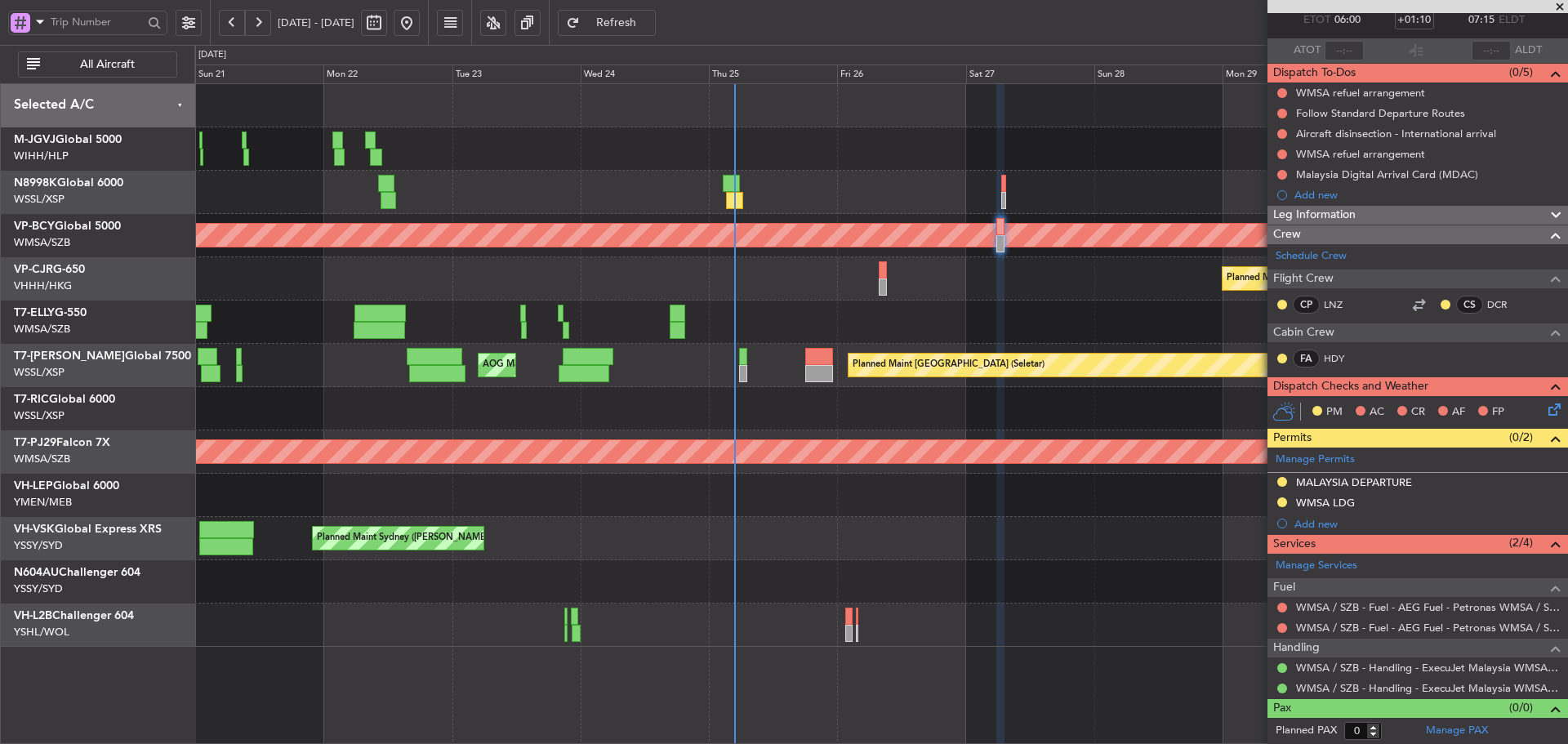
click at [870, 341] on div "Planned Maint Singapore (Seletar) MEL Jakarta (Halim Intl) MEL Jakarta (Halim I…" at bounding box center [881, 365] width 1373 height 562
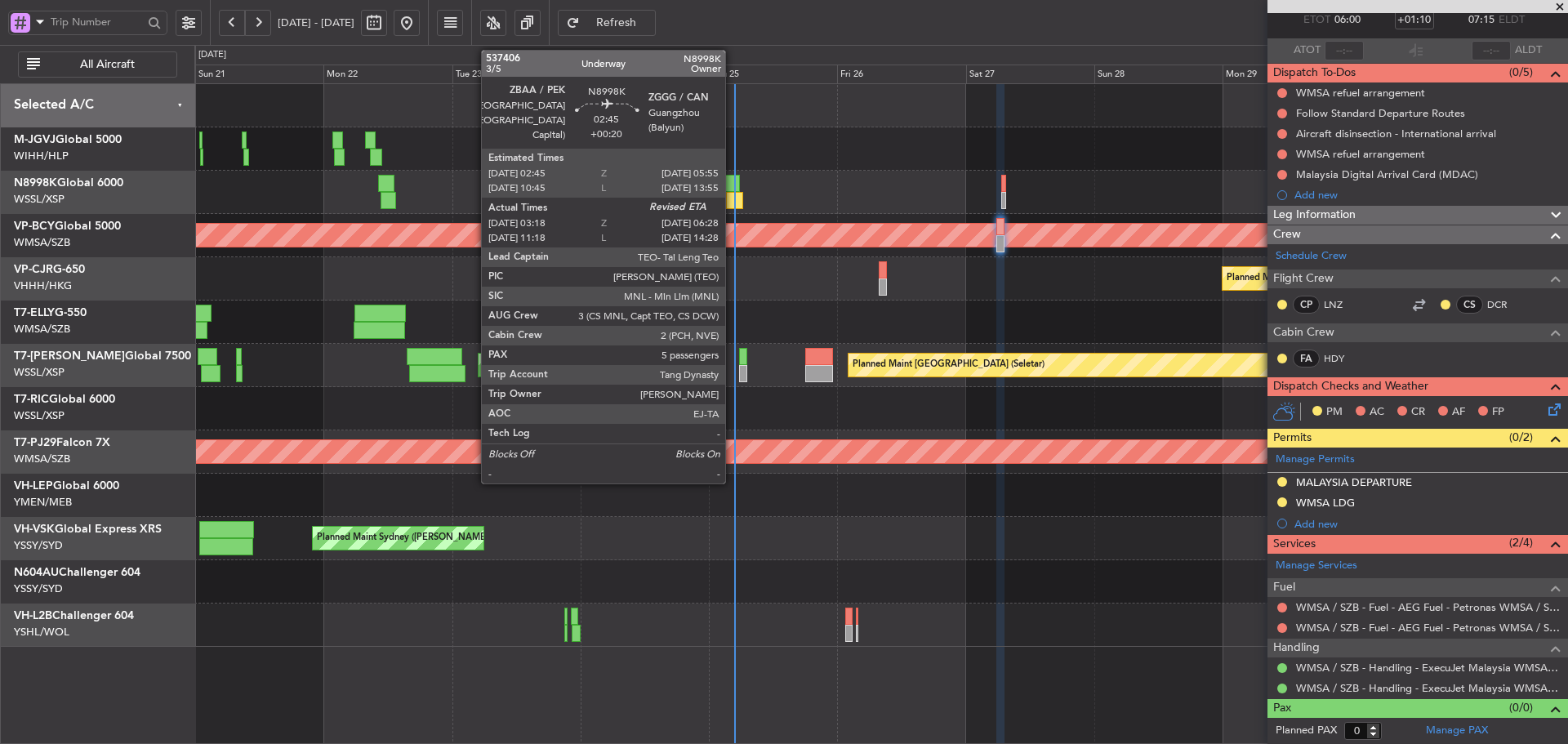
click at [733, 197] on div at bounding box center [735, 200] width 17 height 17
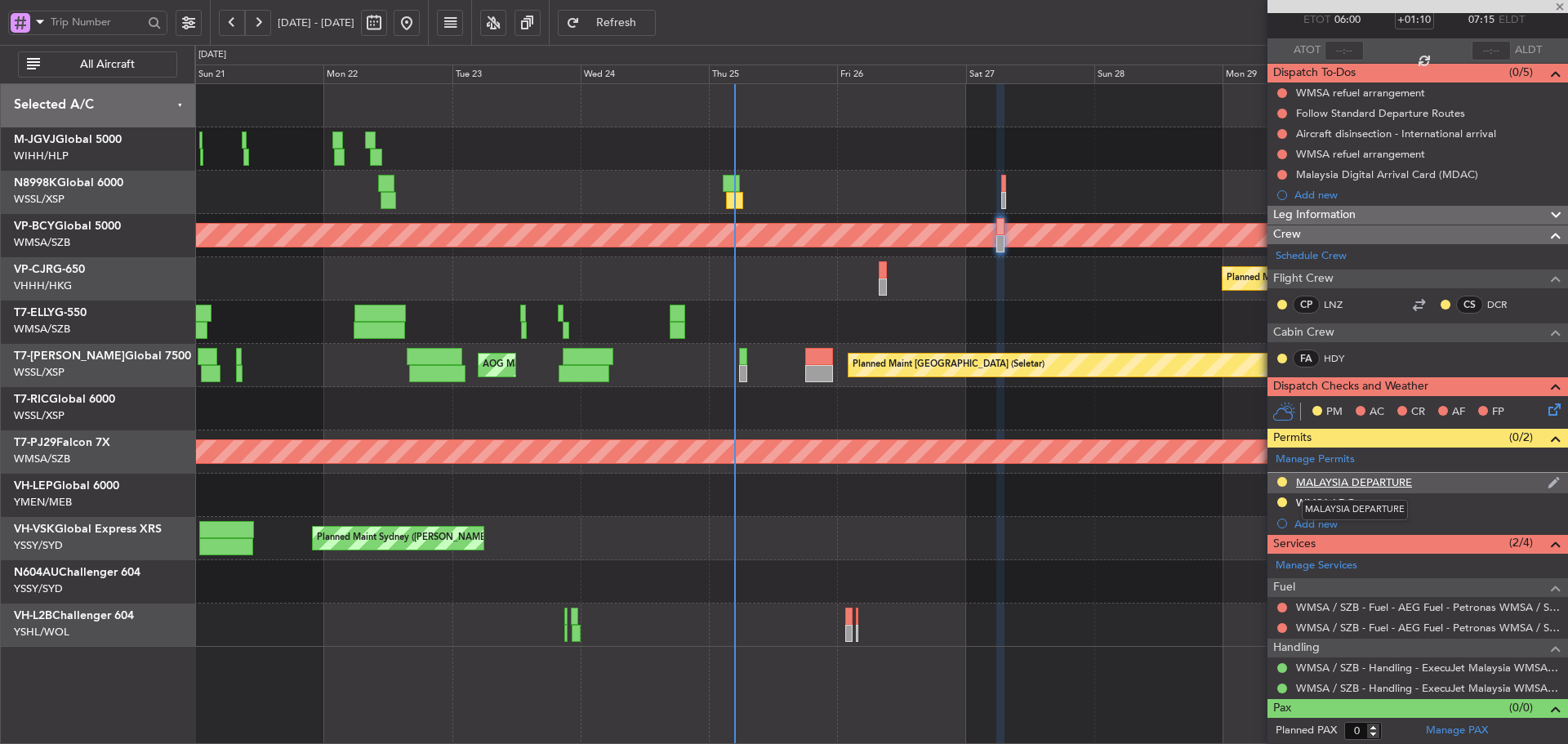
type input "+00:20"
type input "03:33"
type input "5"
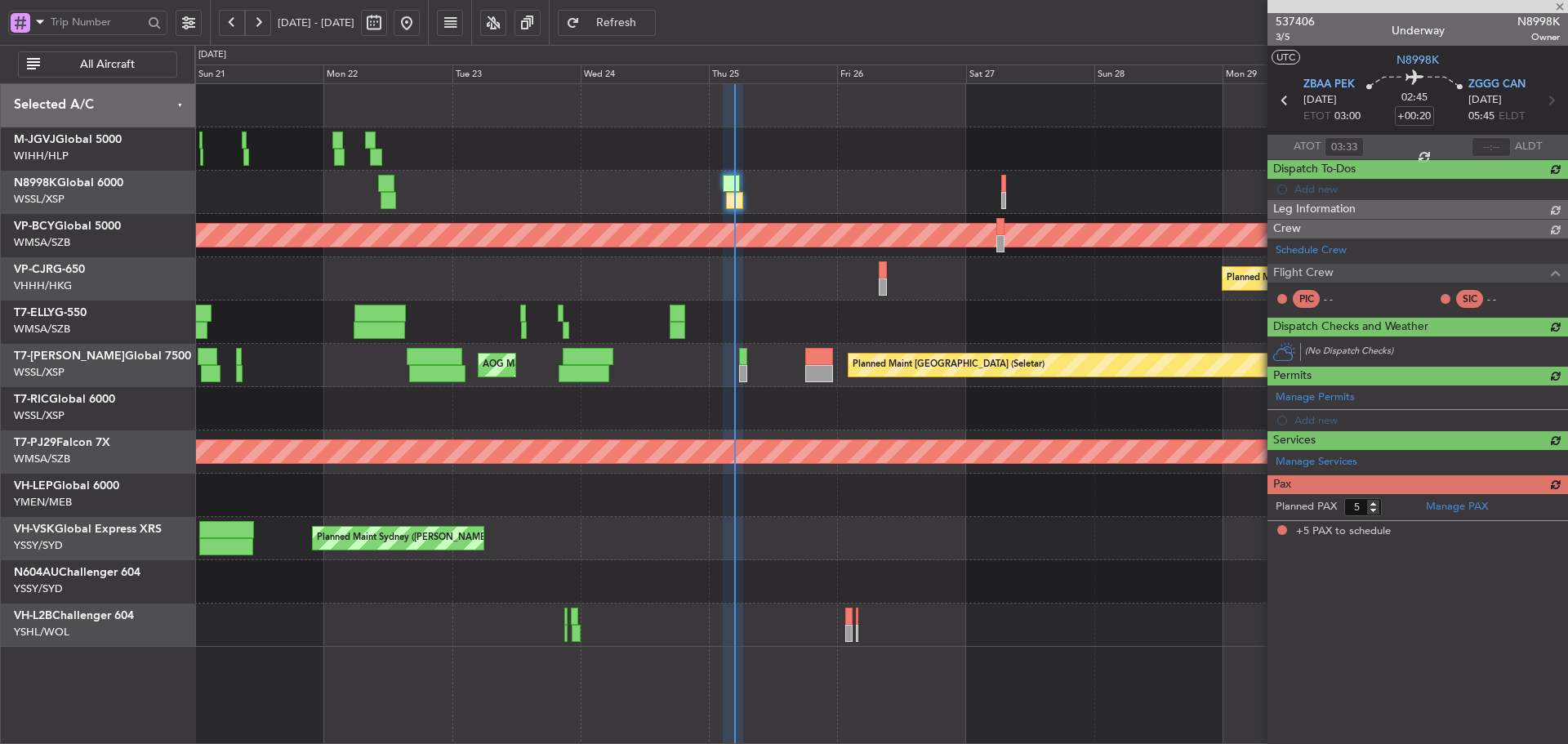
scroll to position [0, 0]
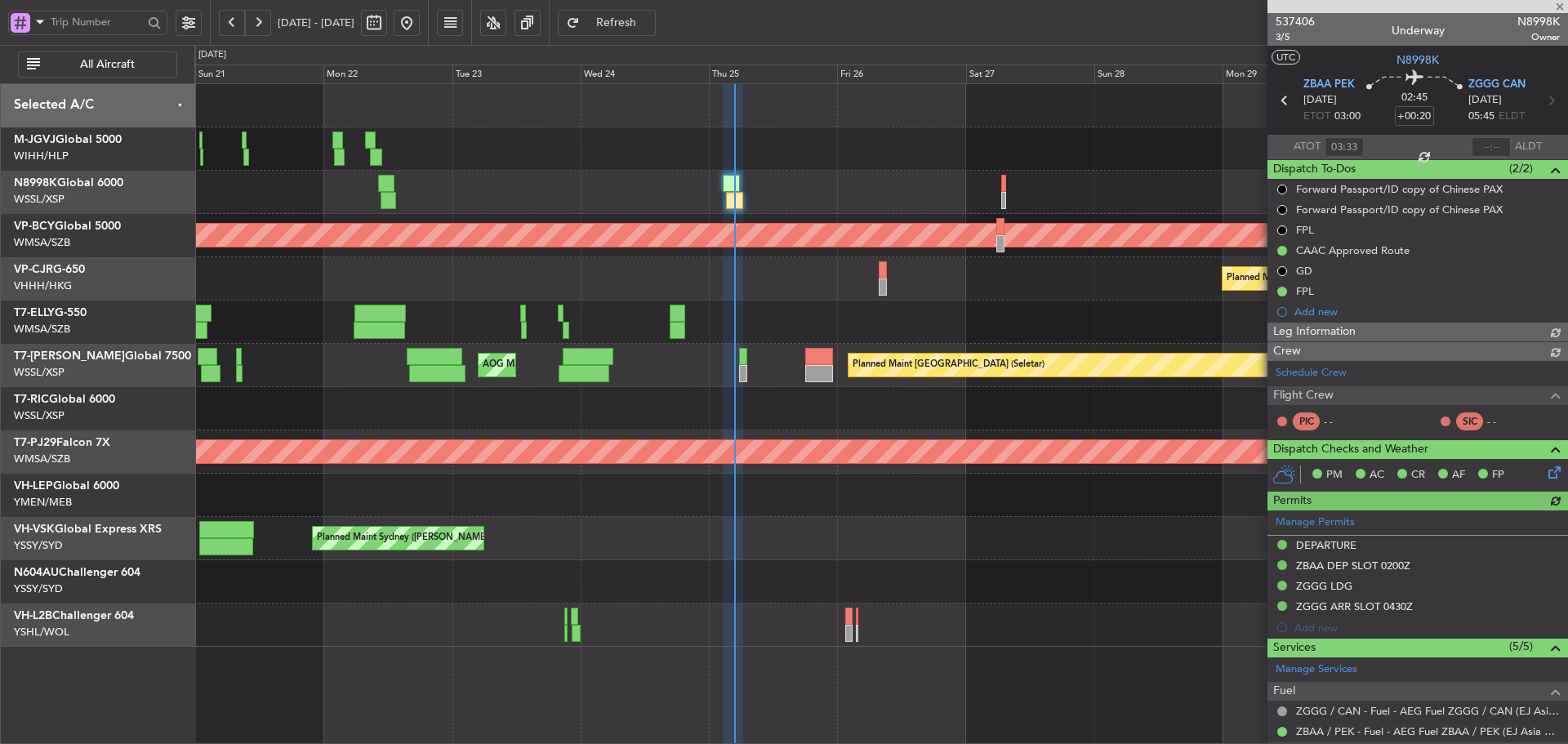
type input "[PERSON_NAME] (HHAFI)"
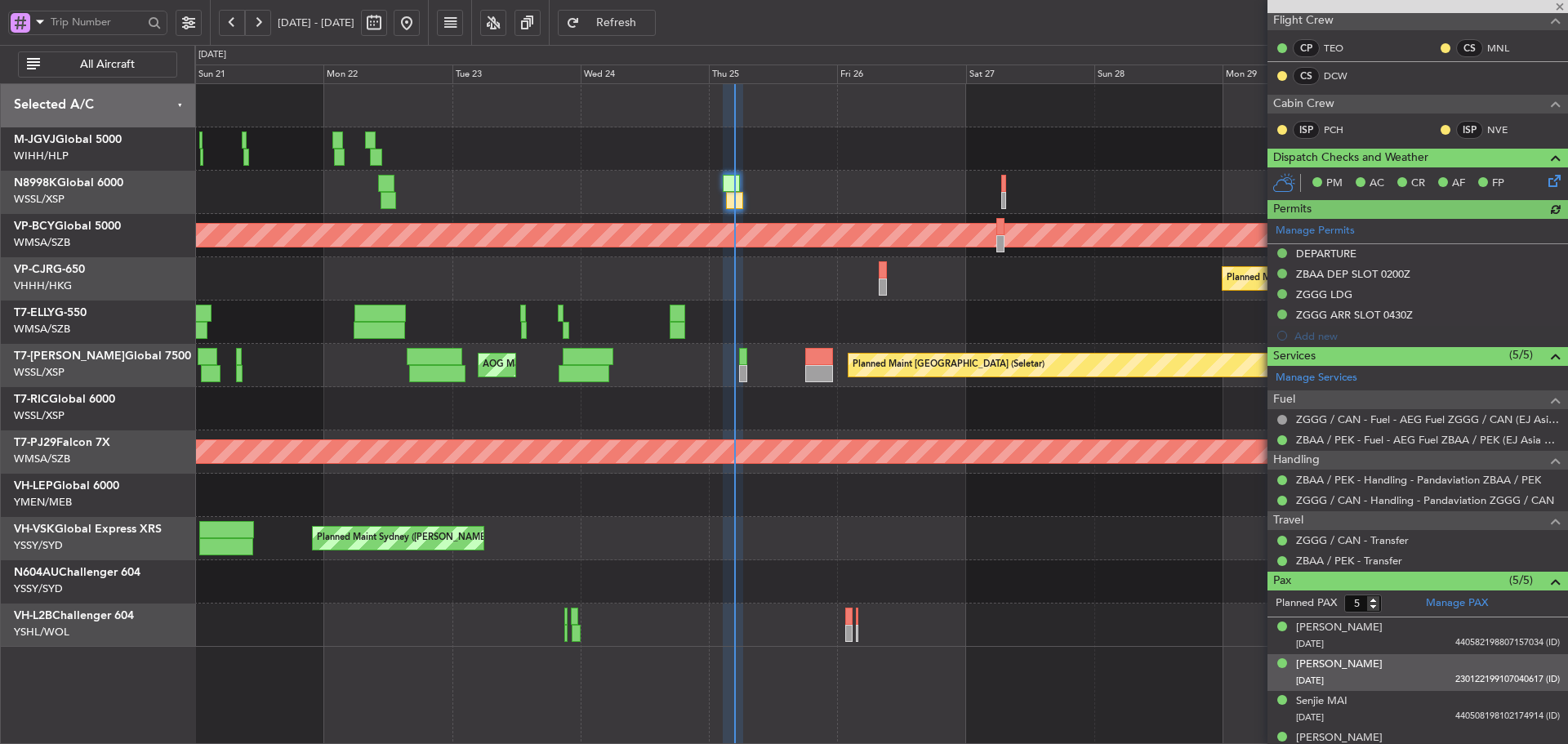
scroll to position [431, 0]
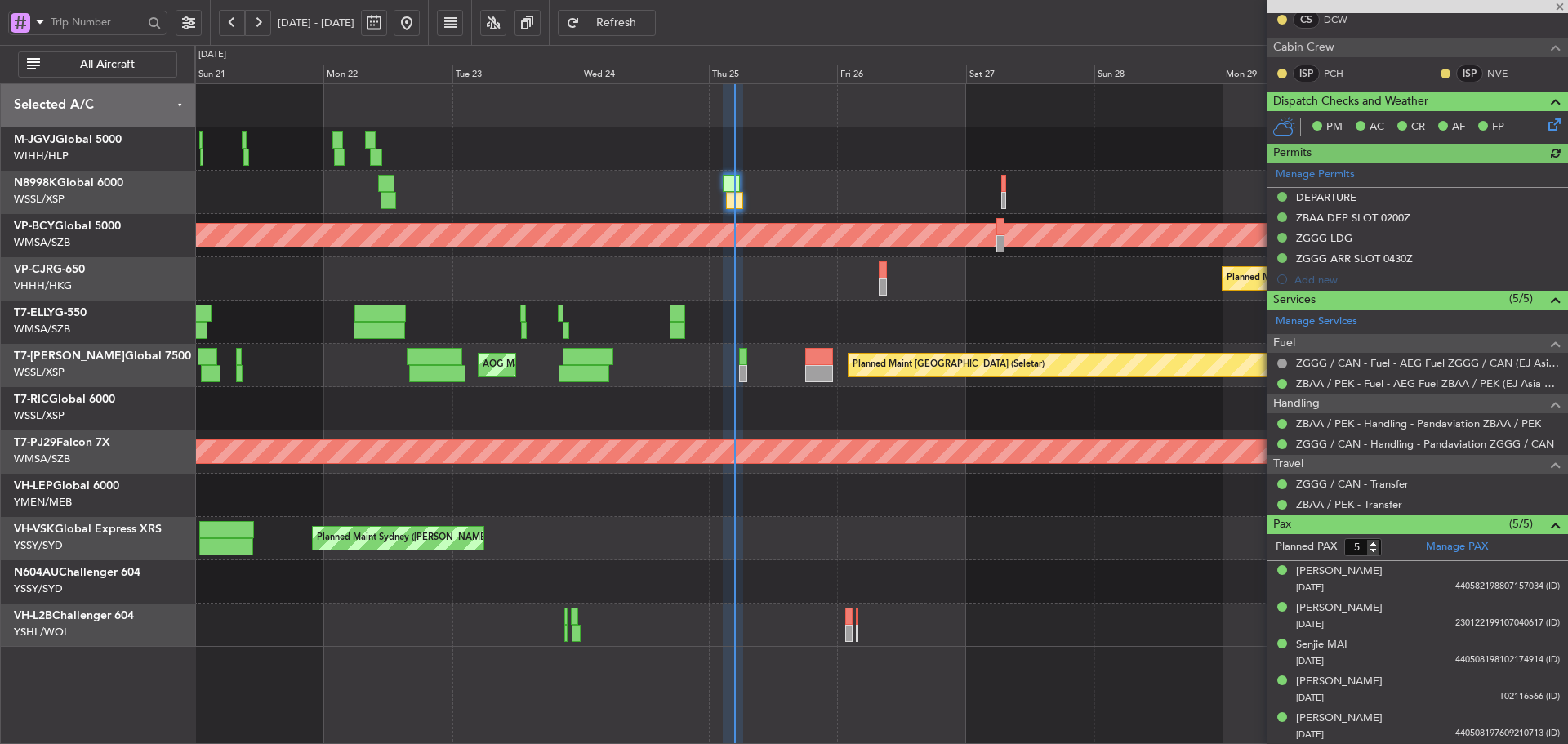
type input "[PERSON_NAME] (HHAFI)"
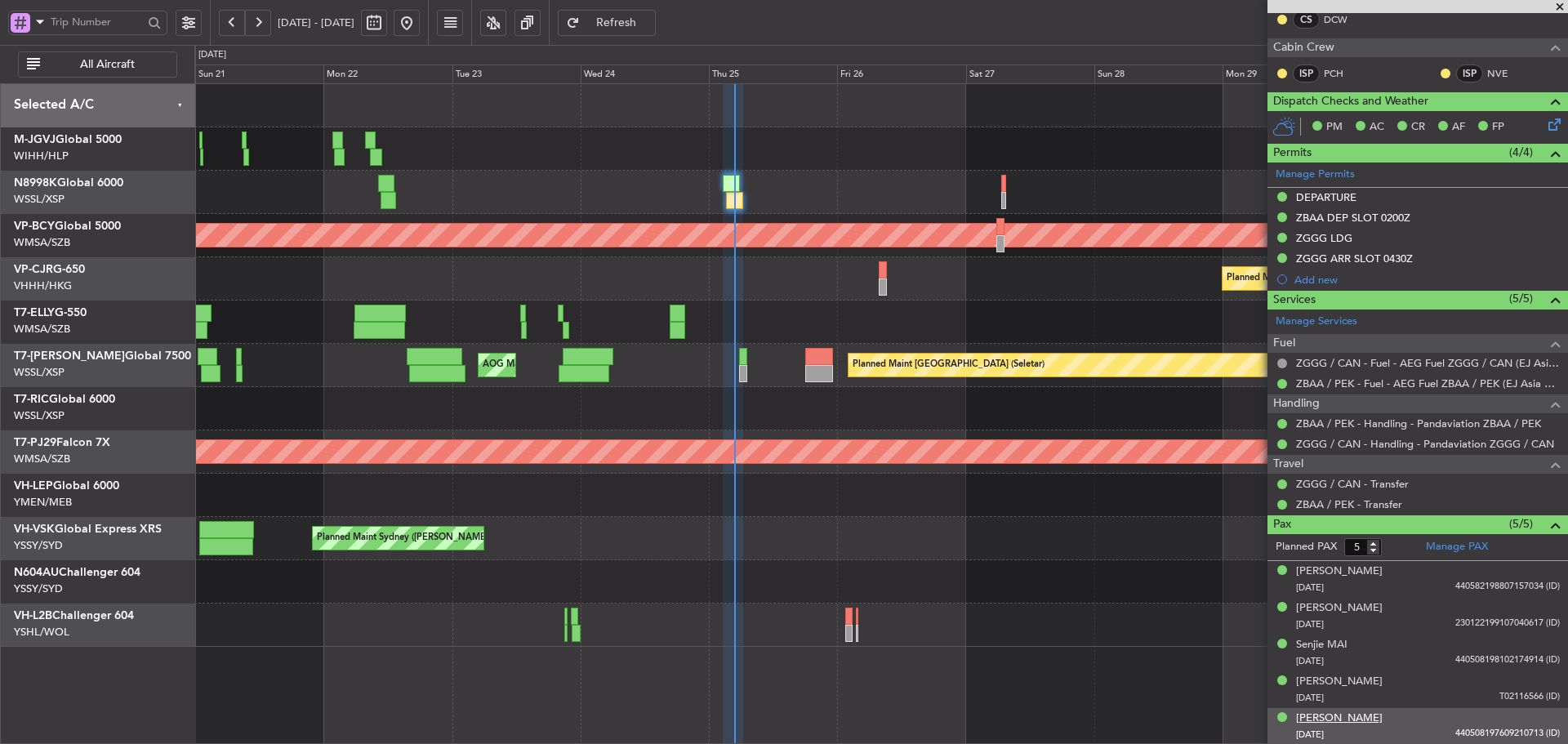
click at [1326, 716] on div "[PERSON_NAME]" at bounding box center [1339, 717] width 86 height 16
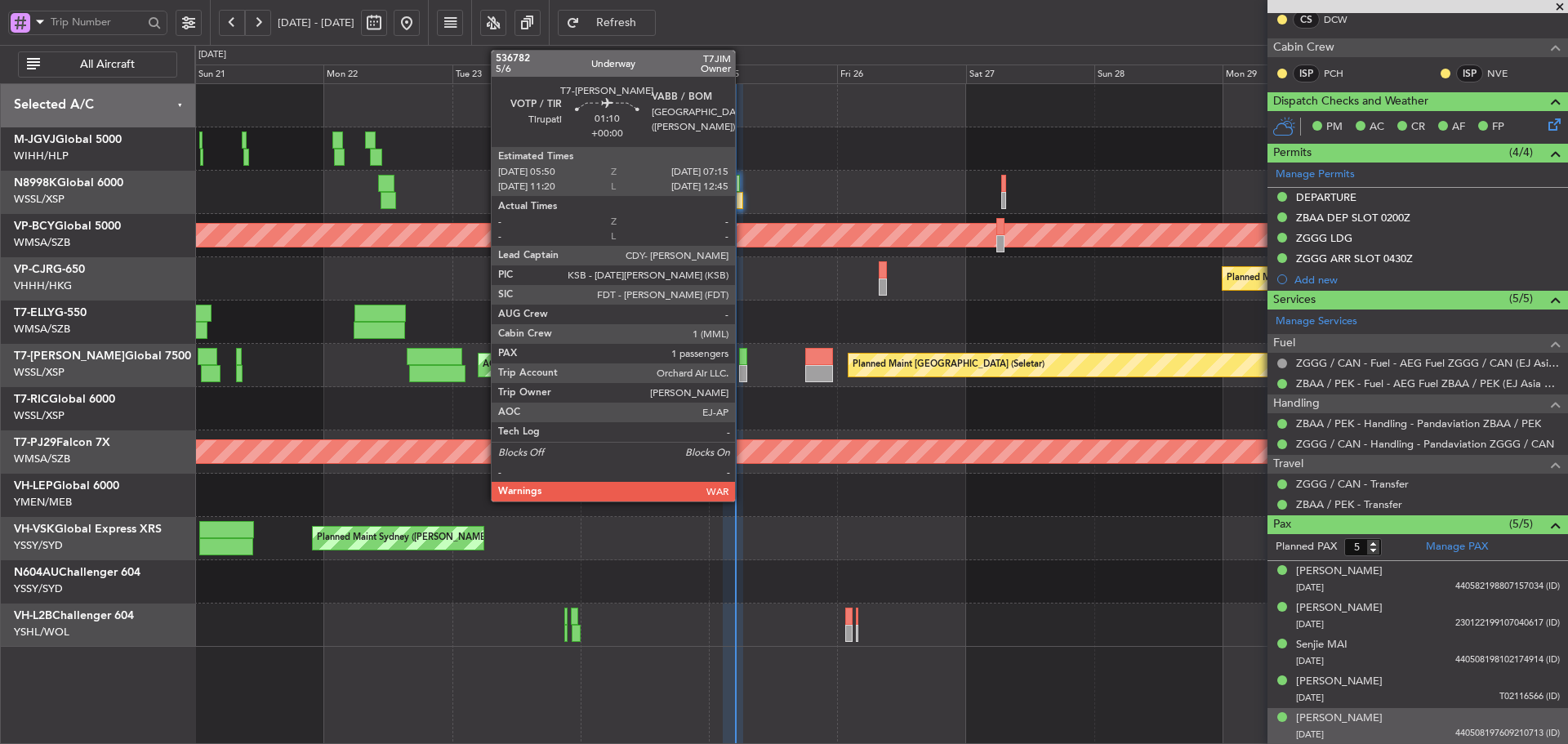
click at [742, 357] on div at bounding box center [742, 356] width 9 height 17
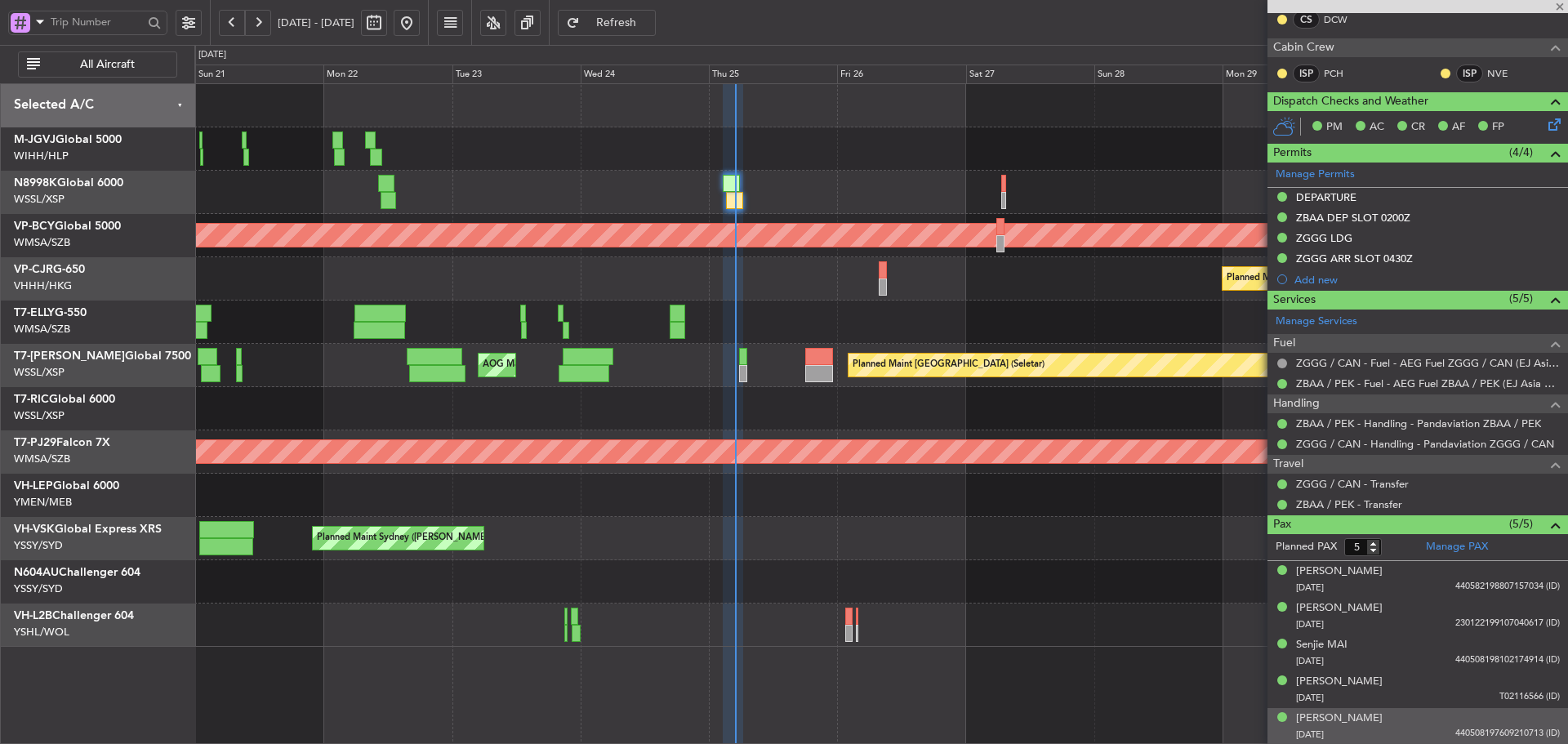
type input "1"
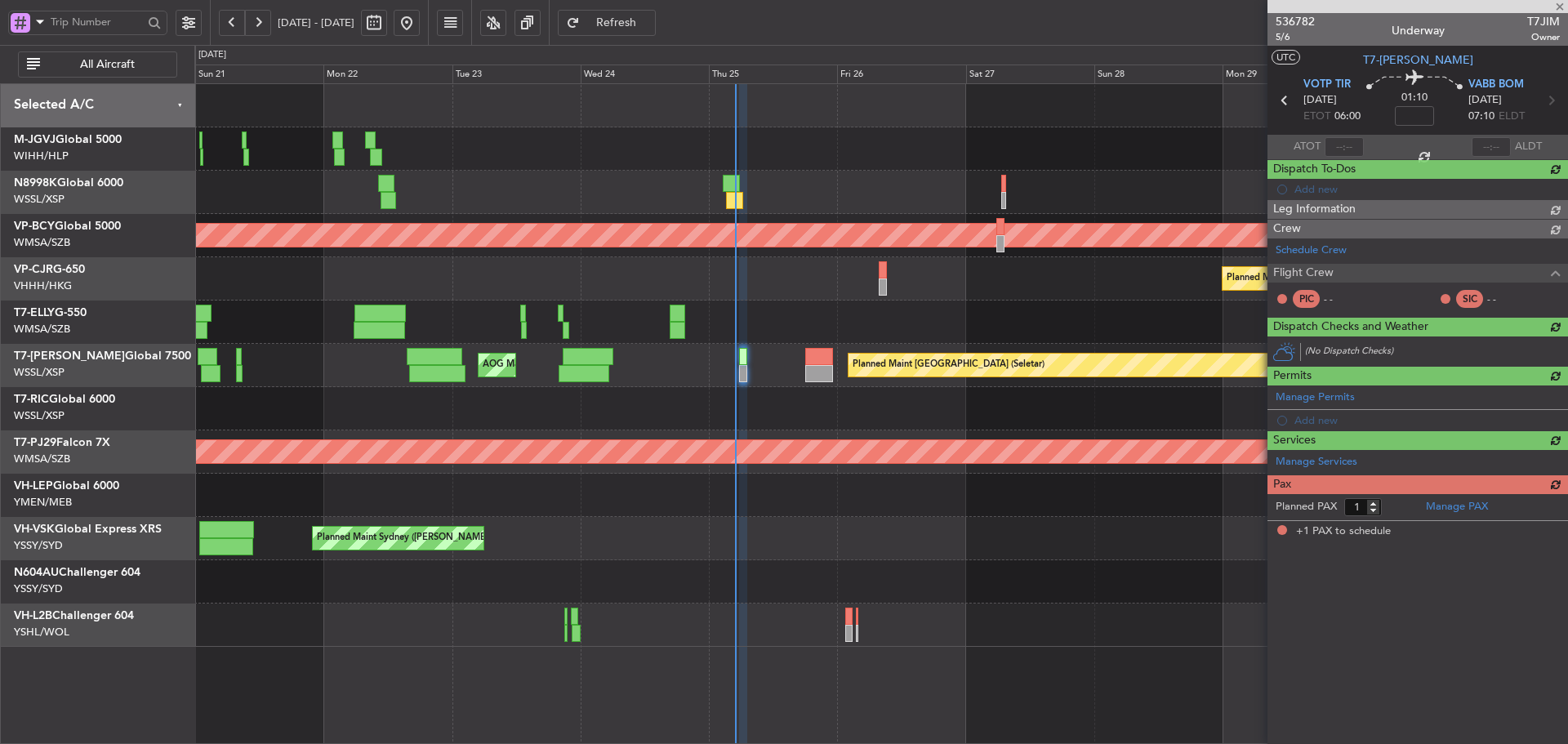
scroll to position [0, 0]
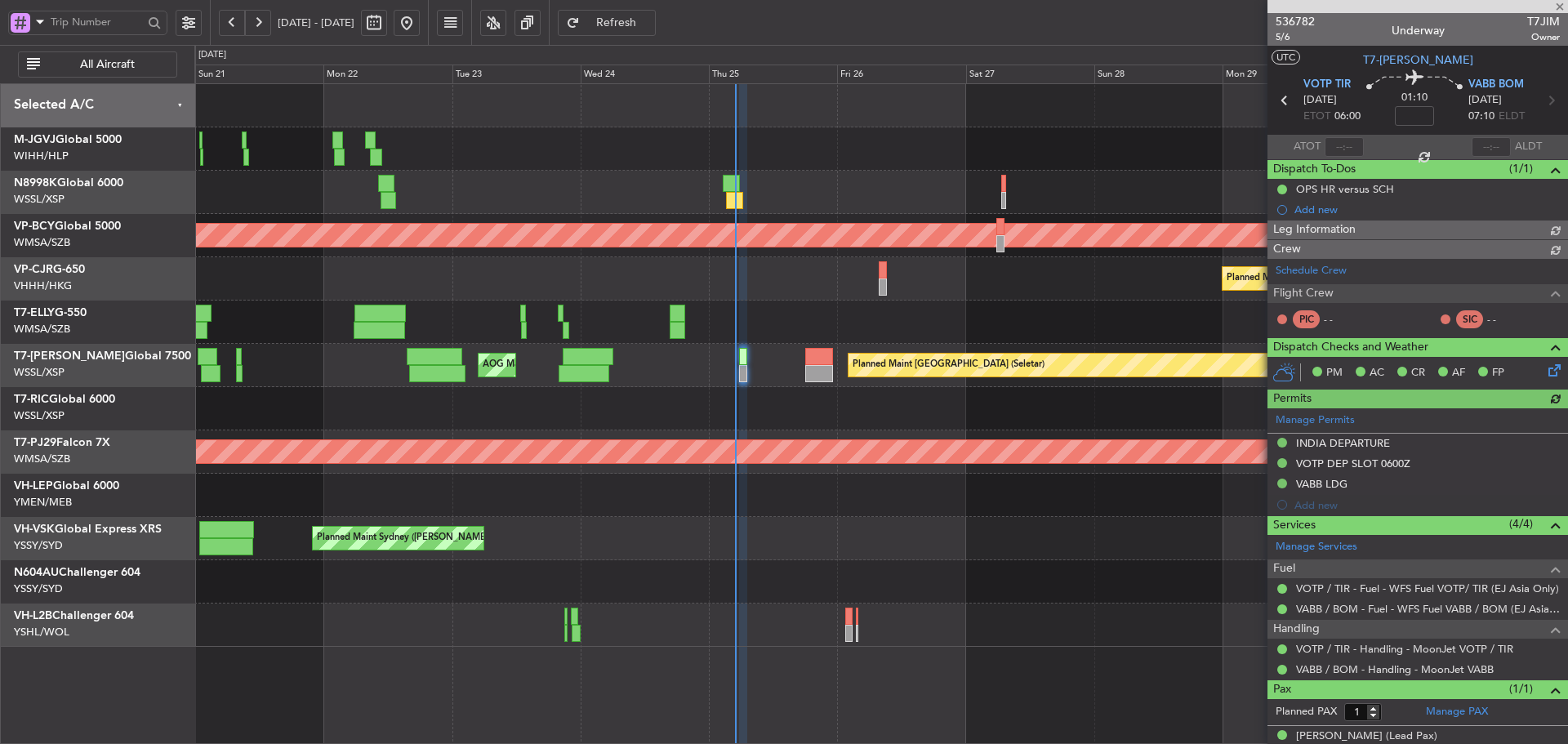
type input "[PERSON_NAME] (HHAFI)"
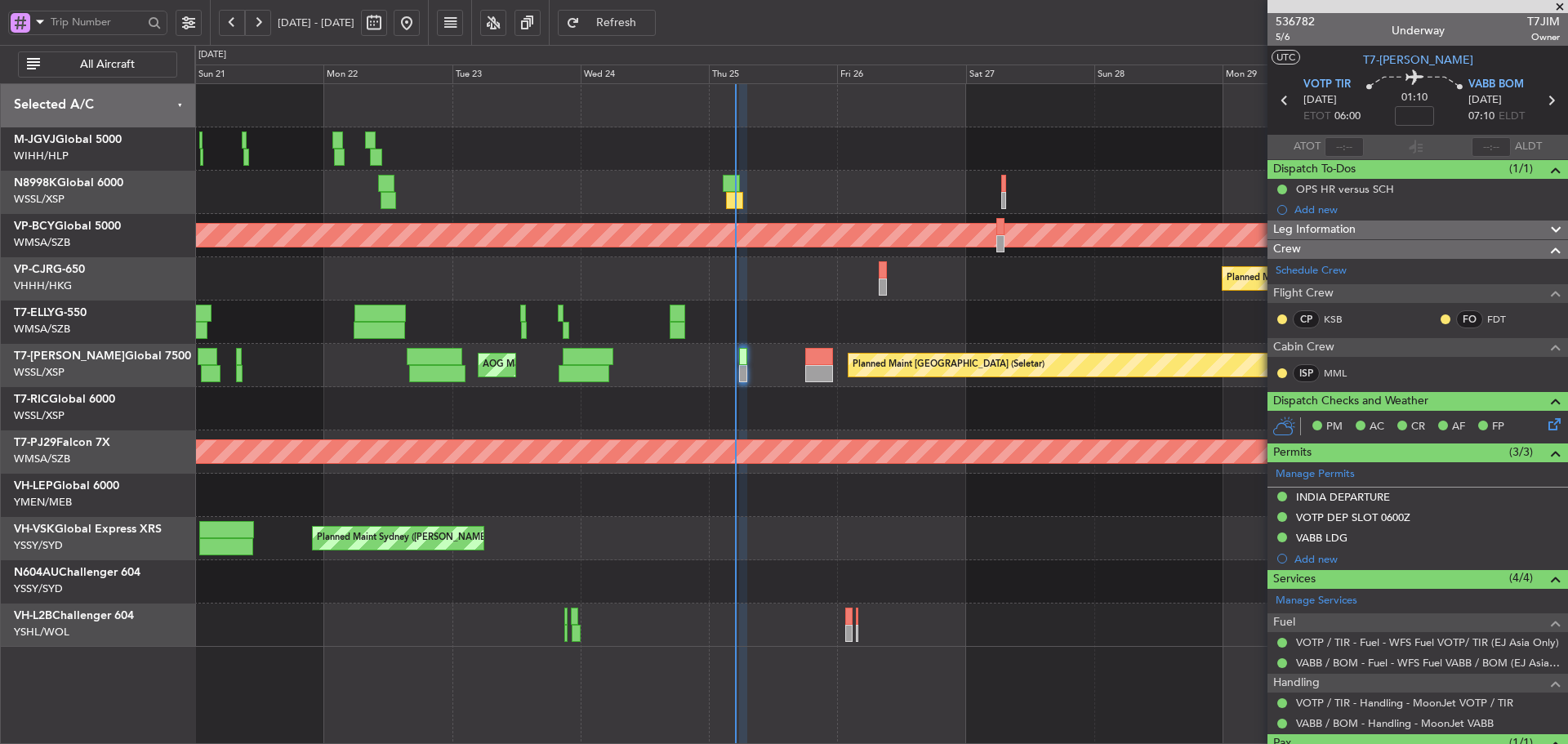
type input "[PERSON_NAME] (HHAFI)"
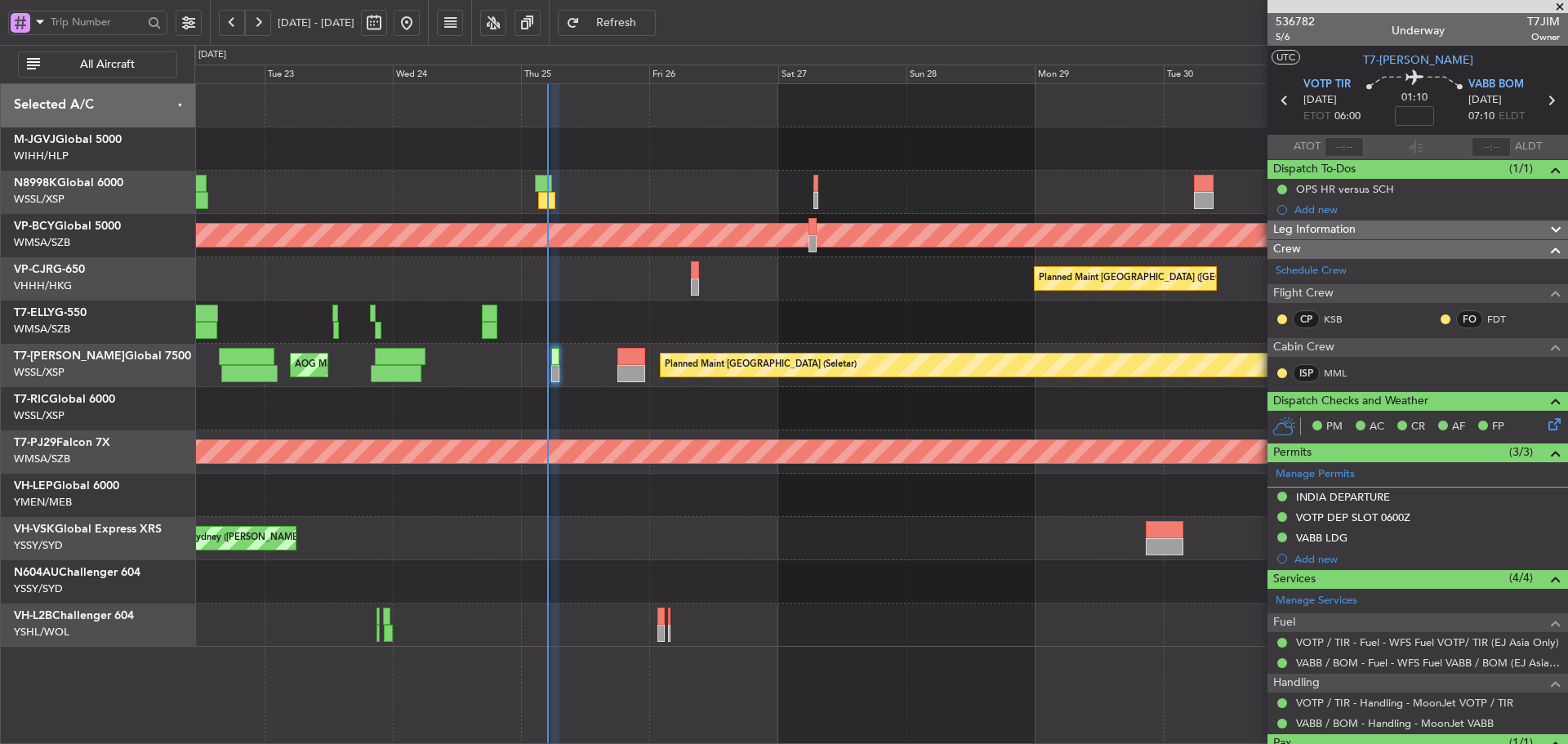
click at [725, 196] on div at bounding box center [881, 192] width 1373 height 44
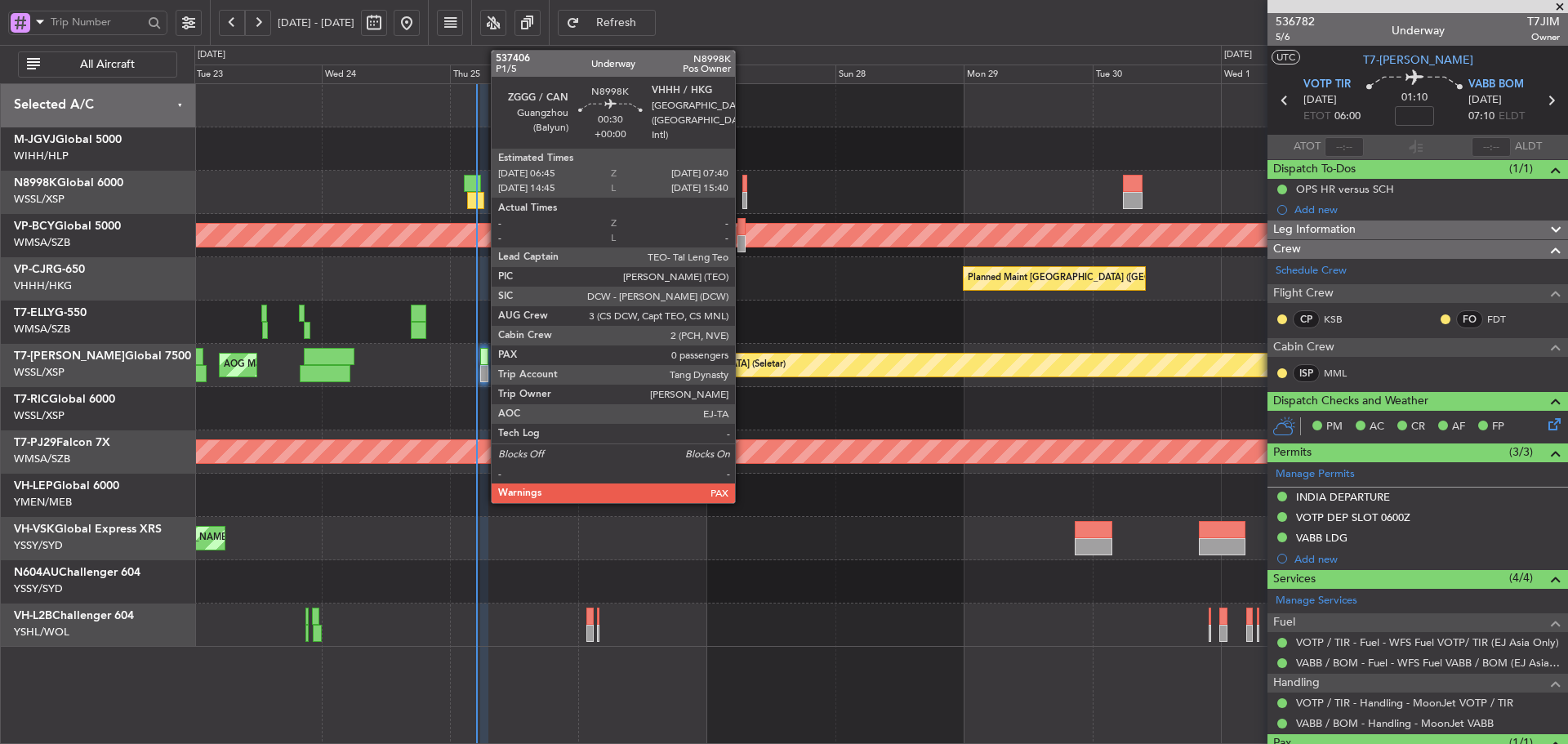
click at [742, 193] on div at bounding box center [745, 200] width 6 height 17
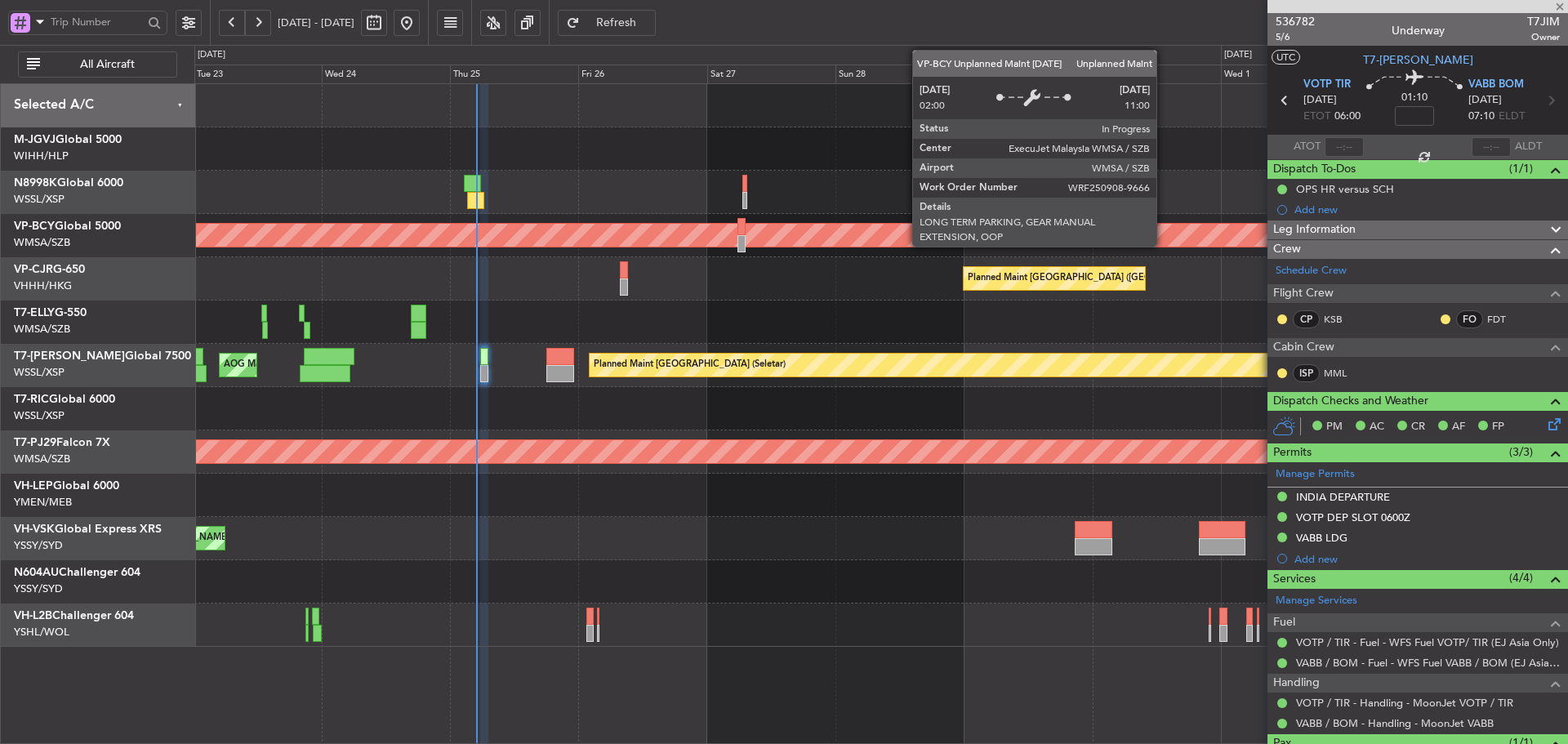
type input "0"
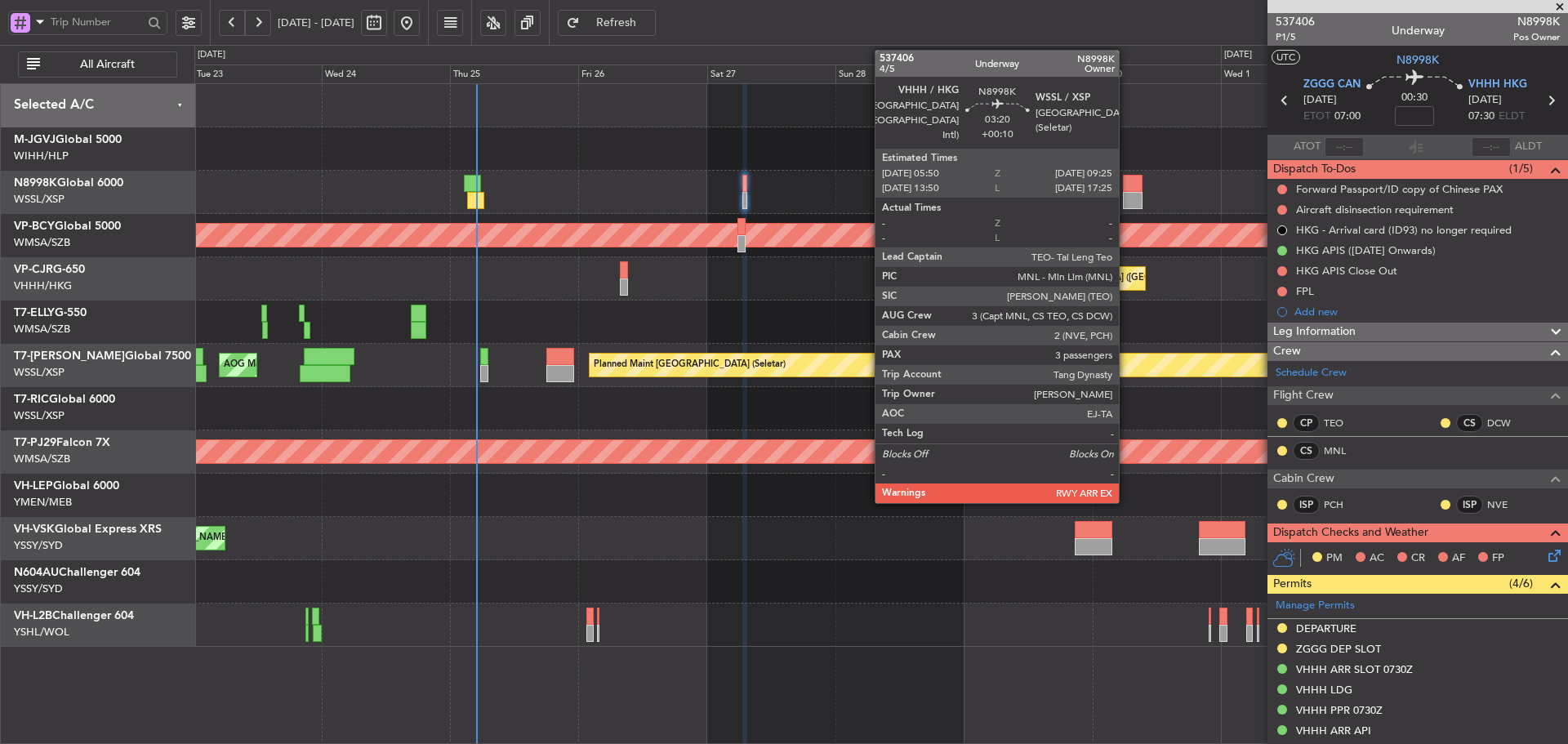
click at [1126, 191] on div at bounding box center [1132, 200] width 20 height 17
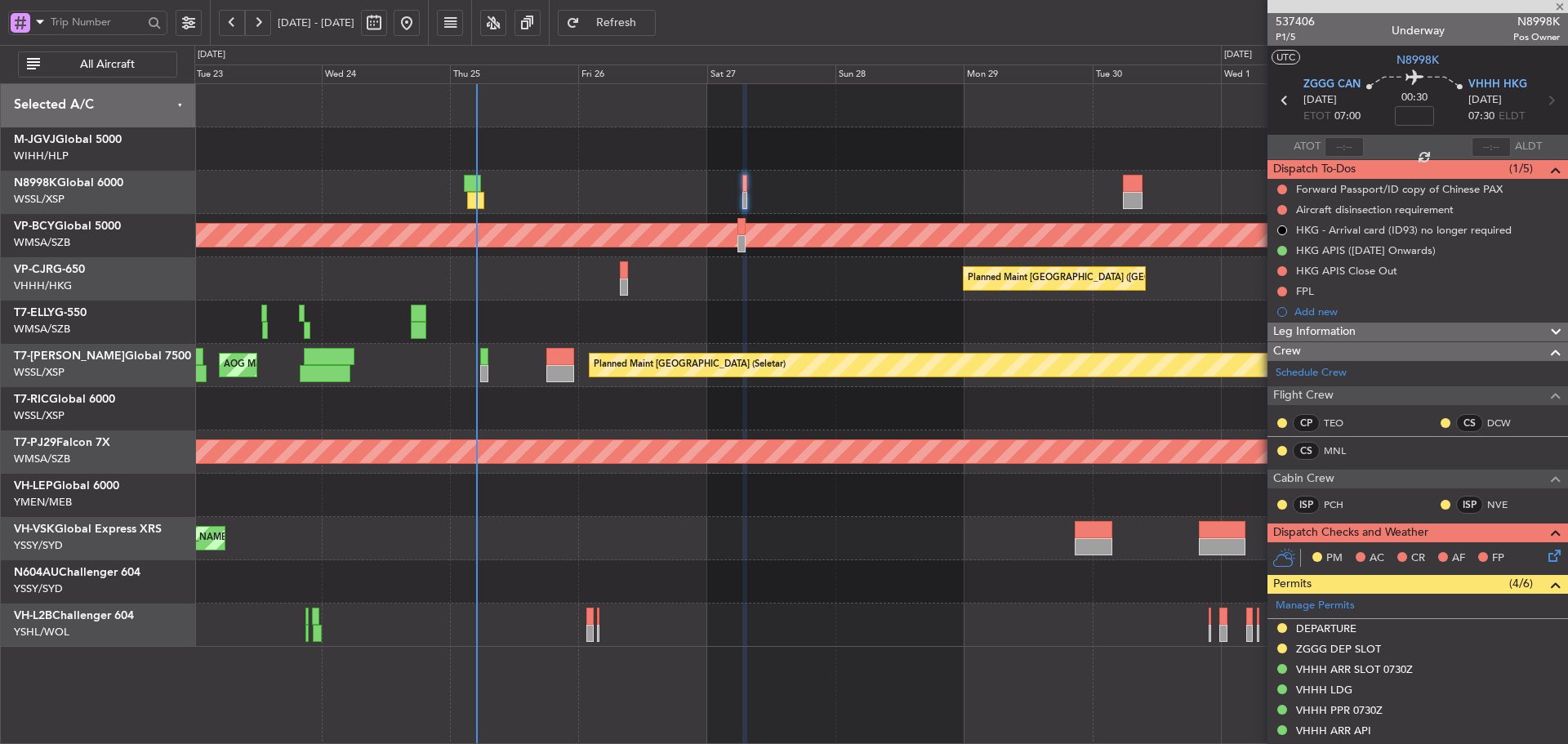
type input "+00:10"
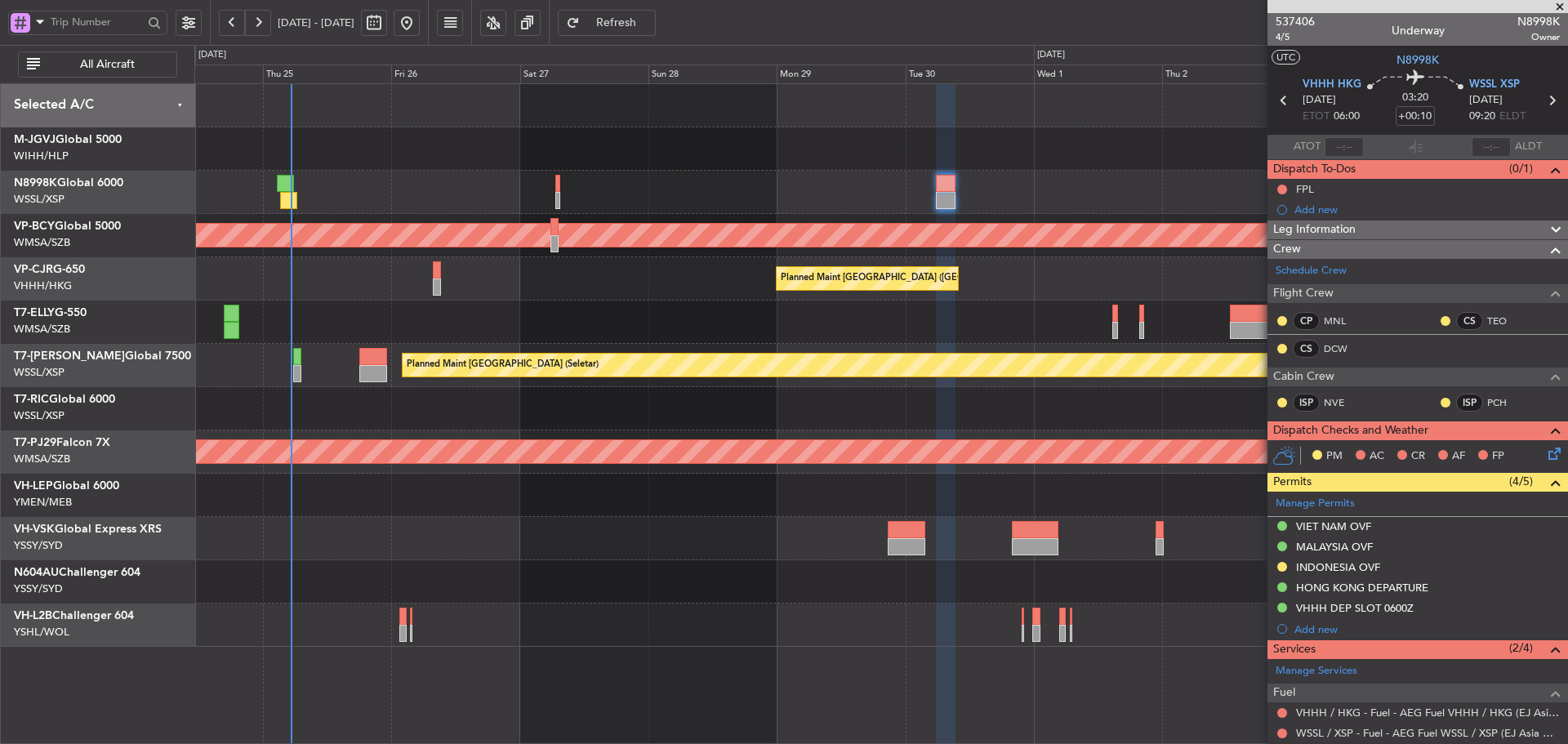
click at [716, 168] on div at bounding box center [881, 149] width 1373 height 44
click at [1560, 2] on span at bounding box center [1559, 8] width 16 height 15
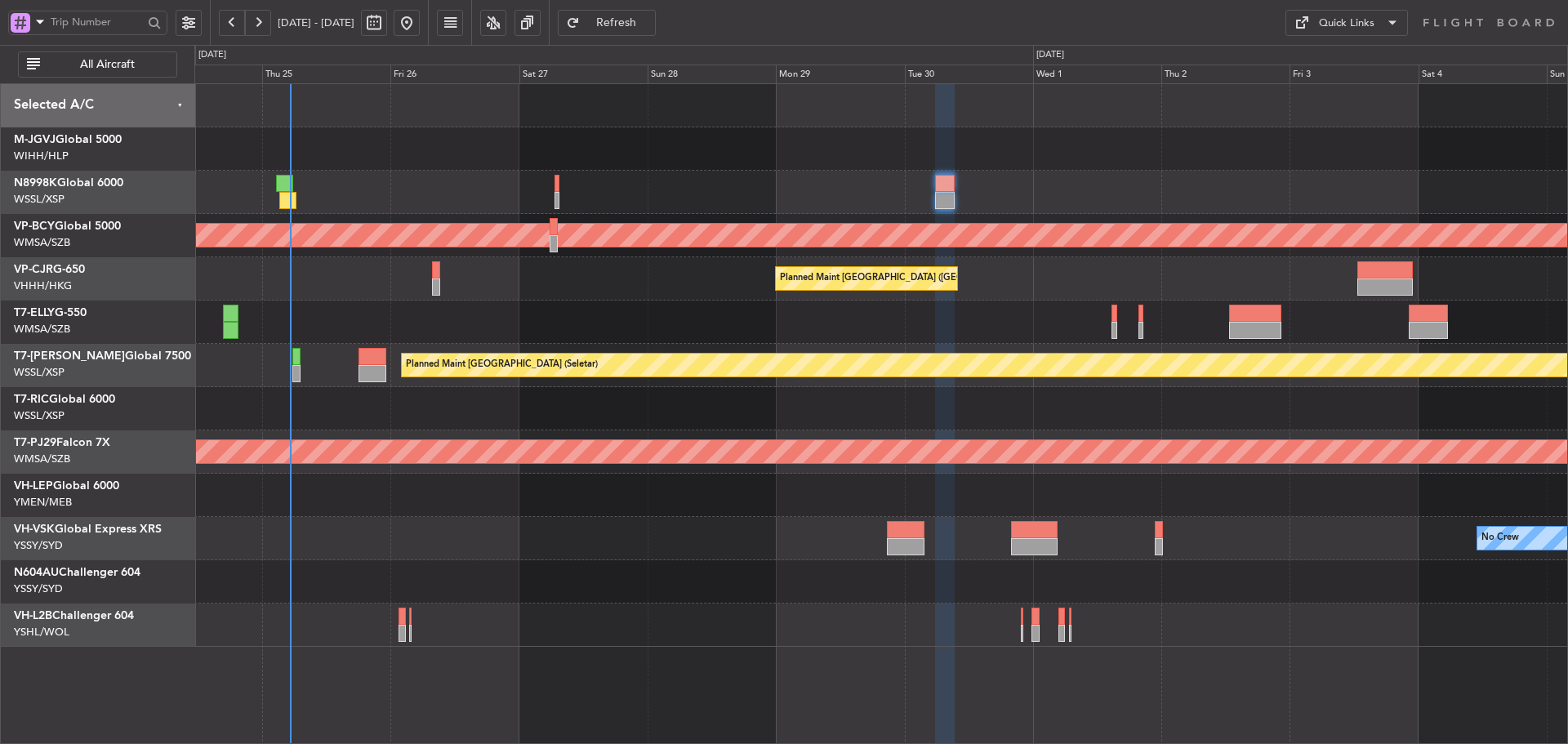
type input "0"
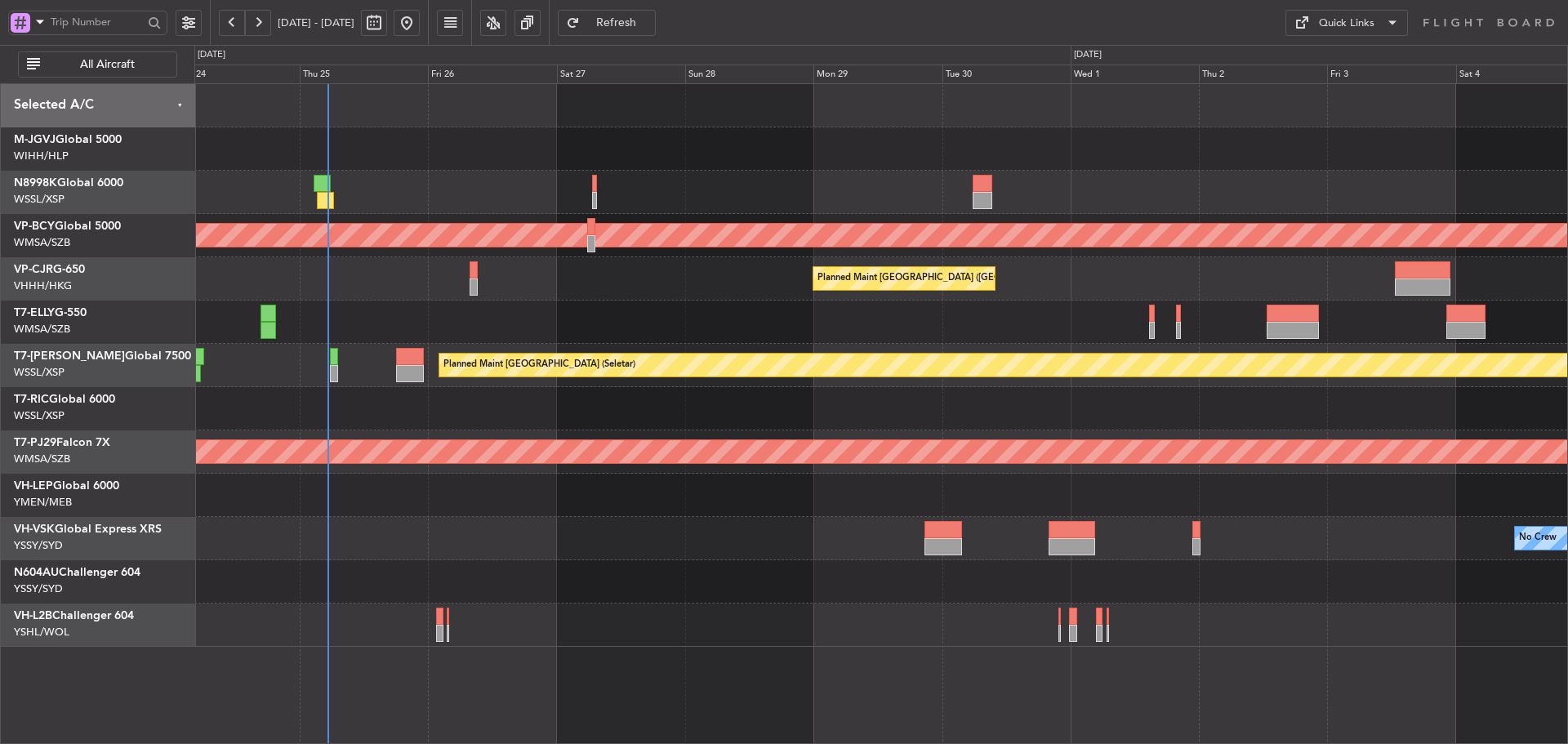
click at [689, 278] on div "Unplanned Maint Kuala Lumpur (Sultan Abdul Aziz Shah - Subang) Planned Maint Ho…" at bounding box center [881, 365] width 1373 height 562
